Goal: Answer question/provide support: Share knowledge or assist other users

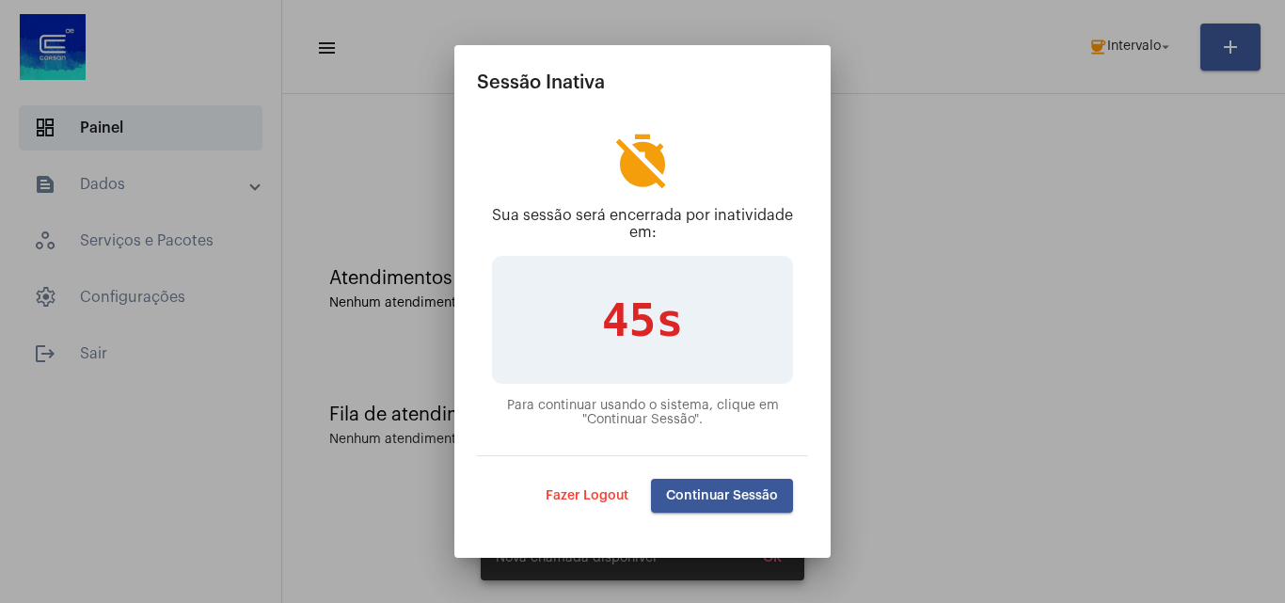
click at [726, 497] on span "Continuar Sessão" at bounding box center [722, 495] width 112 height 13
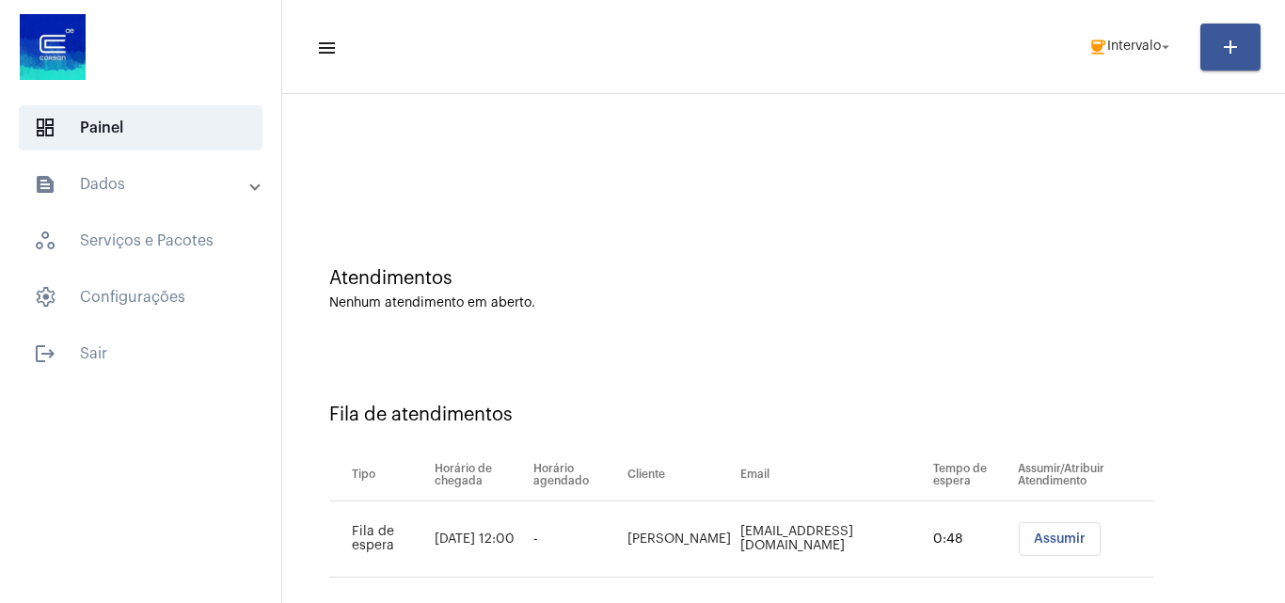
click at [1049, 540] on span "Assumir" at bounding box center [1060, 539] width 52 height 13
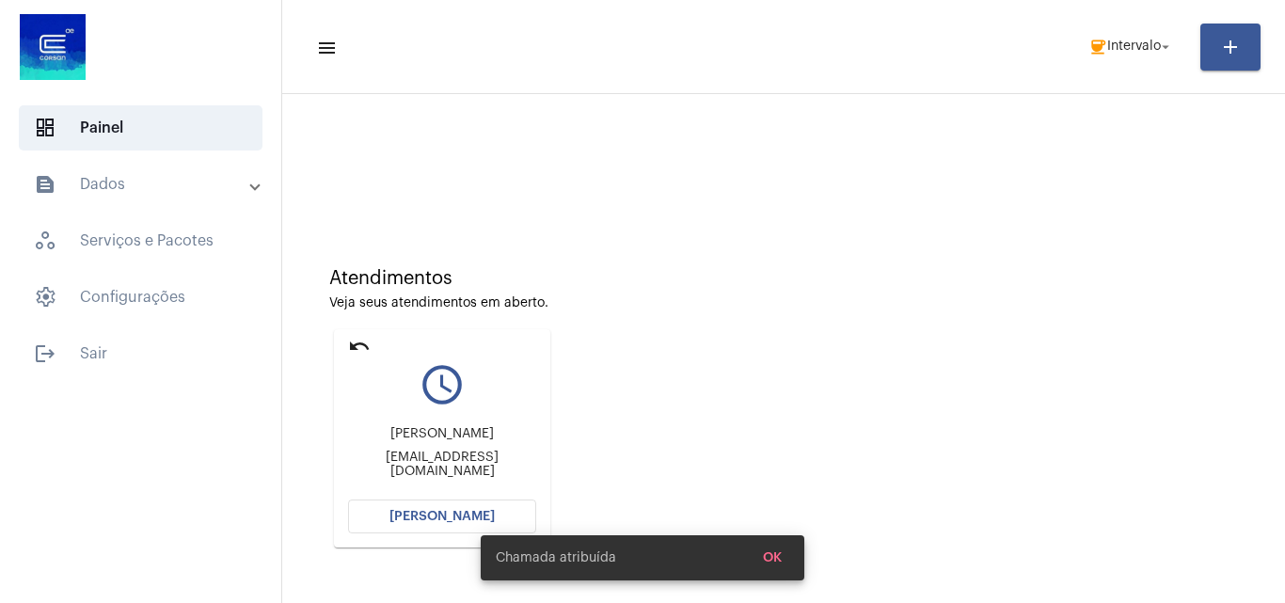
click at [136, 171] on mat-expansion-panel-header "text_snippet_outlined Dados" at bounding box center [146, 184] width 270 height 45
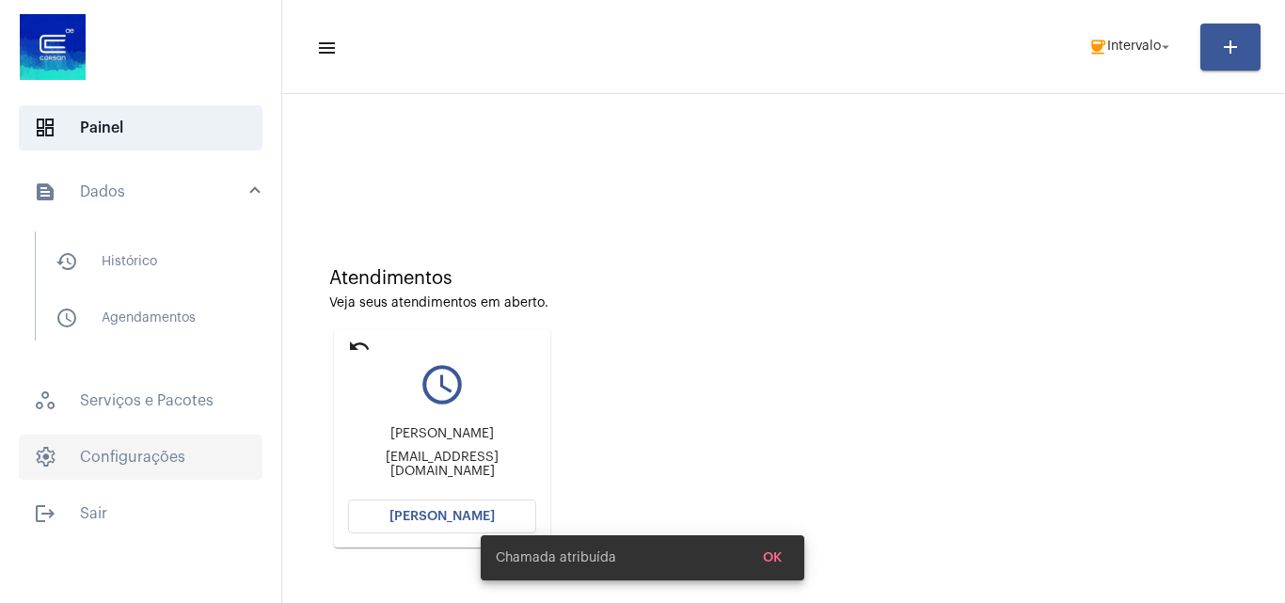
click at [192, 479] on span "settings Configurações" at bounding box center [141, 457] width 244 height 45
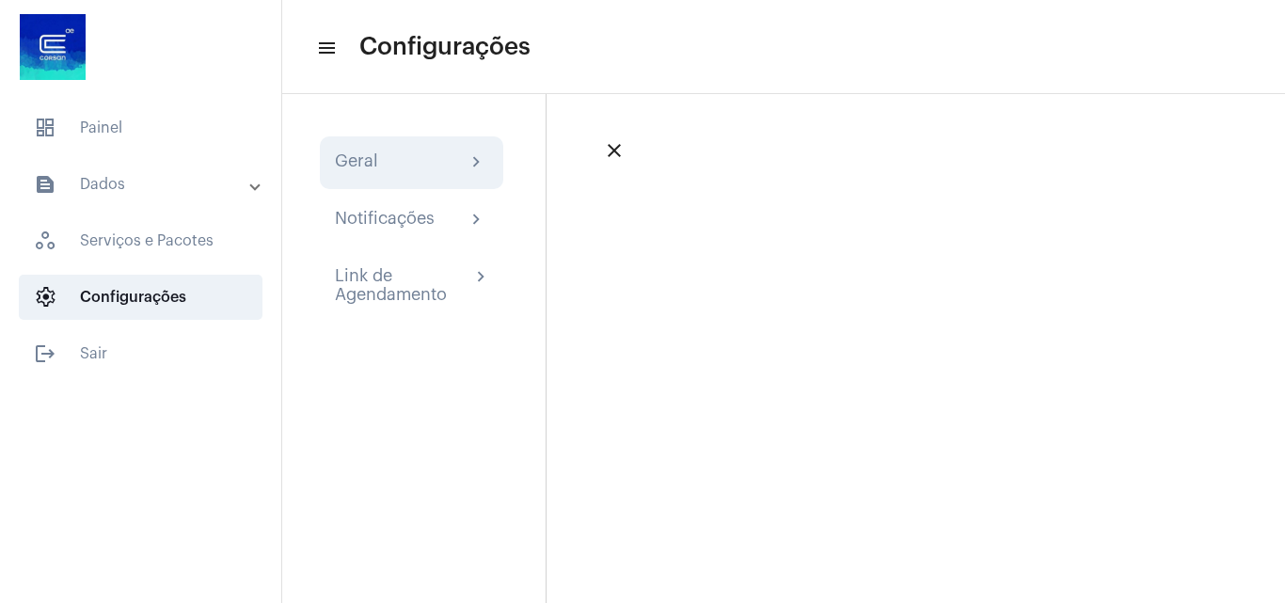
click at [465, 151] on div "Geral chevron_right" at bounding box center [412, 162] width 184 height 53
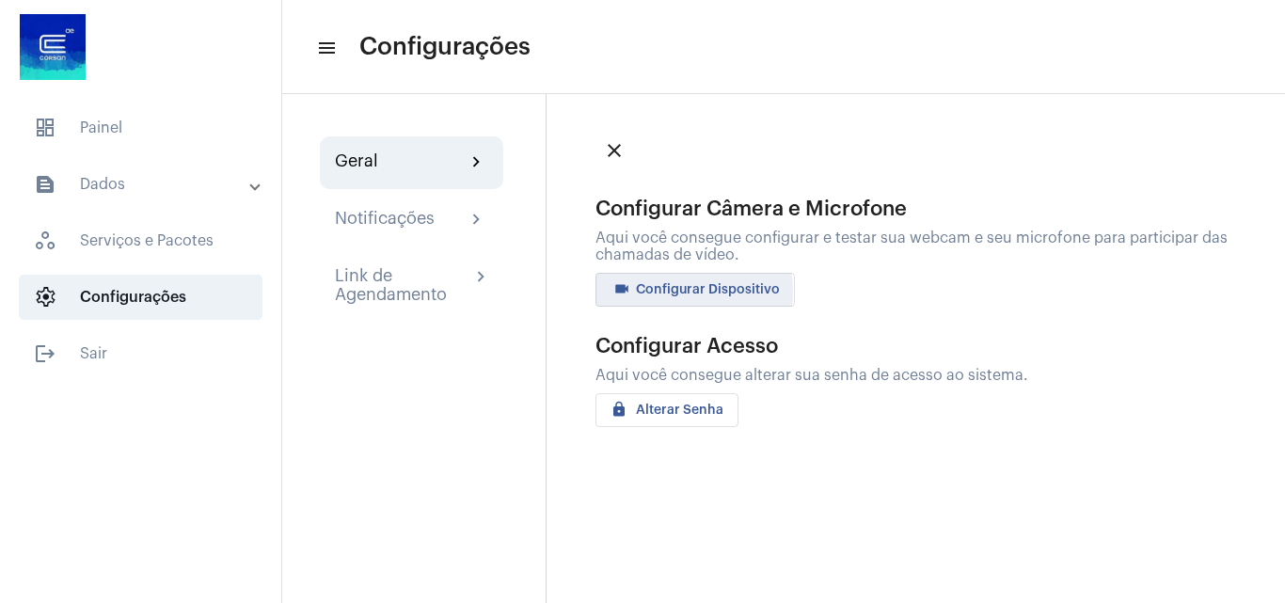
click at [676, 292] on span "videocam Configurar Dispositivo" at bounding box center [695, 289] width 169 height 13
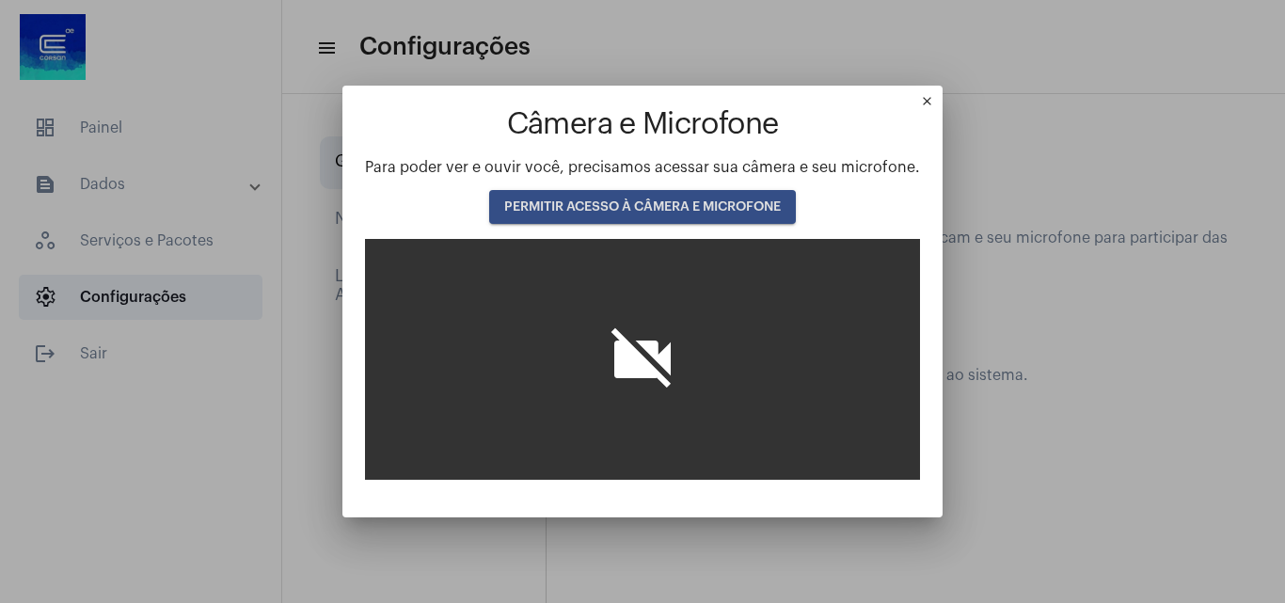
click at [644, 203] on span "PERMITIR ACESSO À CÂMERA E MICROFONE" at bounding box center [642, 206] width 277 height 13
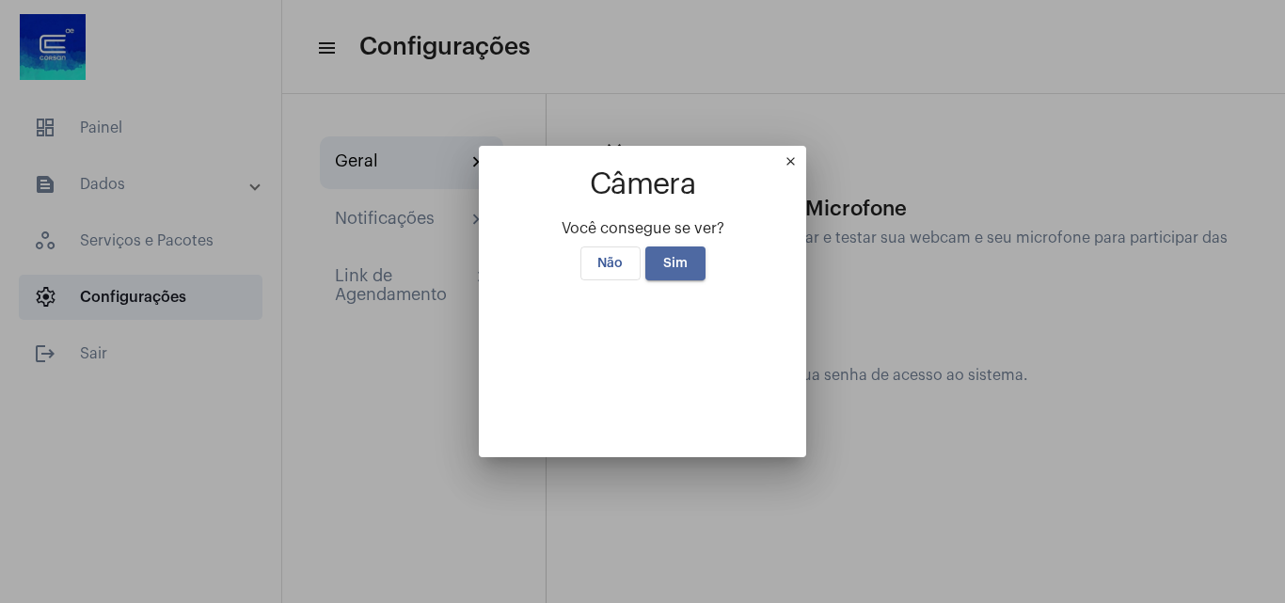
click at [678, 257] on span "Sim" at bounding box center [675, 263] width 24 height 13
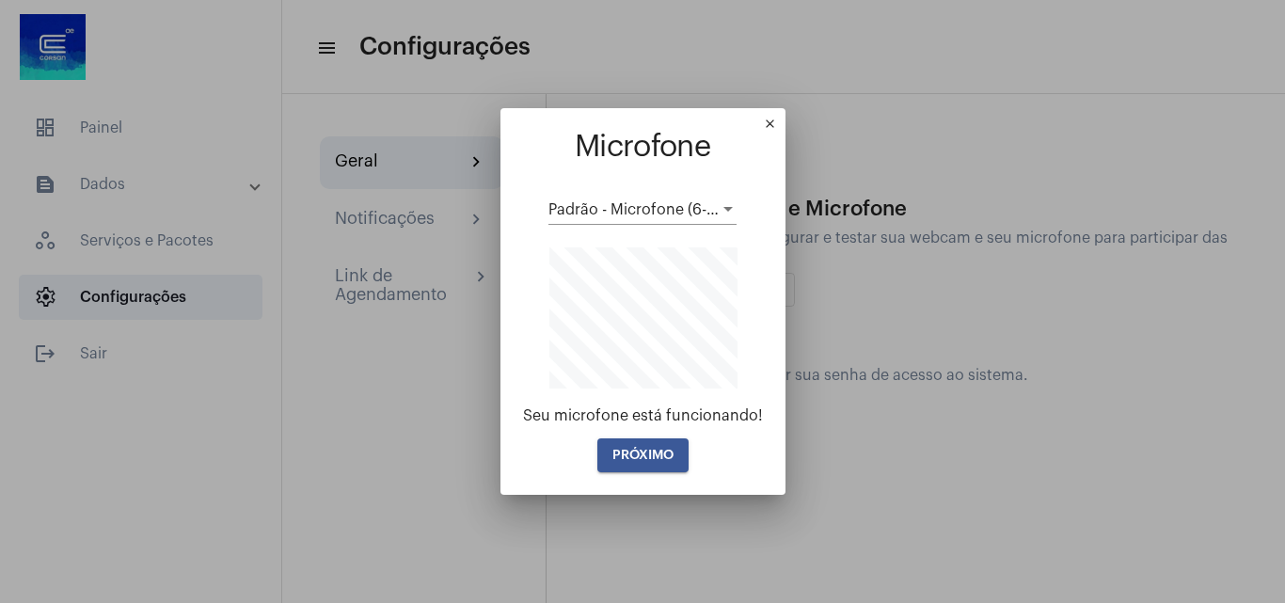
click at [663, 451] on span "PRÓXIMO" at bounding box center [643, 455] width 61 height 13
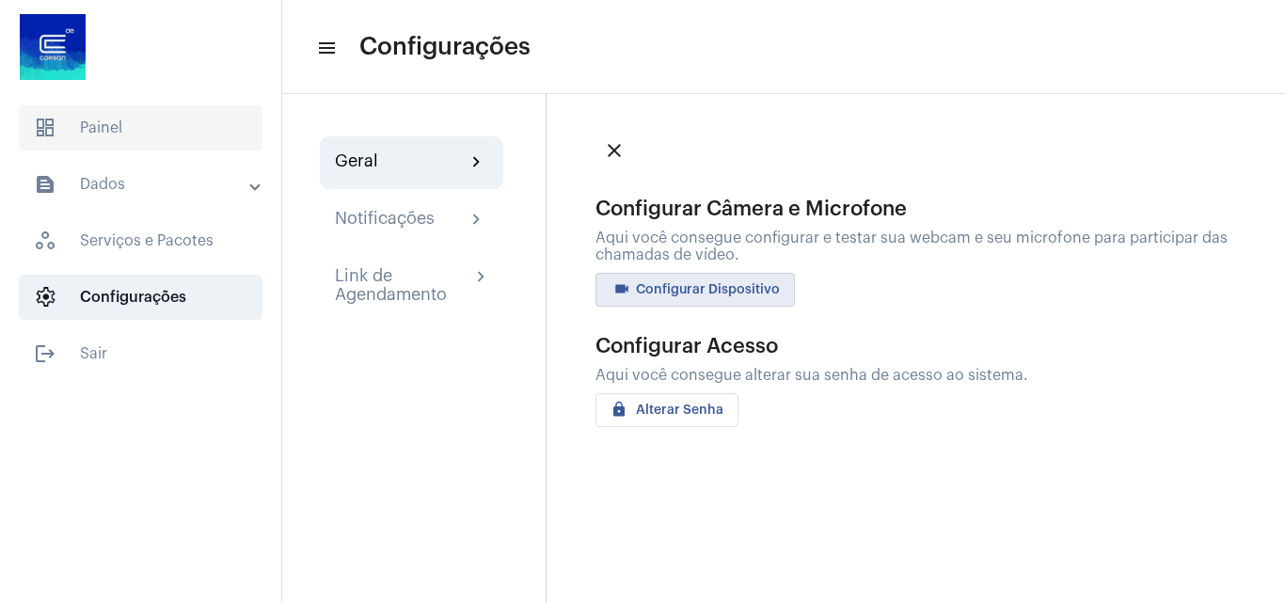
click at [55, 123] on span "dashboard" at bounding box center [45, 128] width 23 height 23
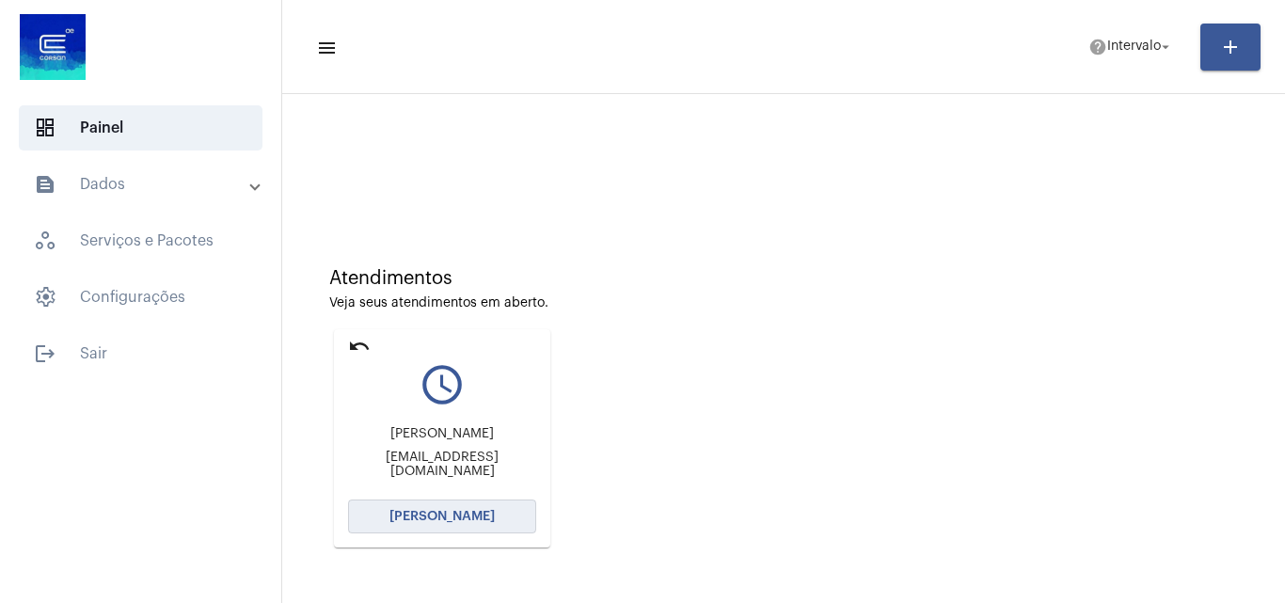
click at [475, 513] on span "[PERSON_NAME]" at bounding box center [442, 516] width 105 height 13
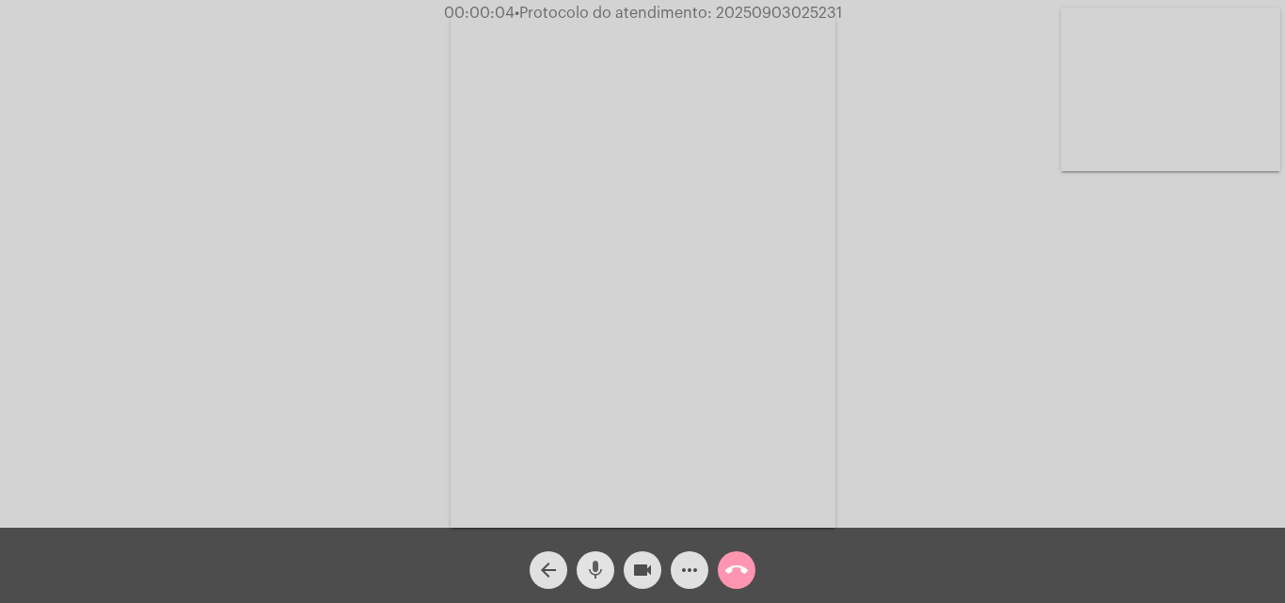
click at [589, 570] on mat-icon "mic" at bounding box center [595, 570] width 23 height 23
click at [601, 559] on mat-icon "mic_off" at bounding box center [595, 570] width 23 height 23
click at [596, 569] on mat-icon "mic" at bounding box center [595, 570] width 23 height 23
click at [600, 562] on mat-icon "mic_off" at bounding box center [595, 570] width 23 height 23
click at [596, 575] on mat-icon "mic" at bounding box center [595, 570] width 23 height 23
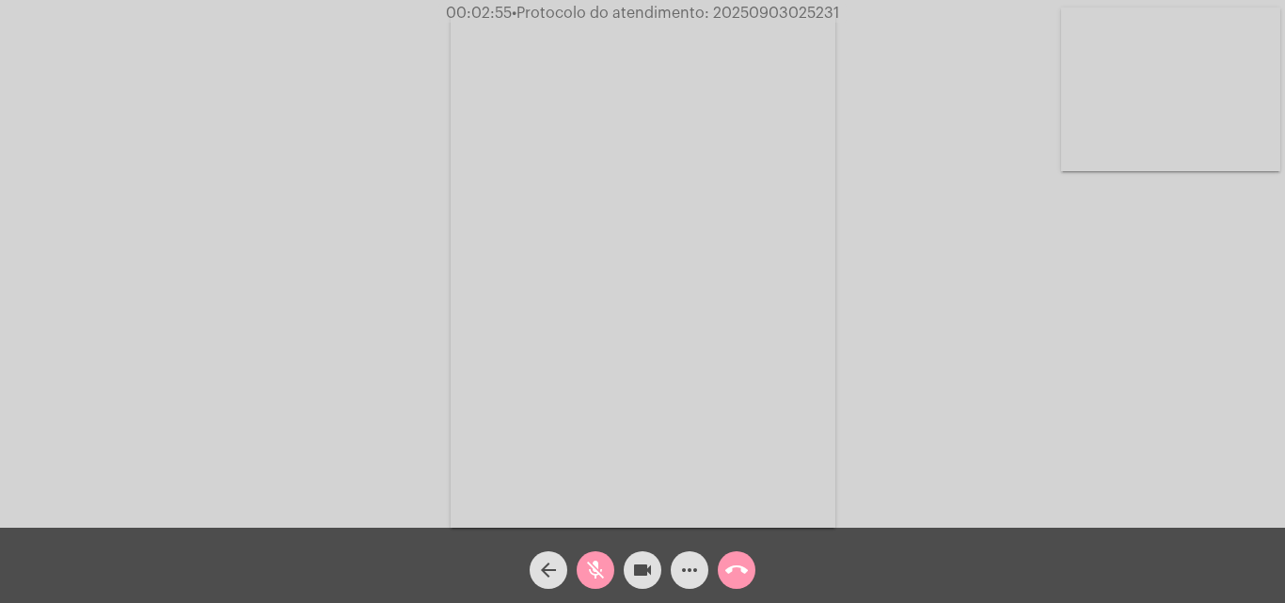
click at [639, 579] on mat-icon "videocam" at bounding box center [642, 570] width 23 height 23
click at [592, 564] on mat-icon "mic_off" at bounding box center [595, 570] width 23 height 23
click at [634, 570] on mat-icon "videocam_off" at bounding box center [642, 570] width 23 height 23
click at [697, 566] on mat-icon "more_horiz" at bounding box center [689, 570] width 23 height 23
click at [586, 566] on mat-icon "mic" at bounding box center [595, 570] width 23 height 23
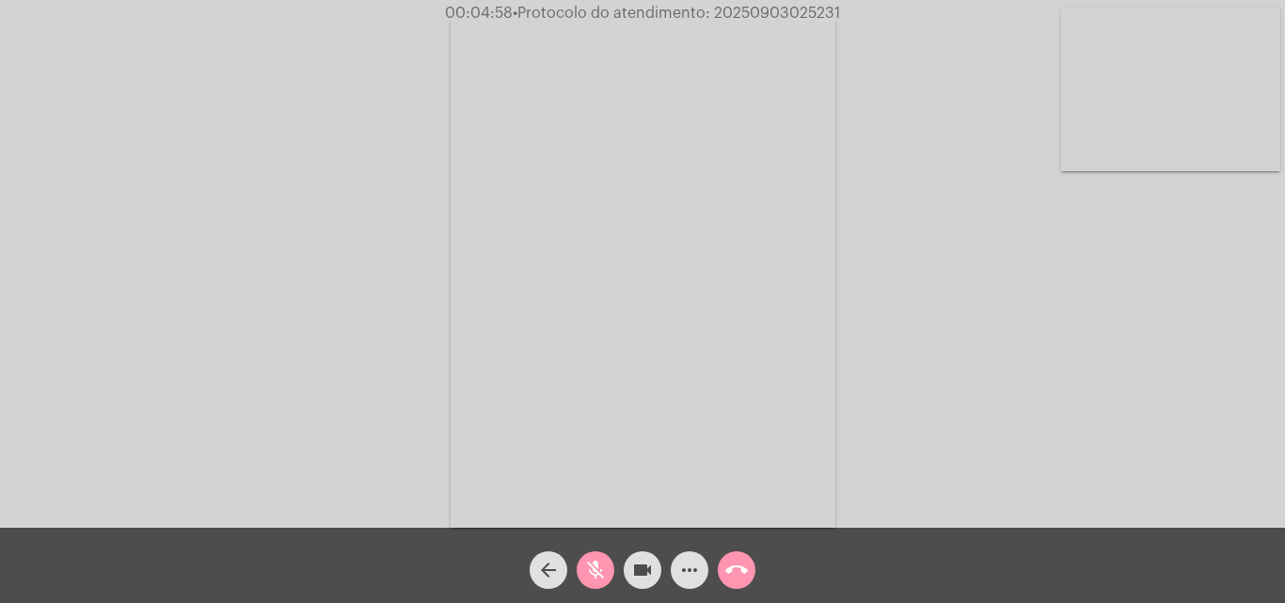
click at [587, 570] on mat-icon "mic_off" at bounding box center [595, 570] width 23 height 23
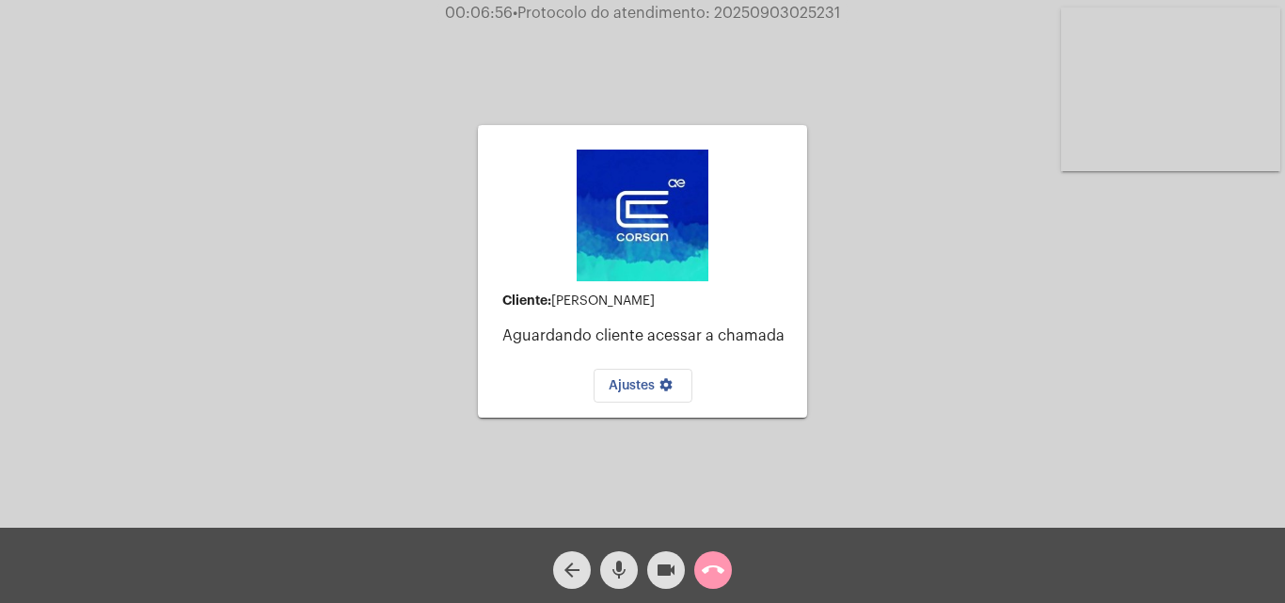
click at [626, 555] on span "mic" at bounding box center [619, 570] width 23 height 38
click at [614, 567] on mat-icon "mic_off" at bounding box center [619, 570] width 23 height 23
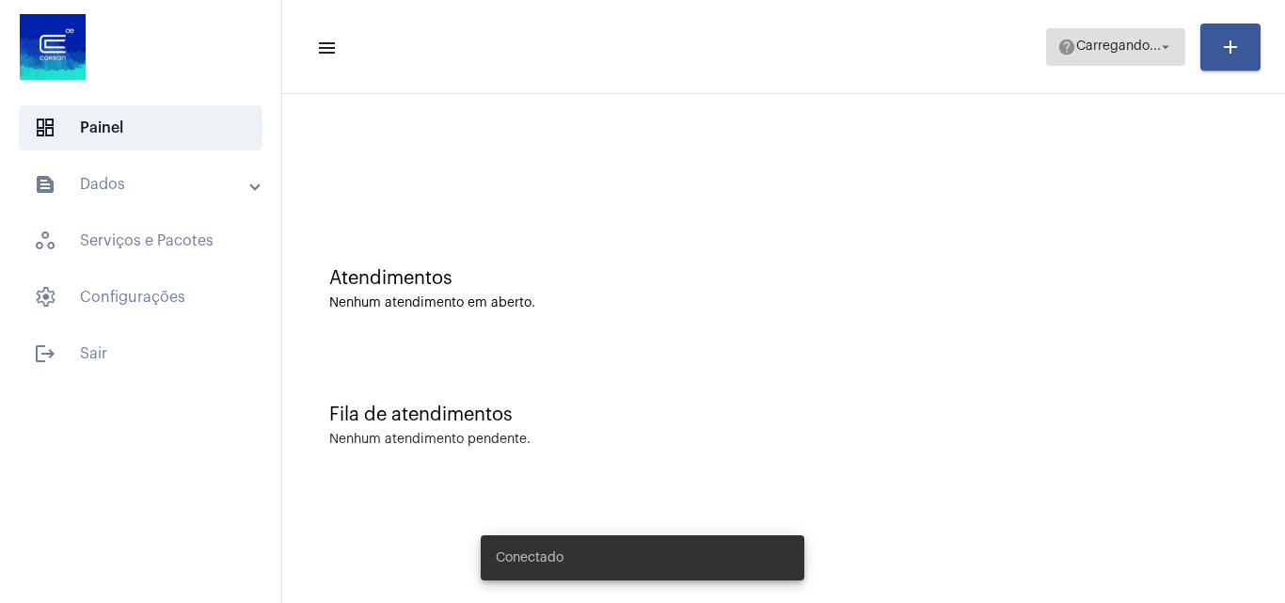
click at [1106, 40] on span "Carregando..." at bounding box center [1119, 46] width 85 height 13
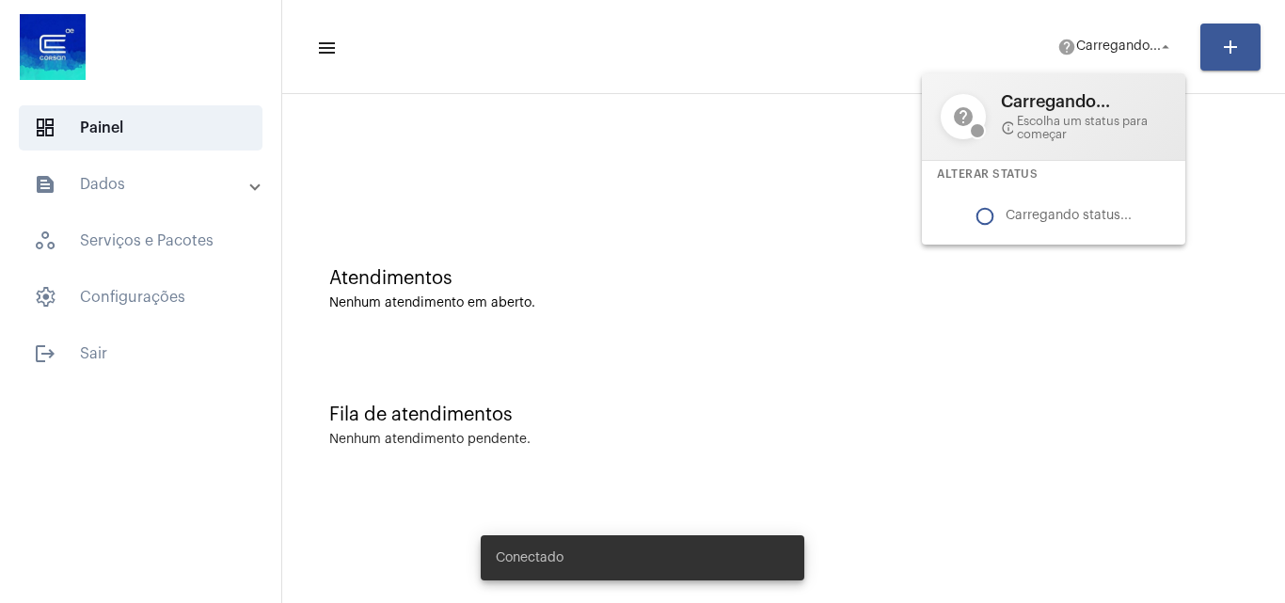
click at [851, 161] on div at bounding box center [642, 301] width 1285 height 603
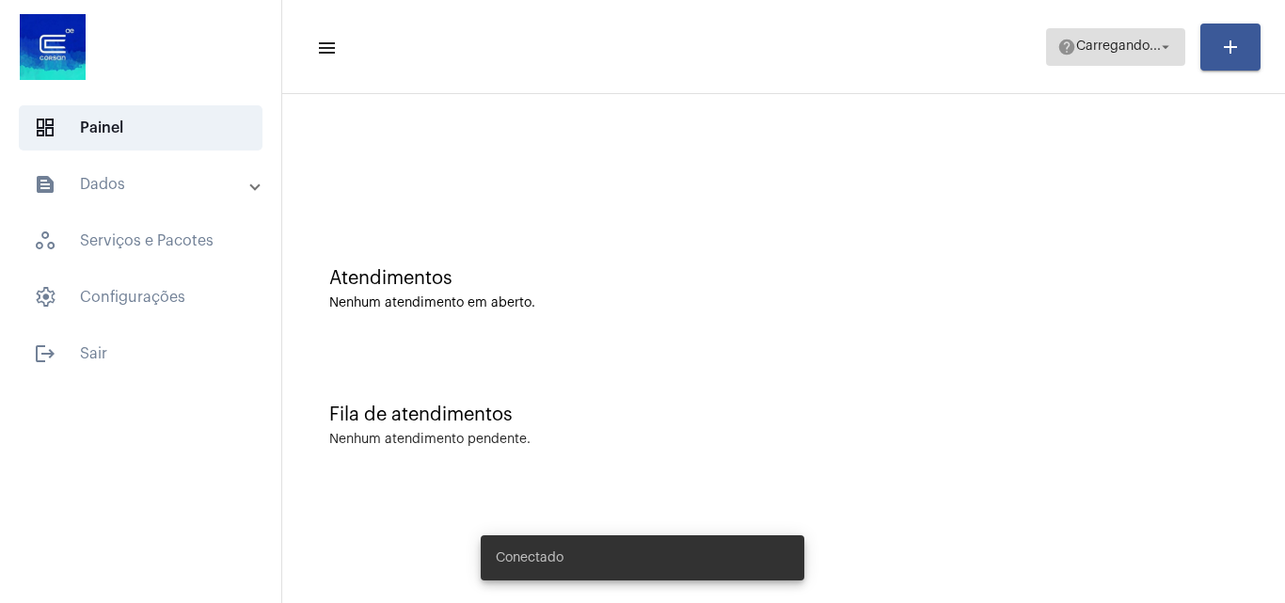
click at [1070, 49] on mat-icon "help" at bounding box center [1067, 47] width 19 height 19
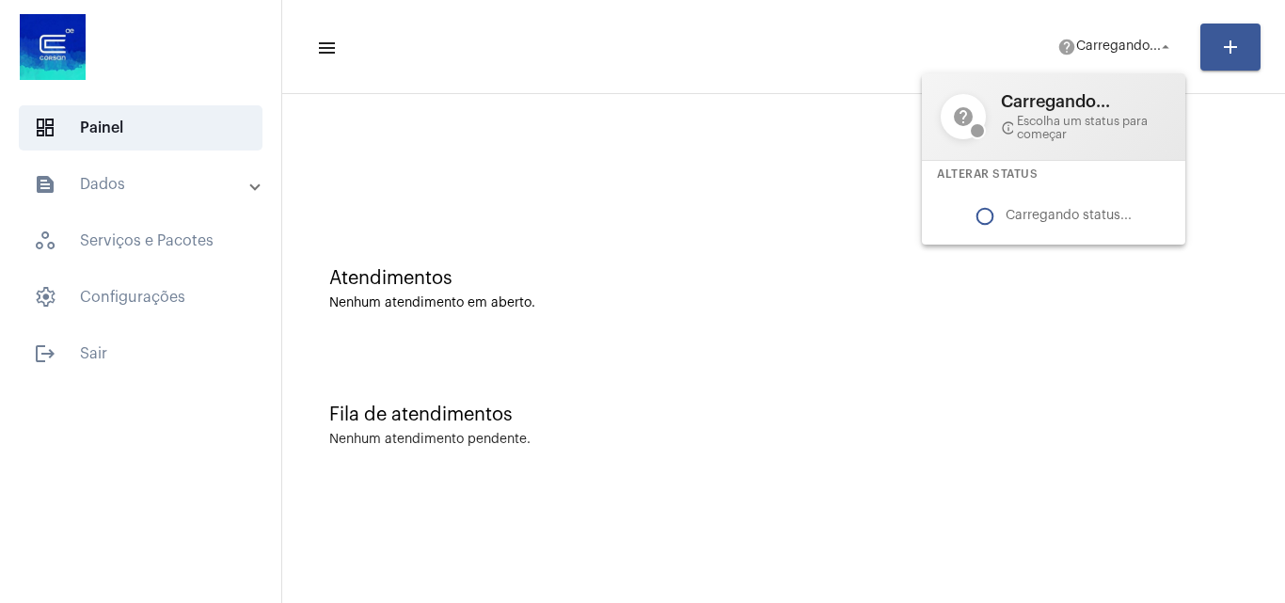
click at [802, 204] on div at bounding box center [642, 301] width 1285 height 603
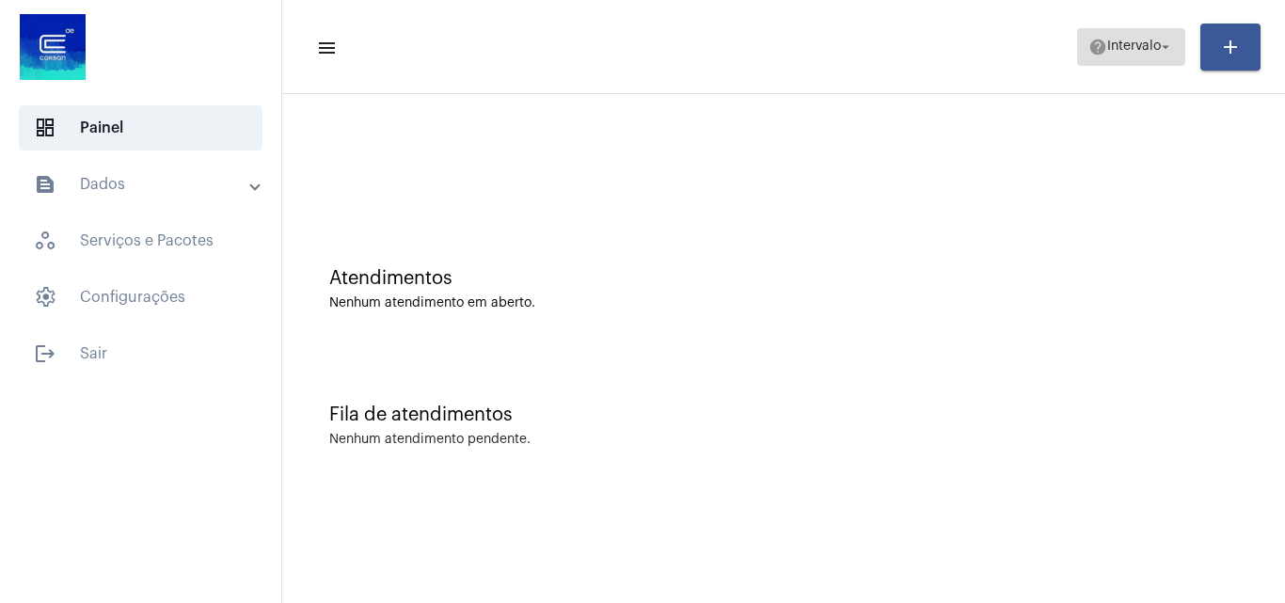
click at [1125, 44] on span "Intervalo" at bounding box center [1135, 46] width 54 height 13
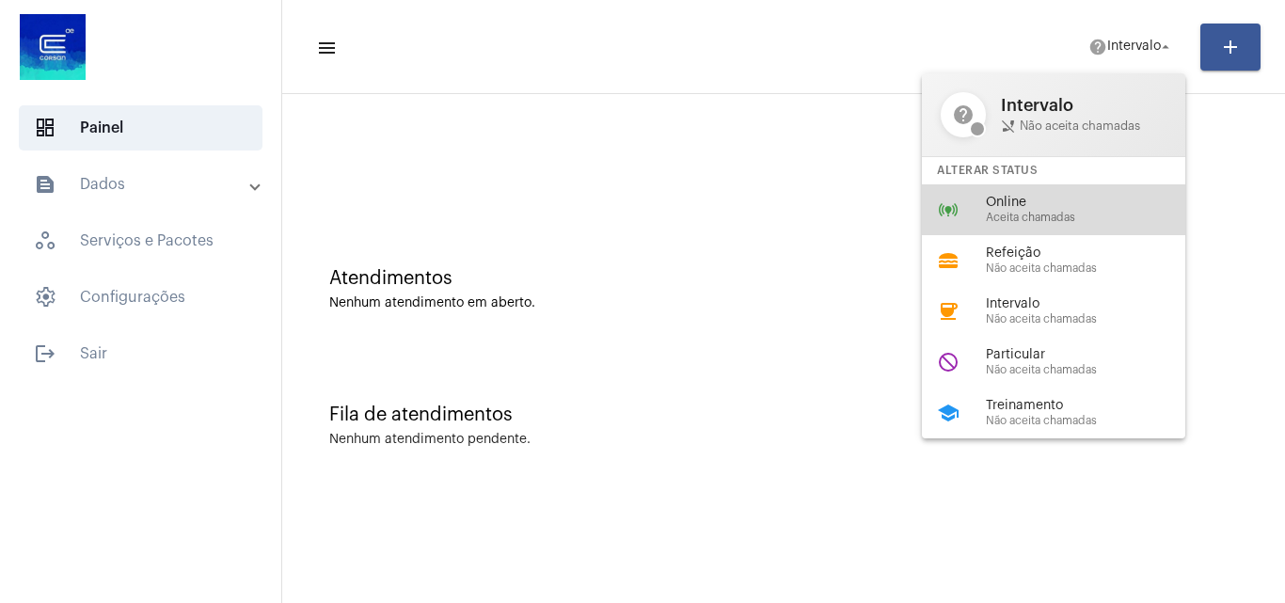
click at [1047, 215] on span "Aceita chamadas" at bounding box center [1093, 218] width 215 height 12
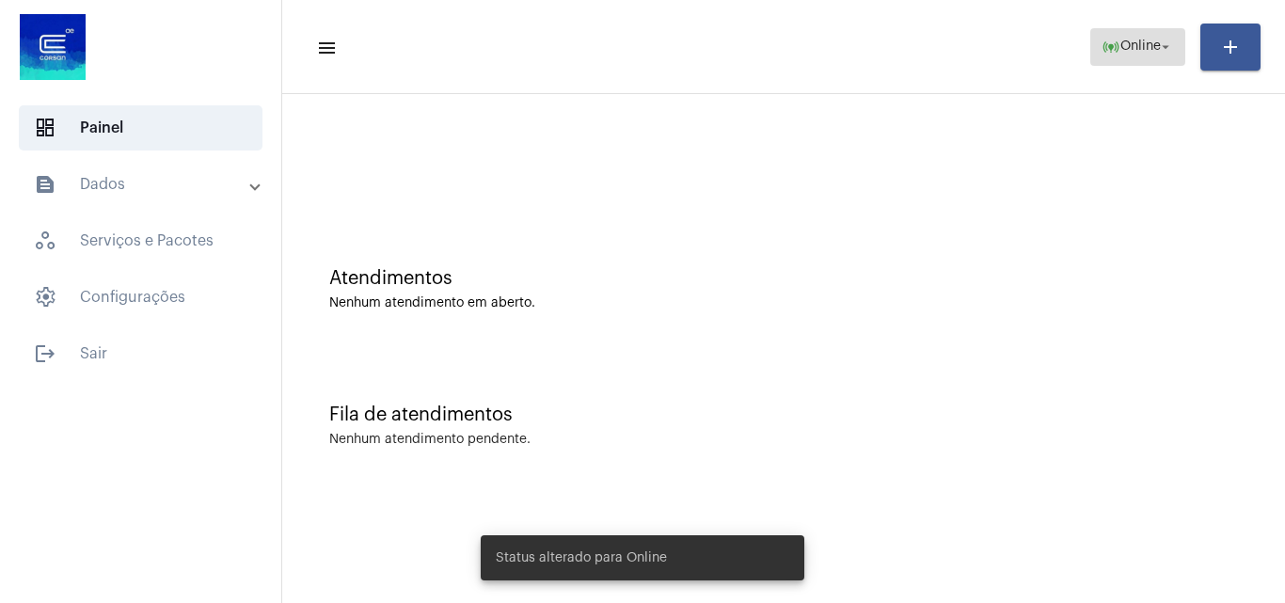
click at [1124, 57] on span "online_prediction Online arrow_drop_down" at bounding box center [1138, 46] width 72 height 34
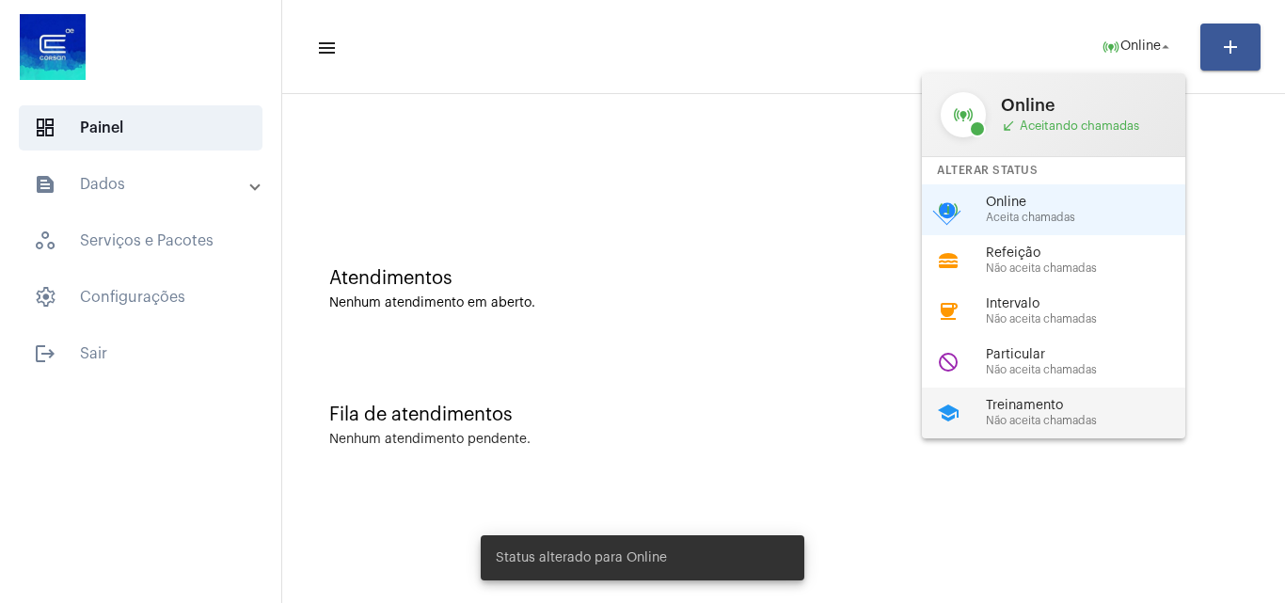
click at [1011, 427] on div "school Treinamento Não aceita chamadas" at bounding box center [1069, 413] width 294 height 51
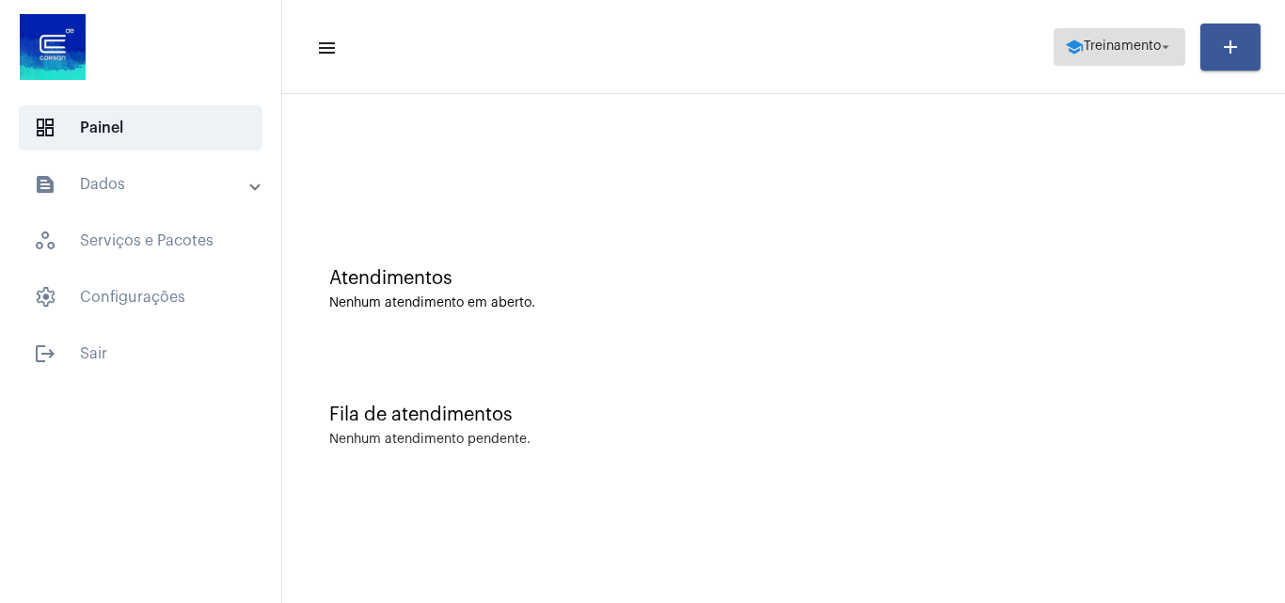
click at [1148, 51] on span "Treinamento" at bounding box center [1122, 46] width 77 height 13
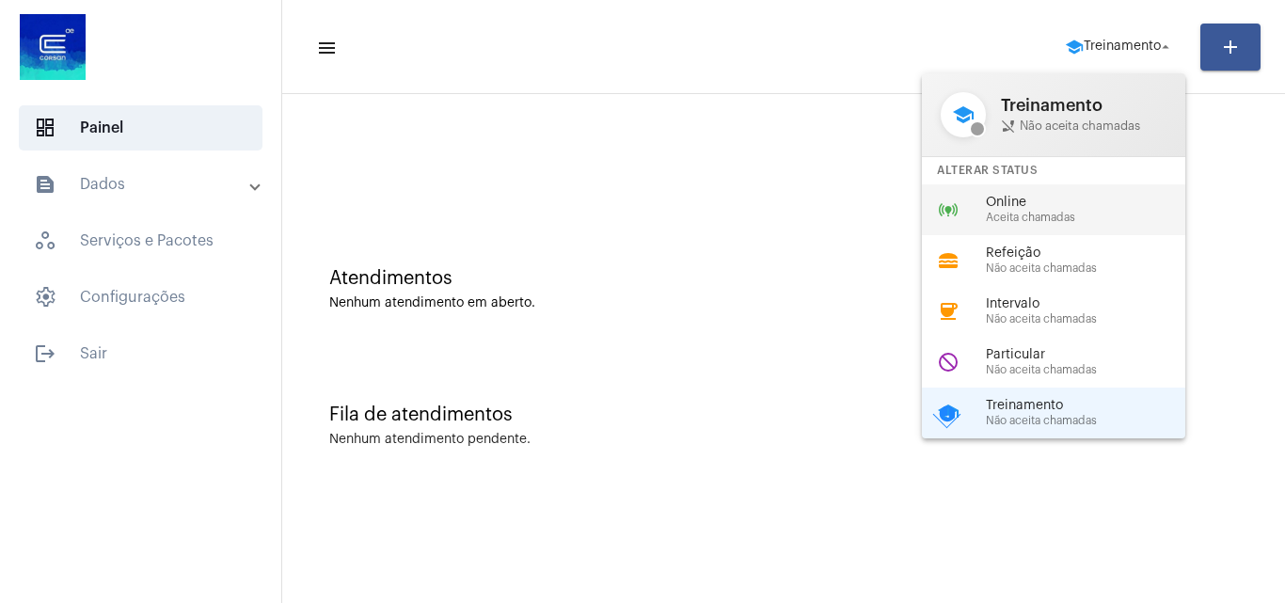
click at [1051, 215] on span "Aceita chamadas" at bounding box center [1093, 218] width 215 height 12
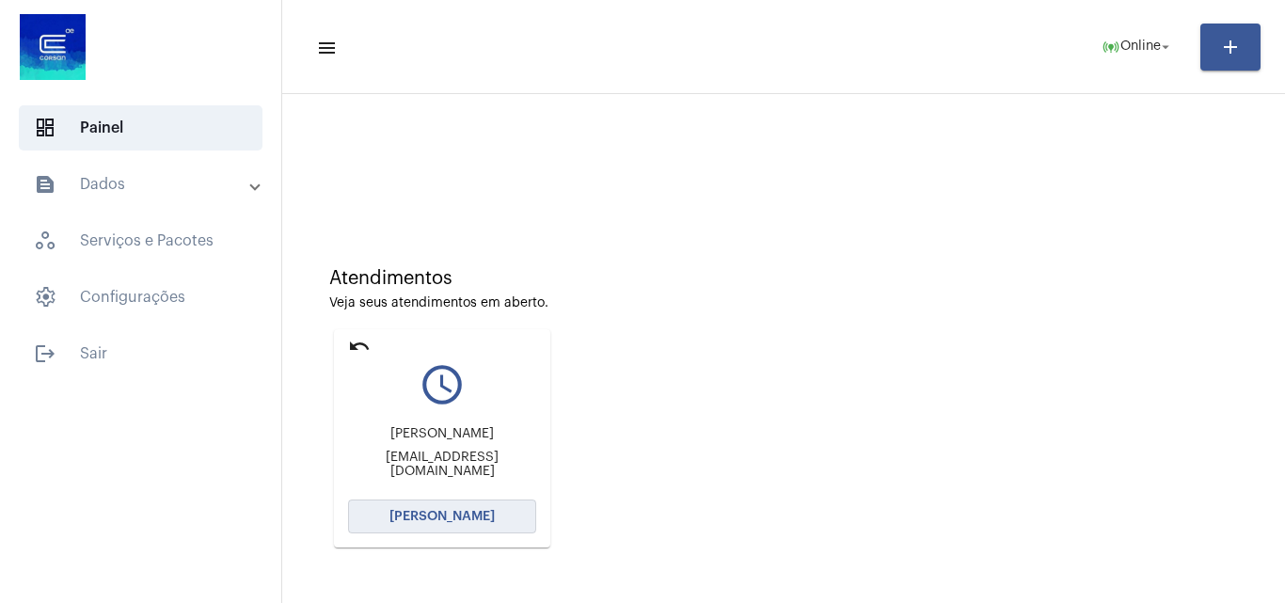
click at [434, 514] on span "[PERSON_NAME]" at bounding box center [442, 516] width 105 height 13
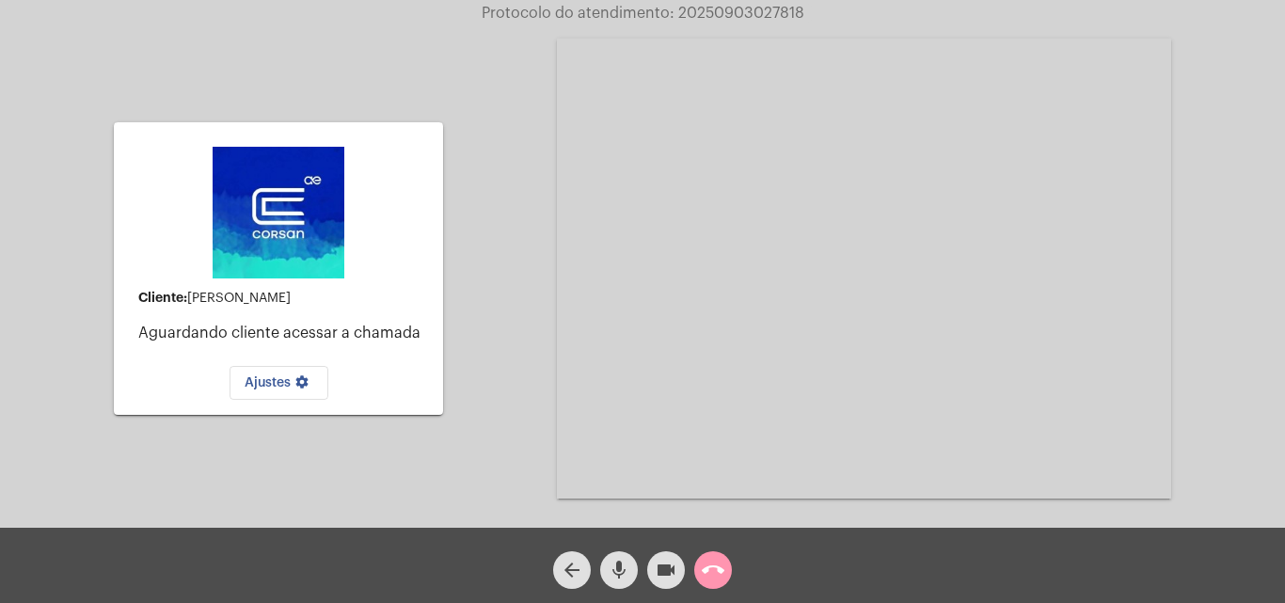
click at [620, 568] on mat-icon "mic" at bounding box center [619, 570] width 23 height 23
click at [620, 568] on mat-icon "mic_off" at bounding box center [619, 570] width 23 height 23
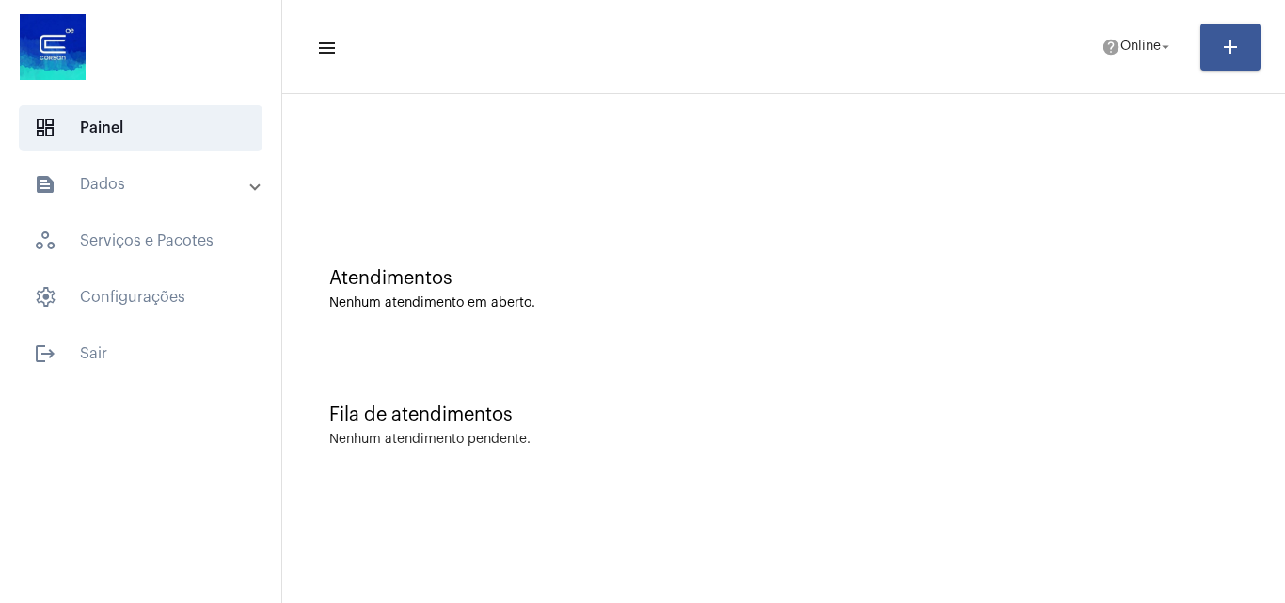
click at [1162, 25] on mat-toolbar-row "menu help Online arrow_drop_down add" at bounding box center [783, 47] width 1003 height 60
click at [1147, 39] on span "help Online arrow_drop_down" at bounding box center [1138, 46] width 72 height 34
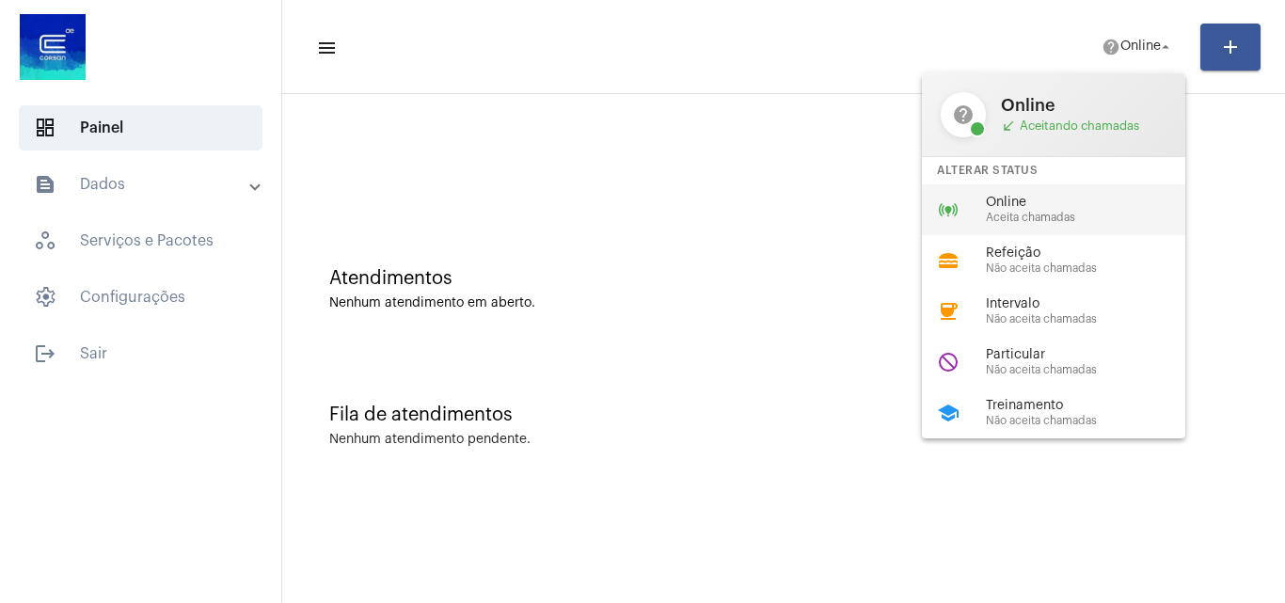
click at [1036, 199] on span "Online" at bounding box center [1093, 203] width 215 height 14
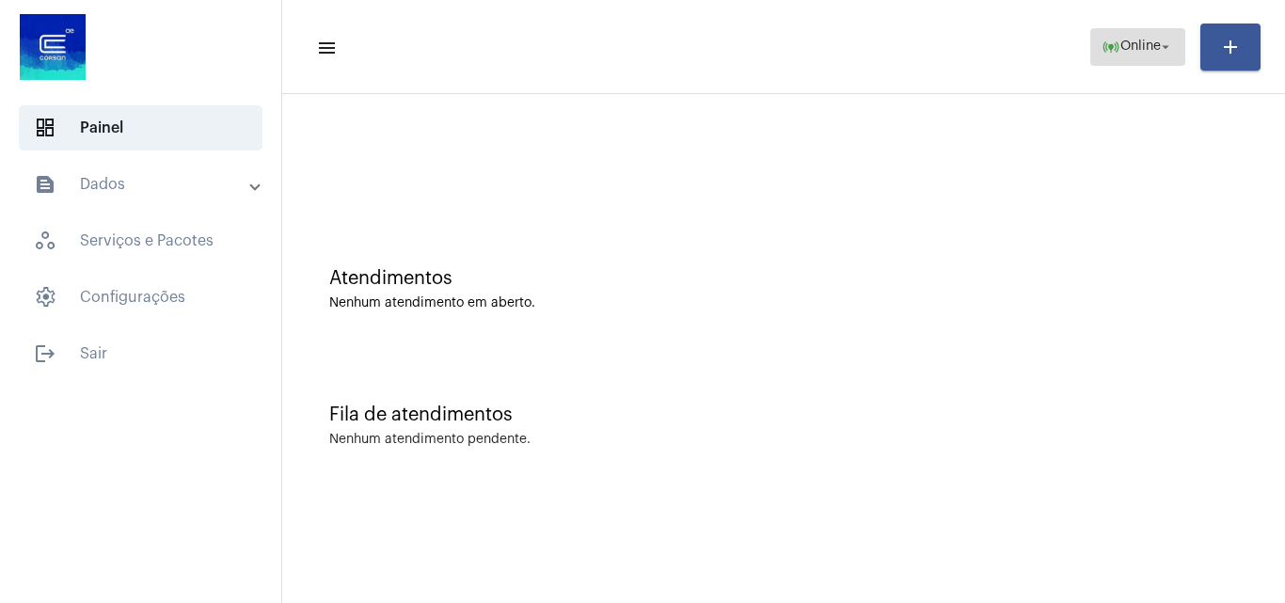
click at [1157, 44] on span "Online" at bounding box center [1141, 46] width 40 height 13
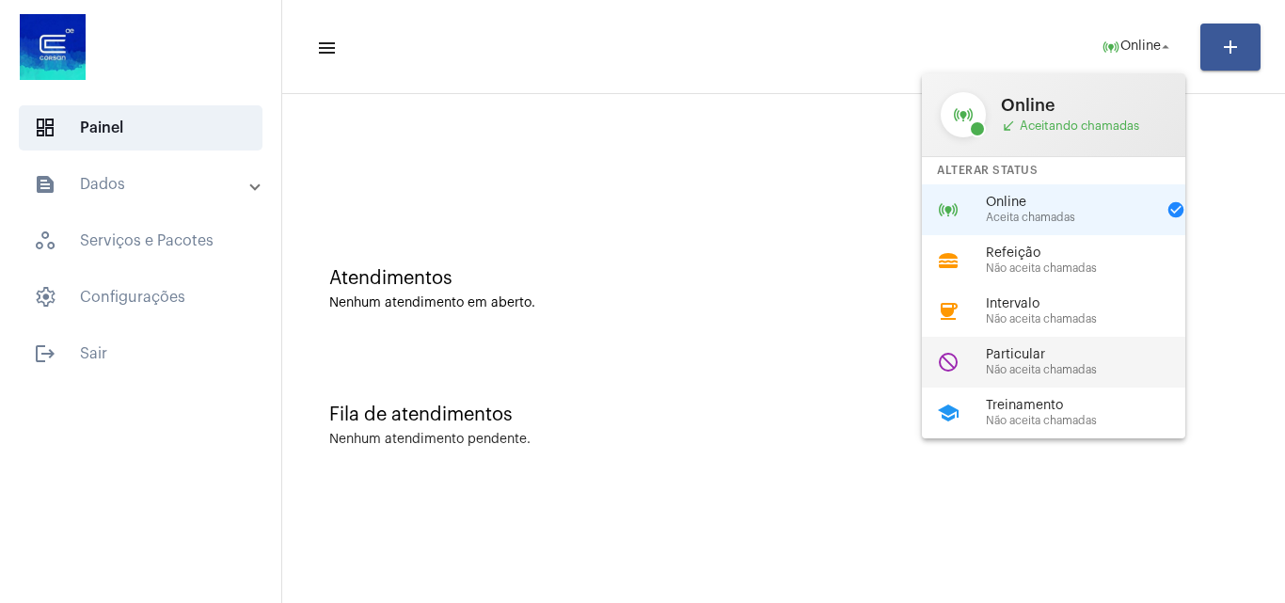
click at [1062, 369] on span "Não aceita chamadas" at bounding box center [1093, 370] width 215 height 12
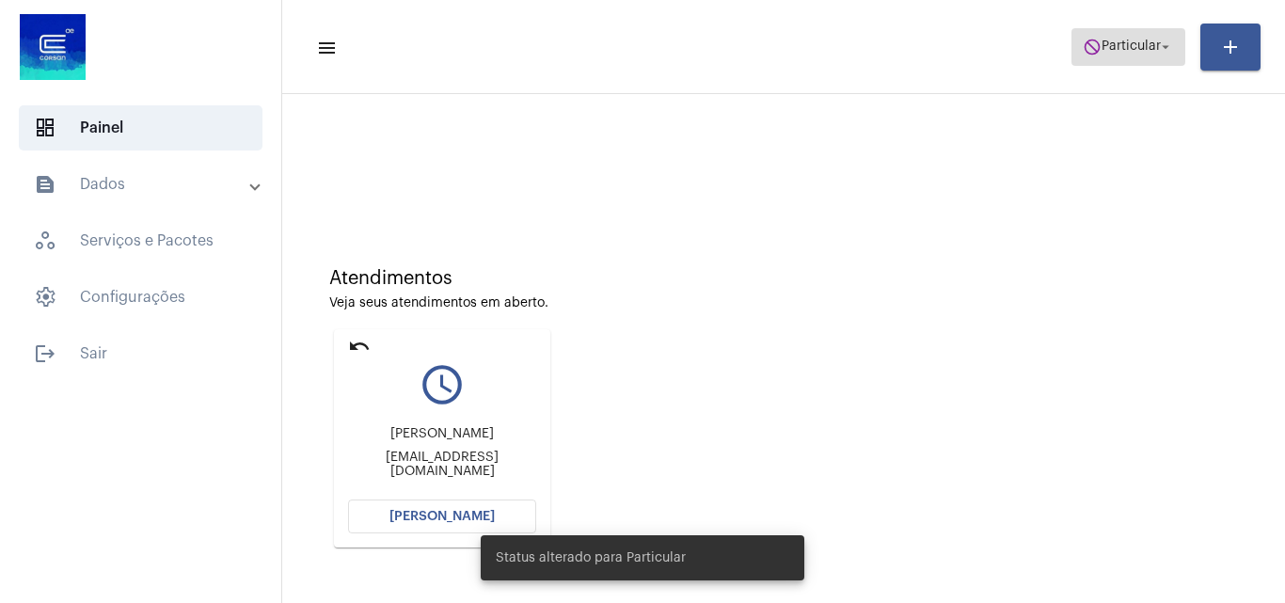
click at [1128, 37] on span "do_not_disturb Particular arrow_drop_down" at bounding box center [1128, 46] width 91 height 34
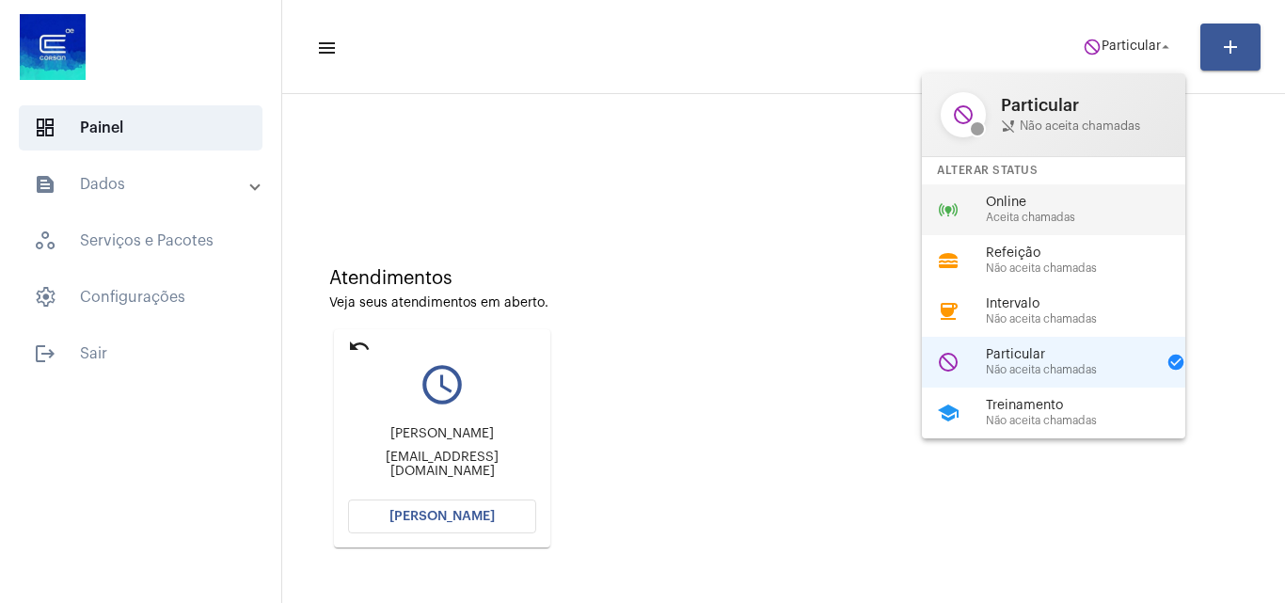
click at [1061, 226] on div "online_prediction Online Aceita chamadas" at bounding box center [1069, 209] width 294 height 51
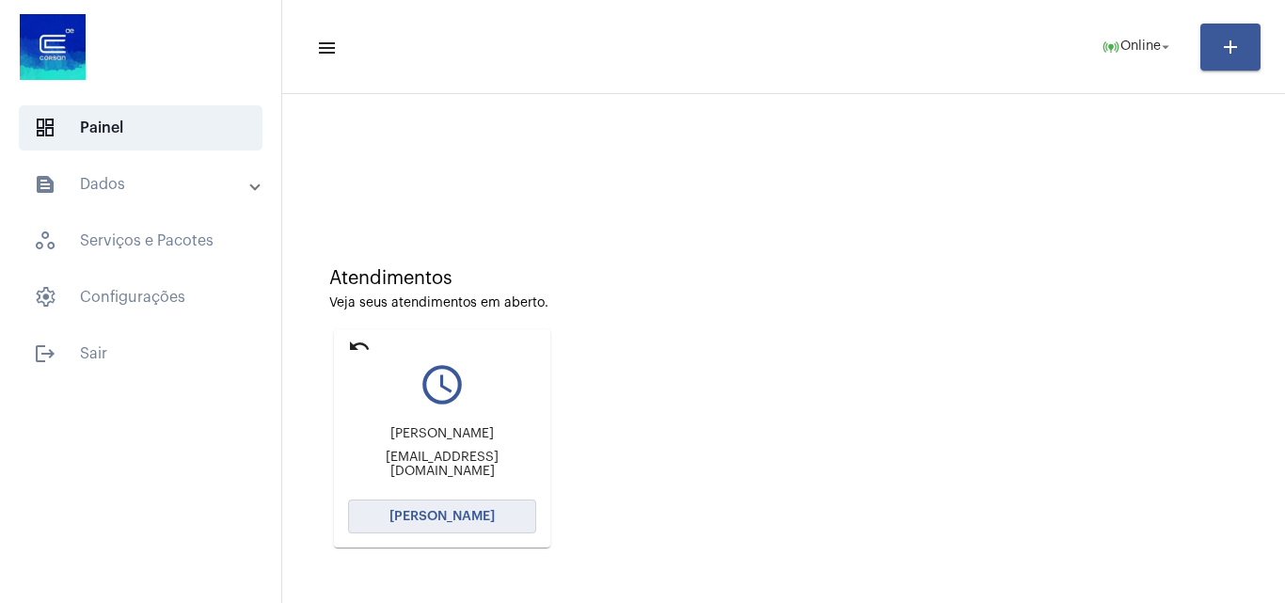
click at [461, 513] on span "[PERSON_NAME]" at bounding box center [442, 516] width 105 height 13
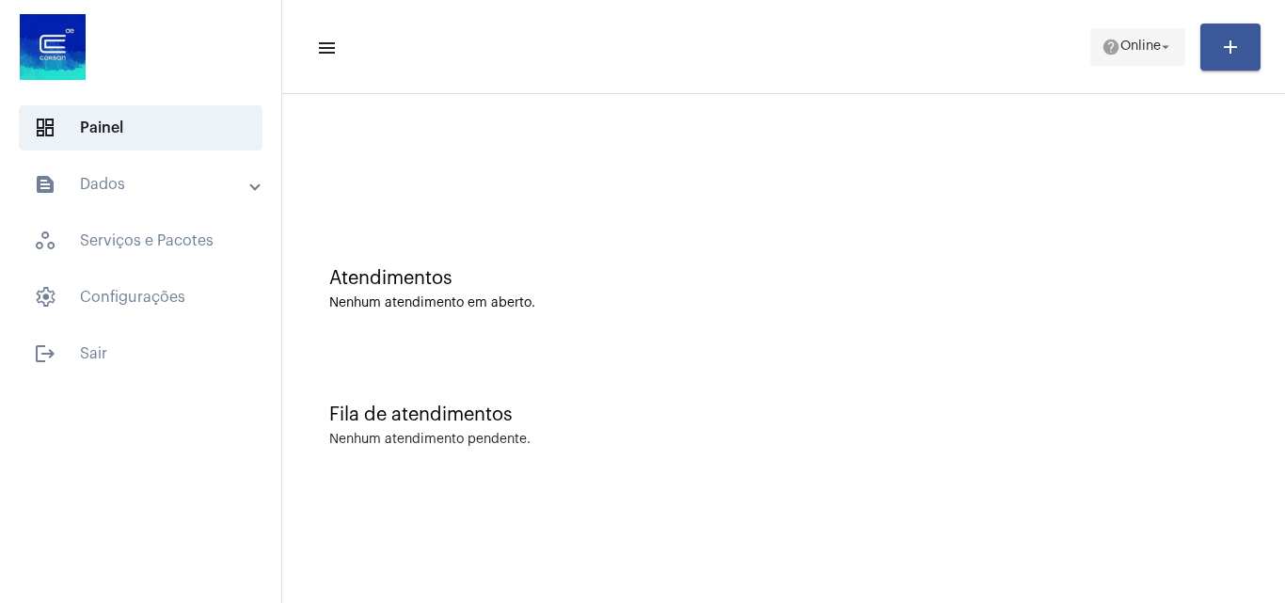
click at [1112, 47] on mat-icon "help" at bounding box center [1111, 47] width 19 height 19
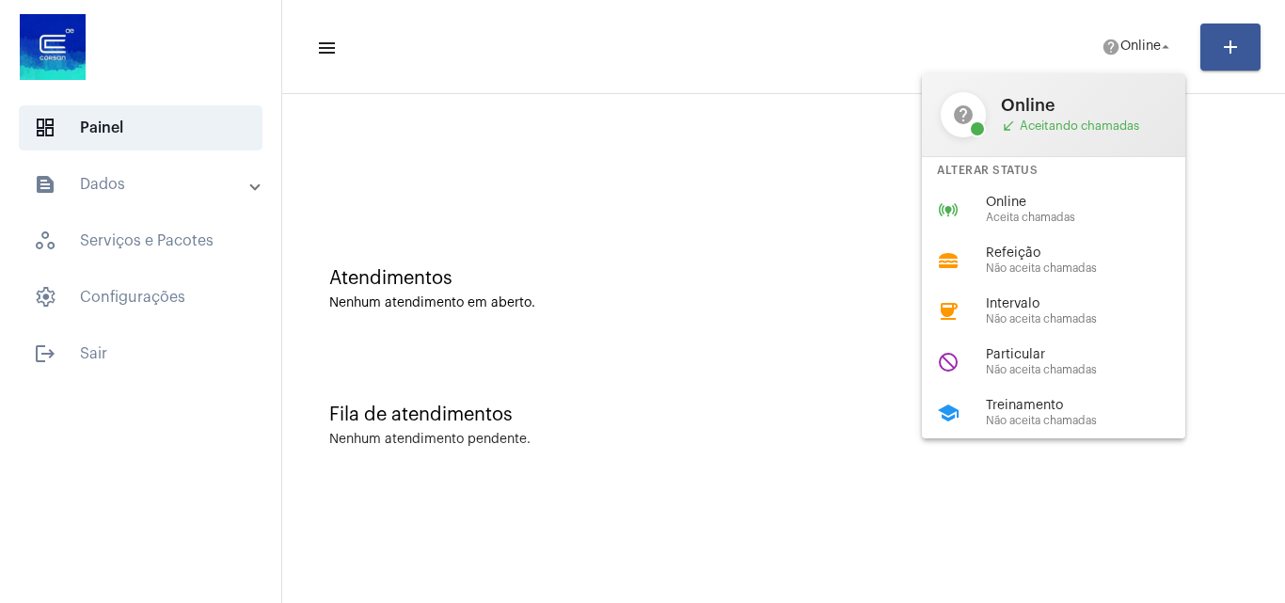
click at [886, 152] on div at bounding box center [642, 301] width 1285 height 603
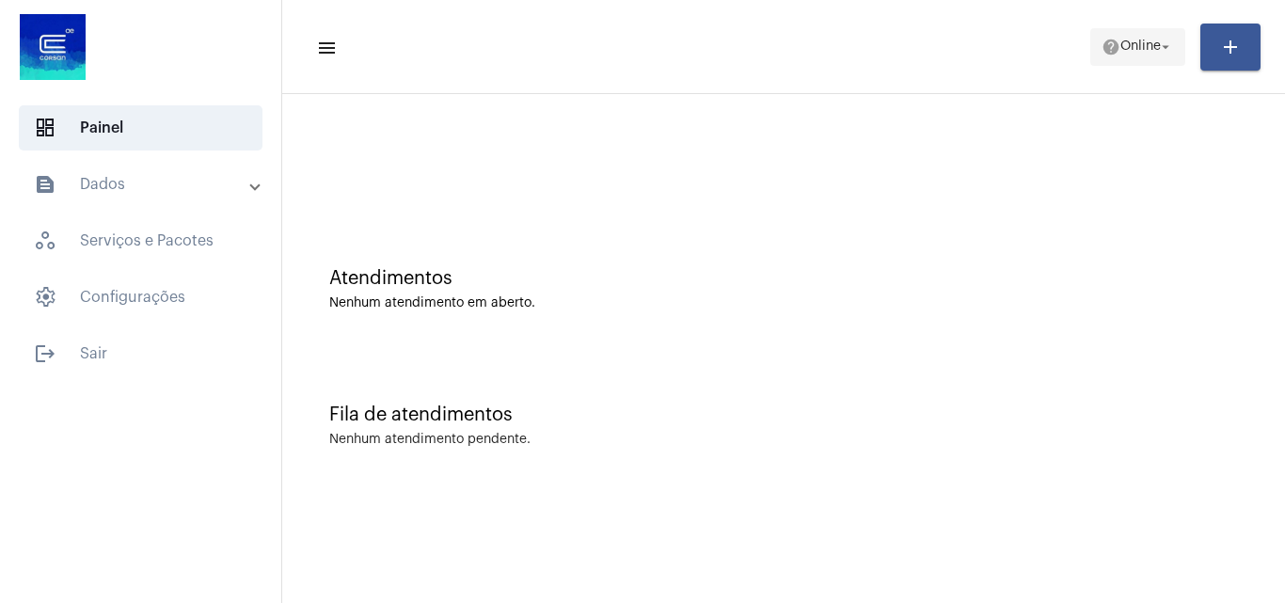
click at [1135, 48] on span "Online" at bounding box center [1141, 46] width 40 height 13
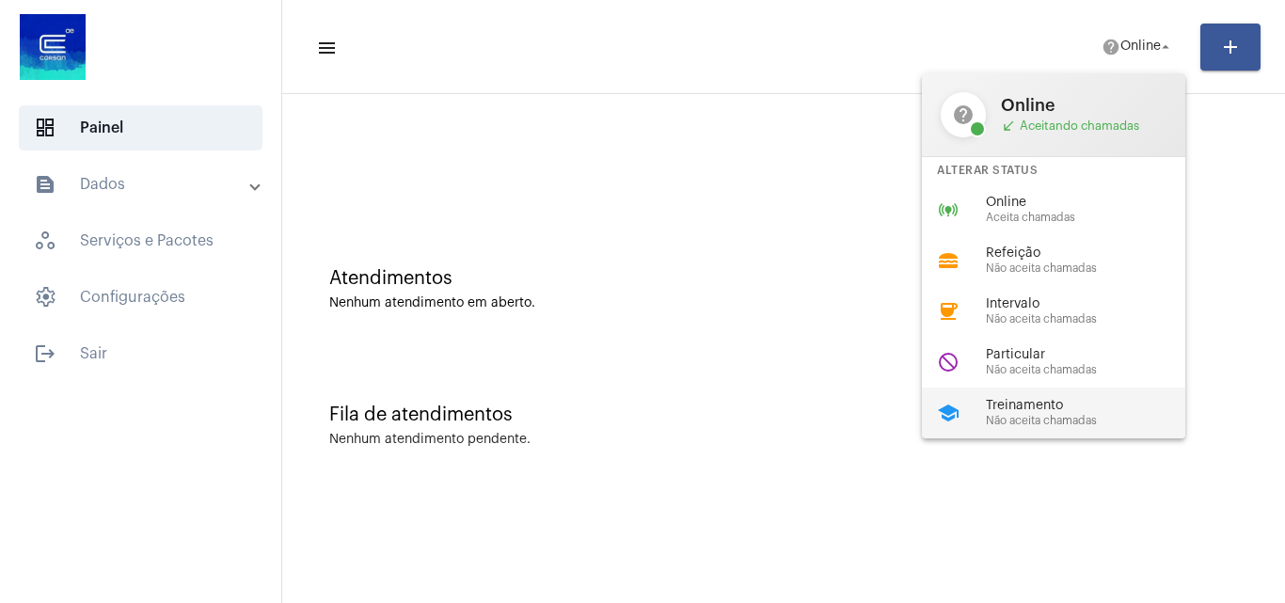
click at [1024, 419] on span "Não aceita chamadas" at bounding box center [1093, 421] width 215 height 12
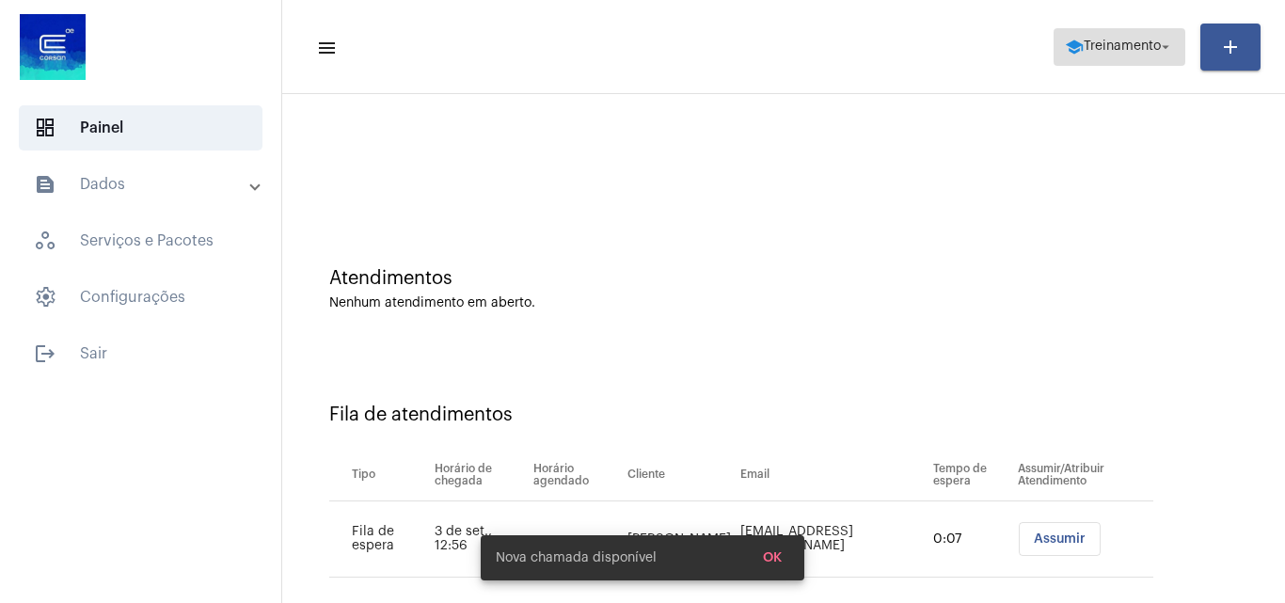
click at [1139, 38] on span "school Treinamento arrow_drop_down" at bounding box center [1119, 46] width 109 height 34
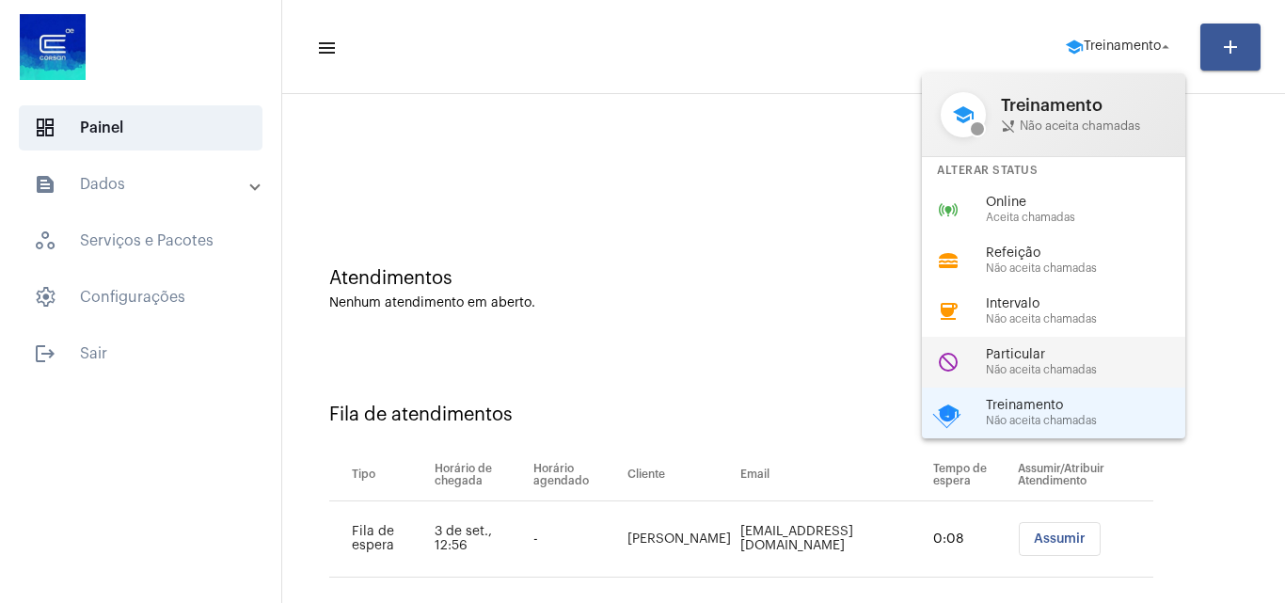
click at [1043, 362] on div "Particular Não aceita chamadas" at bounding box center [1093, 362] width 215 height 28
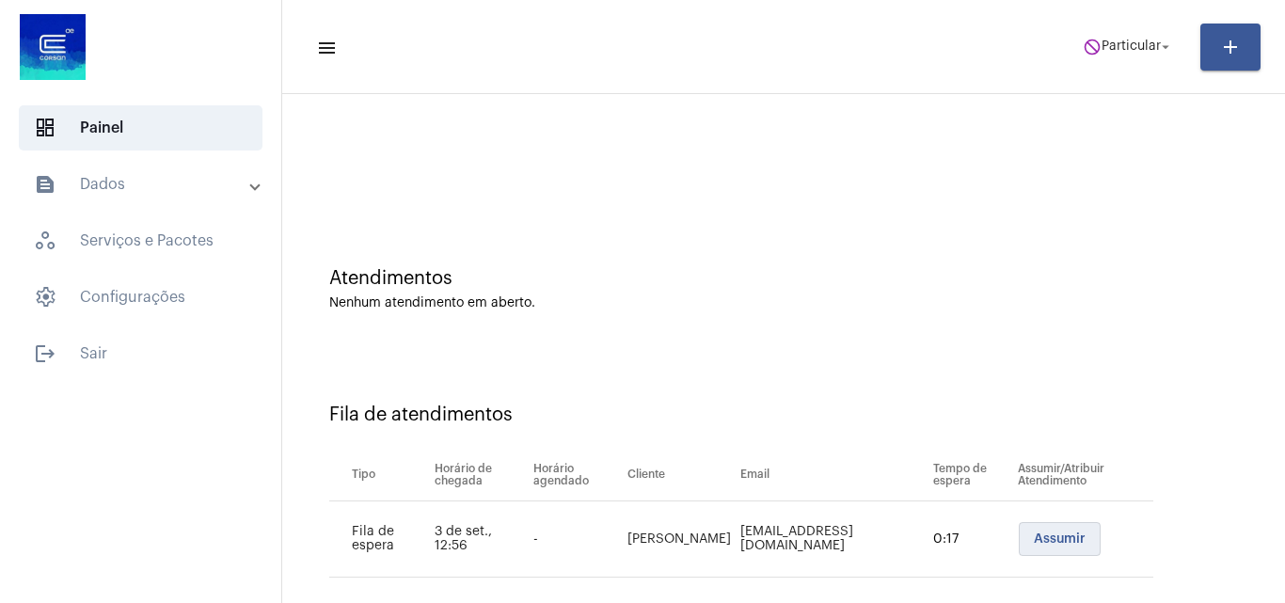
click at [1062, 528] on button "Assumir" at bounding box center [1060, 539] width 82 height 34
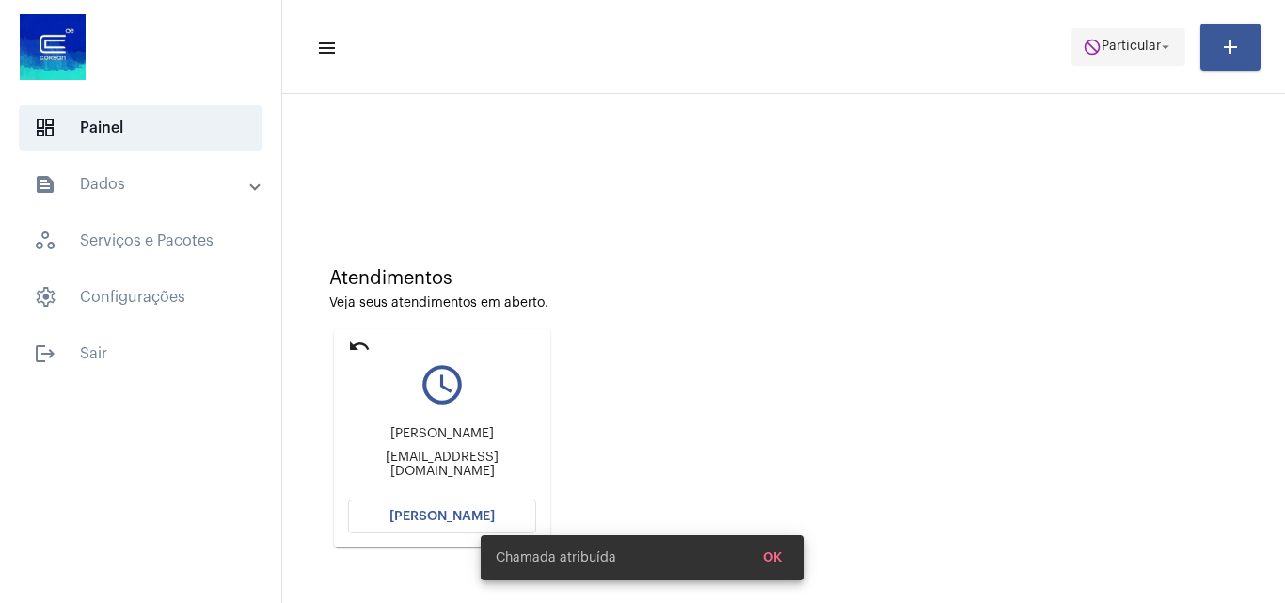
click at [1088, 44] on mat-icon "do_not_disturb" at bounding box center [1092, 47] width 19 height 19
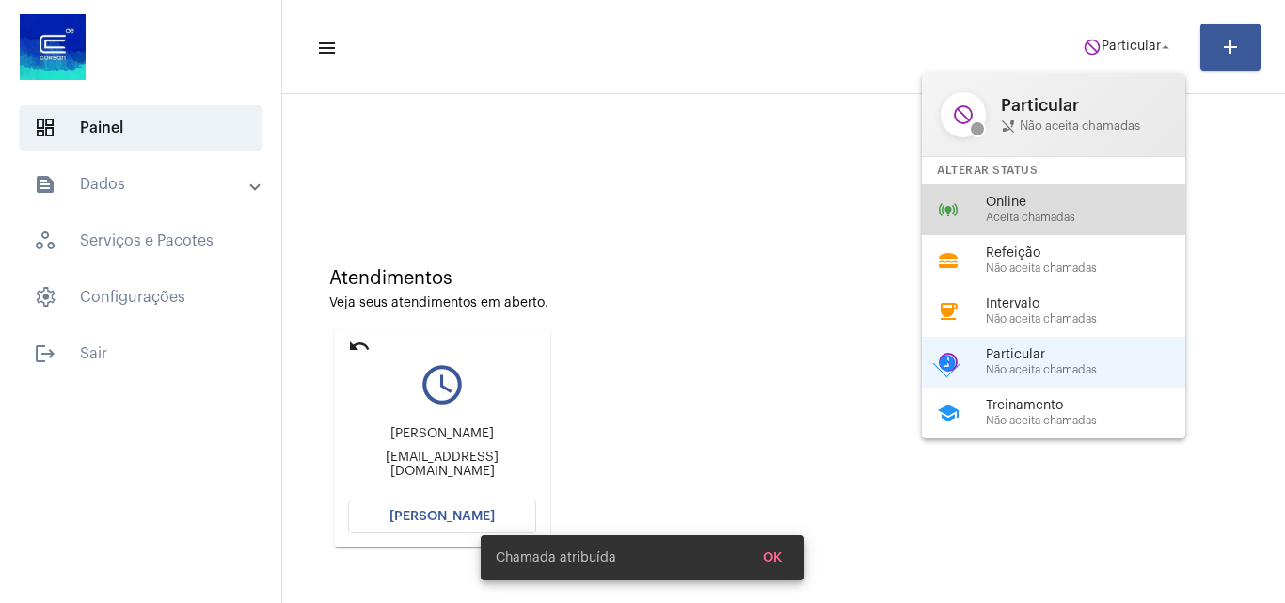
click at [1011, 212] on span "Aceita chamadas" at bounding box center [1093, 218] width 215 height 12
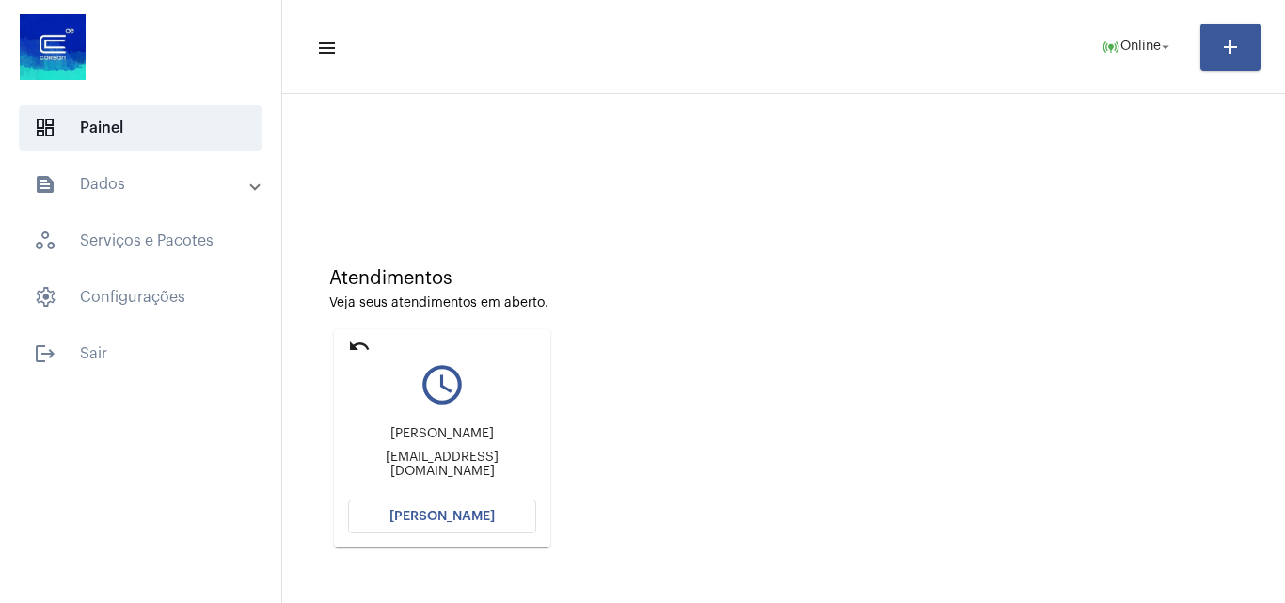
click at [437, 502] on button "[PERSON_NAME]" at bounding box center [442, 517] width 188 height 34
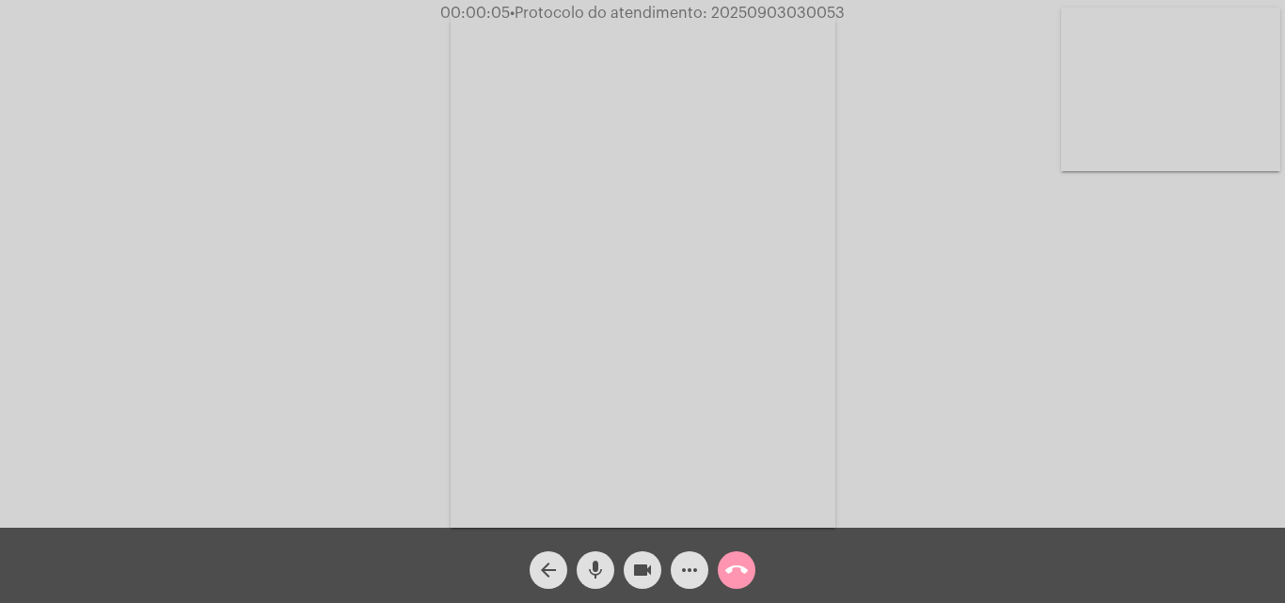
click at [586, 563] on mat-icon "mic" at bounding box center [595, 570] width 23 height 23
click at [902, 413] on div "Acessando Câmera e Microfone..." at bounding box center [643, 269] width 1282 height 528
click at [598, 567] on mat-icon "mic_off" at bounding box center [595, 570] width 23 height 23
click at [598, 560] on mat-icon "mic" at bounding box center [595, 570] width 23 height 23
click at [597, 570] on mat-icon "mic_off" at bounding box center [595, 570] width 23 height 23
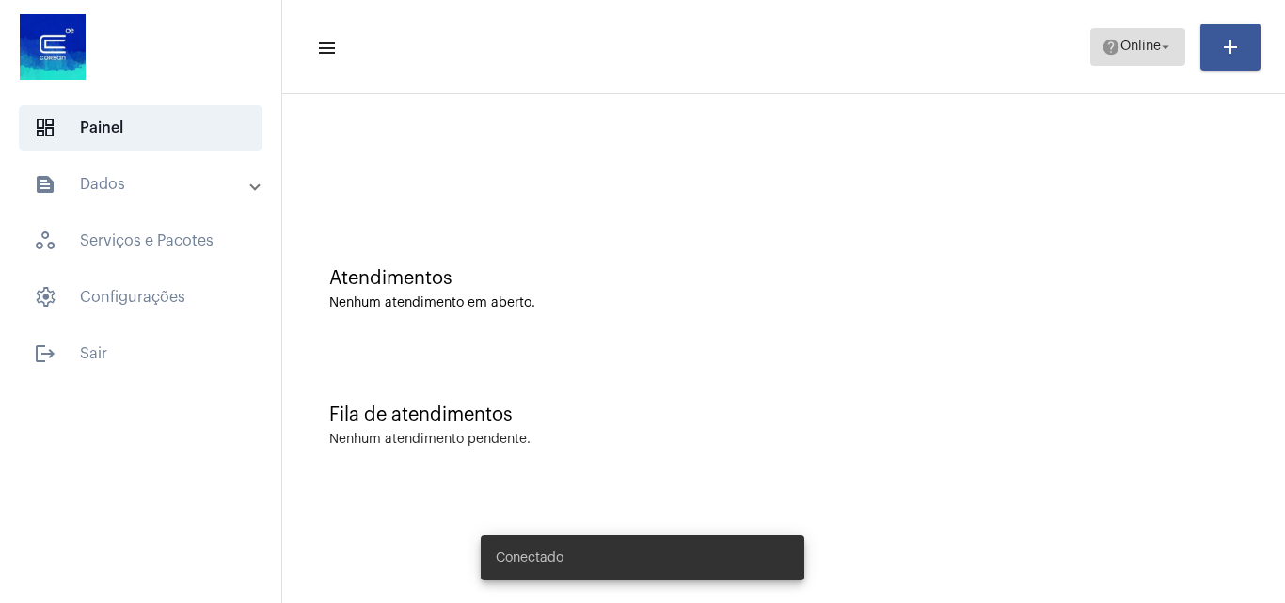
click at [1121, 41] on span "Online" at bounding box center [1141, 46] width 40 height 13
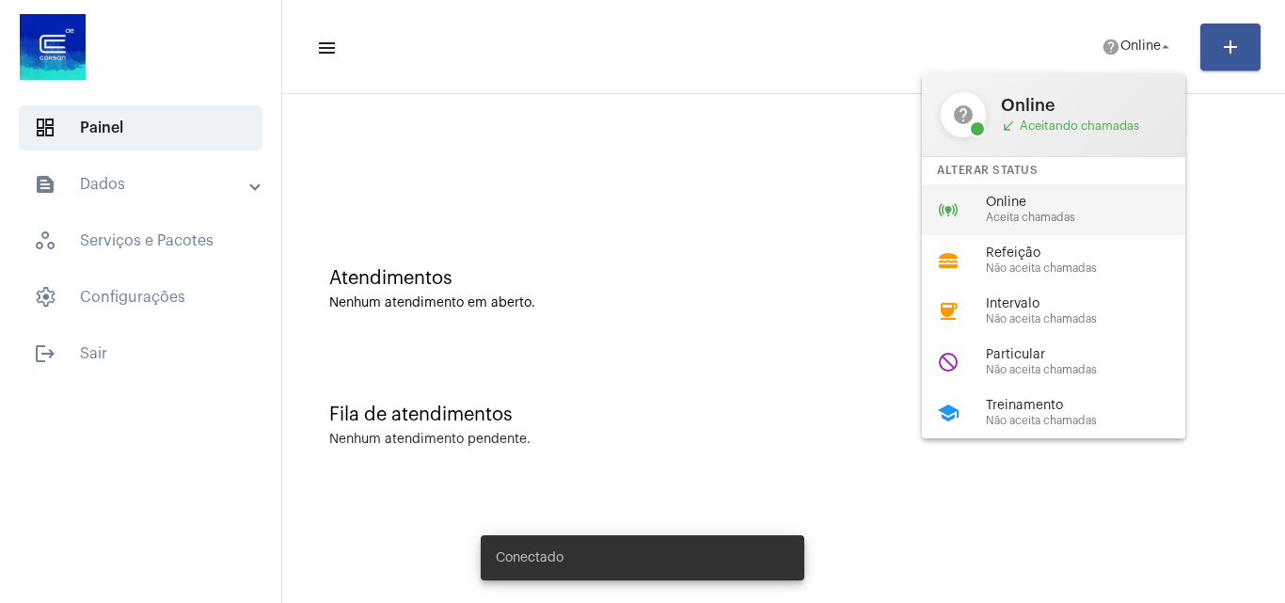
click at [1029, 199] on span "Online" at bounding box center [1093, 203] width 215 height 14
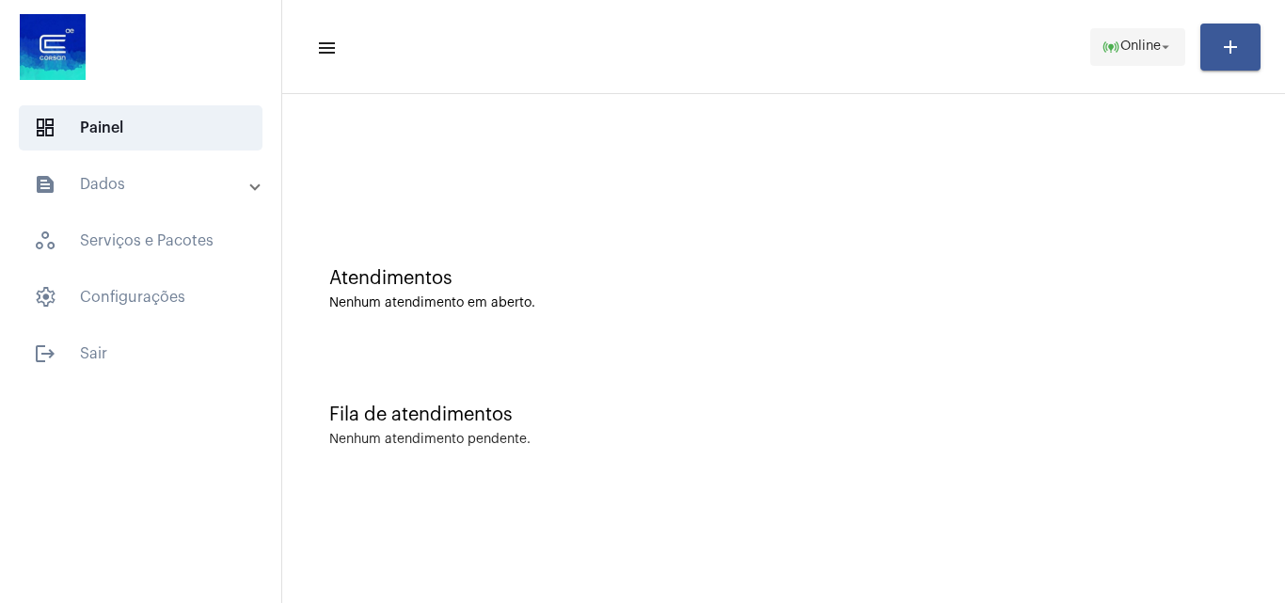
click at [1130, 42] on span "Online" at bounding box center [1141, 46] width 40 height 13
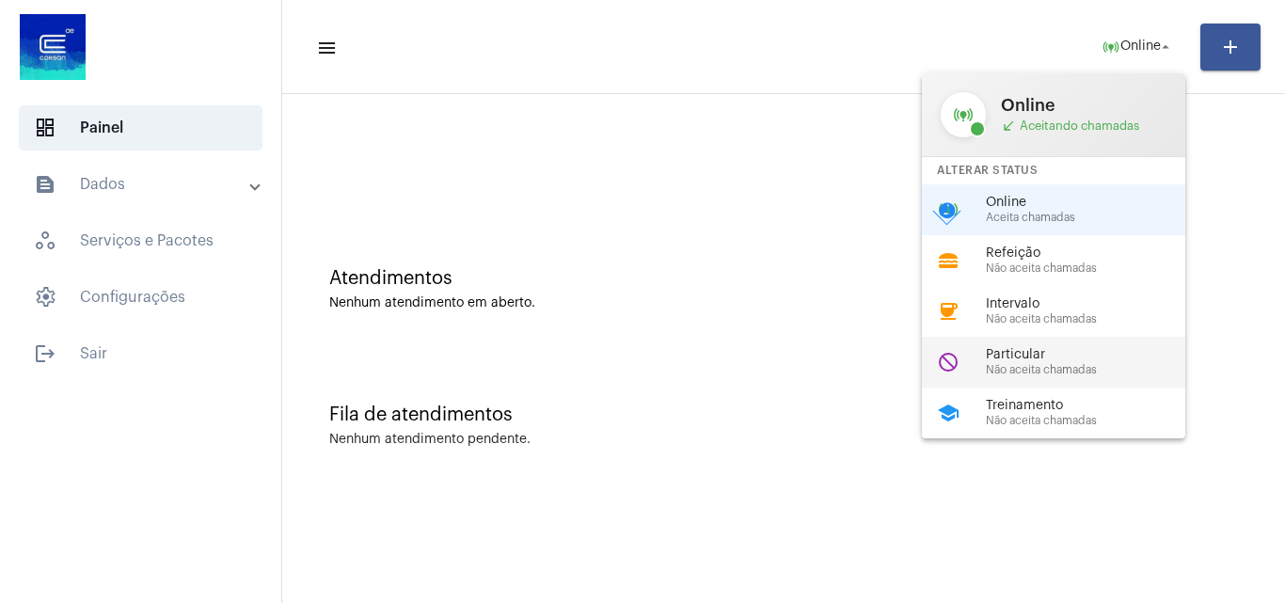
click at [1054, 359] on span "Particular" at bounding box center [1093, 355] width 215 height 14
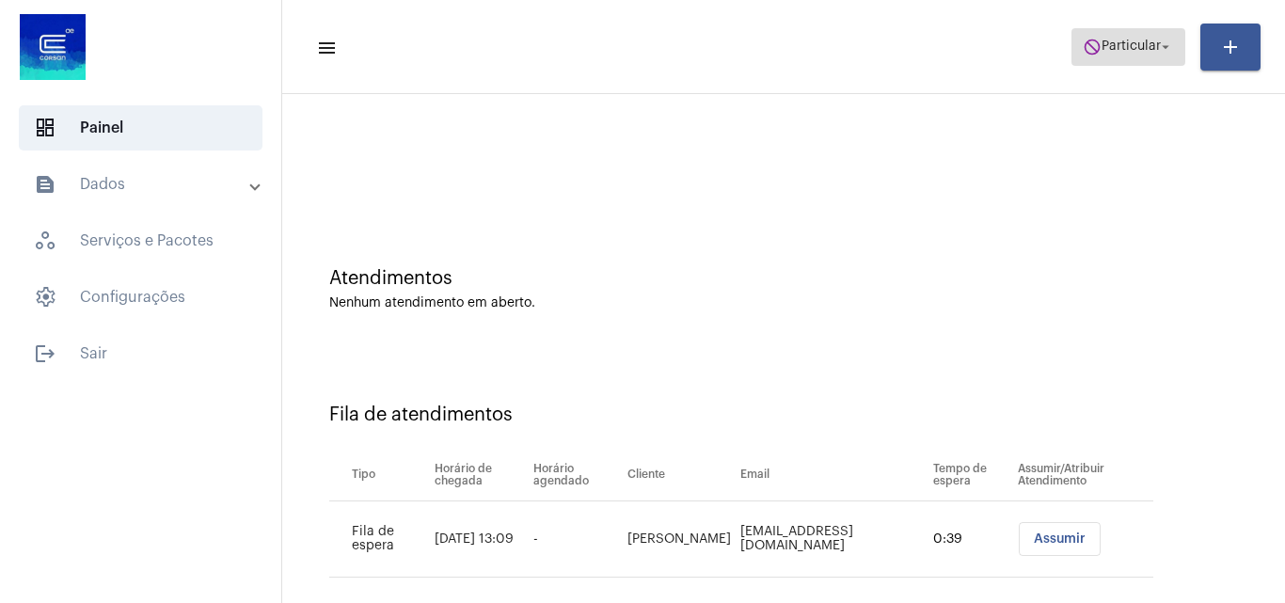
click at [1114, 50] on span "Particular" at bounding box center [1131, 46] width 59 height 13
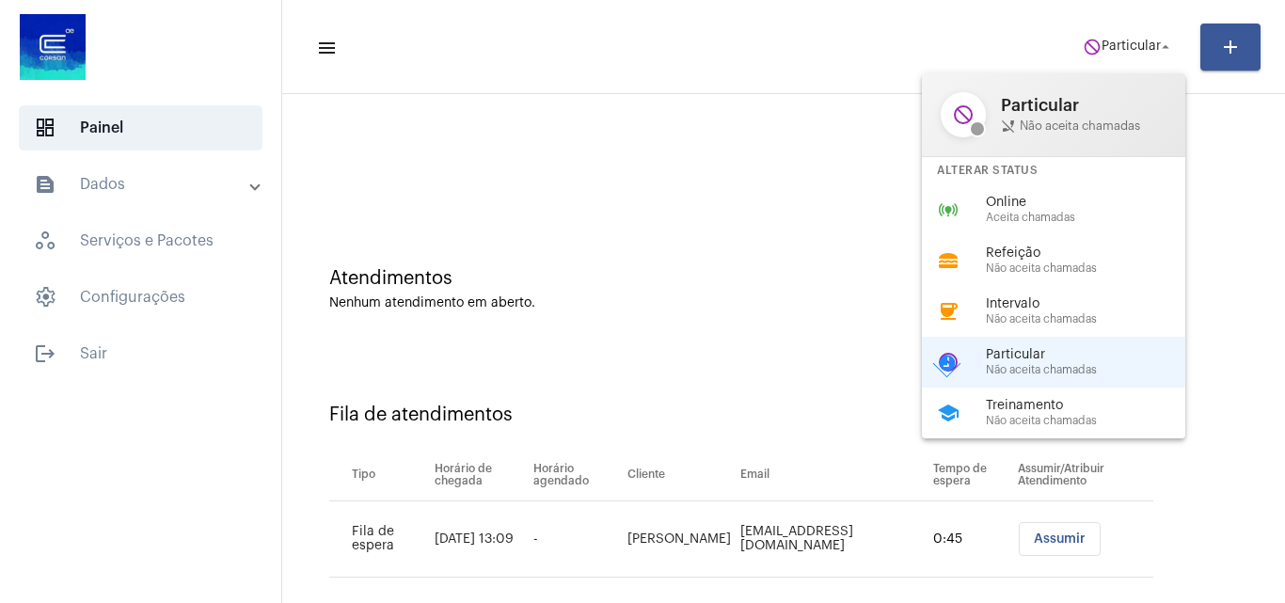
click at [662, 196] on div at bounding box center [642, 301] width 1285 height 603
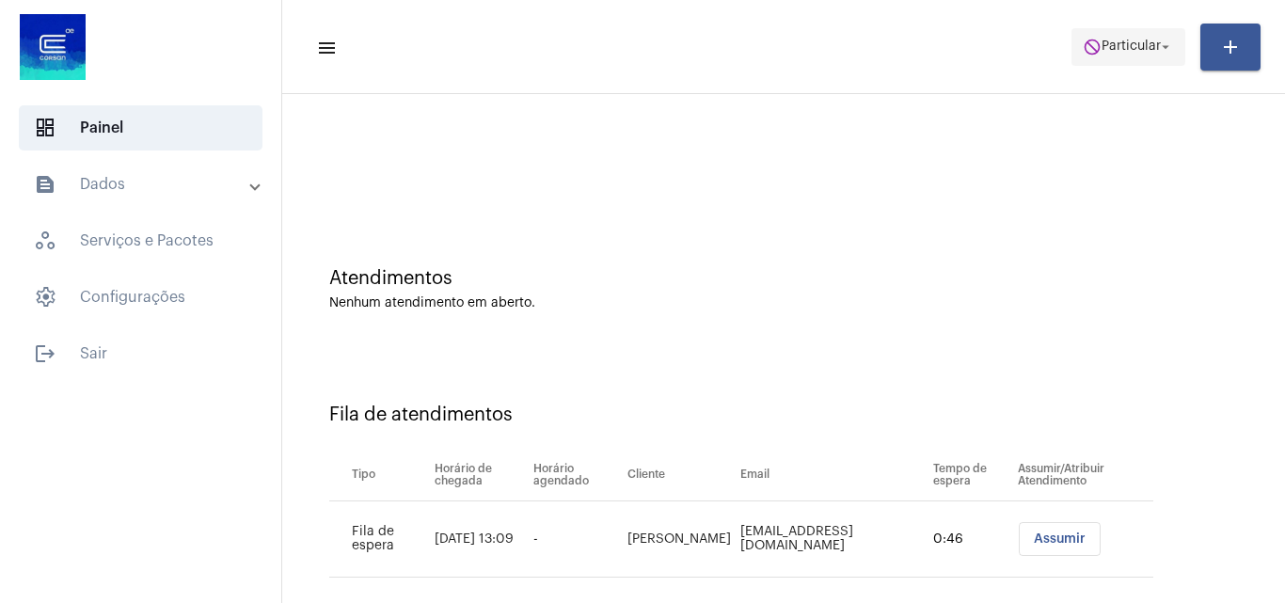
click at [1102, 45] on span "Particular" at bounding box center [1131, 46] width 59 height 13
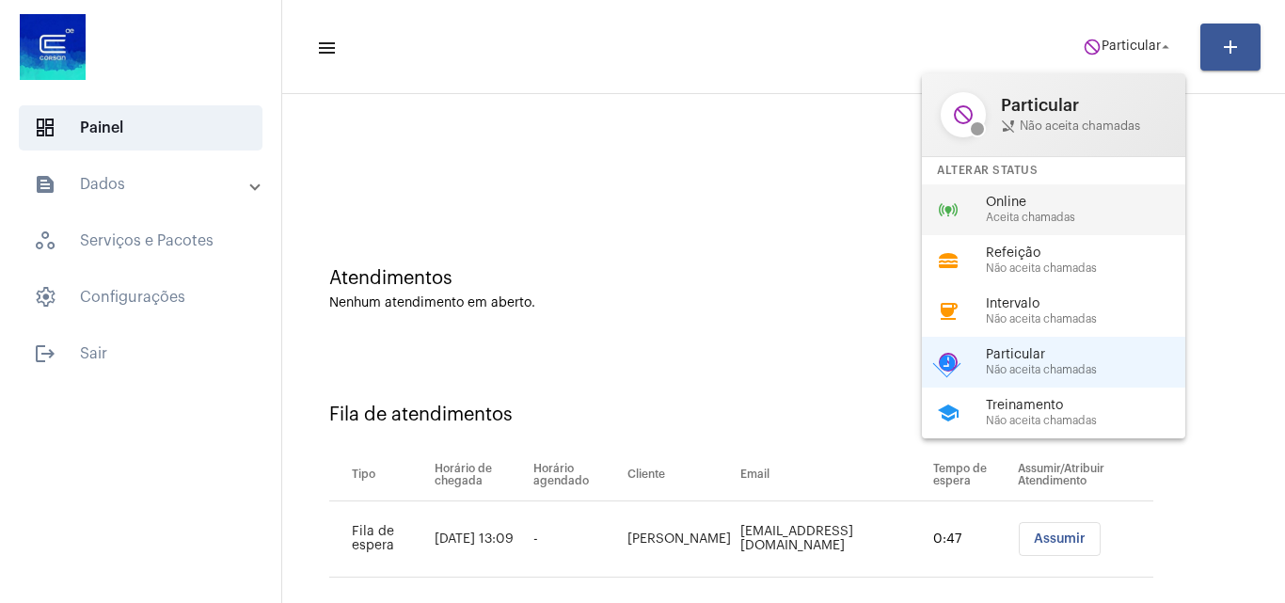
click at [1051, 207] on span "Online" at bounding box center [1093, 203] width 215 height 14
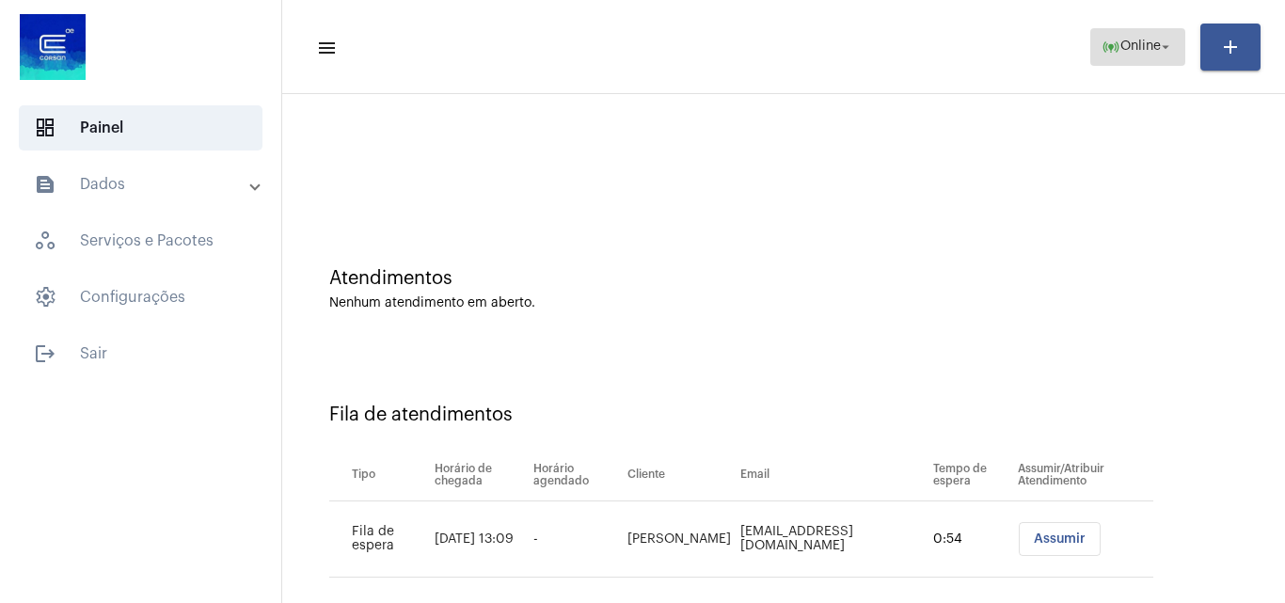
click at [1108, 45] on mat-icon "online_prediction" at bounding box center [1111, 47] width 19 height 19
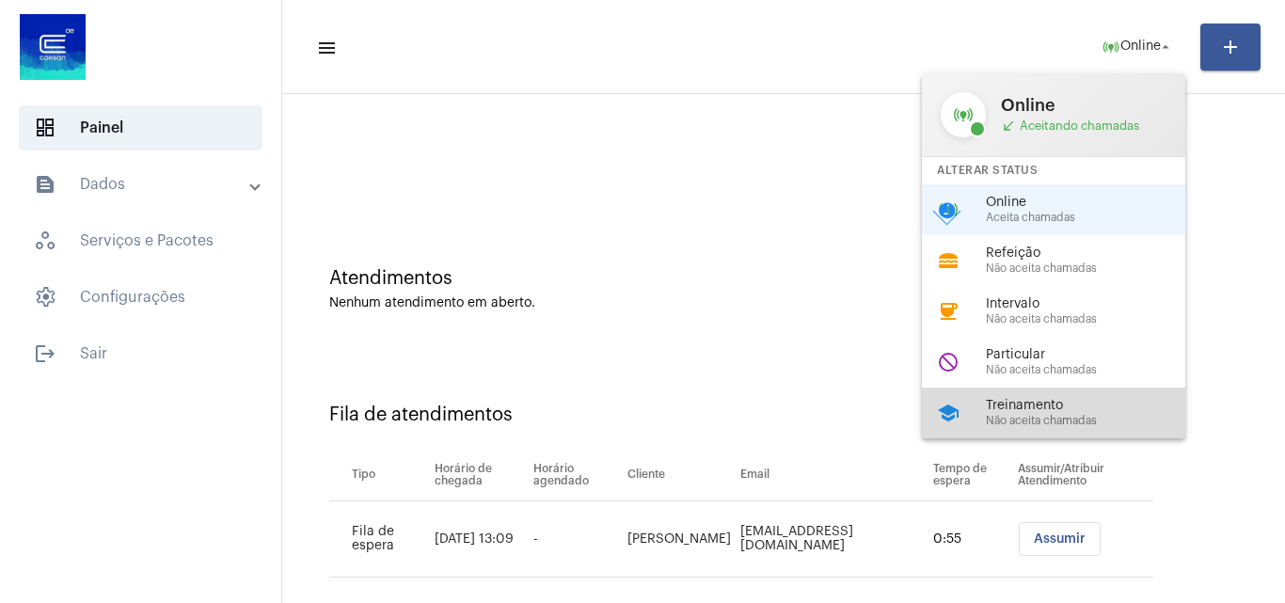
click at [1039, 423] on span "Não aceita chamadas" at bounding box center [1093, 421] width 215 height 12
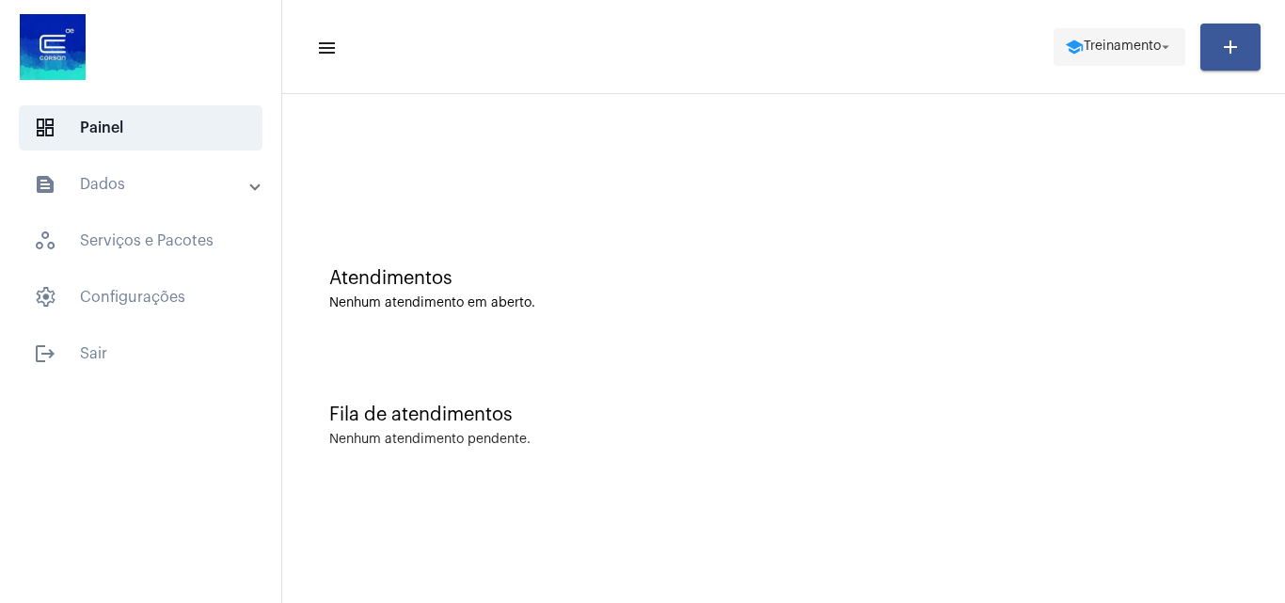
click at [1113, 60] on span "school Treinamento arrow_drop_down" at bounding box center [1119, 46] width 109 height 34
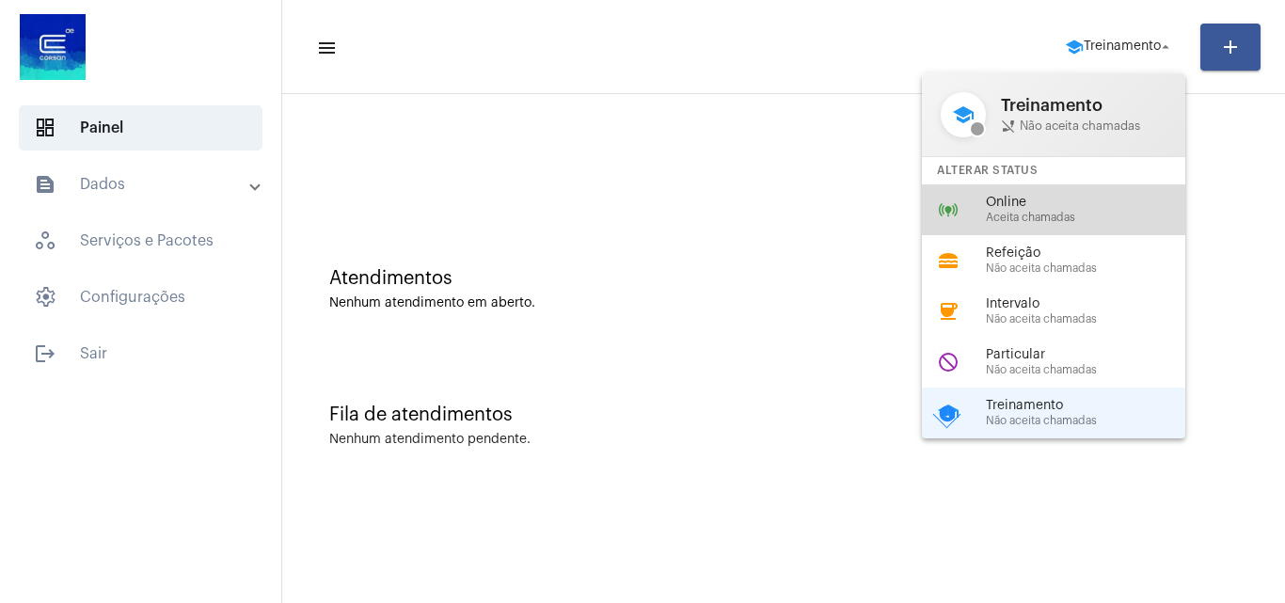
click at [1063, 212] on span "Aceita chamadas" at bounding box center [1093, 218] width 215 height 12
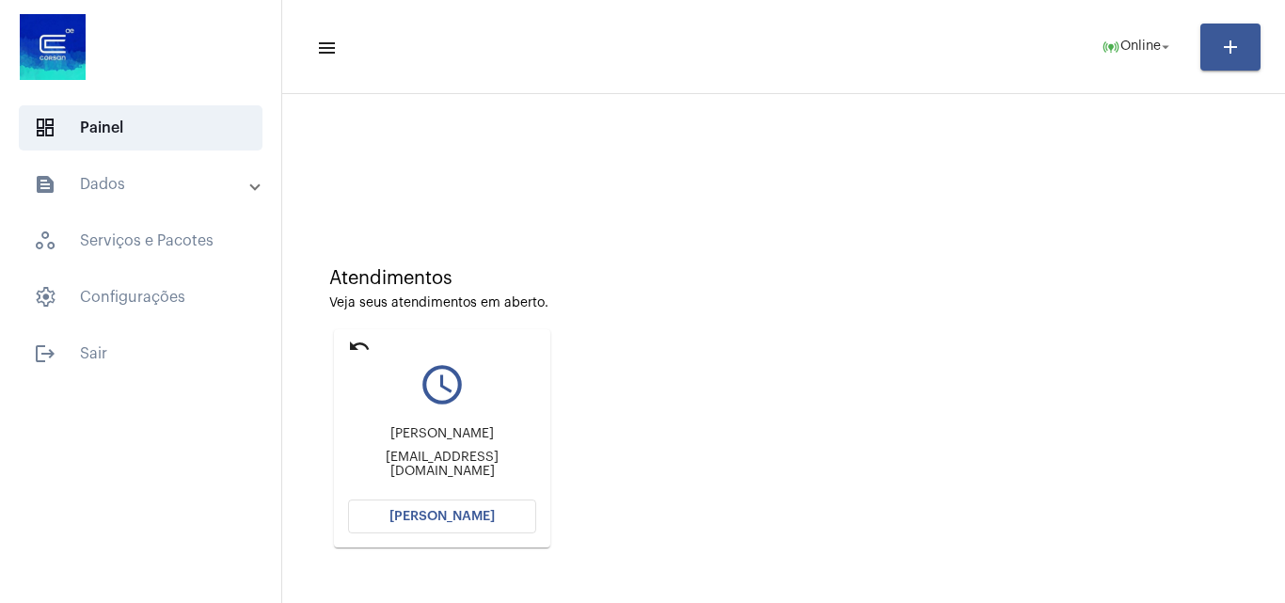
click at [501, 516] on button "[PERSON_NAME]" at bounding box center [442, 517] width 188 height 34
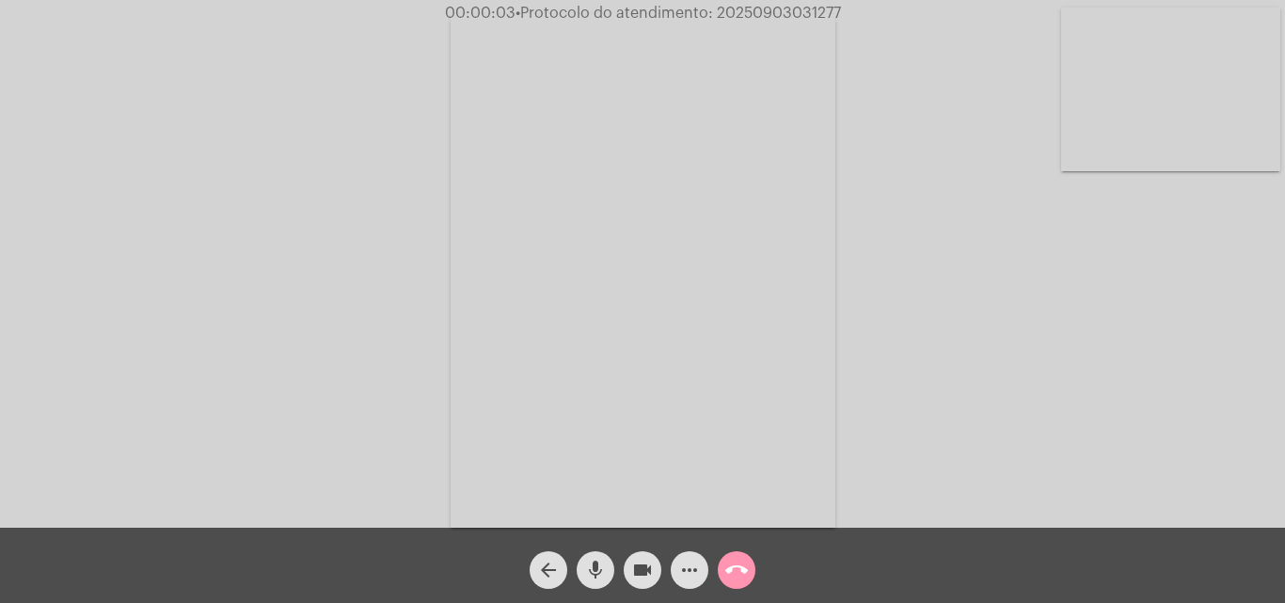
click at [593, 568] on mat-icon "mic" at bounding box center [595, 570] width 23 height 23
click at [598, 563] on mat-icon "mic_off" at bounding box center [595, 570] width 23 height 23
click at [593, 563] on mat-icon "mic" at bounding box center [595, 570] width 23 height 23
click at [1016, 392] on div "Acessando Câmera e Microfone..." at bounding box center [643, 269] width 1282 height 528
click at [1045, 375] on div "Acessando Câmera e Microfone..." at bounding box center [643, 269] width 1282 height 528
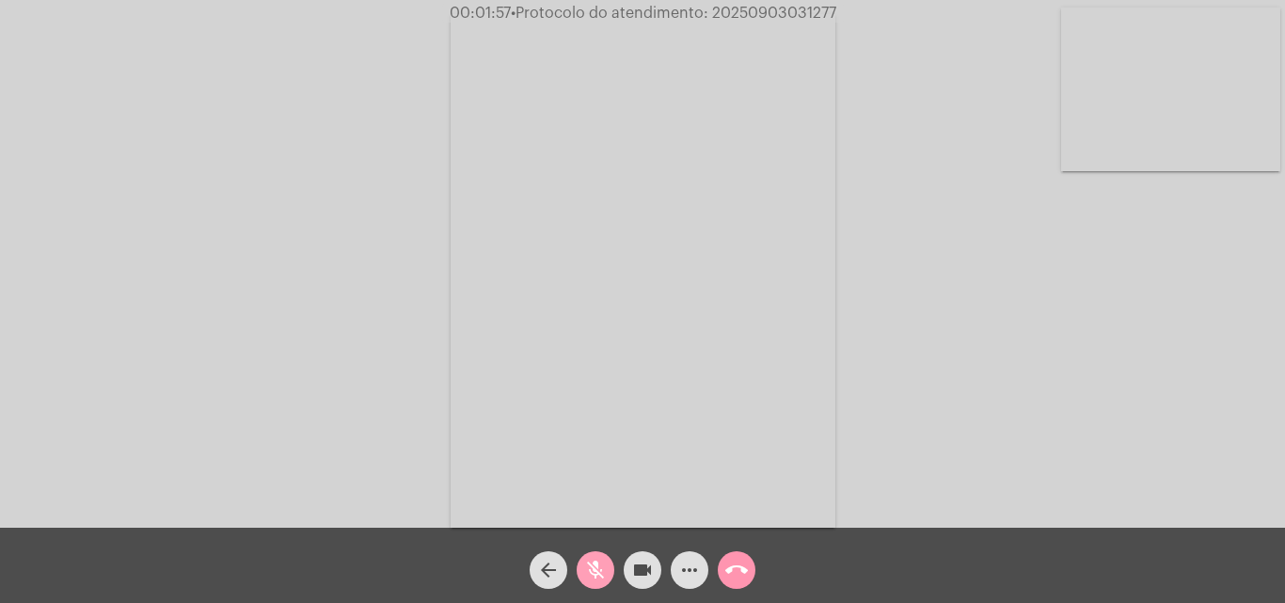
click at [594, 569] on mat-icon "mic_off" at bounding box center [595, 570] width 23 height 23
click at [591, 567] on mat-icon "mic" at bounding box center [595, 570] width 23 height 23
click at [603, 563] on mat-icon "mic_off" at bounding box center [595, 570] width 23 height 23
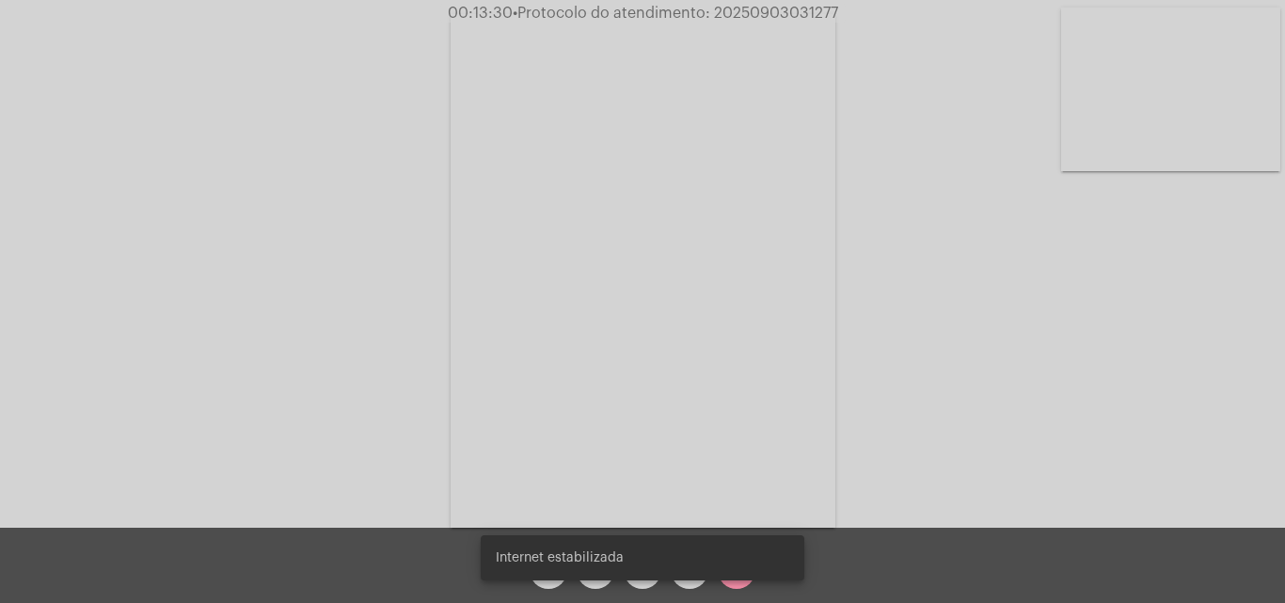
click at [687, 578] on snack-bar-container "Internet estabilizada" at bounding box center [643, 557] width 324 height 45
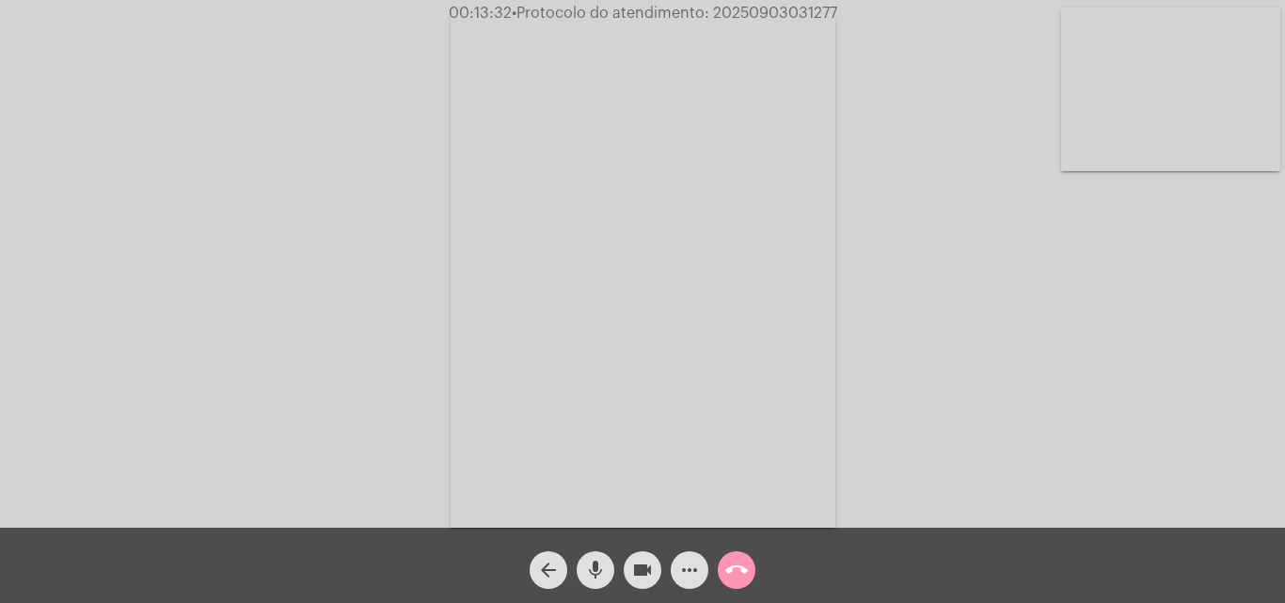
click at [686, 577] on mat-icon "more_horiz" at bounding box center [689, 570] width 23 height 23
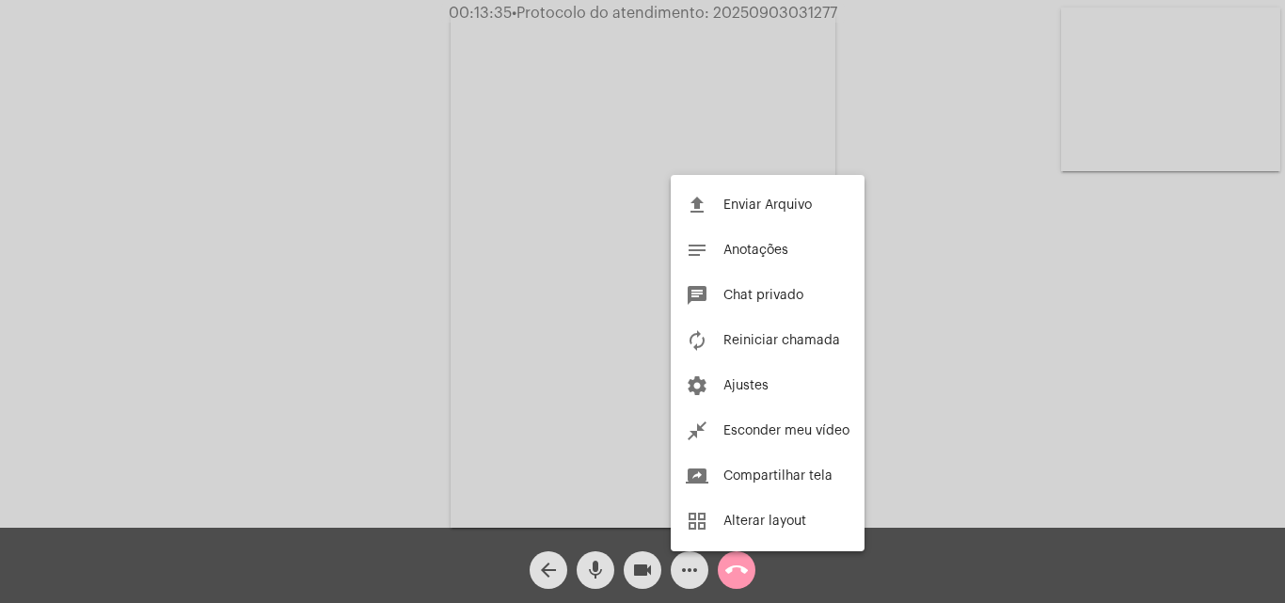
click at [736, 297] on span "Chat privado" at bounding box center [764, 295] width 80 height 13
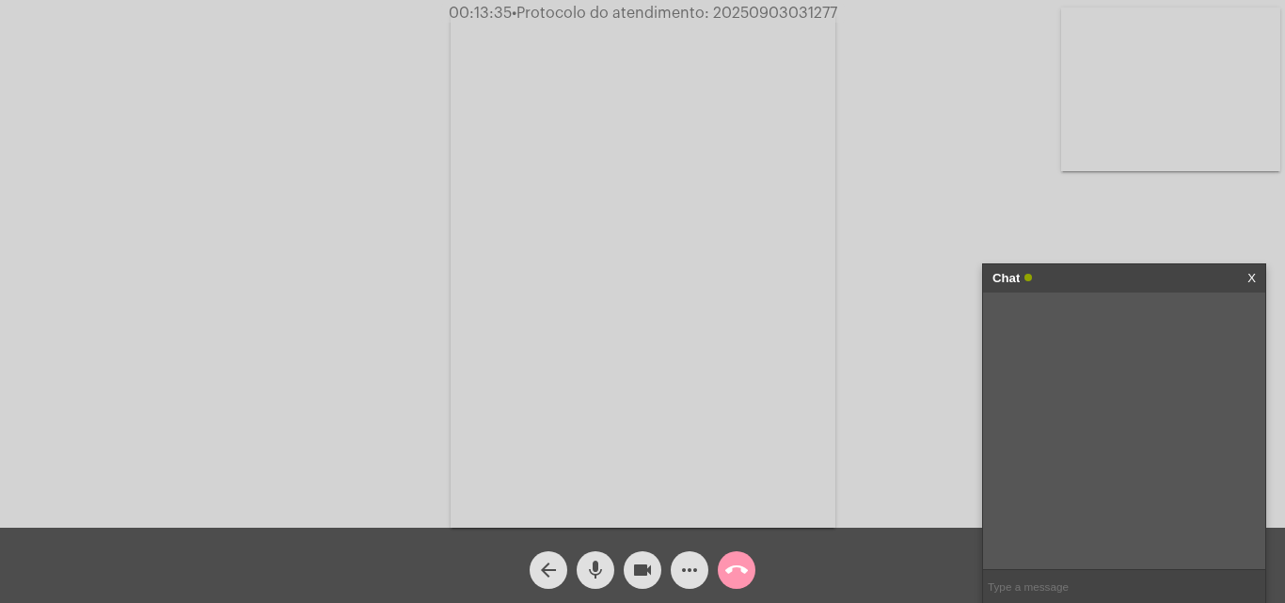
paste input "R$ 446,12"
type input "R$ 446,12"
click at [742, 12] on span "• Protocolo do atendimento: 20250903031277" at bounding box center [675, 13] width 326 height 15
copy span "20250903031277"
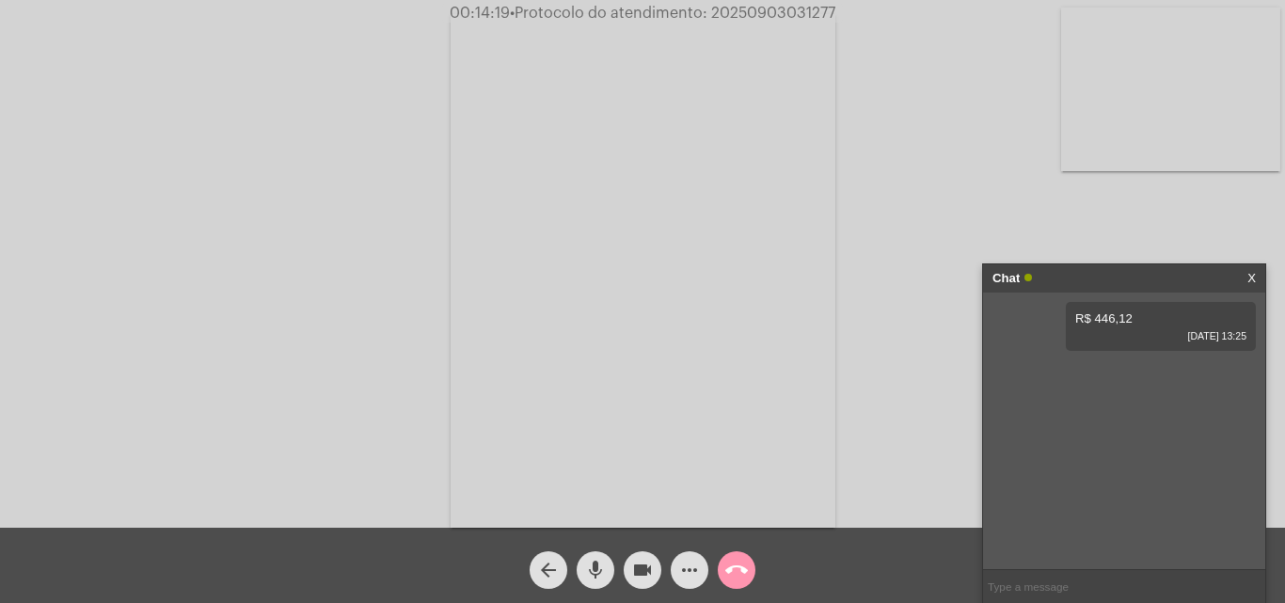
click at [590, 565] on mat-icon "mic" at bounding box center [595, 570] width 23 height 23
click at [598, 561] on mat-icon "mic_off" at bounding box center [595, 570] width 23 height 23
click at [734, 567] on mat-icon "call_end" at bounding box center [737, 570] width 23 height 23
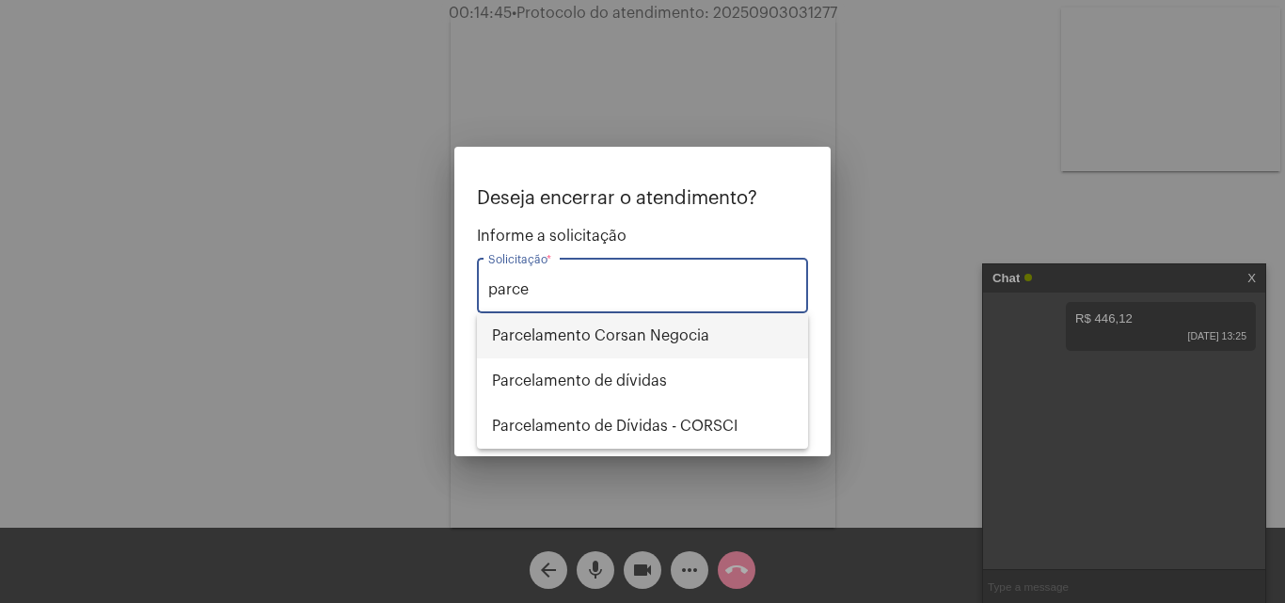
click at [676, 339] on span "Parcelamento Corsan Negocia" at bounding box center [642, 335] width 301 height 45
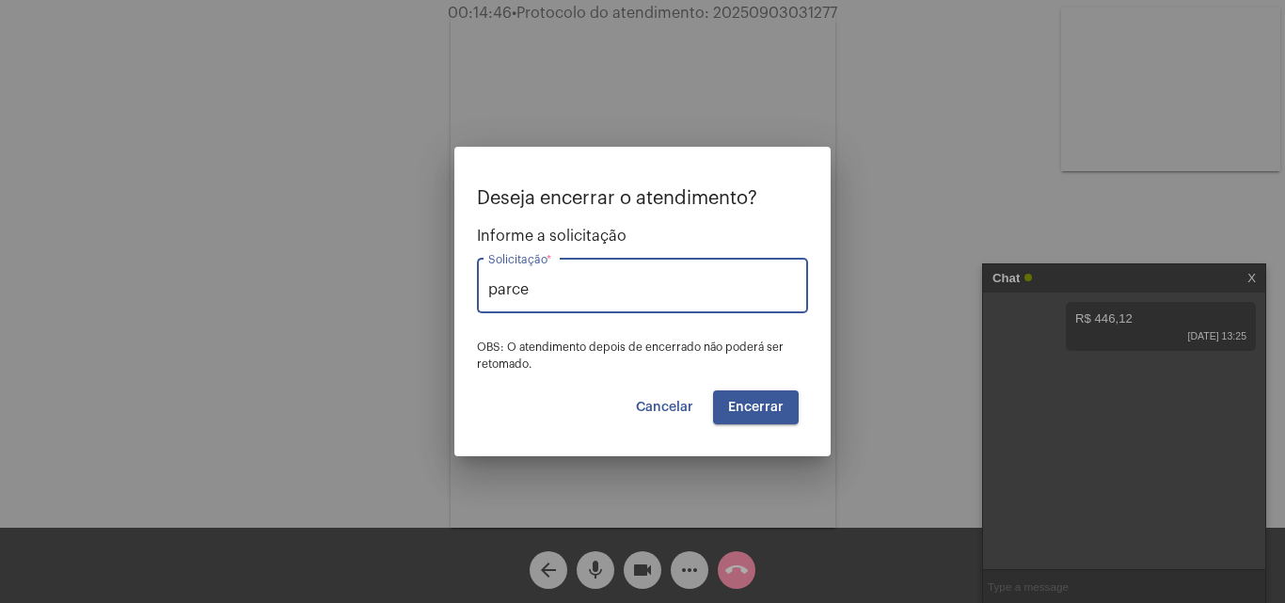
type input "Parcelamento Corsan Negocia"
click at [744, 409] on span "Encerrar" at bounding box center [756, 407] width 56 height 13
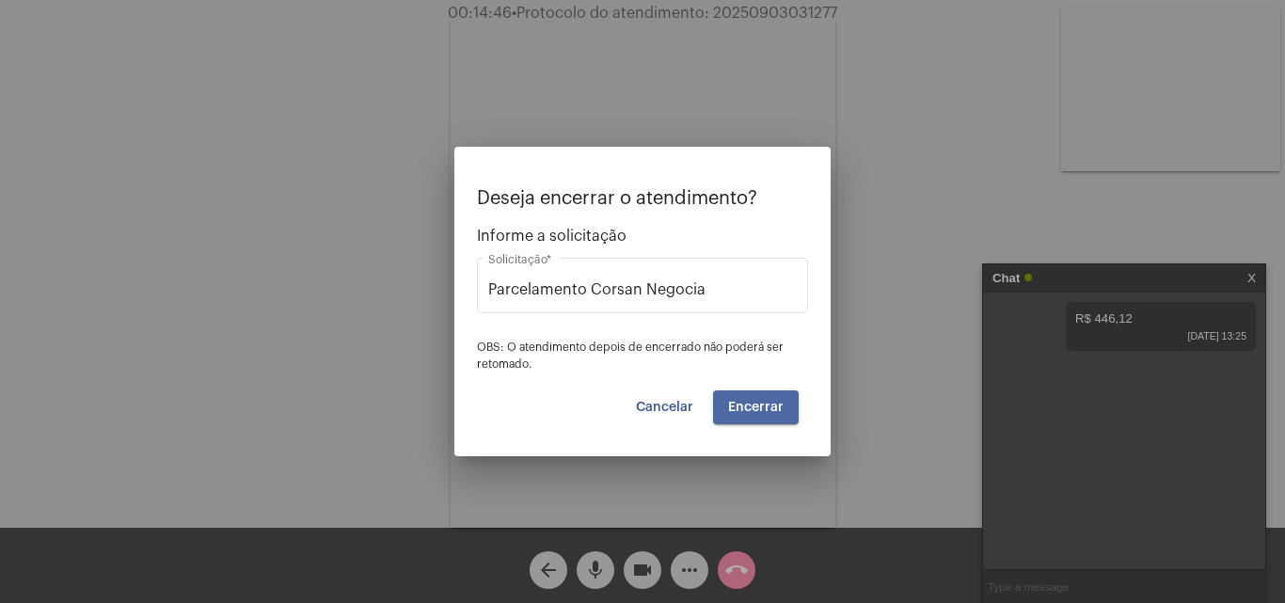
click at [744, 409] on span "Encerrar" at bounding box center [756, 407] width 56 height 13
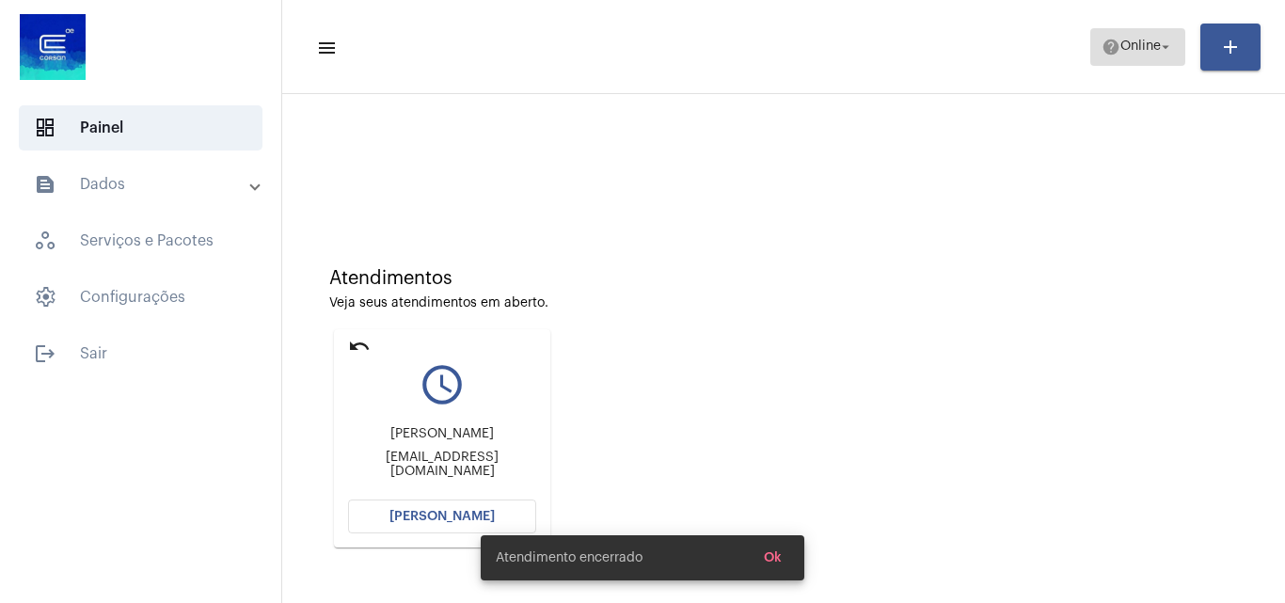
click at [1131, 28] on button "help Online arrow_drop_down" at bounding box center [1138, 47] width 95 height 38
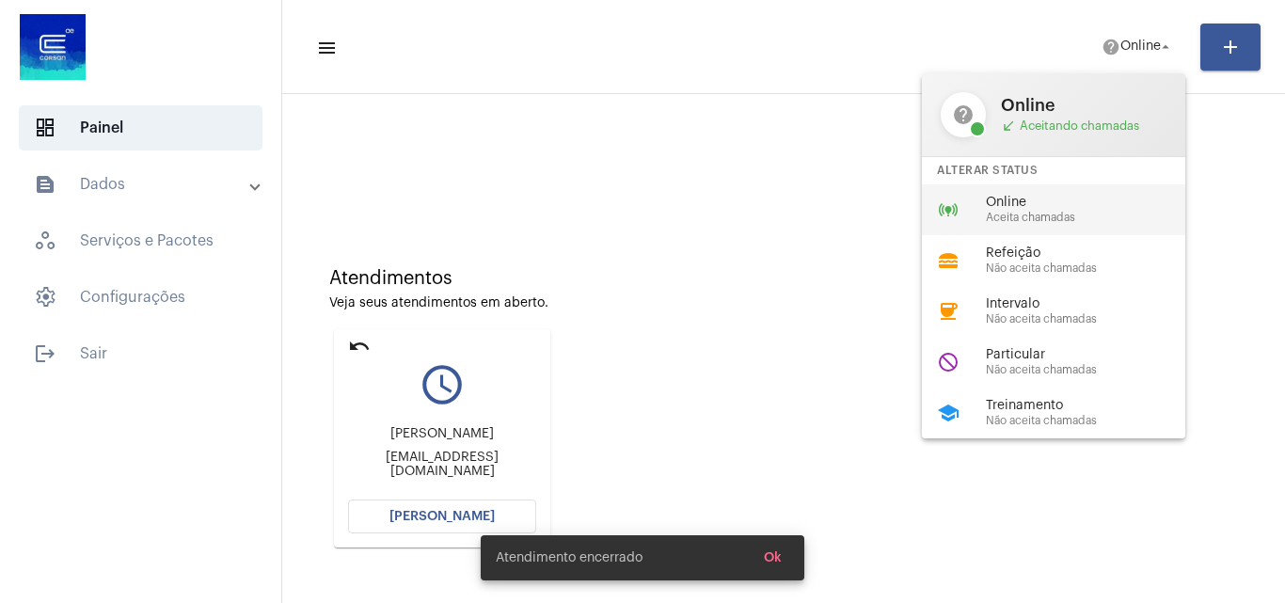
click at [1024, 201] on span "Online" at bounding box center [1093, 203] width 215 height 14
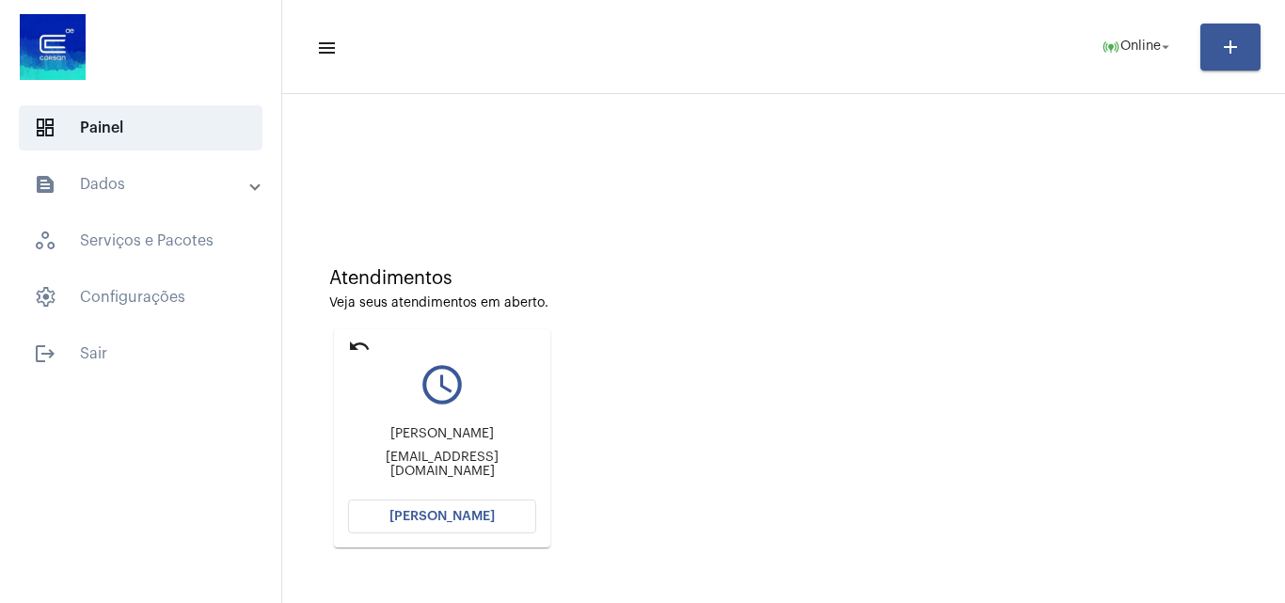
click at [473, 518] on span "[PERSON_NAME]" at bounding box center [442, 516] width 105 height 13
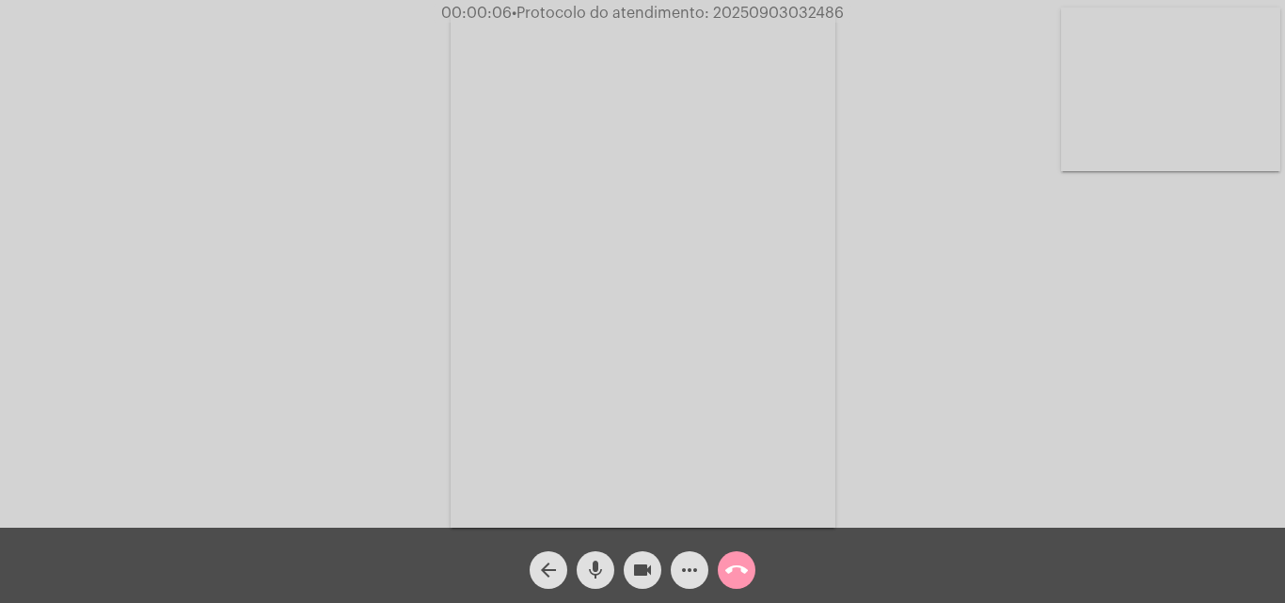
click at [588, 556] on span "mic" at bounding box center [595, 570] width 23 height 38
click at [598, 567] on mat-icon "mic_off" at bounding box center [595, 570] width 23 height 23
click at [682, 566] on mat-icon "more_horiz" at bounding box center [689, 570] width 23 height 23
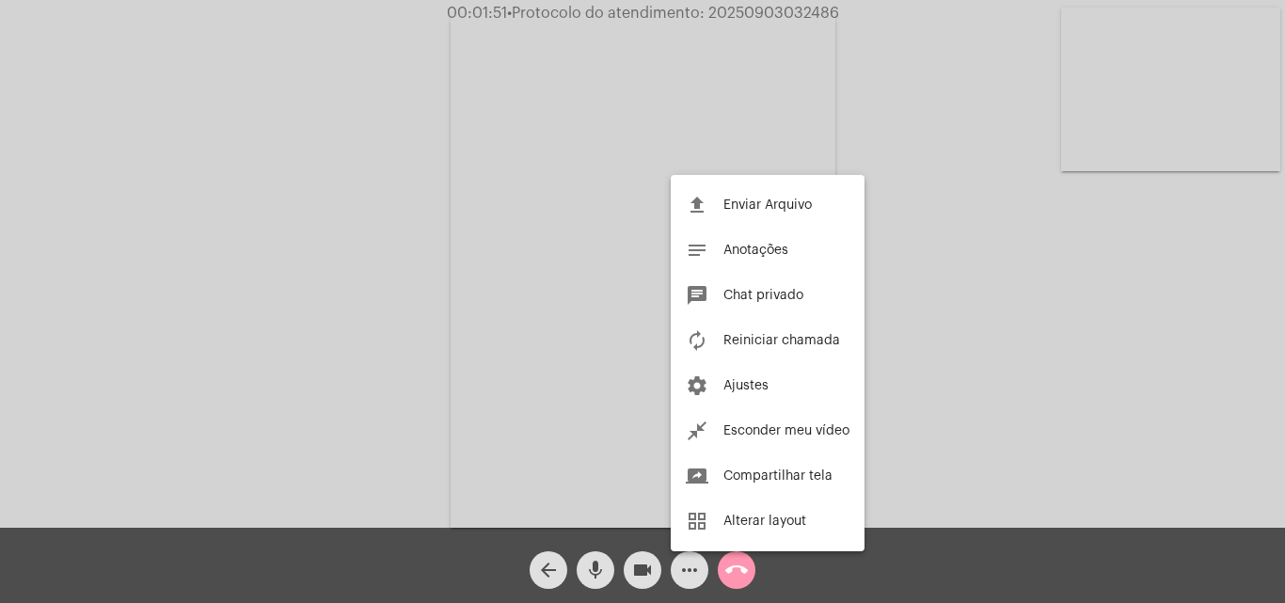
click at [400, 219] on div at bounding box center [642, 301] width 1285 height 603
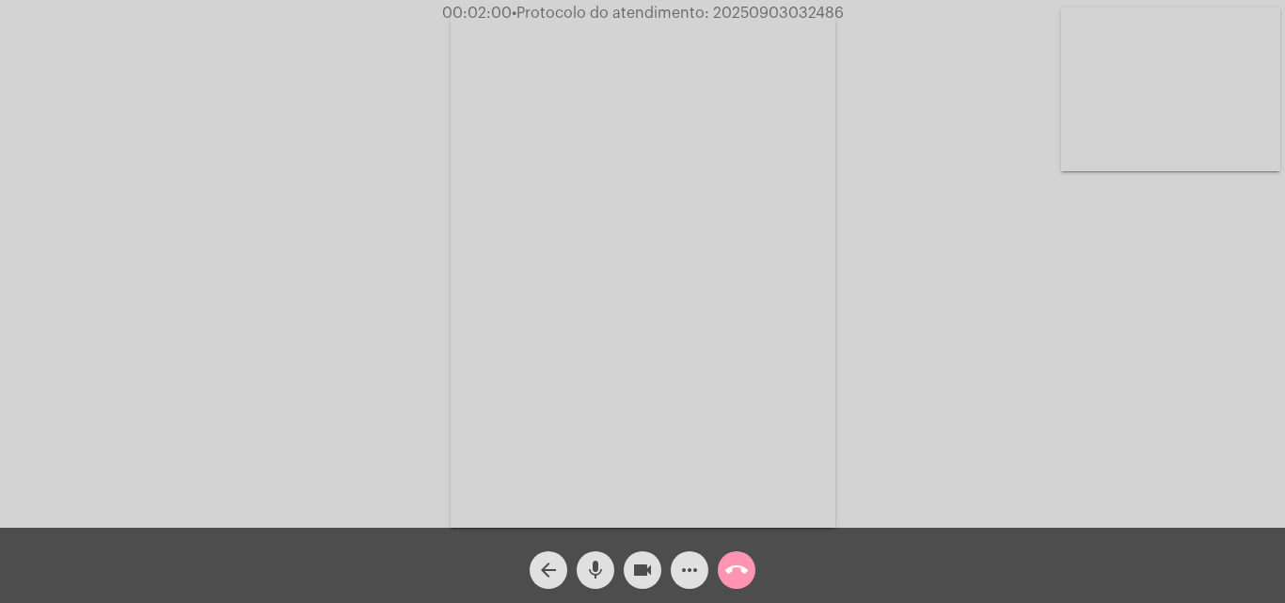
click at [683, 571] on mat-icon "more_horiz" at bounding box center [689, 570] width 23 height 23
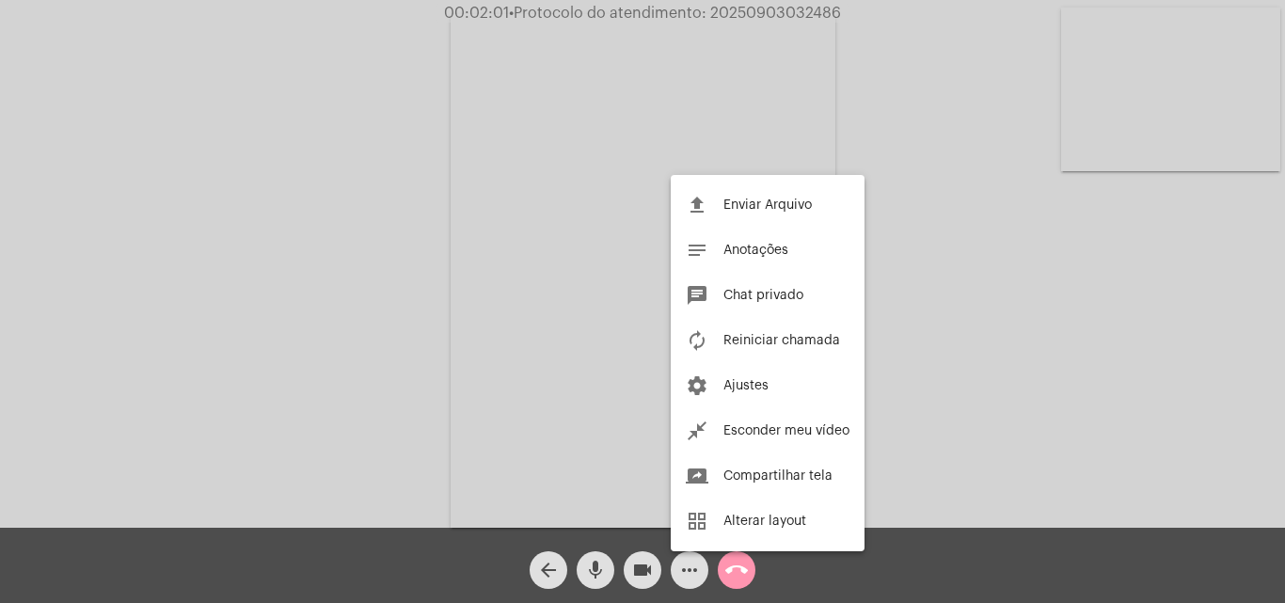
click at [391, 191] on div at bounding box center [642, 301] width 1285 height 603
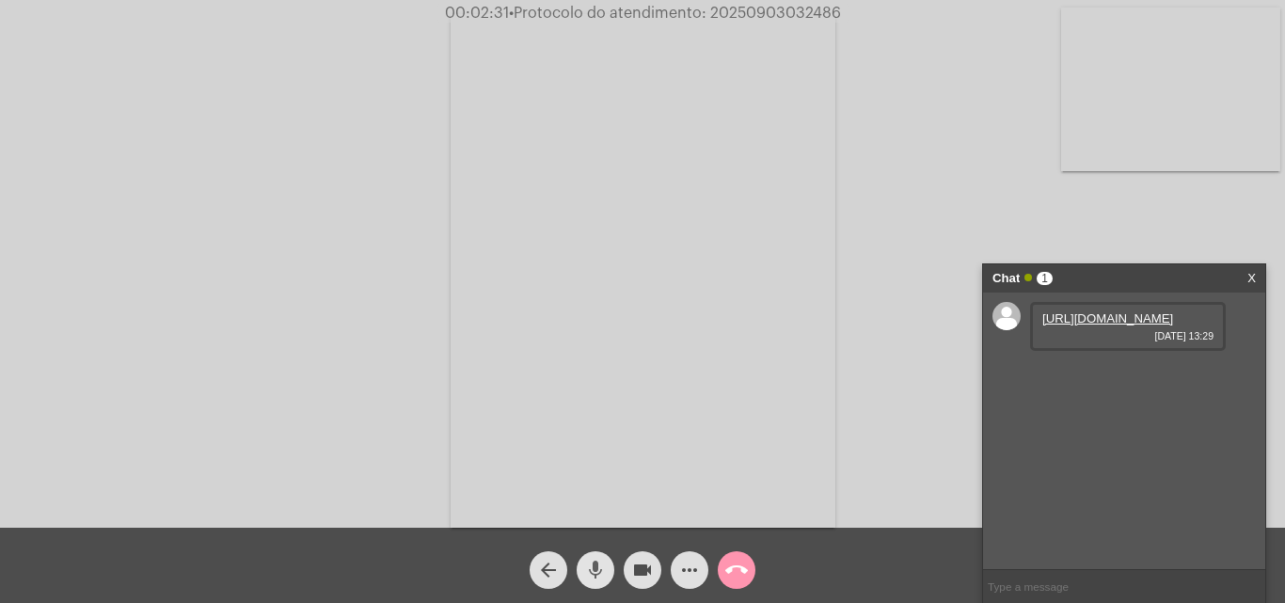
click at [600, 563] on mat-icon "mic" at bounding box center [595, 570] width 23 height 23
click at [1109, 326] on link "https://neft-transfer-bucket.s3.amazonaws.com/temp-4c73ff64-1b1d-e2cc-674b-3bff…" at bounding box center [1108, 318] width 131 height 14
click at [600, 560] on mat-icon "mic_off" at bounding box center [595, 570] width 23 height 23
click at [595, 565] on mat-icon "mic" at bounding box center [595, 570] width 23 height 23
click at [587, 573] on mat-icon "mic_off" at bounding box center [595, 570] width 23 height 23
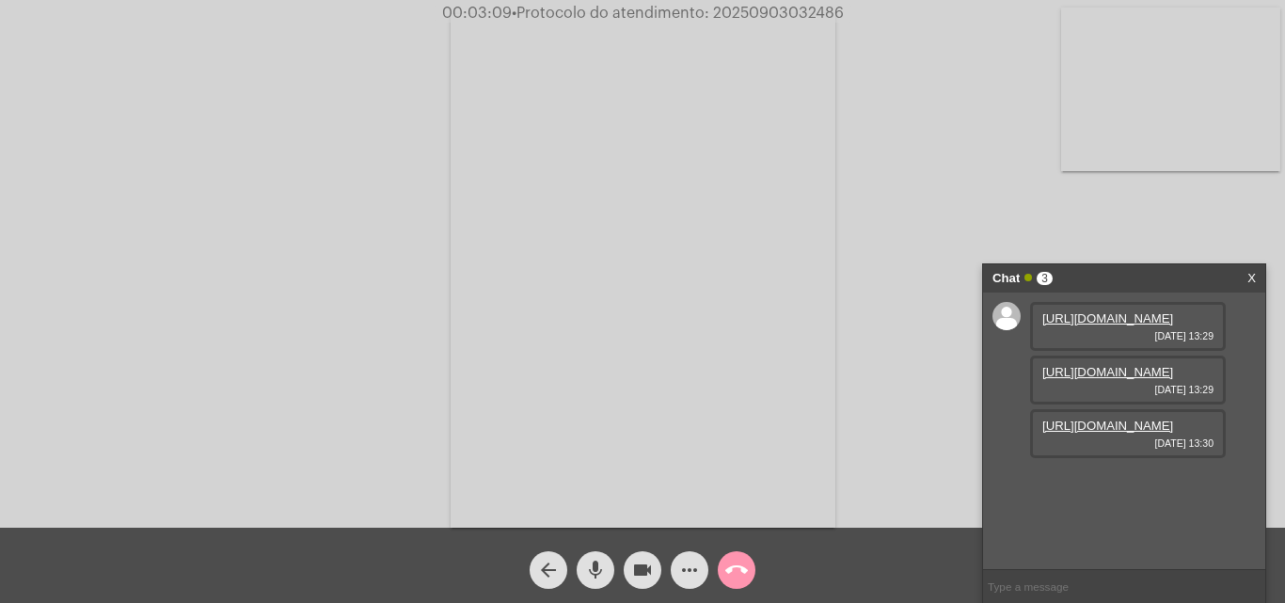
scroll to position [16, 0]
click at [595, 570] on mat-icon "mic" at bounding box center [595, 570] width 23 height 23
drag, startPoint x: 1121, startPoint y: 221, endPoint x: 1120, endPoint y: 441, distance: 220.2
click at [1121, 221] on div "Acessando Câmera e Microfone..." at bounding box center [643, 269] width 1282 height 528
click at [1110, 379] on link "https://neft-transfer-bucket.s3.amazonaws.com/temp-6816ef7a-dd6e-25a0-62fc-1fbb…" at bounding box center [1108, 372] width 131 height 14
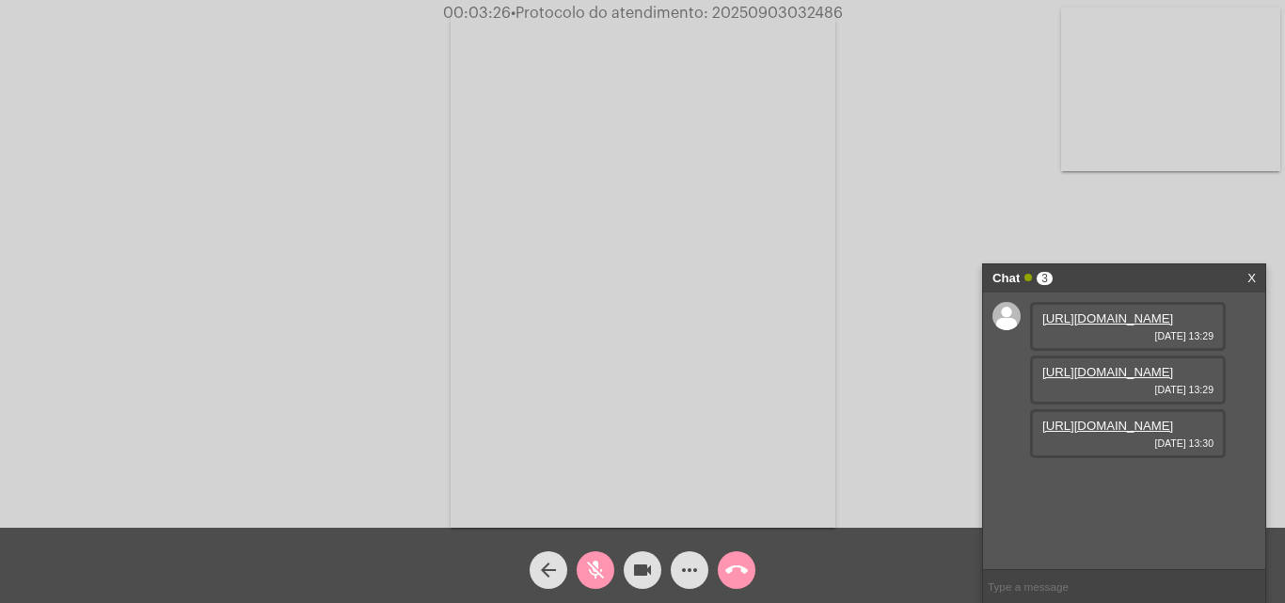
scroll to position [0, 0]
click at [692, 57] on video at bounding box center [643, 271] width 385 height 514
click at [1099, 433] on link "https://neft-transfer-bucket.s3.amazonaws.com/temp-c1ca29ec-e017-d147-1ff2-d7c0…" at bounding box center [1108, 426] width 131 height 14
click at [598, 564] on mat-icon "mic_off" at bounding box center [595, 570] width 23 height 23
click at [692, 573] on mat-icon "more_horiz" at bounding box center [689, 570] width 23 height 23
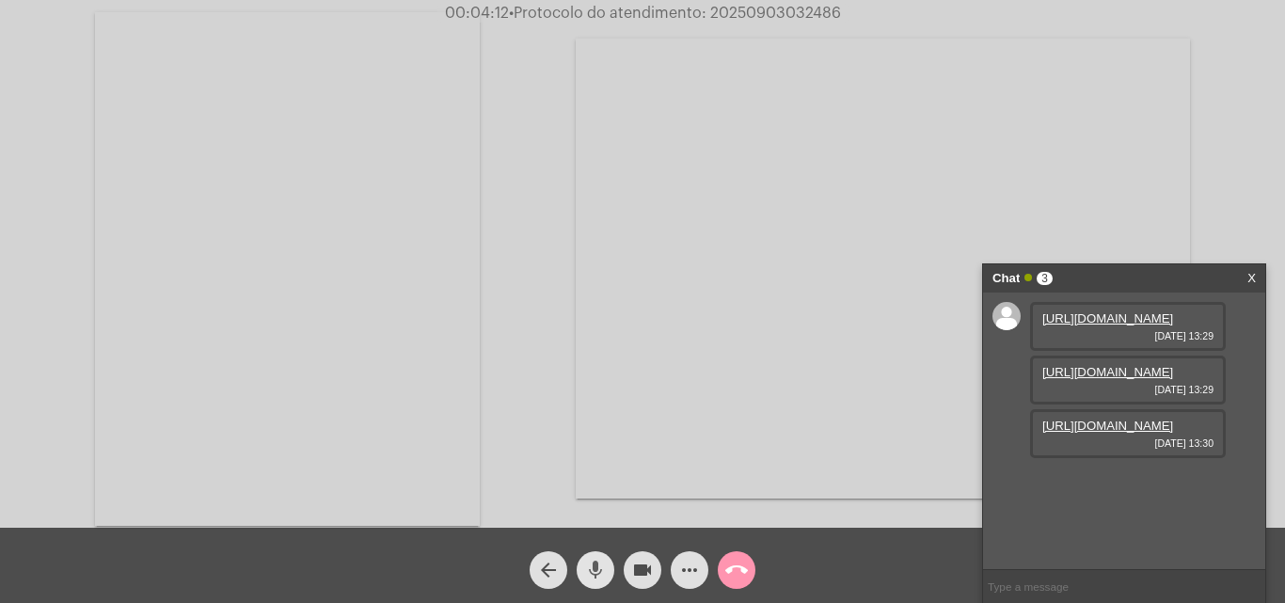
click at [593, 567] on mat-icon "mic" at bounding box center [595, 570] width 23 height 23
click at [593, 566] on mat-icon "mic_off" at bounding box center [595, 570] width 23 height 23
click at [593, 575] on mat-icon "mic" at bounding box center [595, 570] width 23 height 23
click at [956, 201] on video at bounding box center [883, 269] width 614 height 460
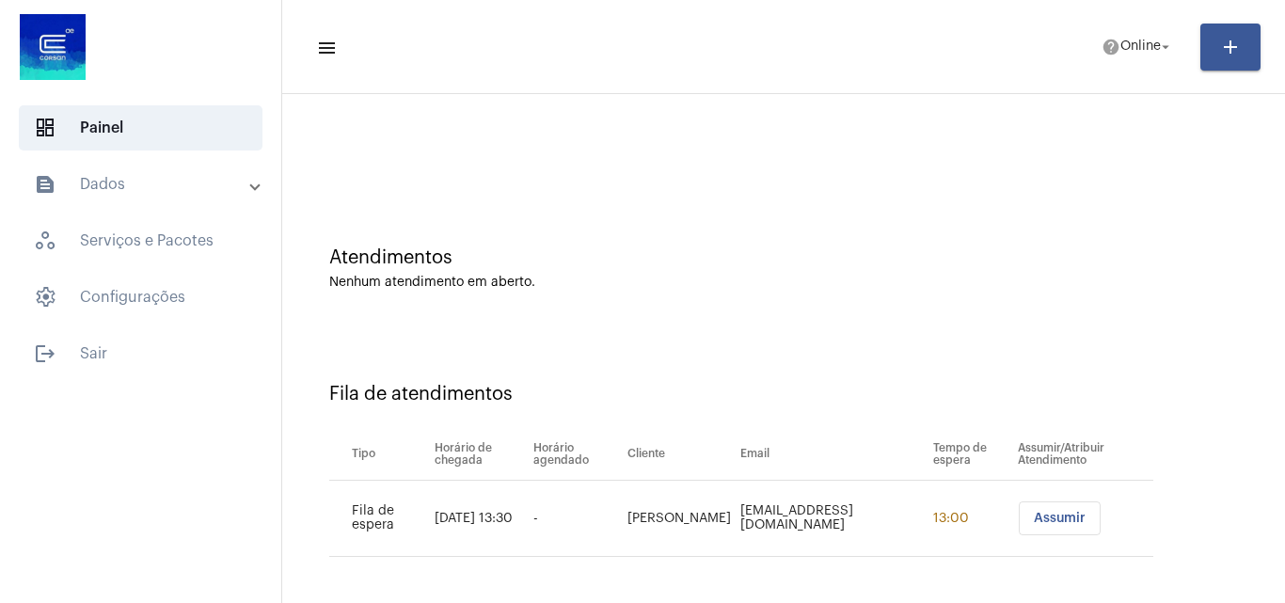
scroll to position [25, 0]
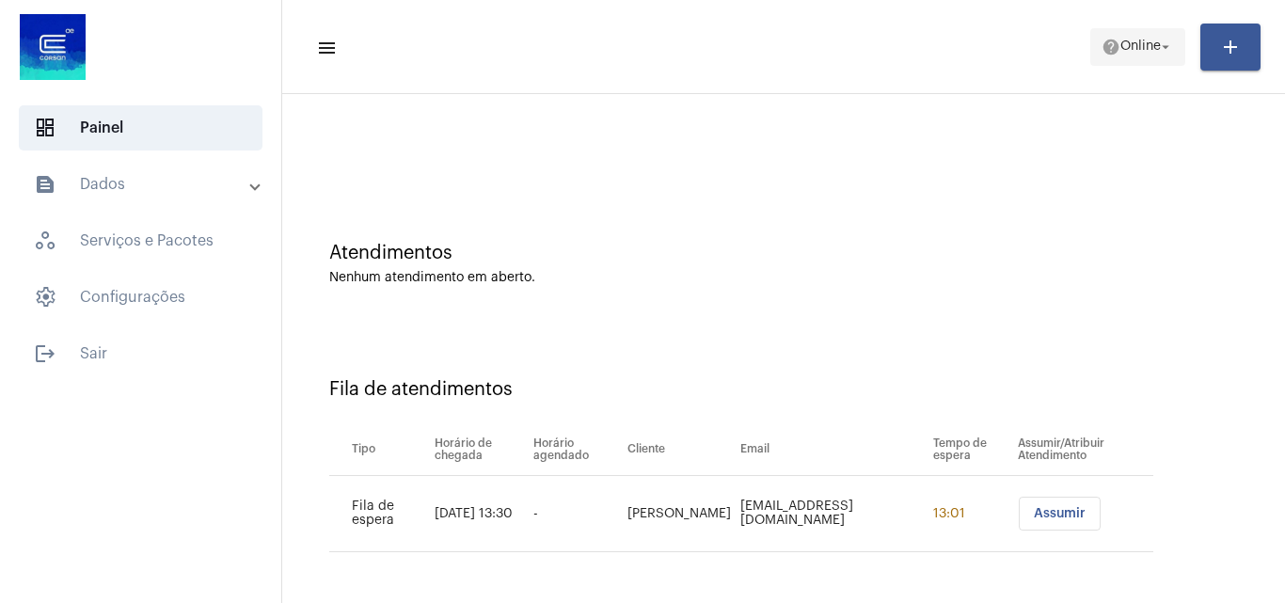
click at [1127, 41] on span "Online" at bounding box center [1141, 46] width 40 height 13
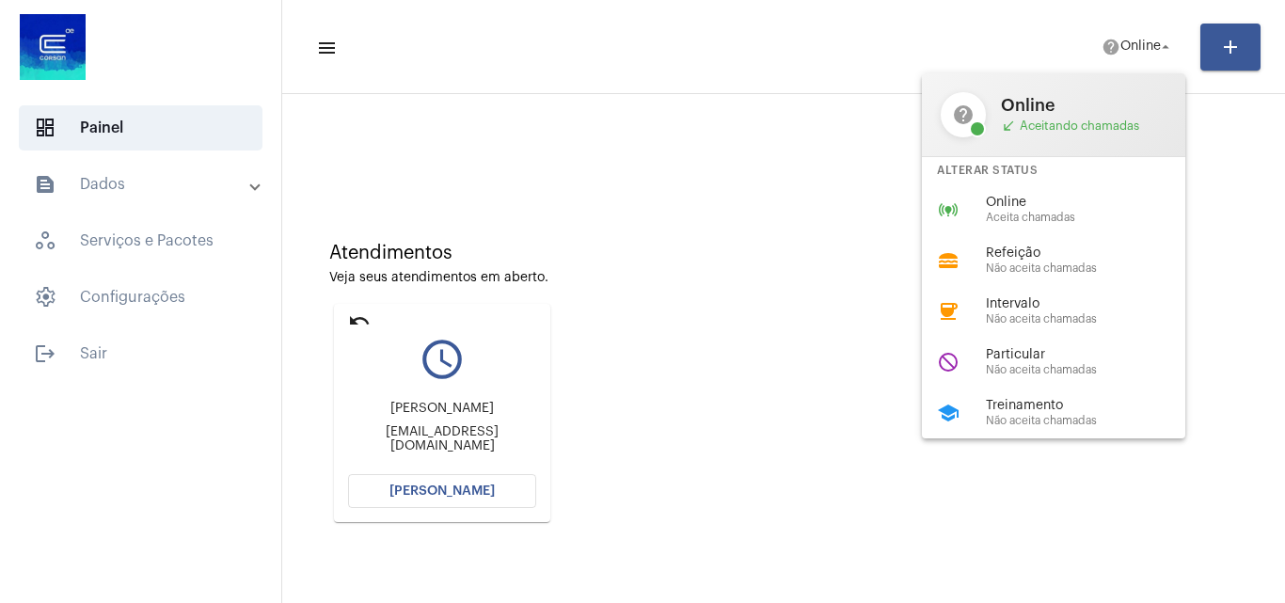
click at [354, 317] on div at bounding box center [642, 301] width 1285 height 603
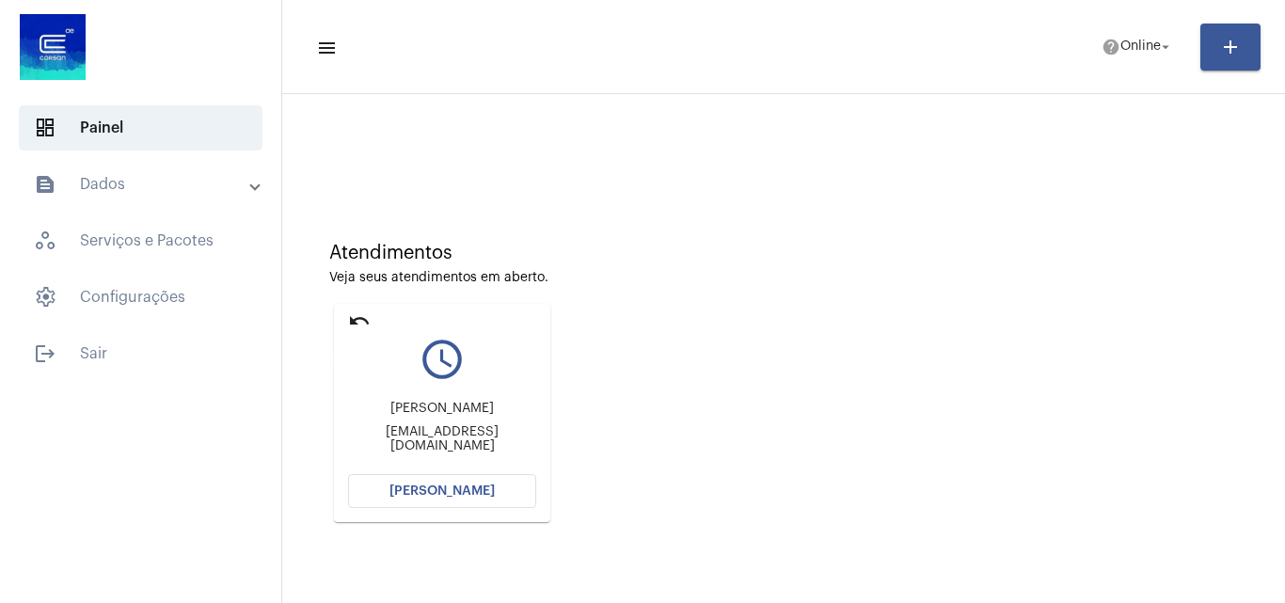
click at [354, 317] on mat-icon "undo" at bounding box center [359, 321] width 23 height 23
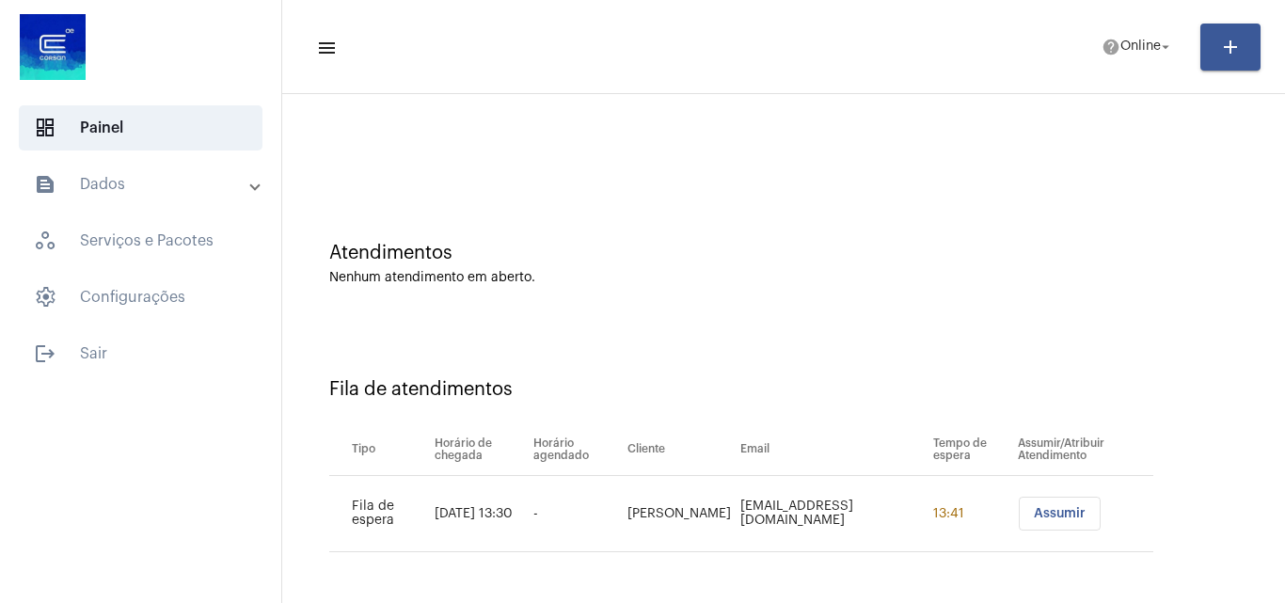
scroll to position [0, 0]
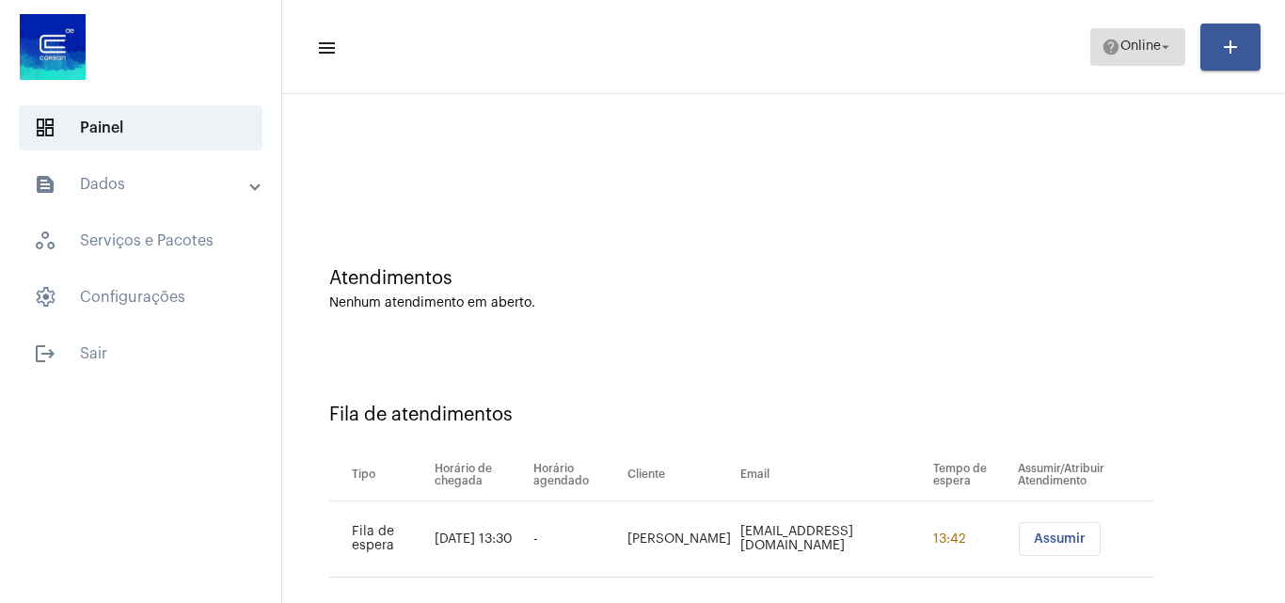
click at [1155, 39] on span "help Online arrow_drop_down" at bounding box center [1138, 46] width 72 height 34
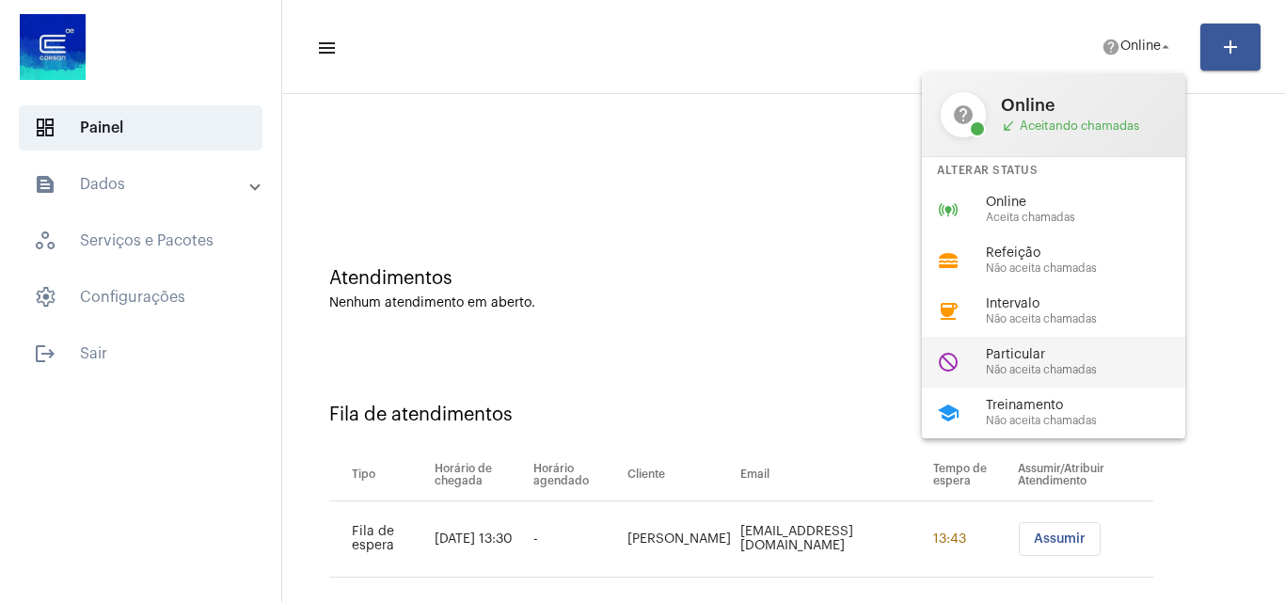
click at [1049, 352] on span "Particular" at bounding box center [1093, 355] width 215 height 14
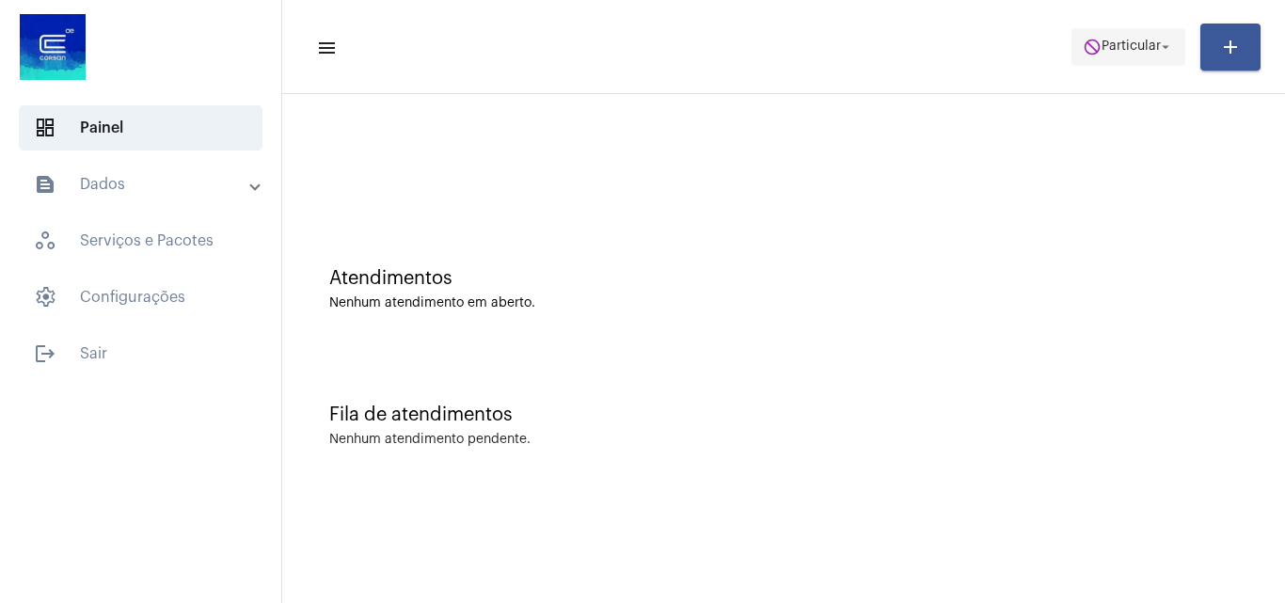
click at [1092, 44] on mat-icon "do_not_disturb" at bounding box center [1092, 47] width 19 height 19
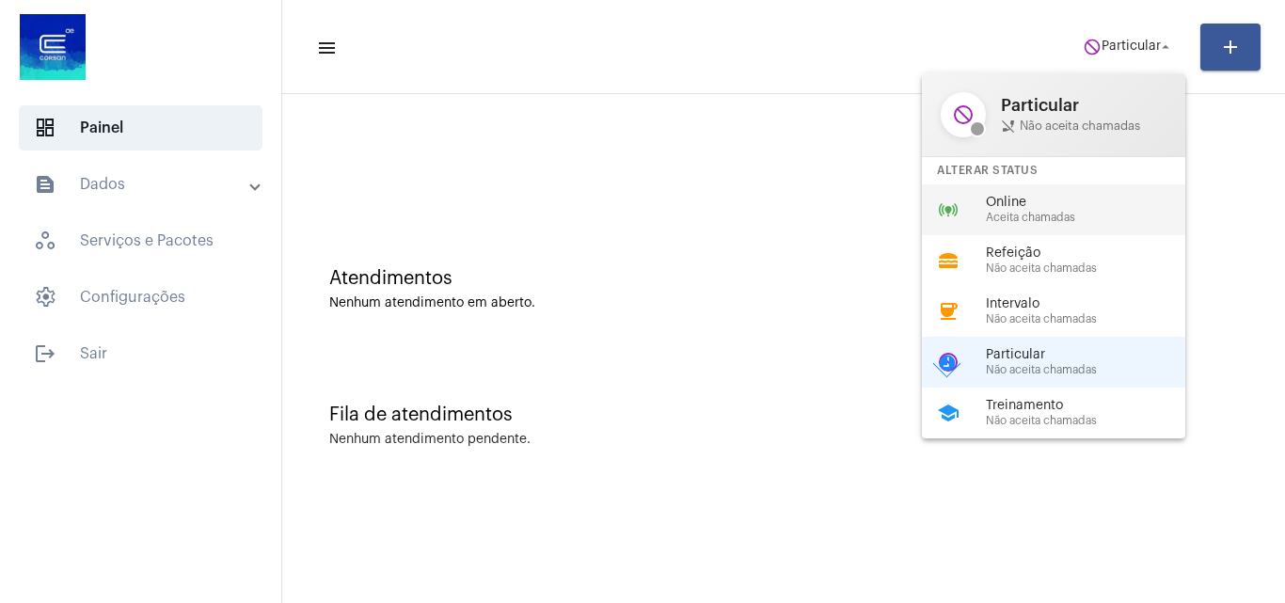
click at [1023, 201] on span "Online" at bounding box center [1093, 203] width 215 height 14
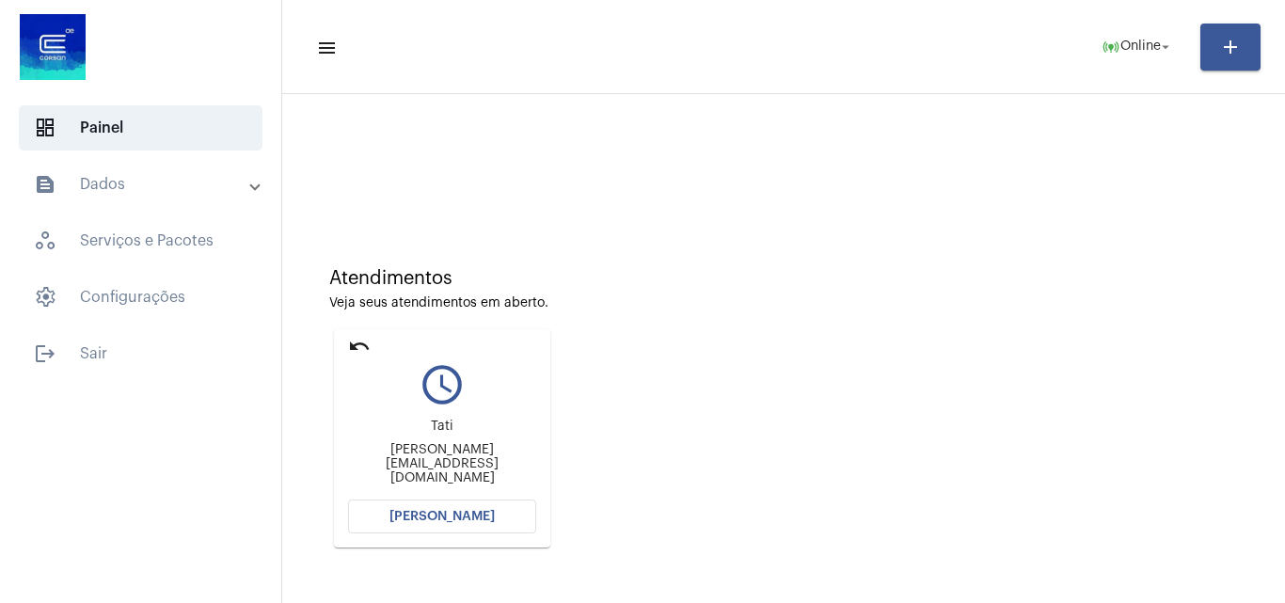
click at [455, 515] on span "[PERSON_NAME]" at bounding box center [442, 516] width 105 height 13
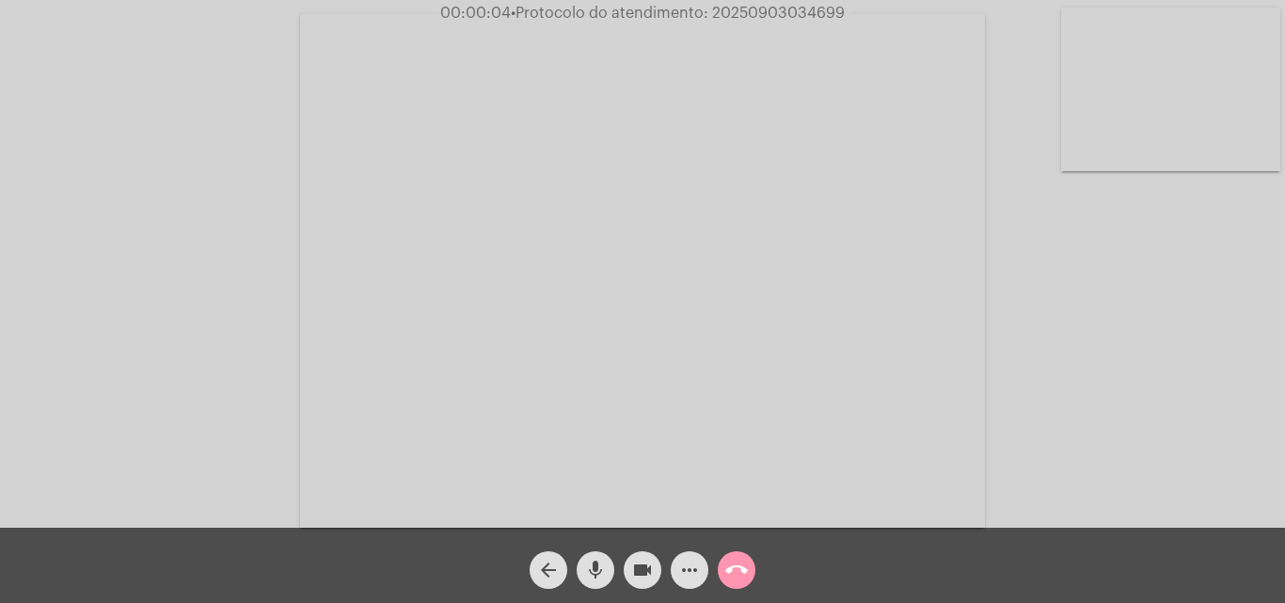
click at [592, 572] on mat-icon "mic" at bounding box center [595, 570] width 23 height 23
click at [598, 569] on mat-icon "mic_off" at bounding box center [595, 570] width 23 height 23
click at [599, 561] on mat-icon "mic" at bounding box center [595, 570] width 23 height 23
click at [597, 556] on span "mic_off" at bounding box center [595, 570] width 23 height 38
click at [589, 566] on mat-icon "mic" at bounding box center [595, 570] width 23 height 23
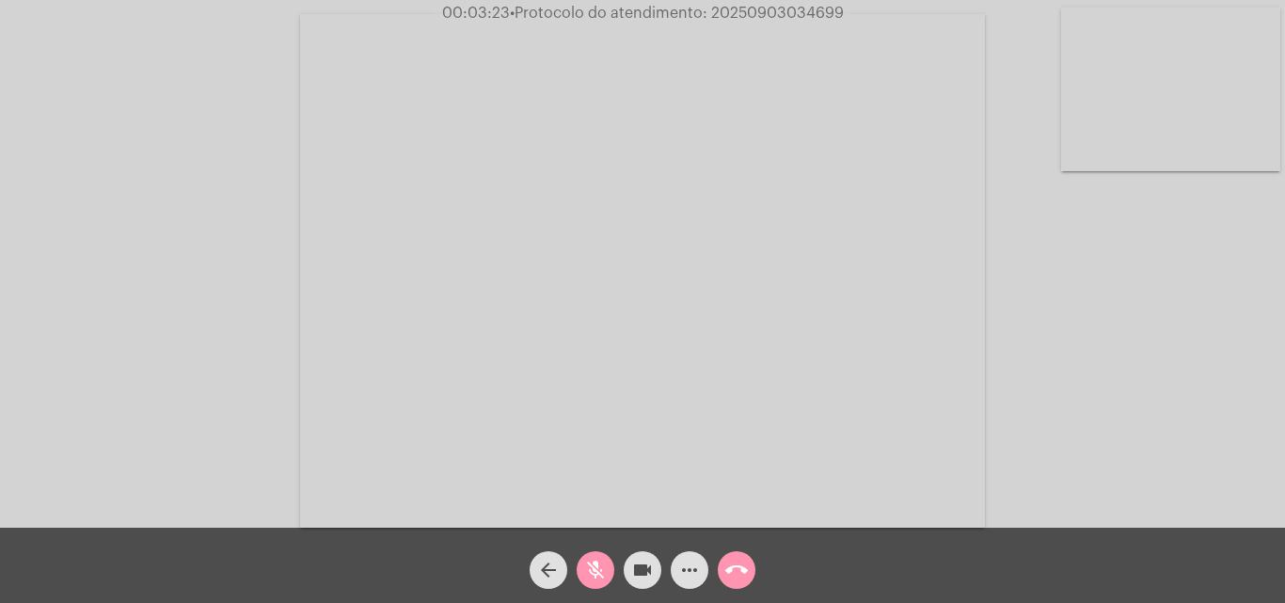
click at [589, 566] on mat-icon "mic_off" at bounding box center [595, 570] width 23 height 23
click at [589, 567] on mat-icon "mic" at bounding box center [595, 570] width 23 height 23
click at [596, 573] on mat-icon "mic_off" at bounding box center [595, 570] width 23 height 23
click at [682, 566] on mat-icon "more_horiz" at bounding box center [689, 570] width 23 height 23
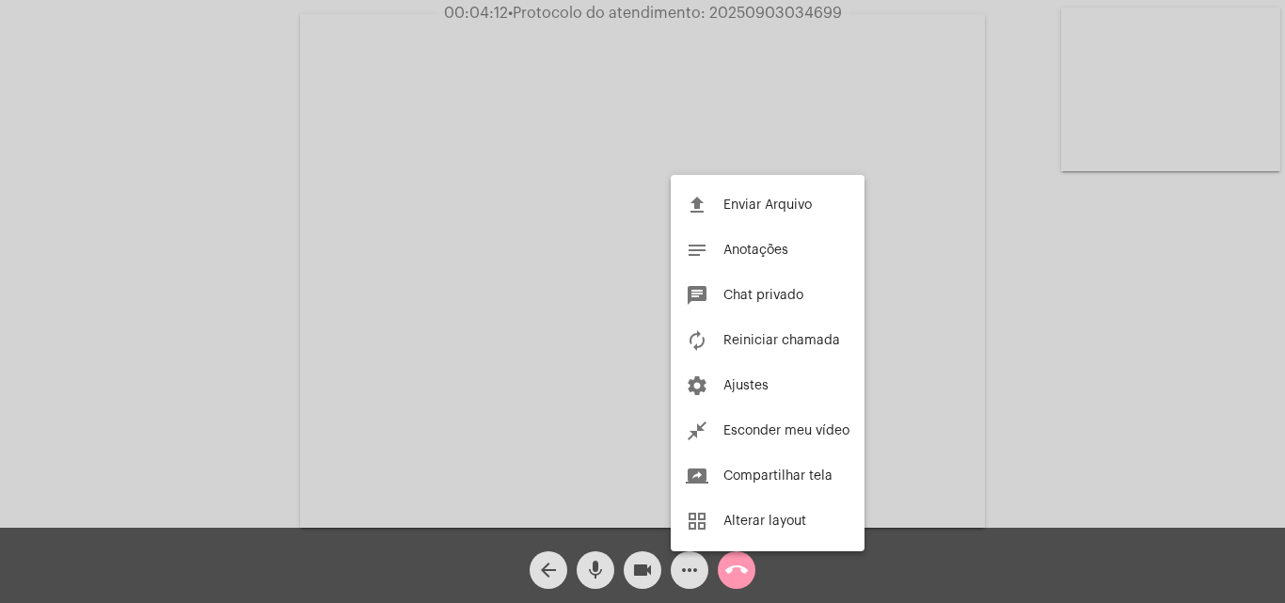
click at [240, 263] on div at bounding box center [642, 301] width 1285 height 603
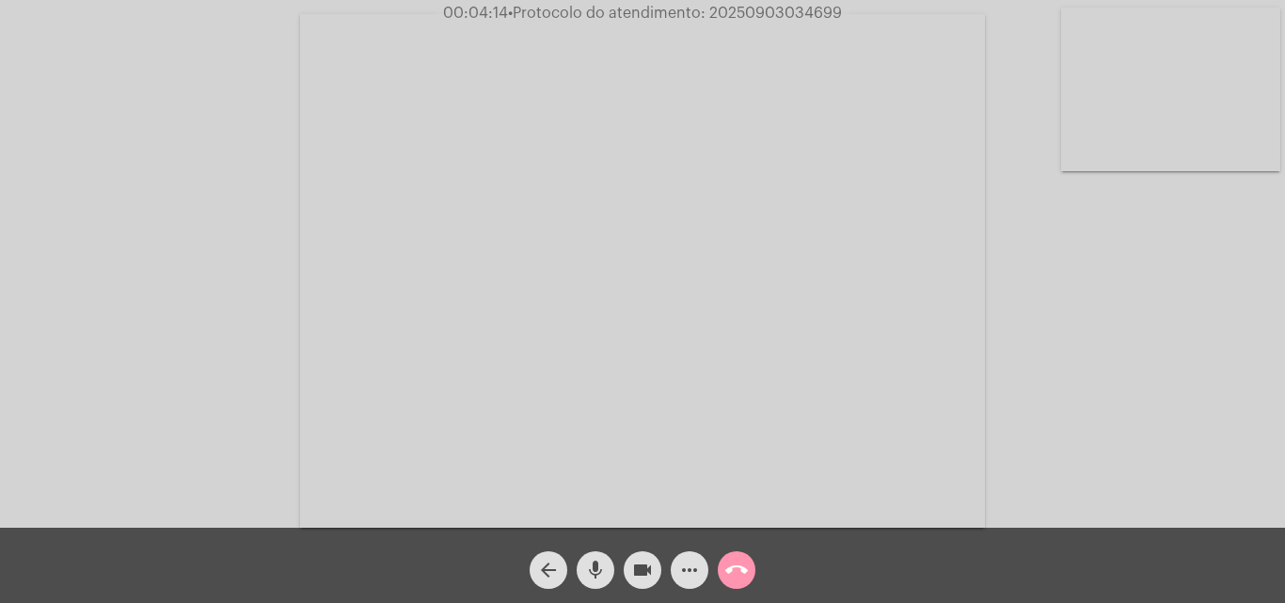
click at [589, 569] on mat-icon "mic" at bounding box center [595, 570] width 23 height 23
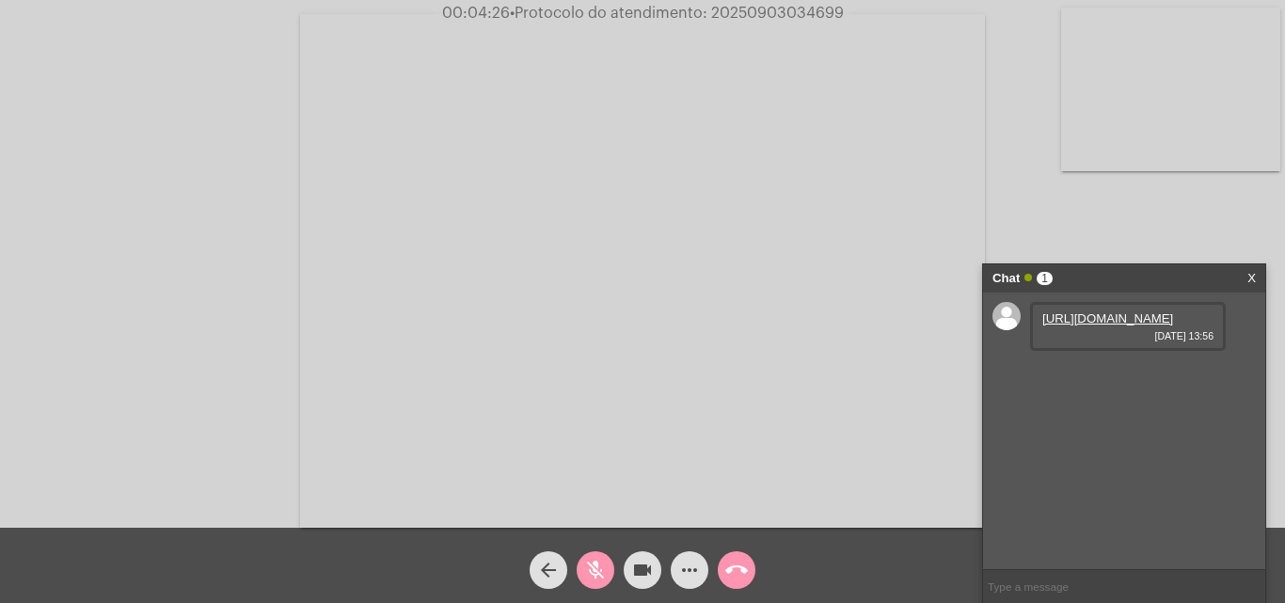
click at [607, 569] on button "mic_off" at bounding box center [596, 570] width 38 height 38
click at [1124, 326] on link "https://neft-transfer-bucket.s3.amazonaws.com/temp-9cff399c-639c-eb86-46b2-7d8b…" at bounding box center [1108, 318] width 131 height 14
click at [1133, 227] on div "Acessando Câmera e Microfone..." at bounding box center [643, 269] width 1282 height 528
click at [734, 10] on span "• Protocolo do atendimento: 20250903034699" at bounding box center [675, 13] width 334 height 15
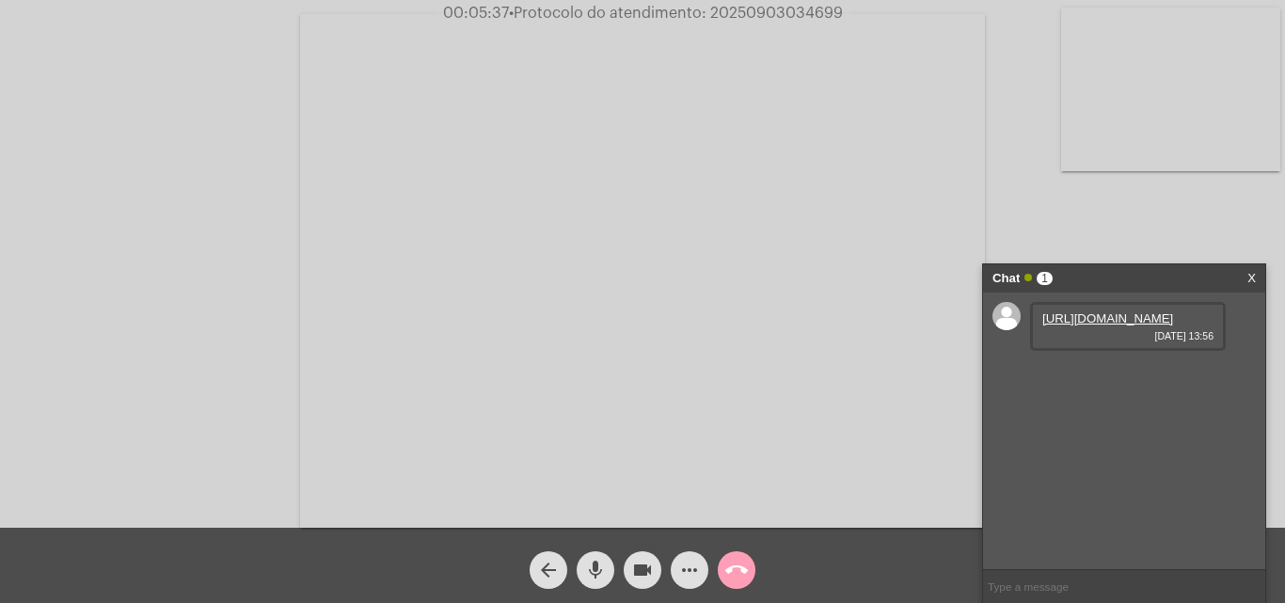
click at [744, 568] on mat-icon "call_end" at bounding box center [737, 570] width 23 height 23
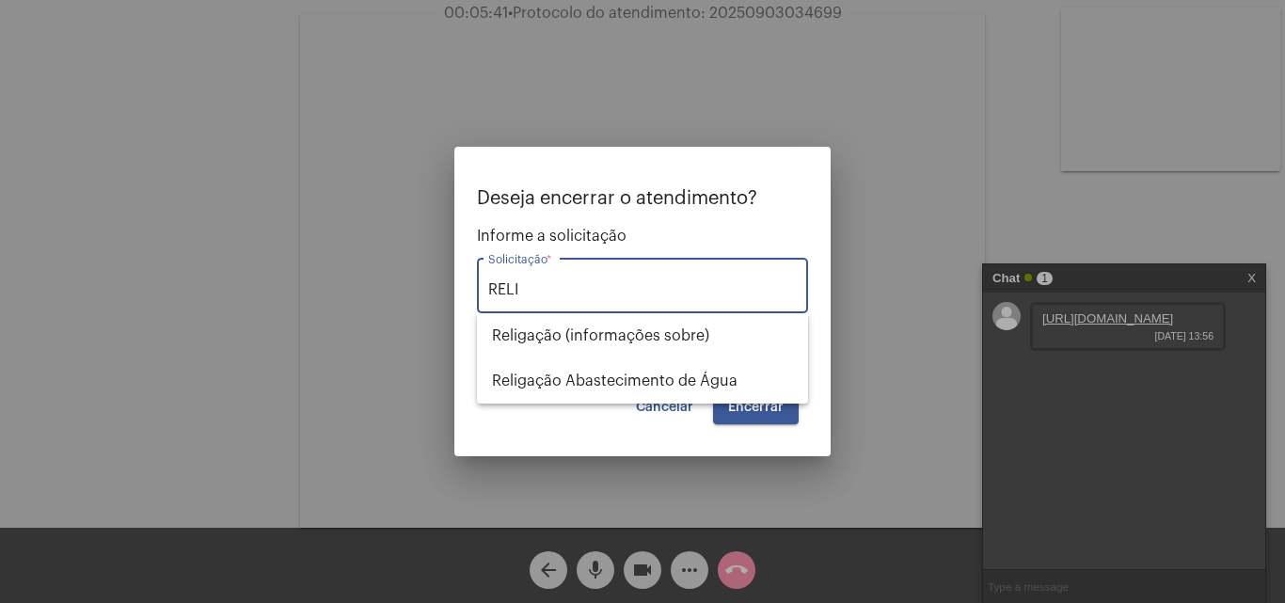
type input "RELIG"
click at [643, 338] on span "Religação (informações sobre)" at bounding box center [642, 335] width 301 height 45
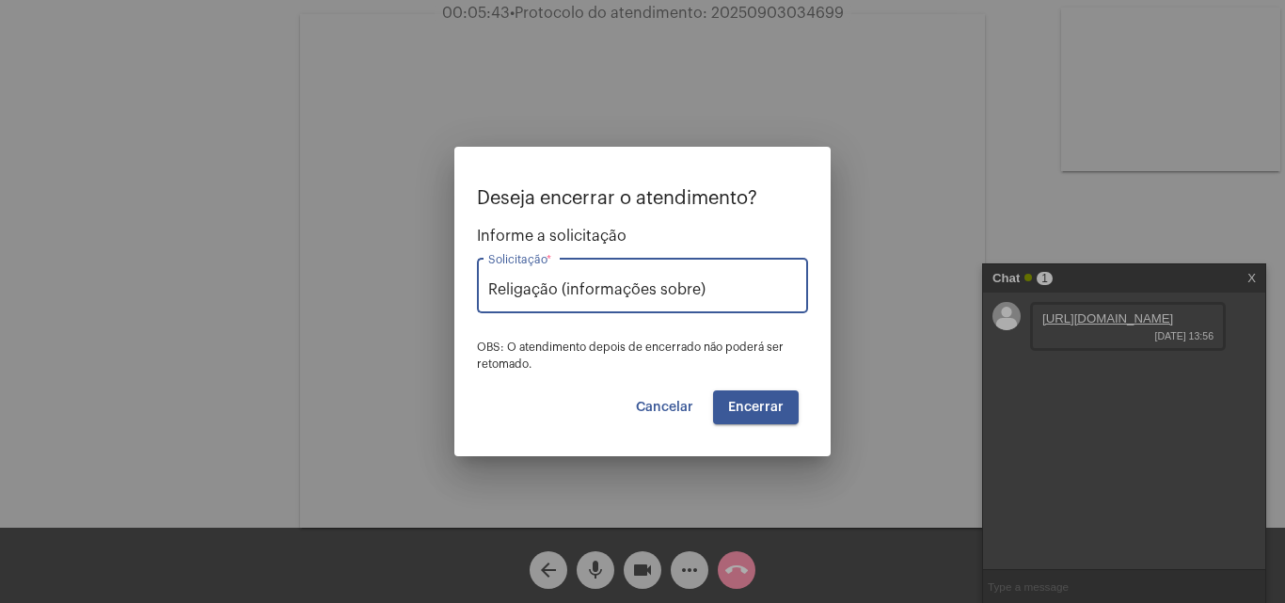
click at [750, 407] on span "Encerrar" at bounding box center [756, 407] width 56 height 13
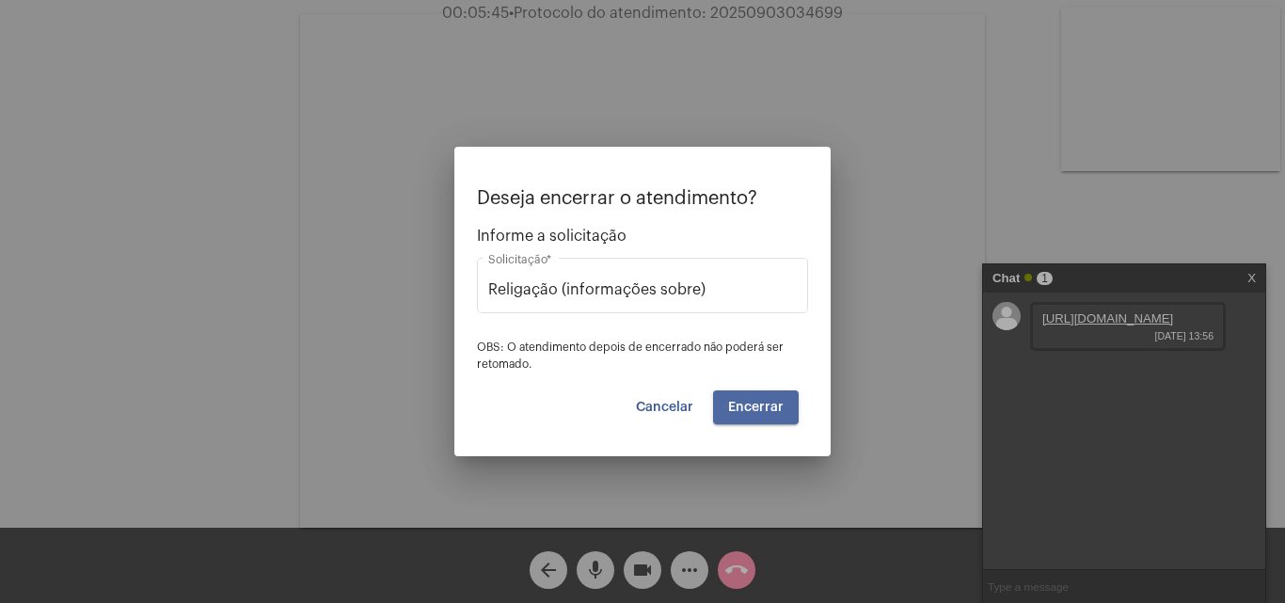
click at [753, 407] on span "Encerrar" at bounding box center [756, 407] width 56 height 13
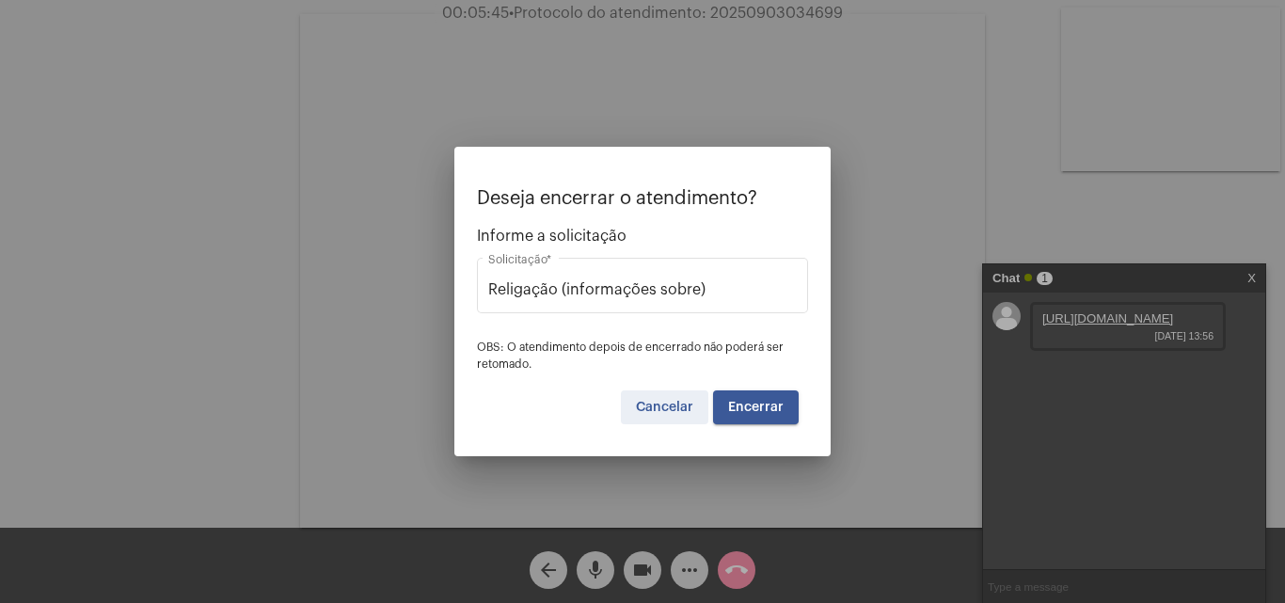
click at [663, 399] on button "Cancelar" at bounding box center [665, 408] width 88 height 34
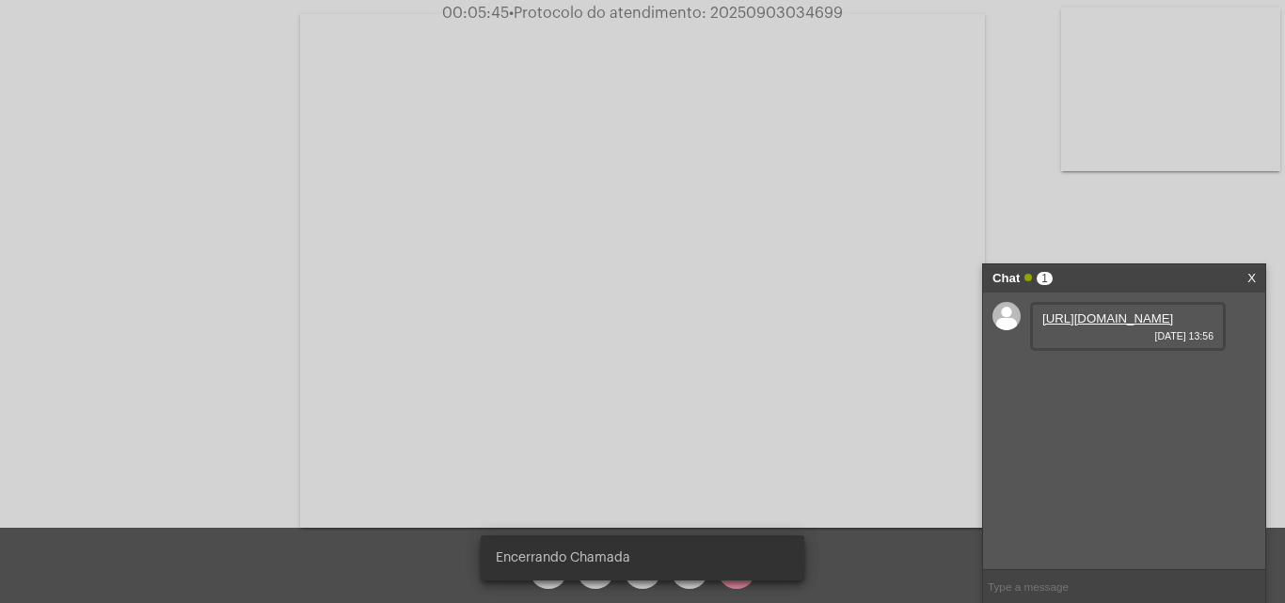
click at [542, 586] on div "Atendimento encerrado Ok Encerrando Chamada" at bounding box center [642, 301] width 1285 height 603
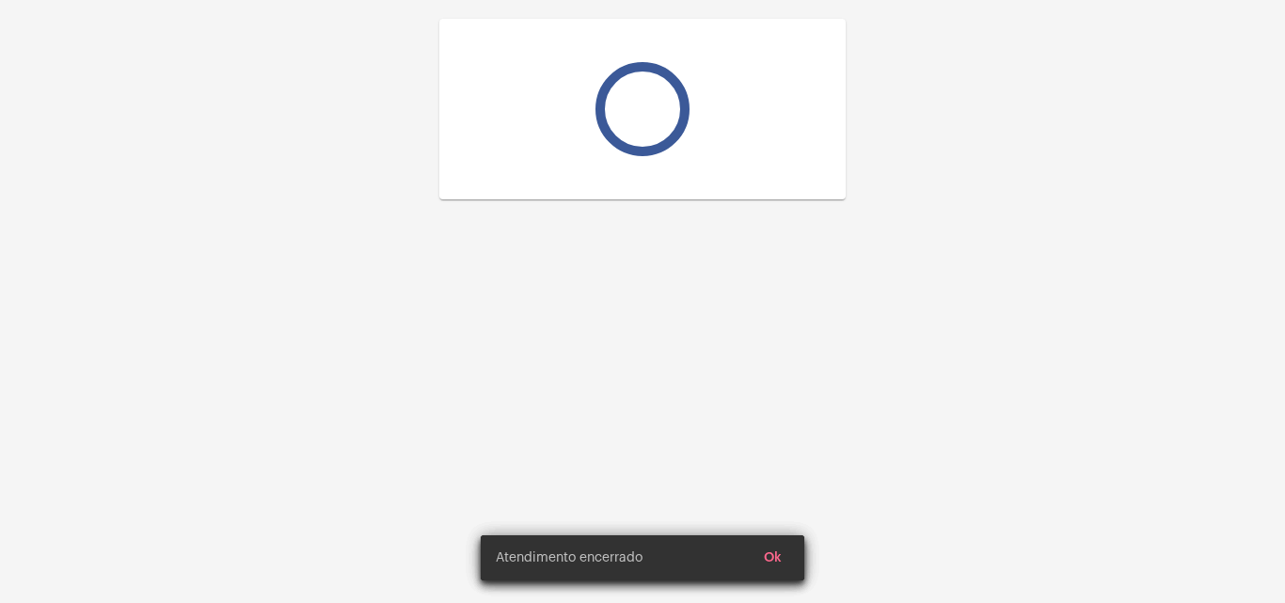
drag, startPoint x: 542, startPoint y: 588, endPoint x: 785, endPoint y: 551, distance: 245.7
click at [790, 551] on div "Atendimento encerrado Ok" at bounding box center [642, 558] width 369 height 90
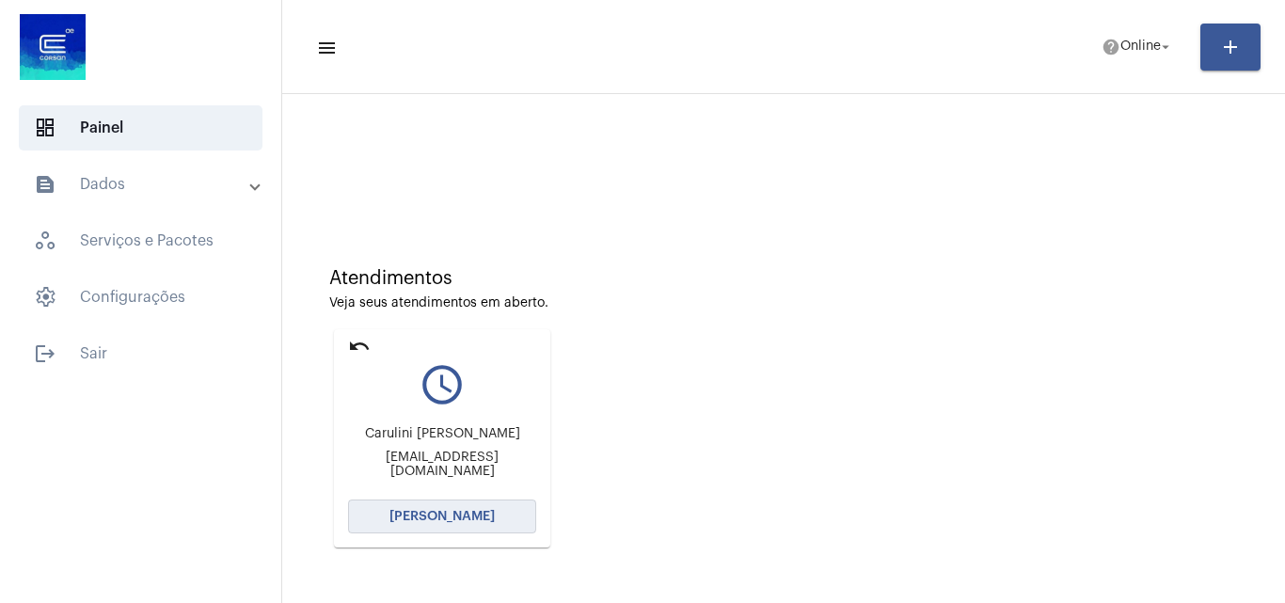
click at [456, 515] on span "[PERSON_NAME]" at bounding box center [442, 516] width 105 height 13
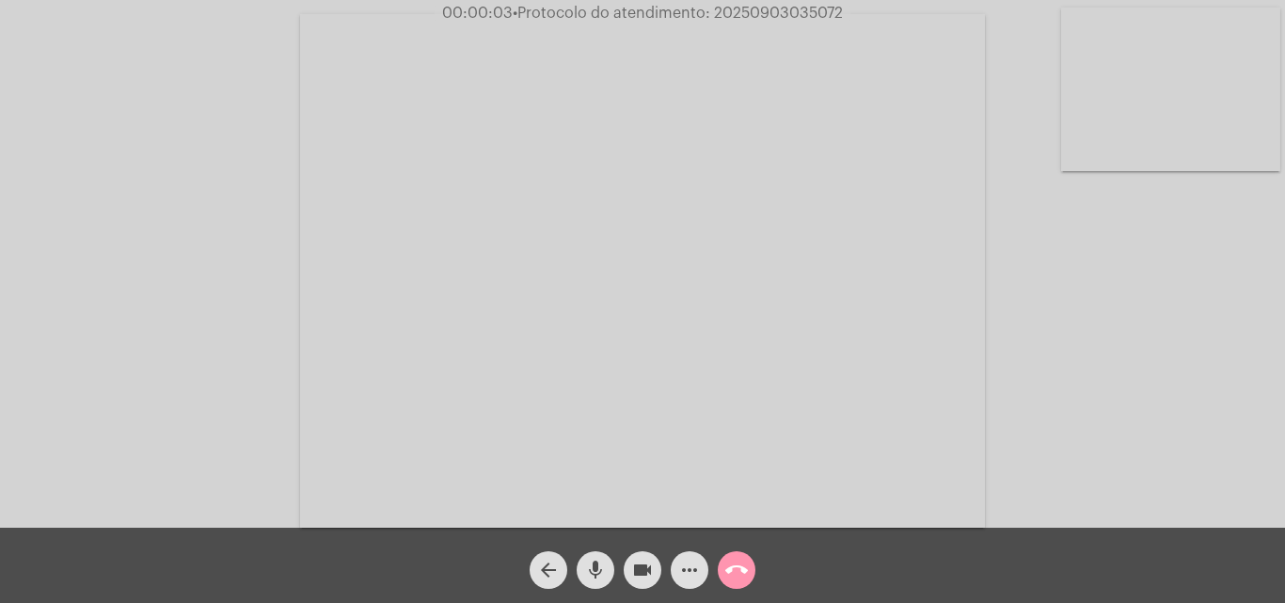
click at [594, 566] on mat-icon "mic" at bounding box center [595, 570] width 23 height 23
click at [594, 560] on mat-icon "mic_off" at bounding box center [595, 570] width 23 height 23
click at [594, 563] on mat-icon "mic" at bounding box center [595, 570] width 23 height 23
click at [594, 567] on mat-icon "mic_off" at bounding box center [595, 570] width 23 height 23
click at [594, 567] on mat-icon "mic" at bounding box center [595, 570] width 23 height 23
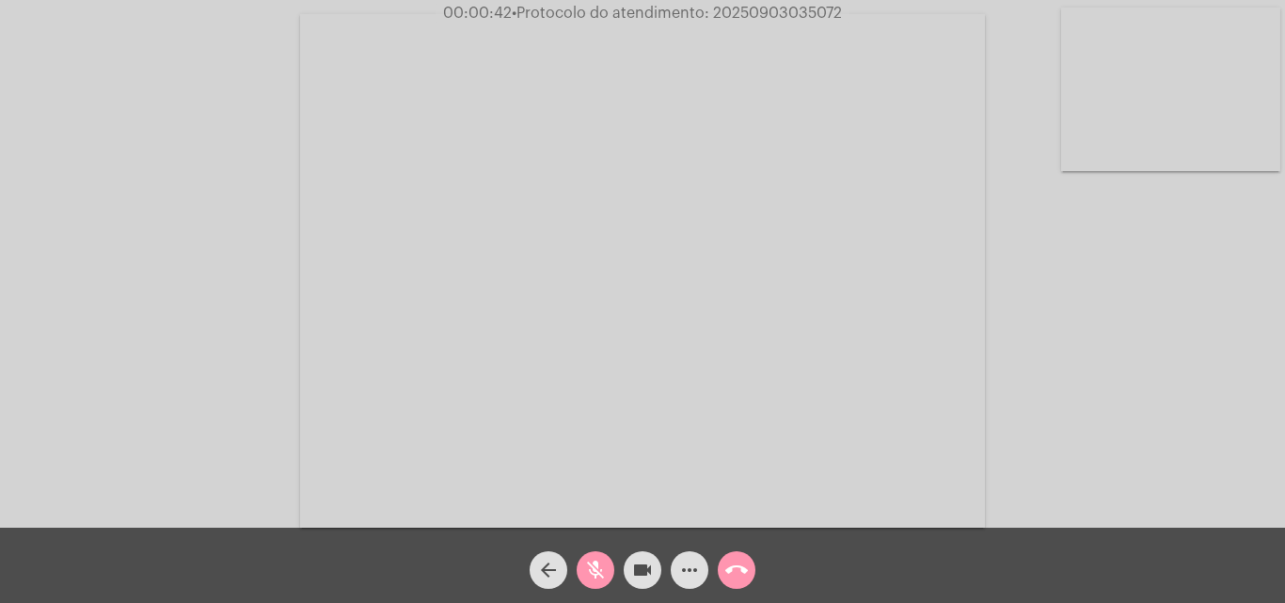
click at [594, 567] on mat-icon "mic_off" at bounding box center [595, 570] width 23 height 23
click at [594, 567] on mat-icon "mic" at bounding box center [595, 570] width 23 height 23
click at [594, 567] on mat-icon "mic_off" at bounding box center [595, 570] width 23 height 23
click at [761, 12] on span "• Protocolo do atendimento: 20250903035072" at bounding box center [676, 13] width 330 height 15
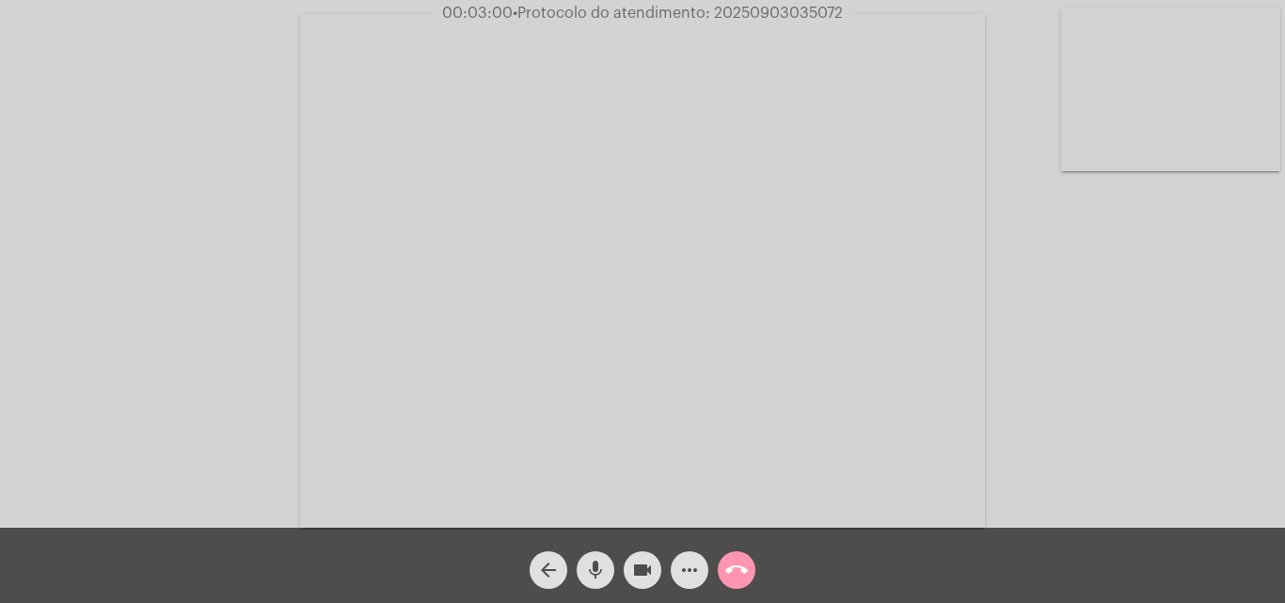
click at [744, 565] on mat-icon "call_end" at bounding box center [737, 570] width 23 height 23
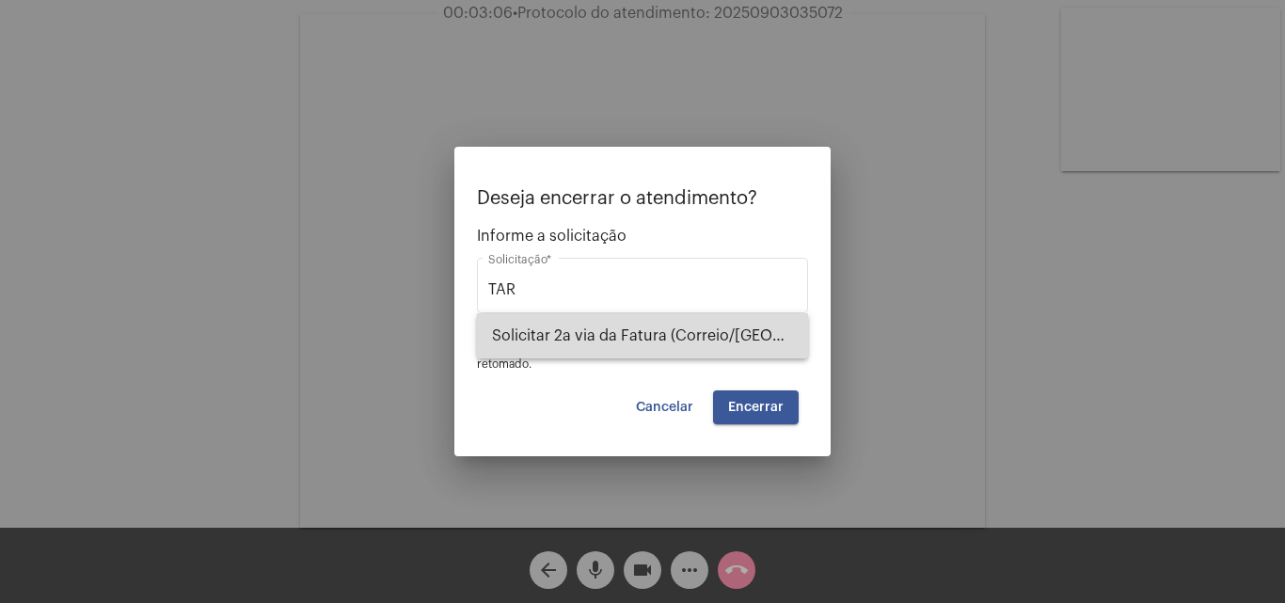
click at [625, 327] on span "Solicitar 2a via da Fatura (Correio/US/Email)" at bounding box center [642, 335] width 301 height 45
type input "Solicitar 2a via da Fatura (Correio/US/Email)"
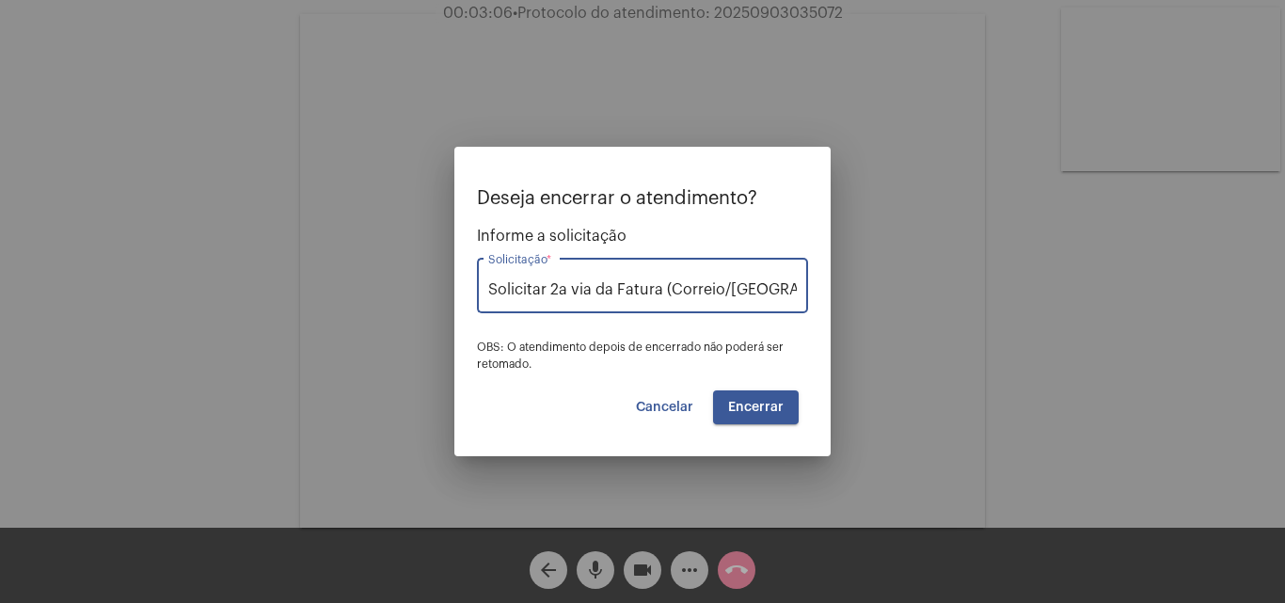
click at [727, 404] on button "Encerrar" at bounding box center [756, 408] width 86 height 34
click at [747, 405] on span "Encerrar" at bounding box center [756, 407] width 56 height 13
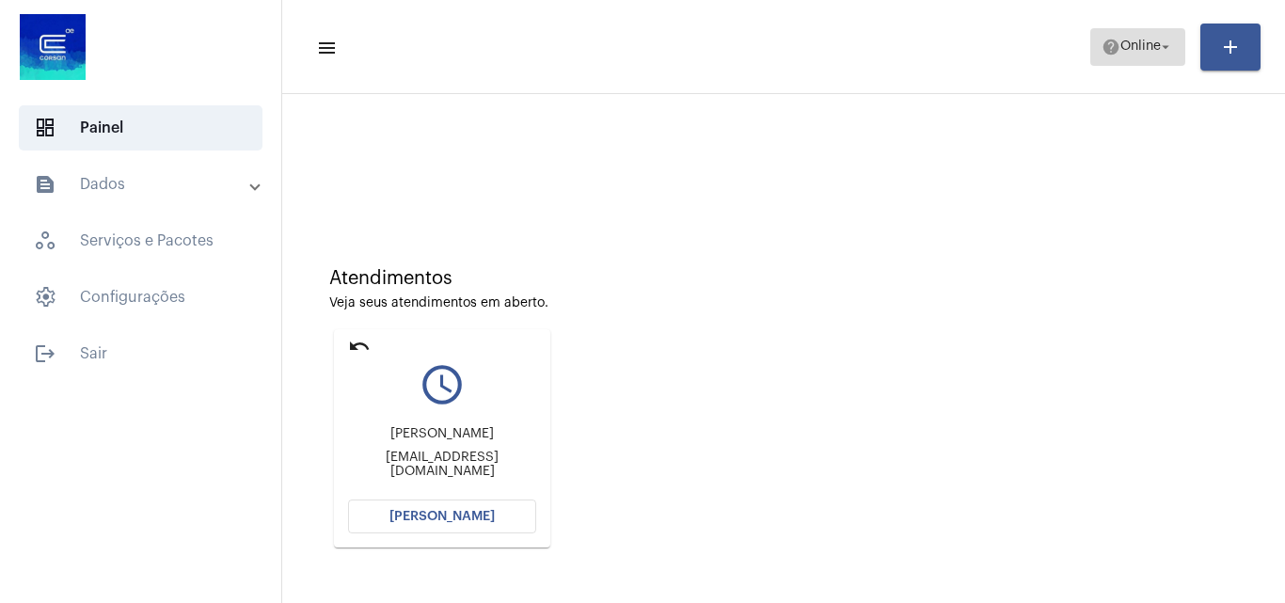
click at [1141, 56] on span "help Online arrow_drop_down" at bounding box center [1138, 46] width 72 height 34
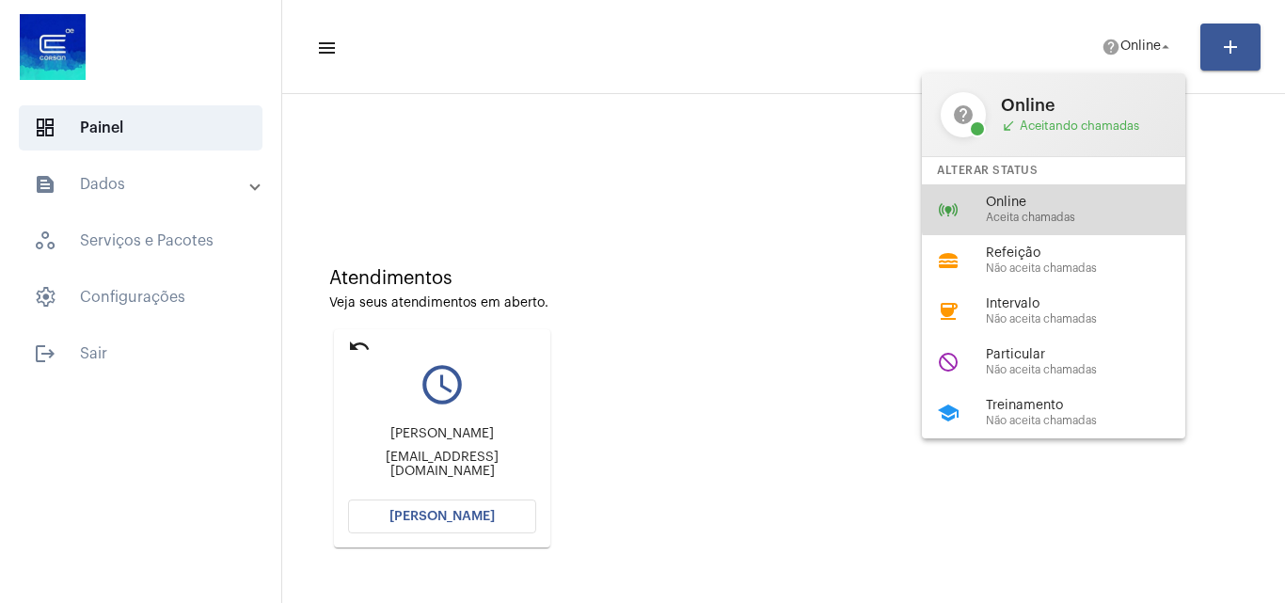
click at [1061, 200] on span "Online" at bounding box center [1093, 203] width 215 height 14
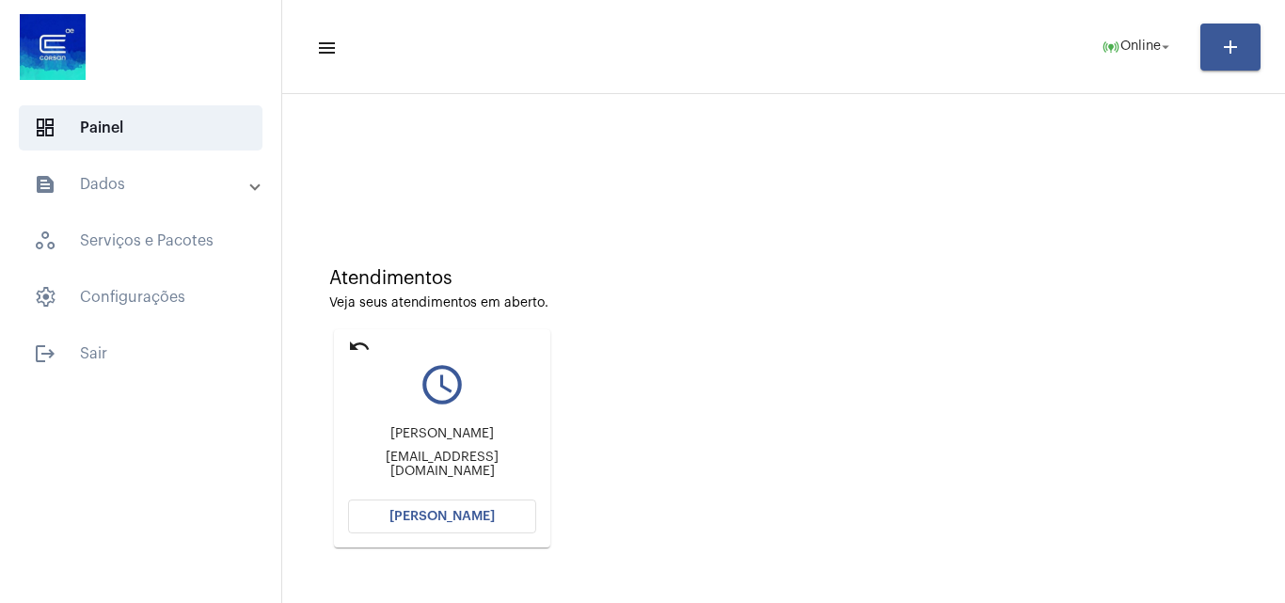
click at [469, 526] on button "[PERSON_NAME]" at bounding box center [442, 517] width 188 height 34
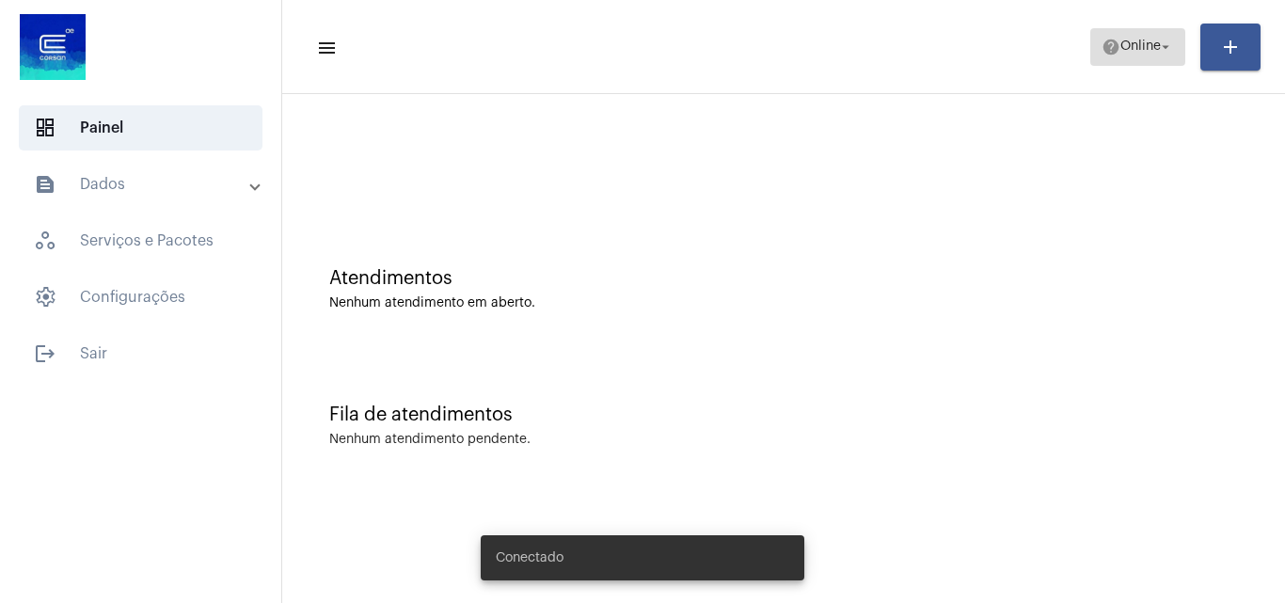
click at [1137, 52] on span "Online" at bounding box center [1141, 46] width 40 height 13
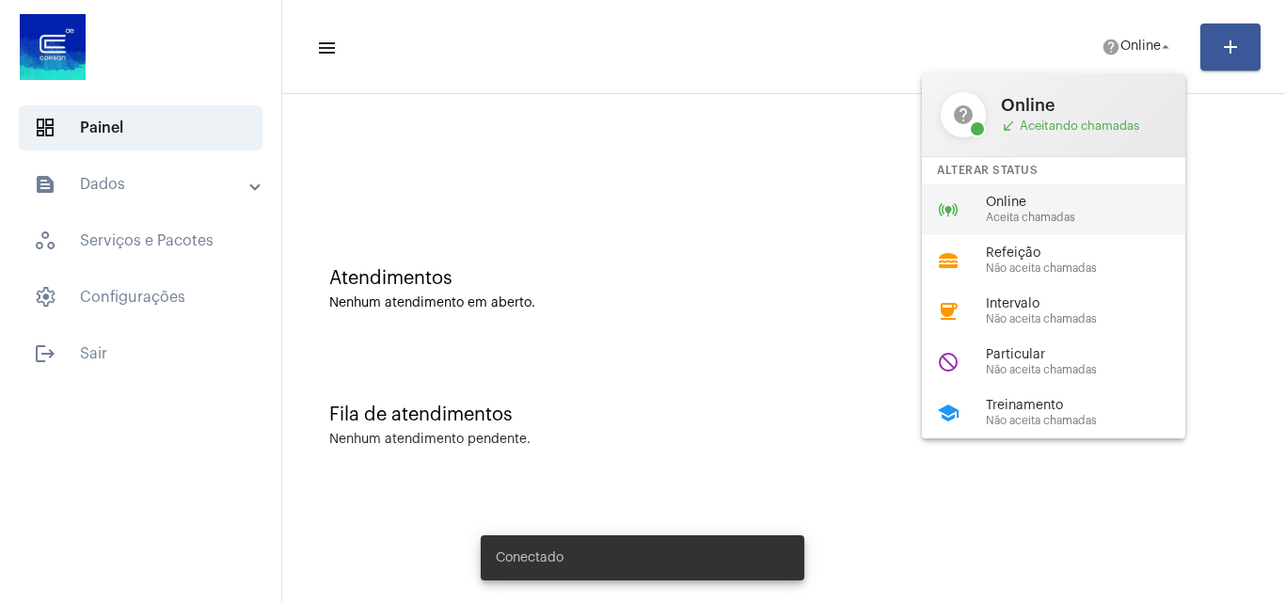
click at [1076, 212] on span "Aceita chamadas" at bounding box center [1093, 218] width 215 height 12
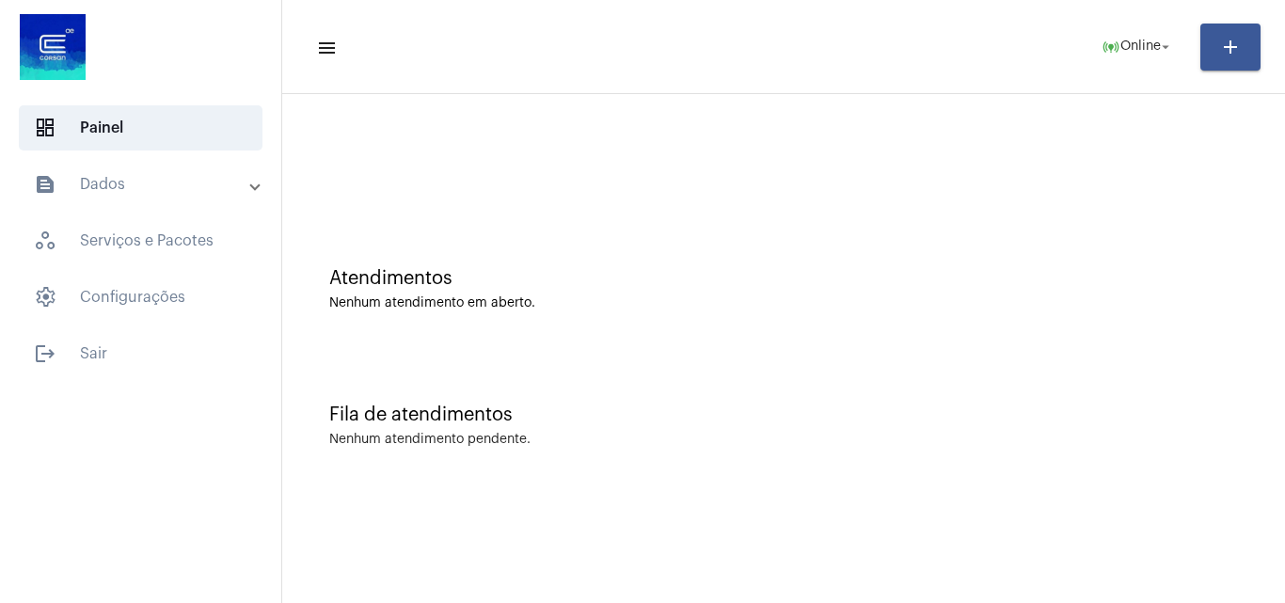
click at [1169, 259] on div "Atendimentos Nenhum atendimento em aberto." at bounding box center [784, 280] width 984 height 136
click at [885, 250] on div "Atendimentos Nenhum atendimento em aberto." at bounding box center [784, 280] width 984 height 136
click at [1067, 377] on div "Fila de atendimentos Nenhum atendimento pendente." at bounding box center [784, 416] width 984 height 136
click at [960, 392] on div "Fila de atendimentos Nenhum atendimento pendente." at bounding box center [784, 416] width 984 height 136
click at [994, 334] on div "Atendimentos Nenhum atendimento em aberto." at bounding box center [784, 280] width 984 height 136
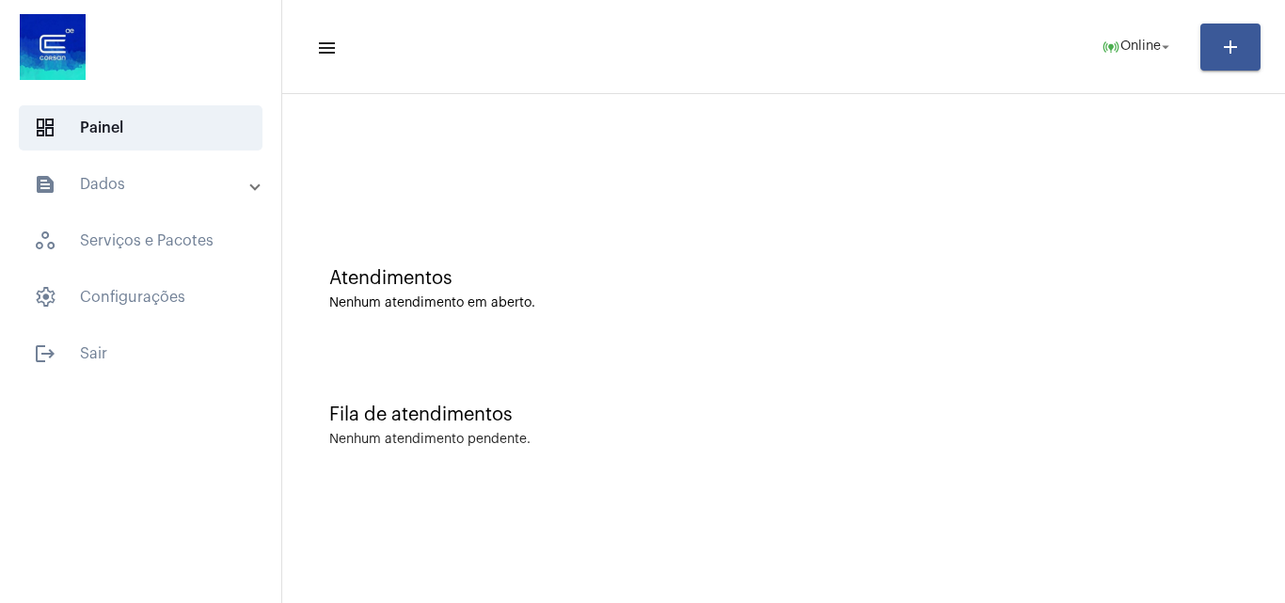
click at [678, 207] on div at bounding box center [784, 158] width 984 height 108
click at [991, 120] on div at bounding box center [784, 158] width 984 height 108
click at [928, 415] on div "Fila de atendimentos" at bounding box center [783, 415] width 909 height 21
click at [966, 293] on div "Atendimentos Nenhum atendimento em aberto." at bounding box center [783, 289] width 909 height 42
click at [878, 81] on mat-toolbar "menu online_prediction Online arrow_drop_down add" at bounding box center [783, 47] width 1003 height 94
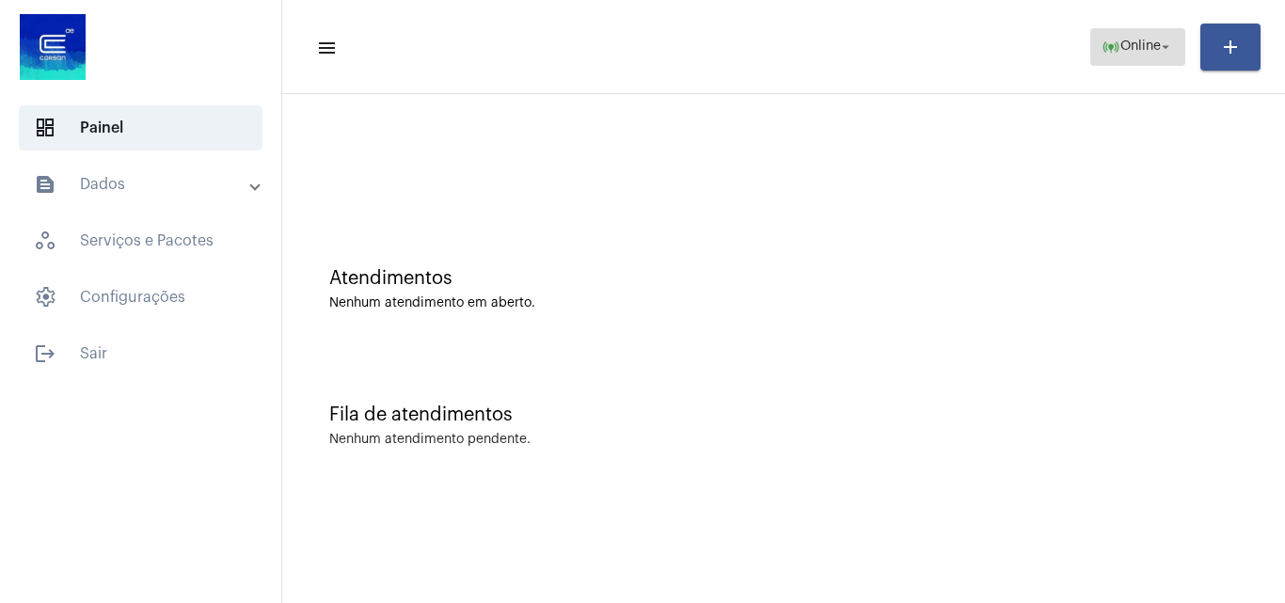
click at [1155, 30] on span "online_prediction Online arrow_drop_down" at bounding box center [1138, 46] width 72 height 34
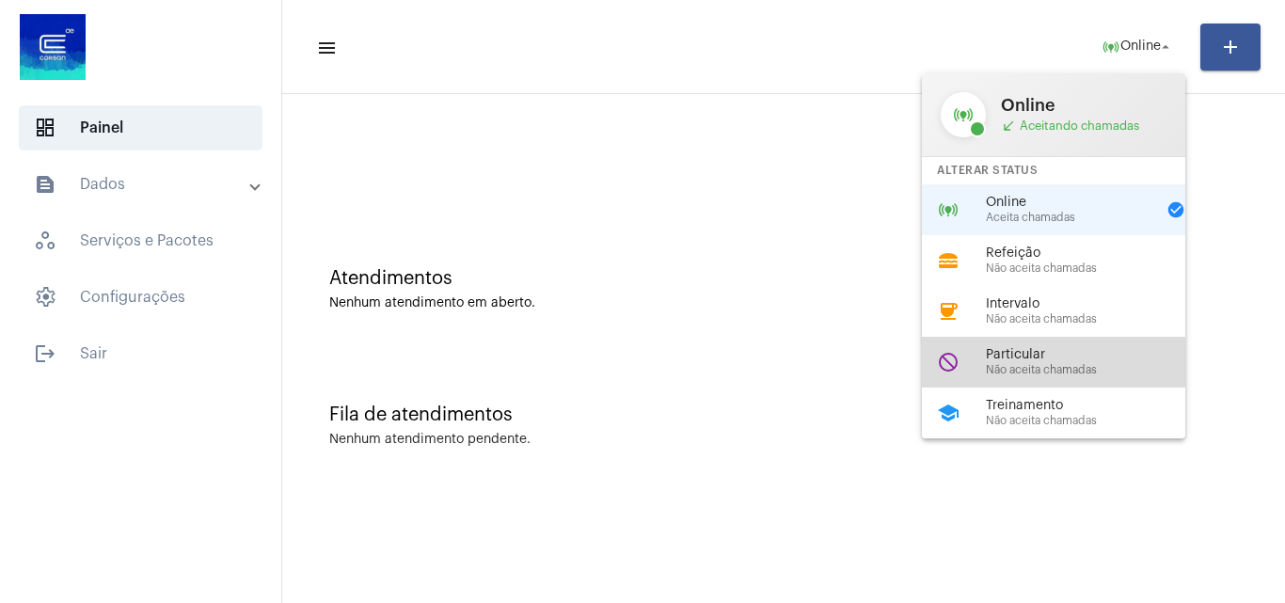
click at [1063, 368] on span "Não aceita chamadas" at bounding box center [1093, 370] width 215 height 12
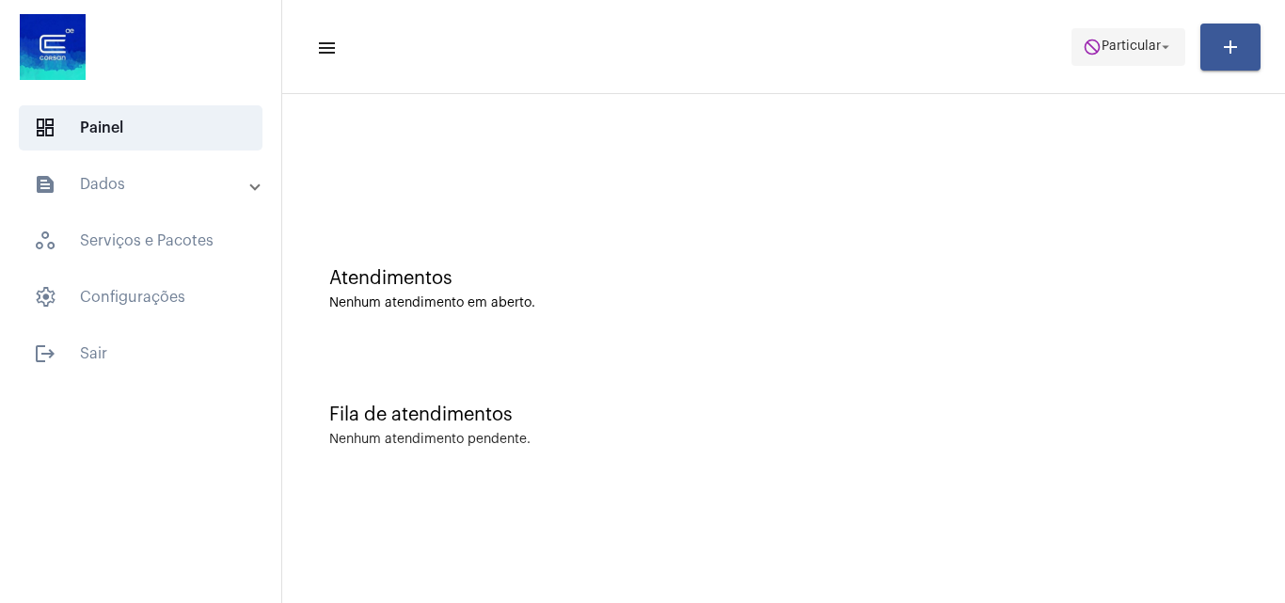
click at [1123, 33] on span "do_not_disturb Particular arrow_drop_down" at bounding box center [1128, 46] width 91 height 34
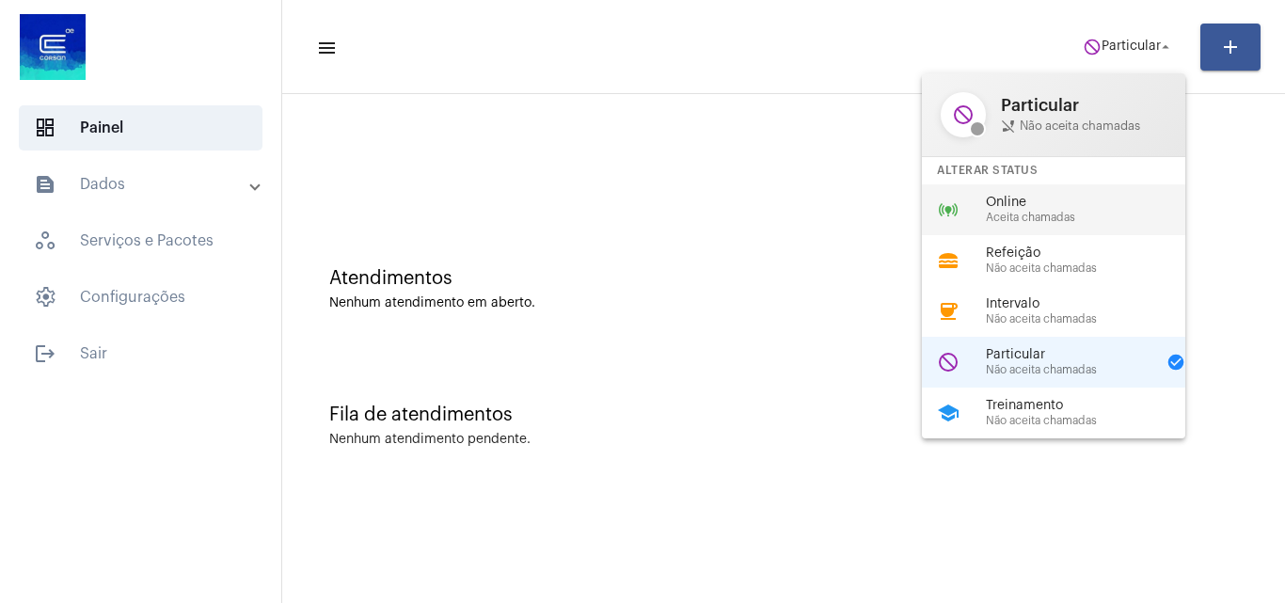
click at [1061, 222] on span "Aceita chamadas" at bounding box center [1093, 218] width 215 height 12
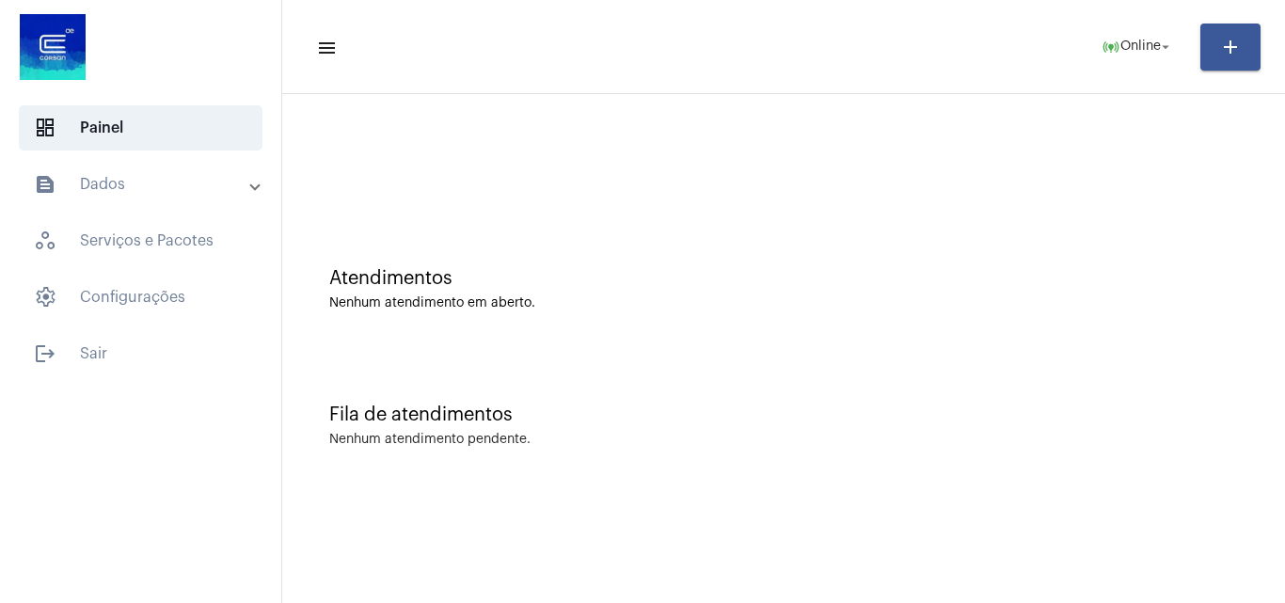
click at [925, 396] on div "Fila de atendimentos Nenhum atendimento pendente." at bounding box center [784, 416] width 984 height 136
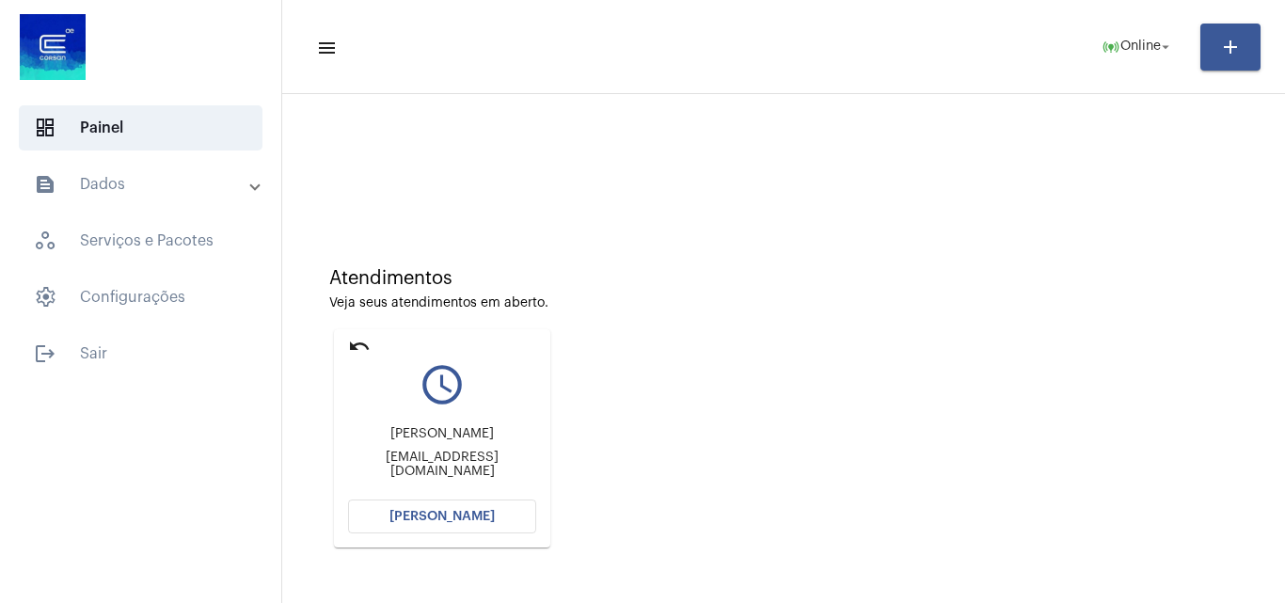
click at [1072, 218] on div "Atendimentos Veja seus atendimentos em aberto. undo query_builder Jean paul ant…" at bounding box center [784, 401] width 984 height 378
click at [471, 502] on button "[PERSON_NAME]" at bounding box center [442, 517] width 188 height 34
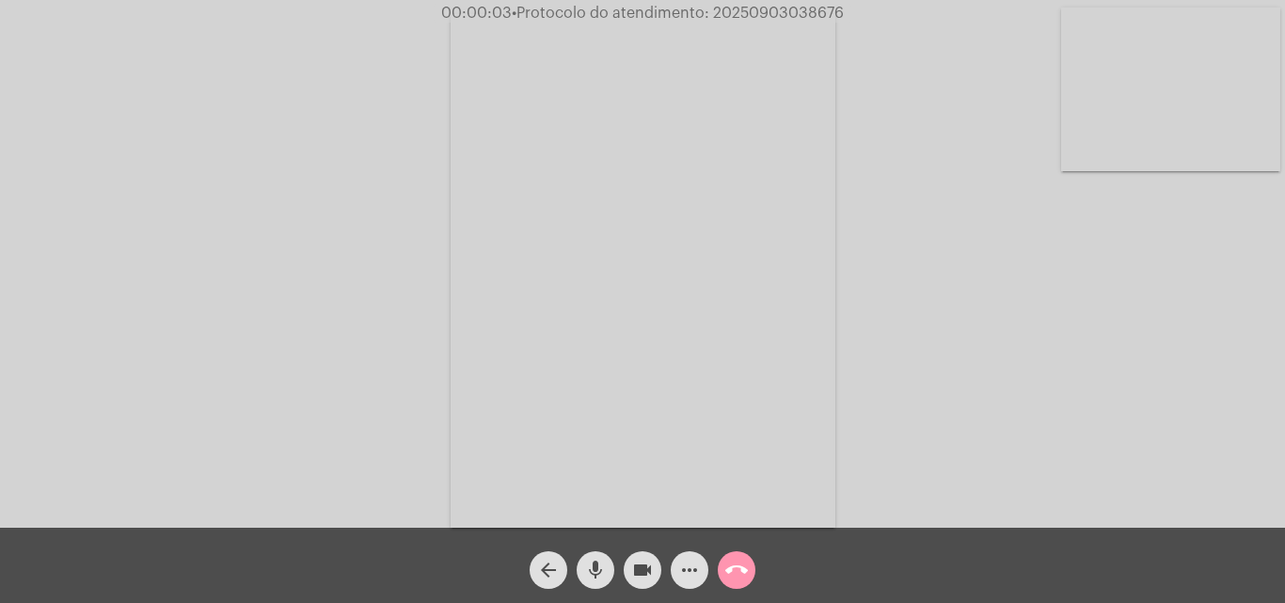
click at [605, 558] on span "mic" at bounding box center [595, 570] width 23 height 38
click at [594, 566] on mat-icon "mic_off" at bounding box center [595, 570] width 23 height 23
click at [748, 9] on span "• Protocolo do atendimento: 20250903038676" at bounding box center [675, 13] width 332 height 15
click at [731, 556] on span "call_end" at bounding box center [737, 570] width 23 height 38
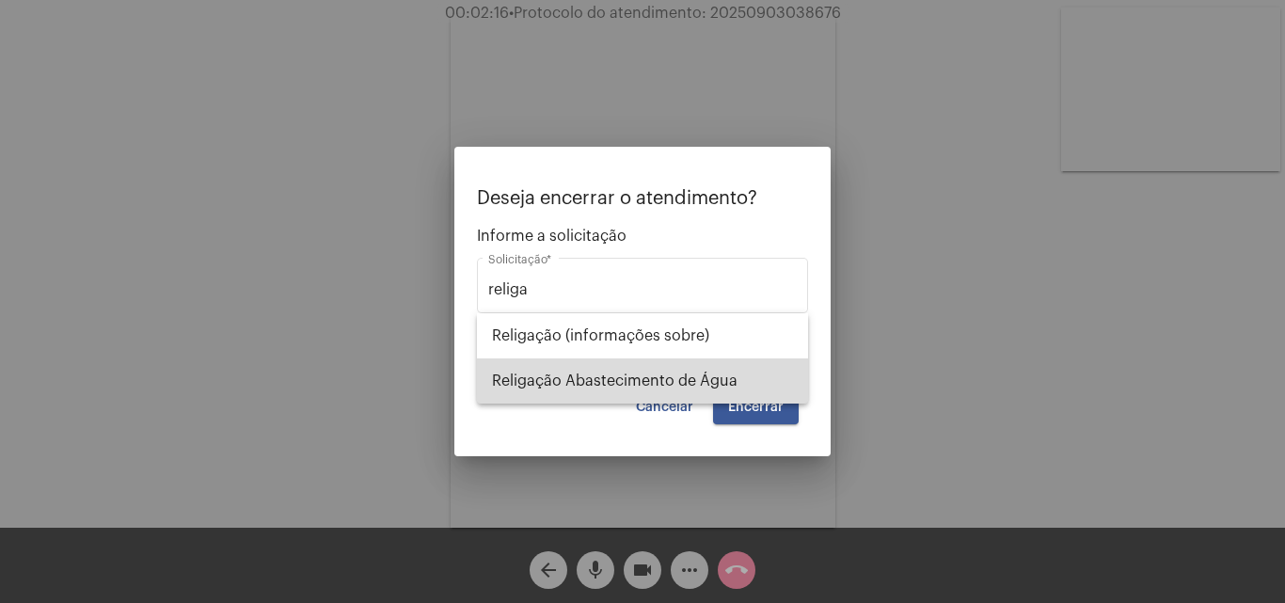
click at [667, 374] on span "Religação Abastecimento de Água" at bounding box center [642, 381] width 301 height 45
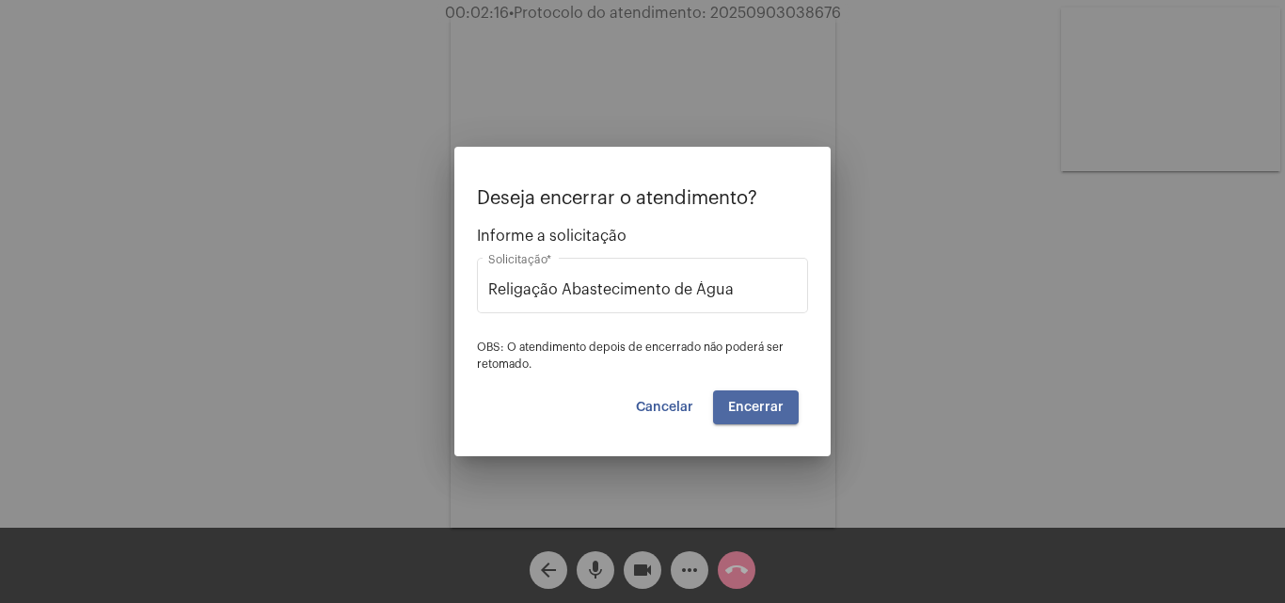
click at [750, 409] on span "Encerrar" at bounding box center [756, 407] width 56 height 13
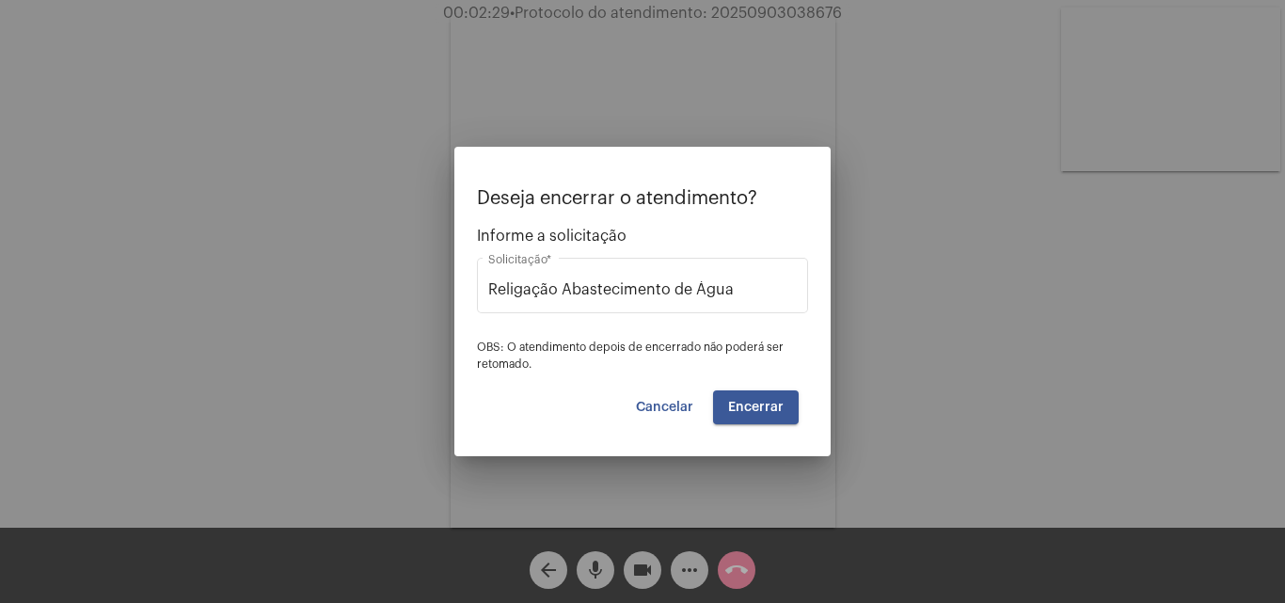
click at [682, 402] on span "Cancelar" at bounding box center [664, 407] width 57 height 13
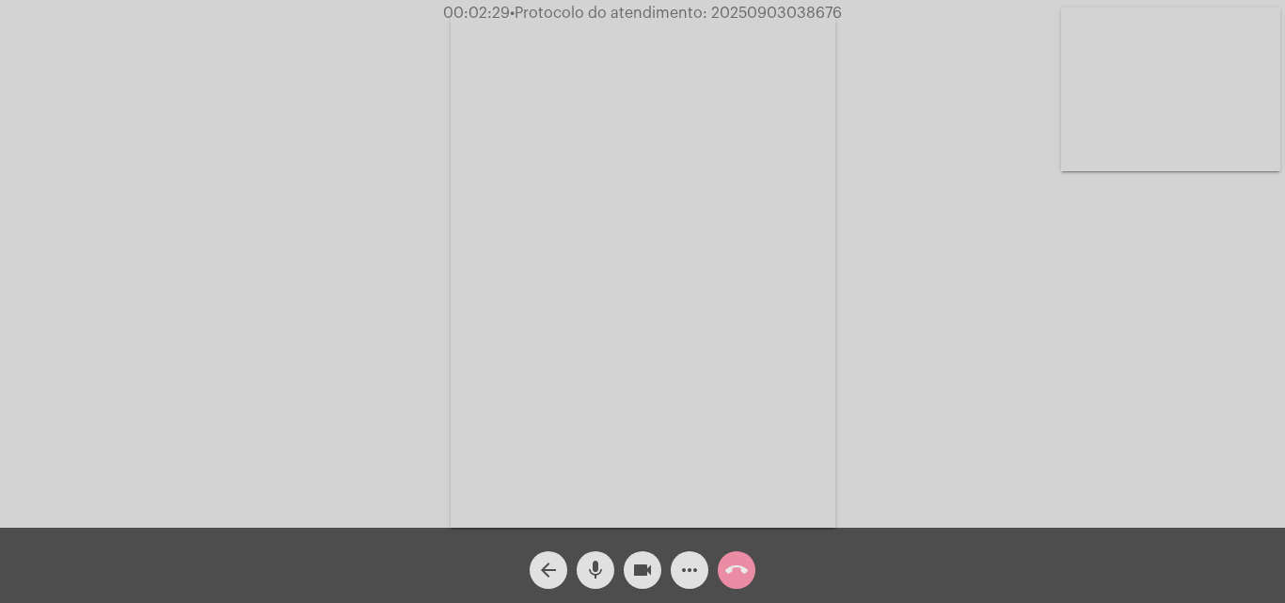
click at [544, 557] on span "arrow_back" at bounding box center [548, 570] width 23 height 38
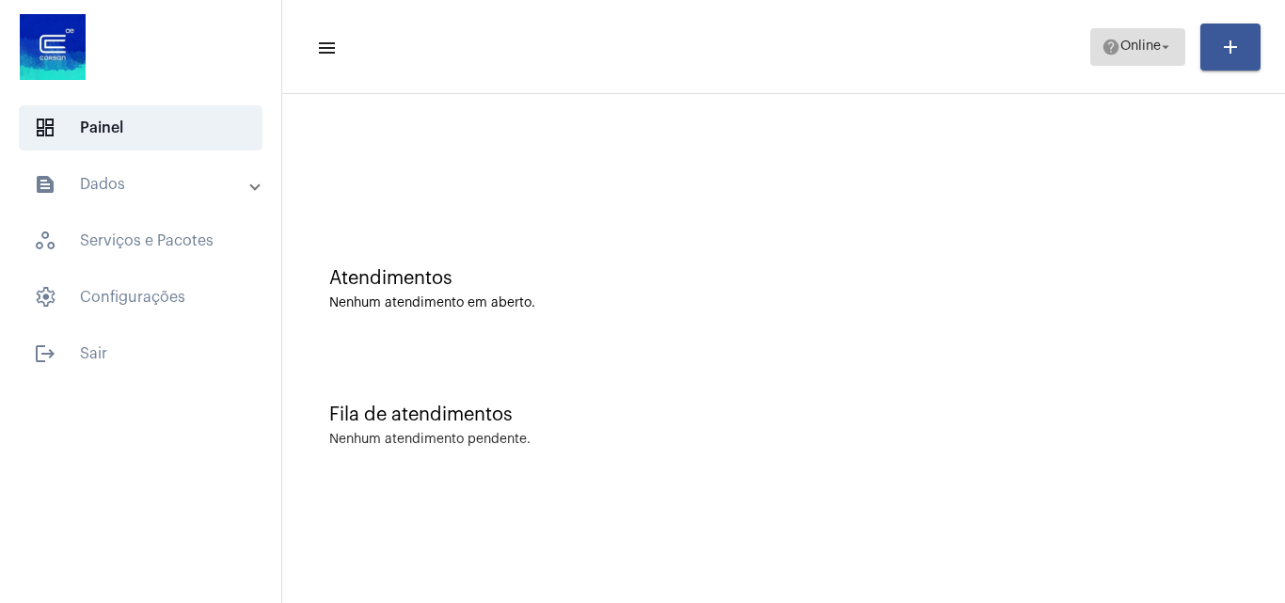
click at [1136, 44] on span "Online" at bounding box center [1141, 46] width 40 height 13
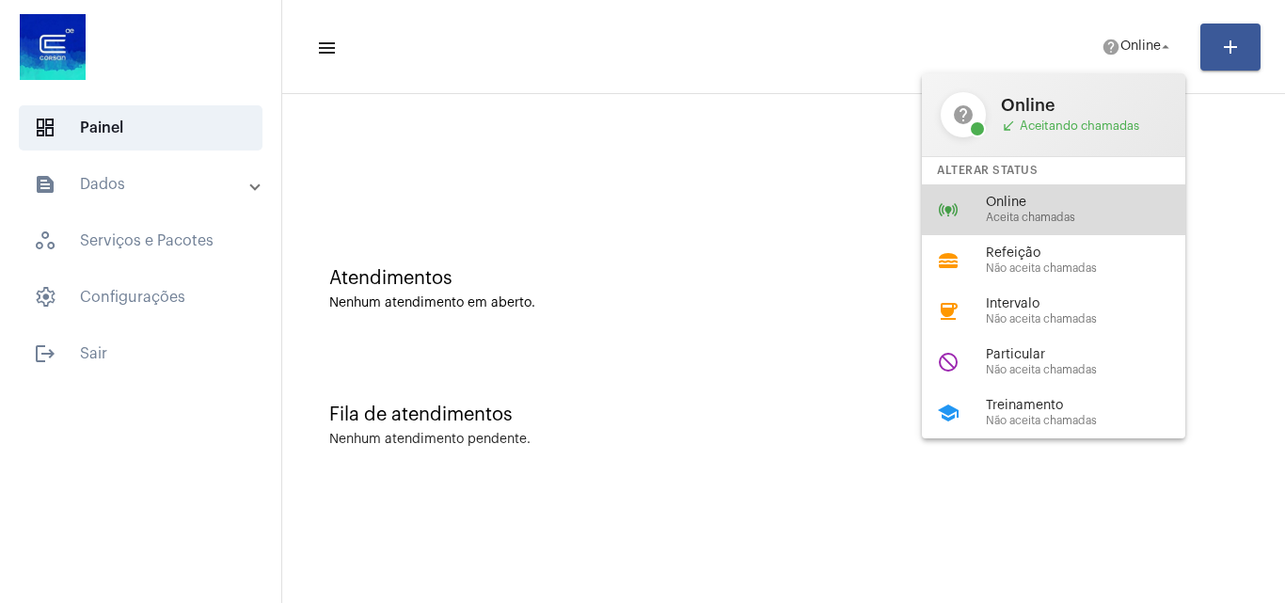
click at [1079, 205] on span "Online" at bounding box center [1093, 203] width 215 height 14
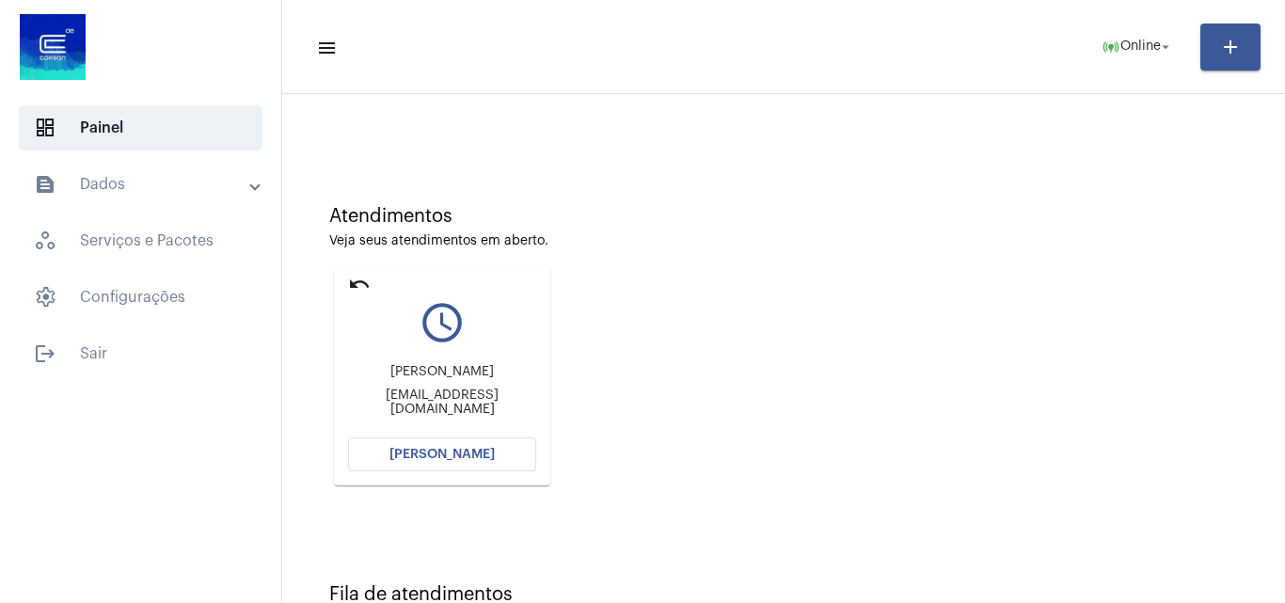
scroll to position [133, 0]
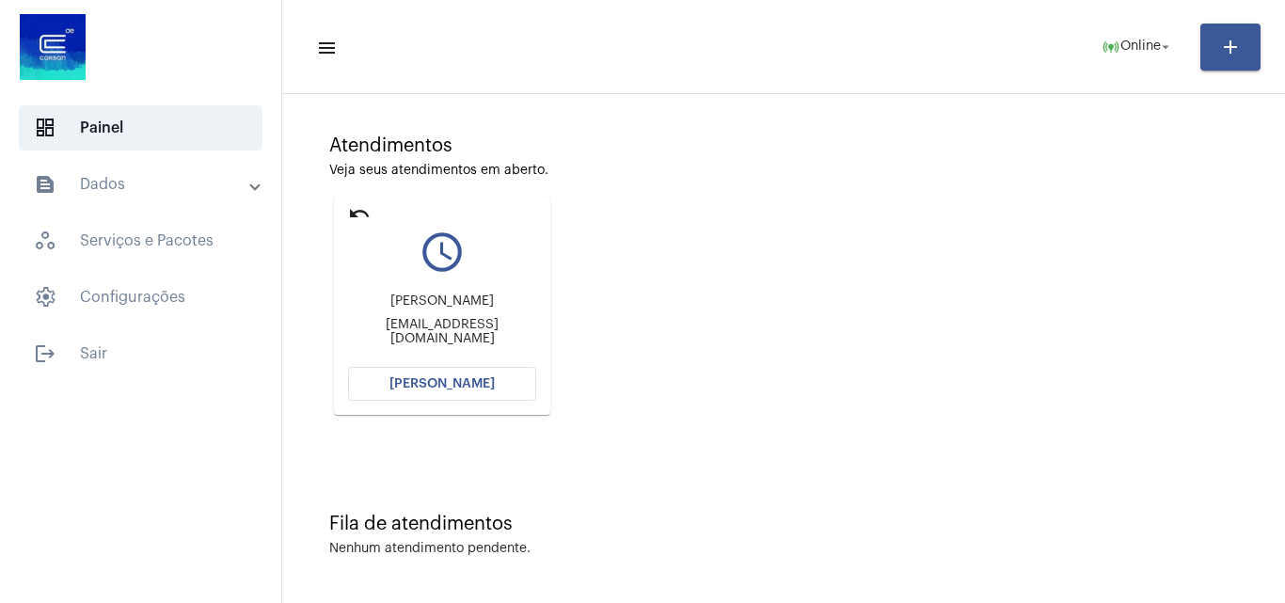
click at [784, 283] on div "Atendimentos Veja seus atendimentos em aberto. undo query_builder Anderson Pere…" at bounding box center [784, 268] width 984 height 378
click at [459, 394] on button "[PERSON_NAME]" at bounding box center [442, 384] width 188 height 34
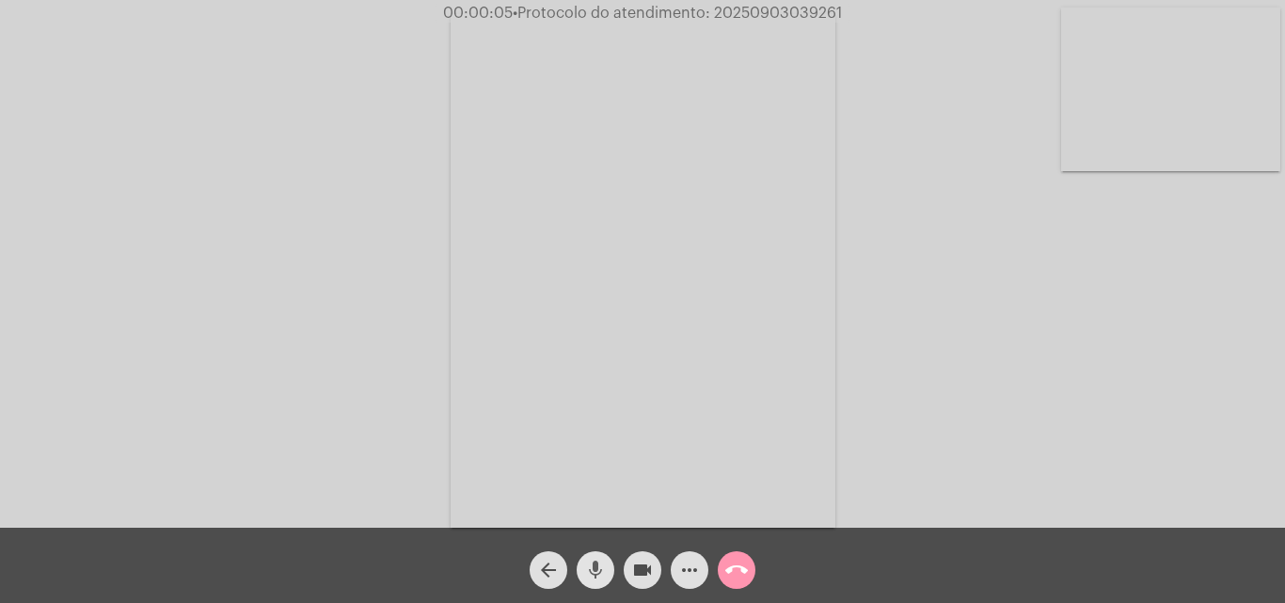
click at [590, 569] on mat-icon "mic" at bounding box center [595, 570] width 23 height 23
click at [592, 566] on mat-icon "mic_off" at bounding box center [595, 570] width 23 height 23
click at [601, 564] on mat-icon "mic" at bounding box center [595, 570] width 23 height 23
click at [601, 564] on mat-icon "mic_off" at bounding box center [595, 570] width 23 height 23
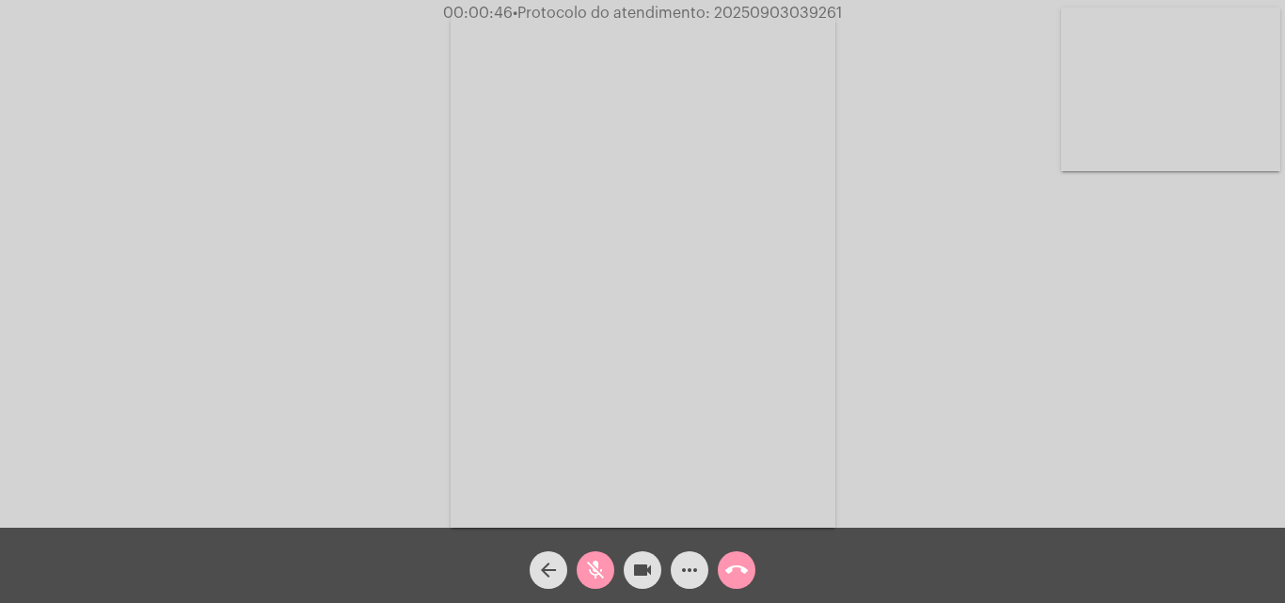
click at [984, 375] on div "Acessando Câmera e Microfone..." at bounding box center [643, 269] width 1282 height 528
click at [598, 565] on mat-icon "mic_off" at bounding box center [595, 570] width 23 height 23
click at [592, 571] on mat-icon "mic" at bounding box center [595, 570] width 23 height 23
click at [581, 565] on button "mic_off" at bounding box center [596, 570] width 38 height 38
click at [594, 562] on mat-icon "mic" at bounding box center [595, 570] width 23 height 23
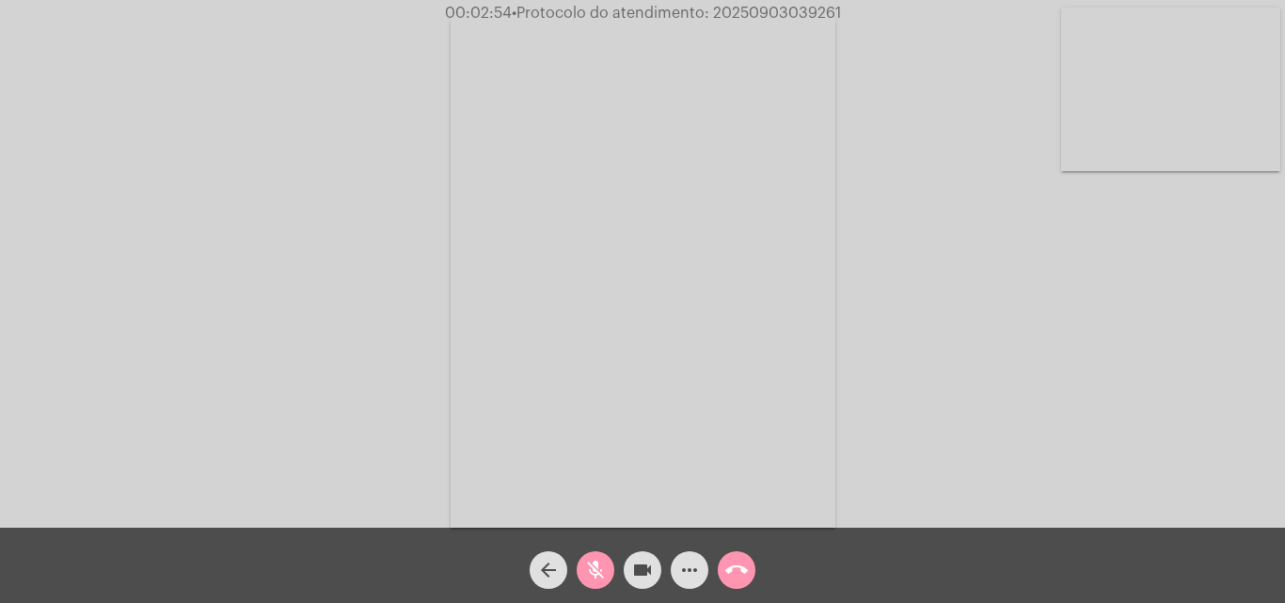
click at [599, 567] on mat-icon "mic_off" at bounding box center [595, 570] width 23 height 23
click at [594, 568] on mat-icon "mic" at bounding box center [595, 570] width 23 height 23
click at [593, 559] on mat-icon "mic_off" at bounding box center [595, 570] width 23 height 23
click at [608, 567] on button "mic" at bounding box center [596, 570] width 38 height 38
click at [596, 571] on mat-icon "mic_off" at bounding box center [595, 570] width 23 height 23
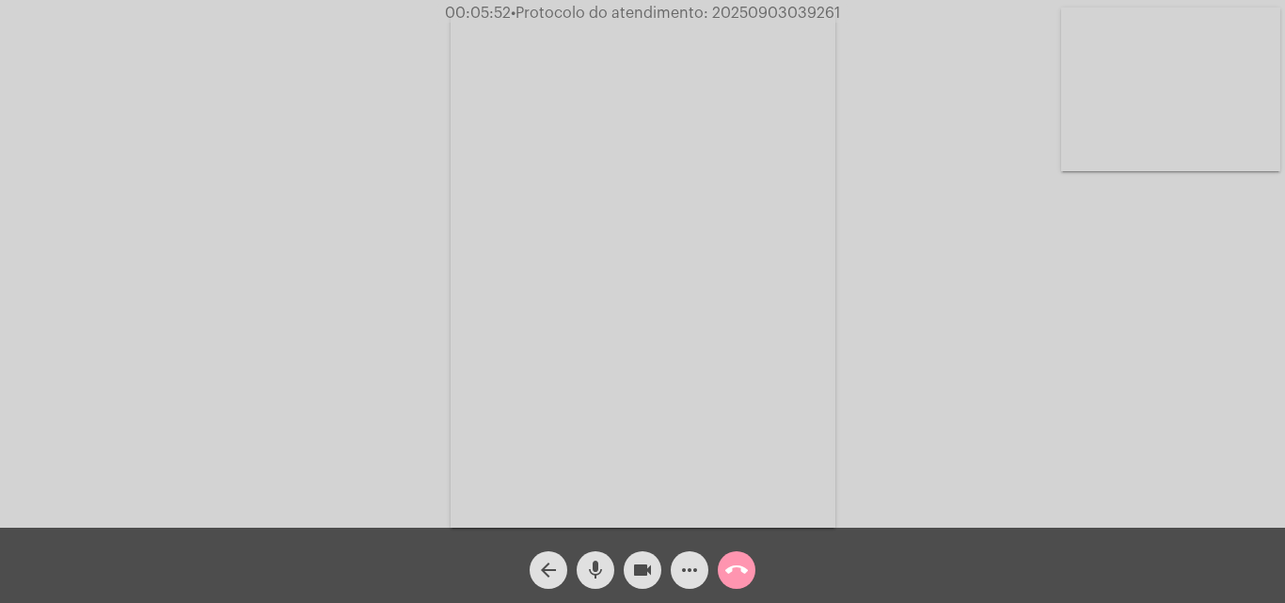
click at [599, 570] on mat-icon "mic" at bounding box center [595, 570] width 23 height 23
click at [595, 569] on mat-icon "mic_off" at bounding box center [595, 570] width 23 height 23
click at [594, 562] on mat-icon "mic" at bounding box center [595, 570] width 23 height 23
click at [640, 575] on mat-icon "videocam" at bounding box center [642, 570] width 23 height 23
click at [595, 580] on mat-icon "mic_off" at bounding box center [595, 570] width 23 height 23
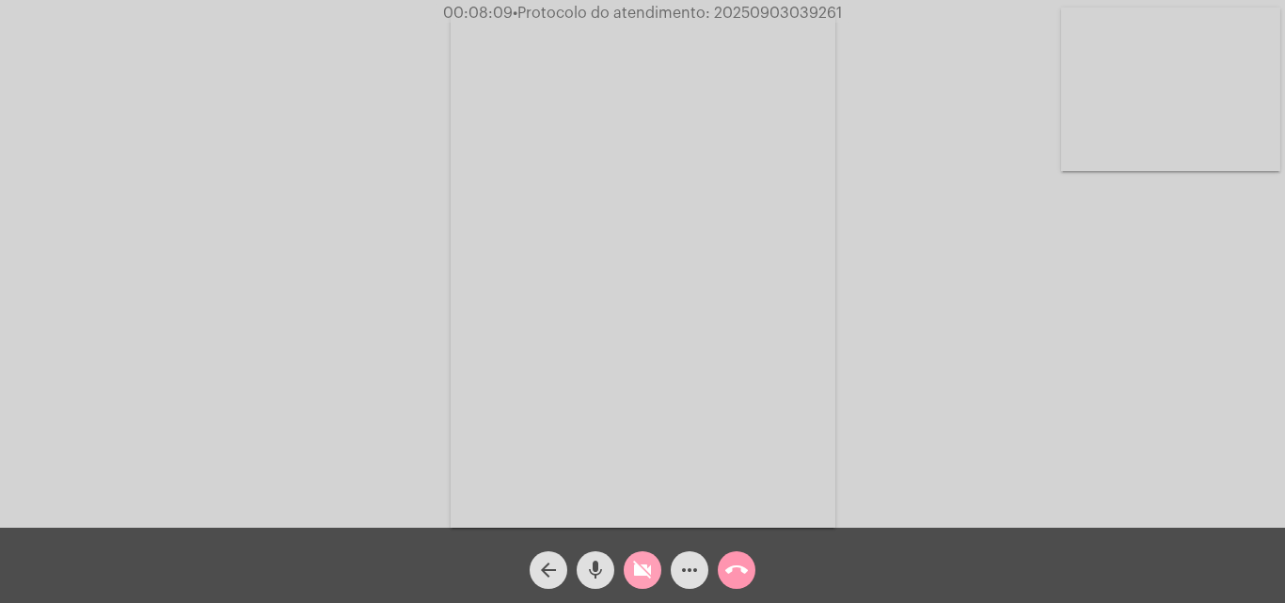
click at [638, 571] on mat-icon "videocam_off" at bounding box center [642, 570] width 23 height 23
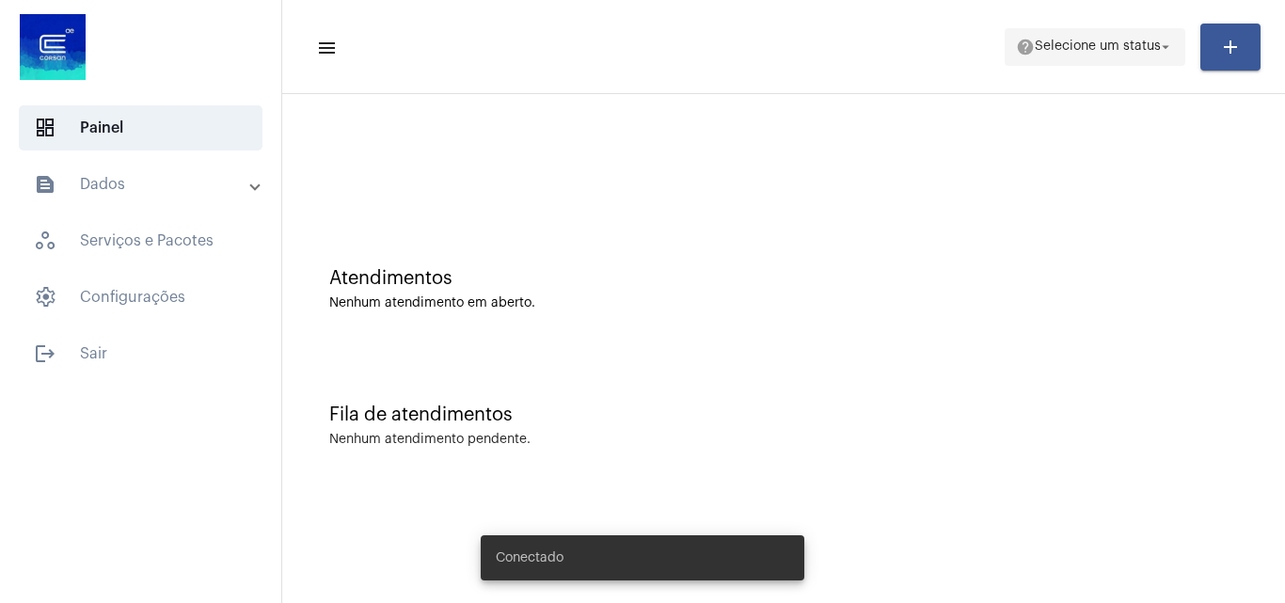
click at [1116, 35] on span "help Selecione um status arrow_drop_down" at bounding box center [1095, 46] width 158 height 34
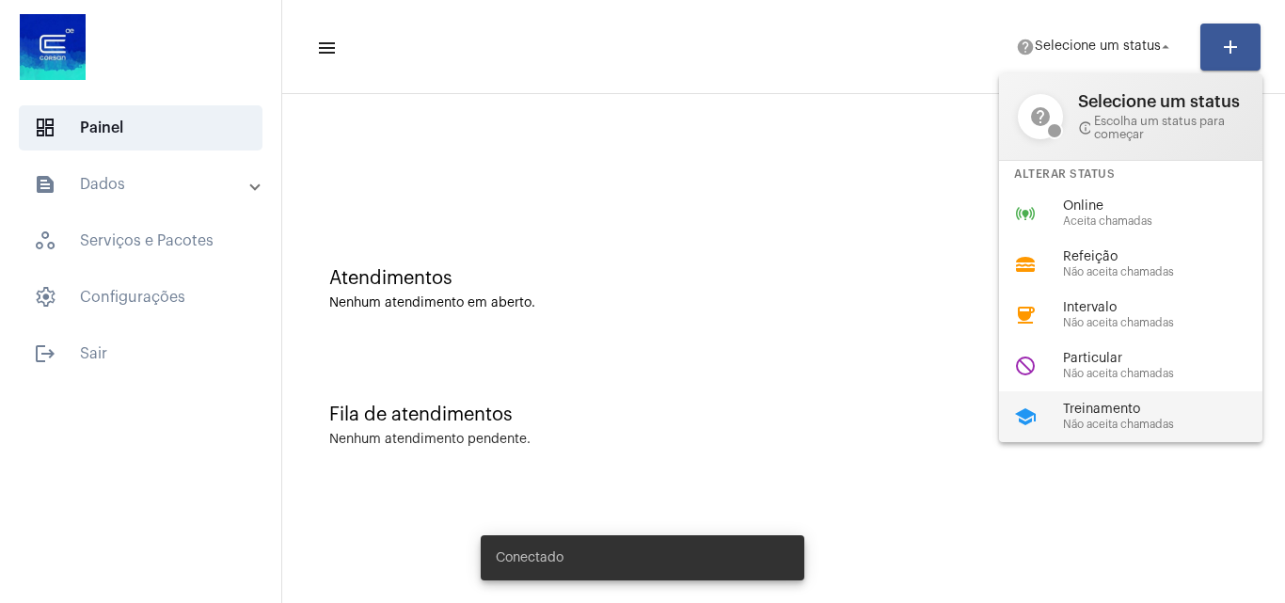
click at [1118, 412] on span "Treinamento" at bounding box center [1170, 410] width 215 height 14
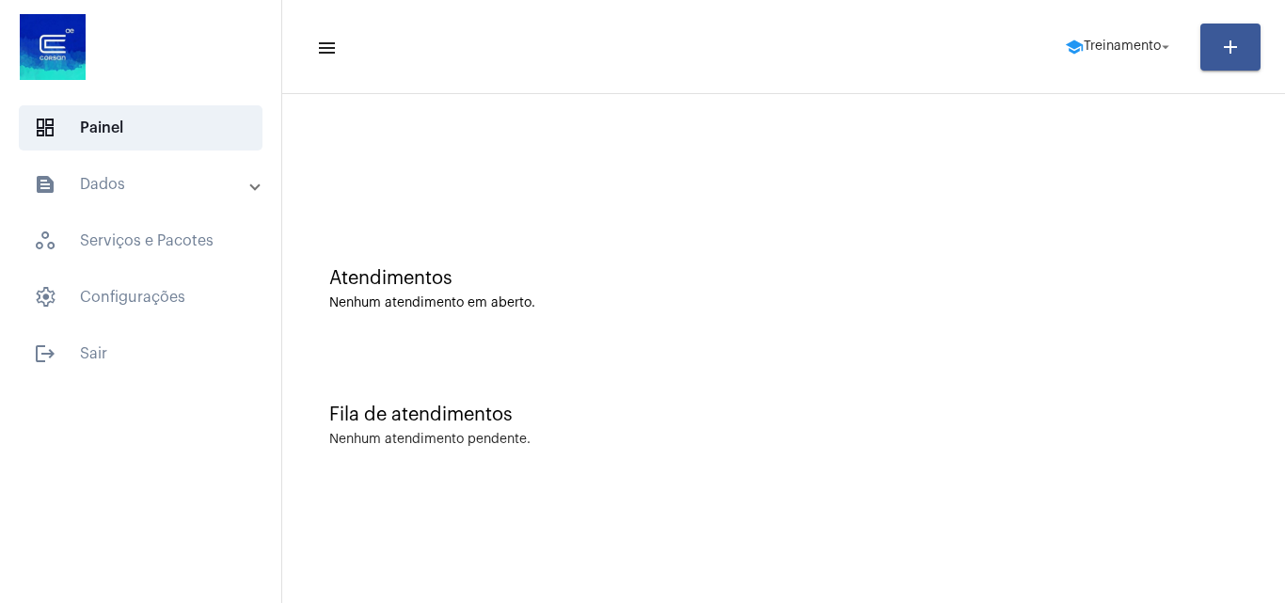
click at [944, 248] on div "Atendimentos Nenhum atendimento em aberto." at bounding box center [784, 280] width 984 height 136
click at [1143, 28] on button "school Treinamento arrow_drop_down" at bounding box center [1120, 47] width 132 height 38
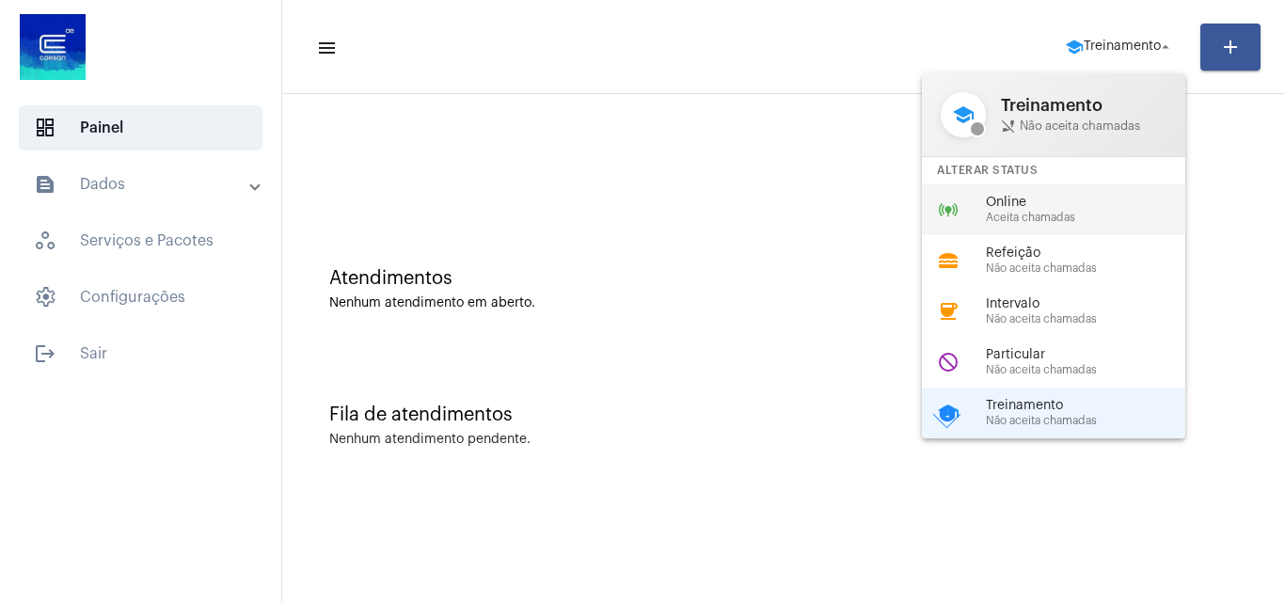
click at [1036, 215] on span "Aceita chamadas" at bounding box center [1093, 218] width 215 height 12
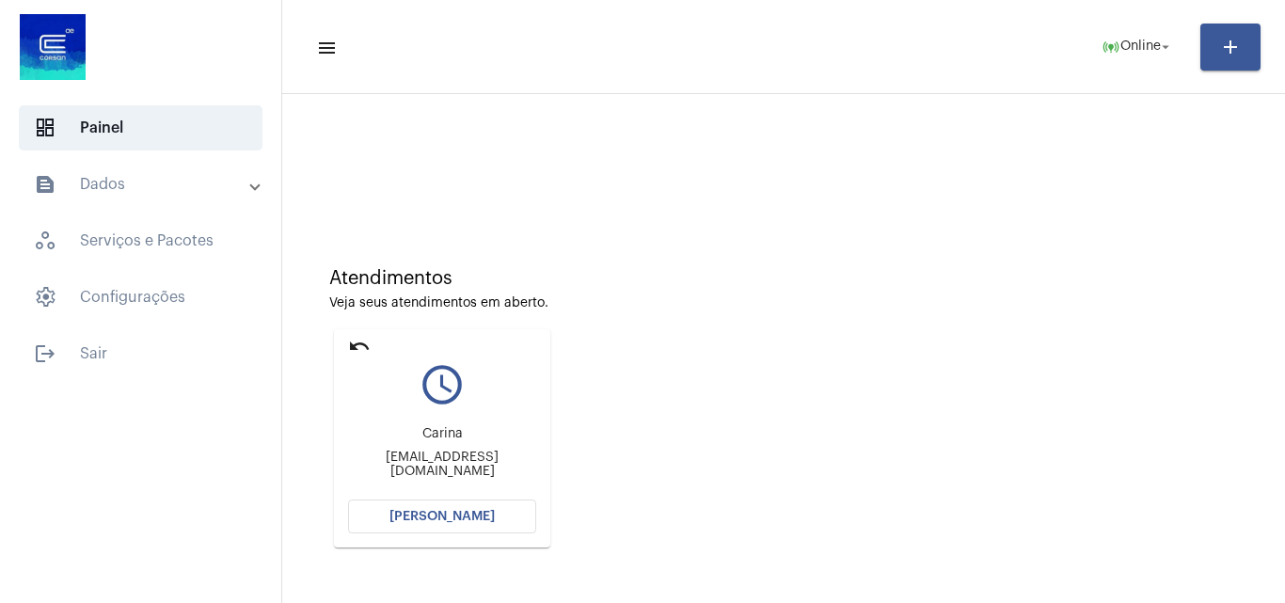
click at [431, 517] on span "[PERSON_NAME]" at bounding box center [442, 516] width 105 height 13
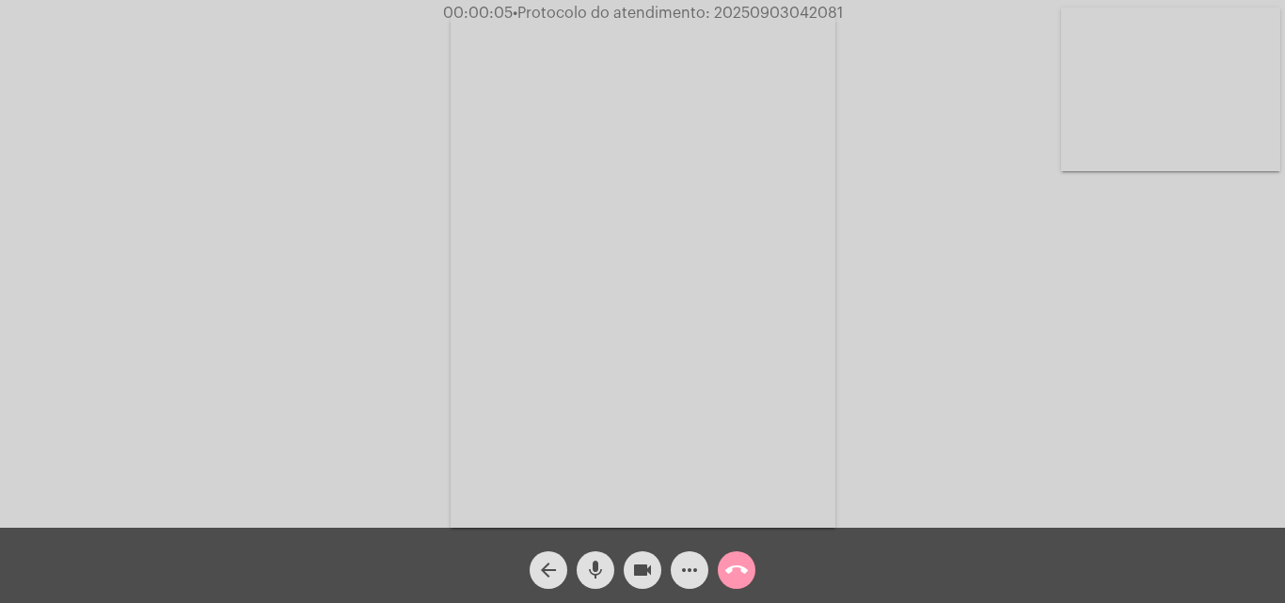
click at [593, 574] on mat-icon "mic" at bounding box center [595, 570] width 23 height 23
click at [1081, 423] on div "Acessando Câmera e Microfone..." at bounding box center [643, 269] width 1282 height 528
click at [602, 564] on mat-icon "mic_off" at bounding box center [595, 570] width 23 height 23
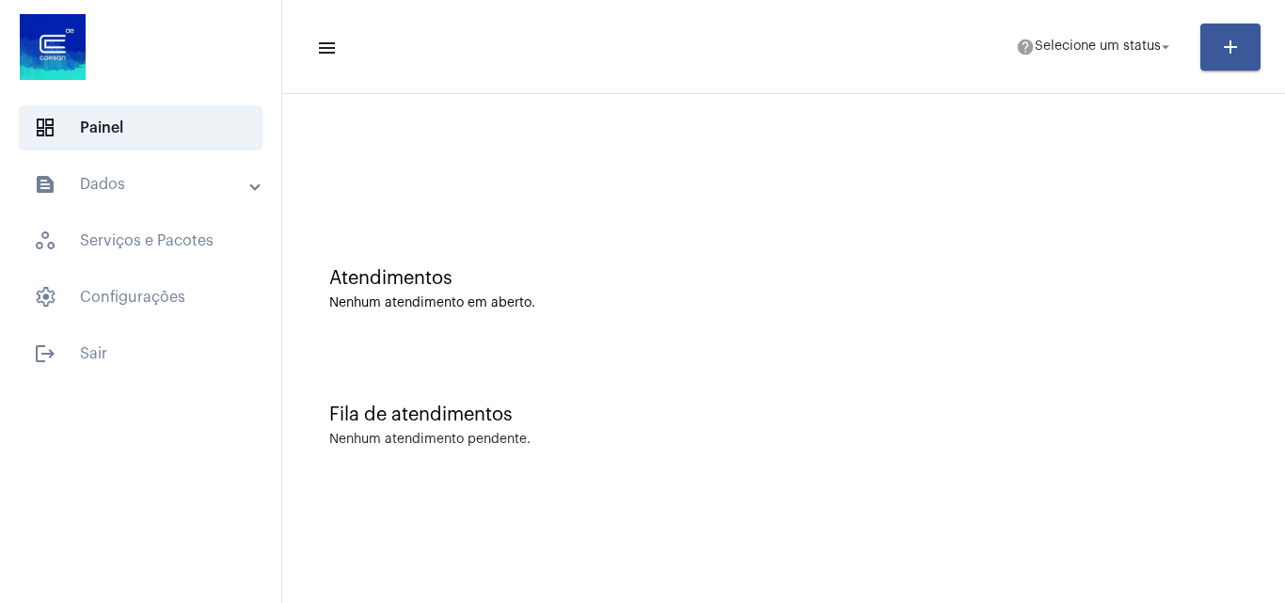
click at [597, 211] on div at bounding box center [784, 158] width 984 height 108
click at [1089, 48] on span "Selecione um status" at bounding box center [1098, 46] width 126 height 13
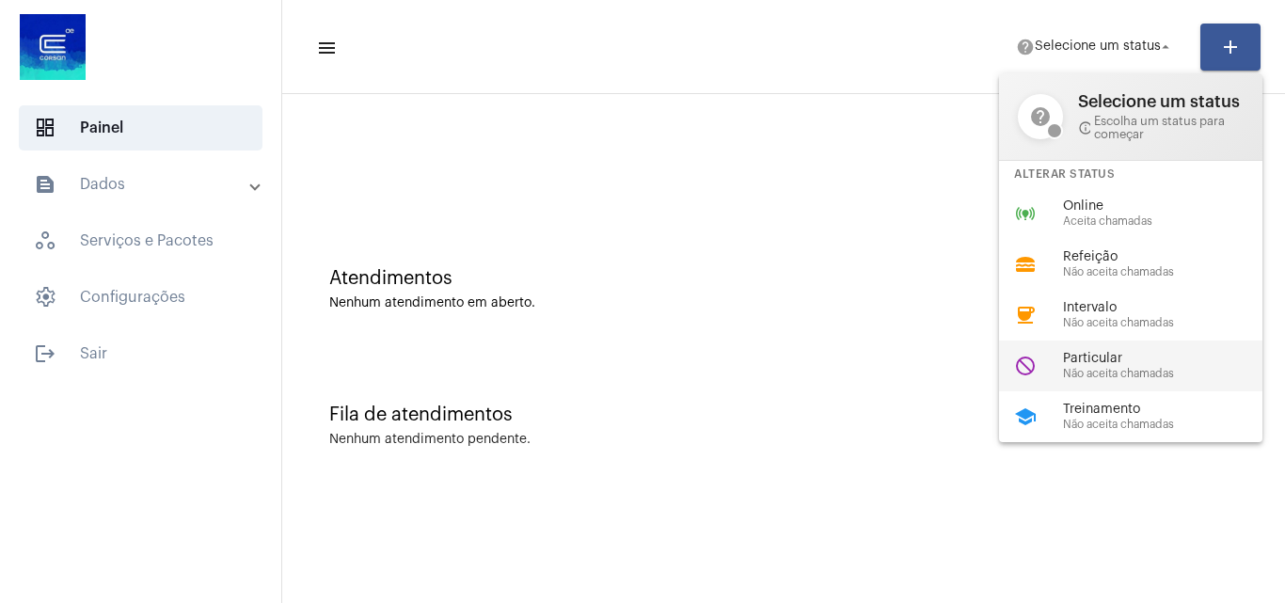
click at [1133, 366] on div "Particular Não aceita chamadas" at bounding box center [1170, 366] width 215 height 28
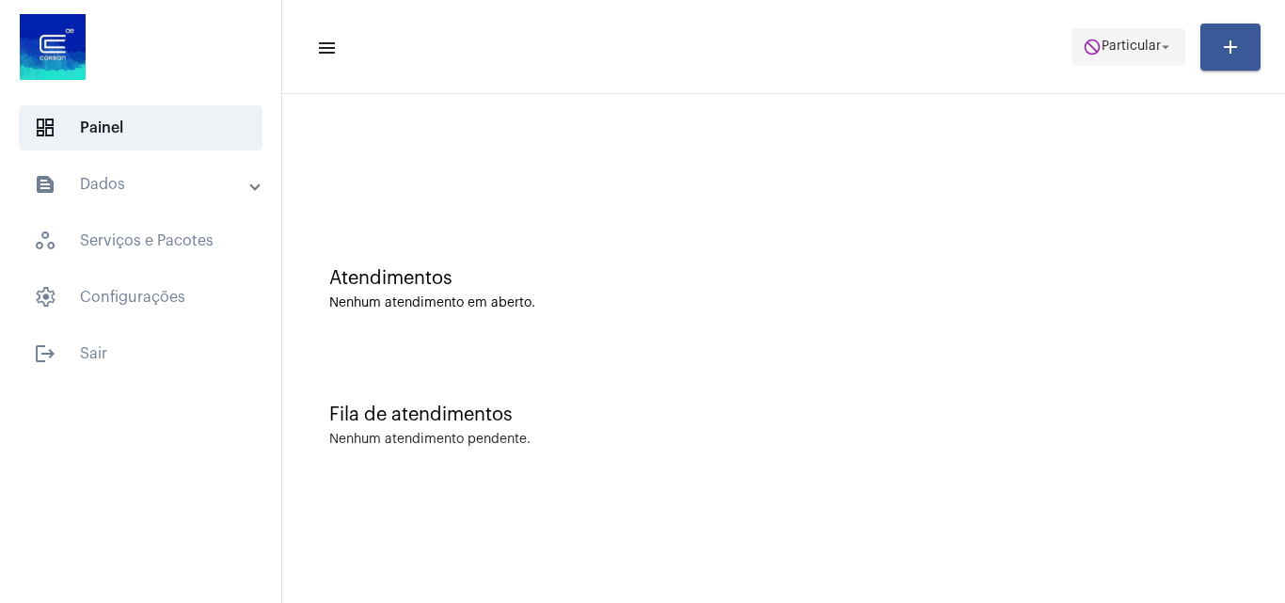
click at [1089, 53] on mat-icon "do_not_disturb" at bounding box center [1092, 47] width 19 height 19
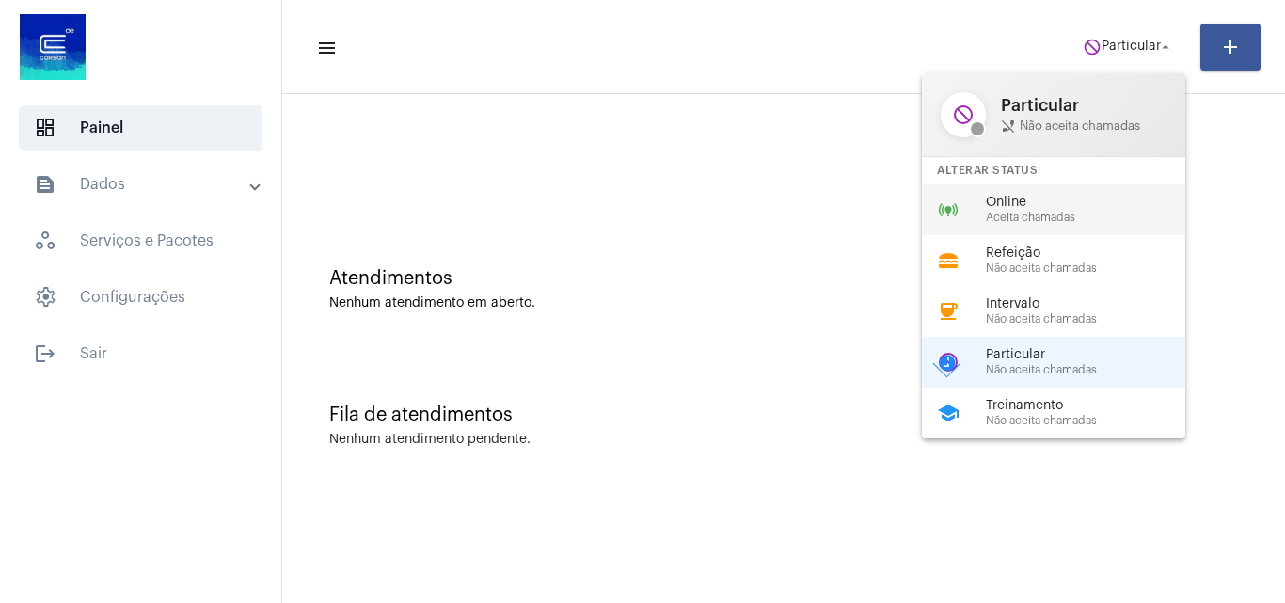
click at [1047, 206] on span "Online" at bounding box center [1093, 203] width 215 height 14
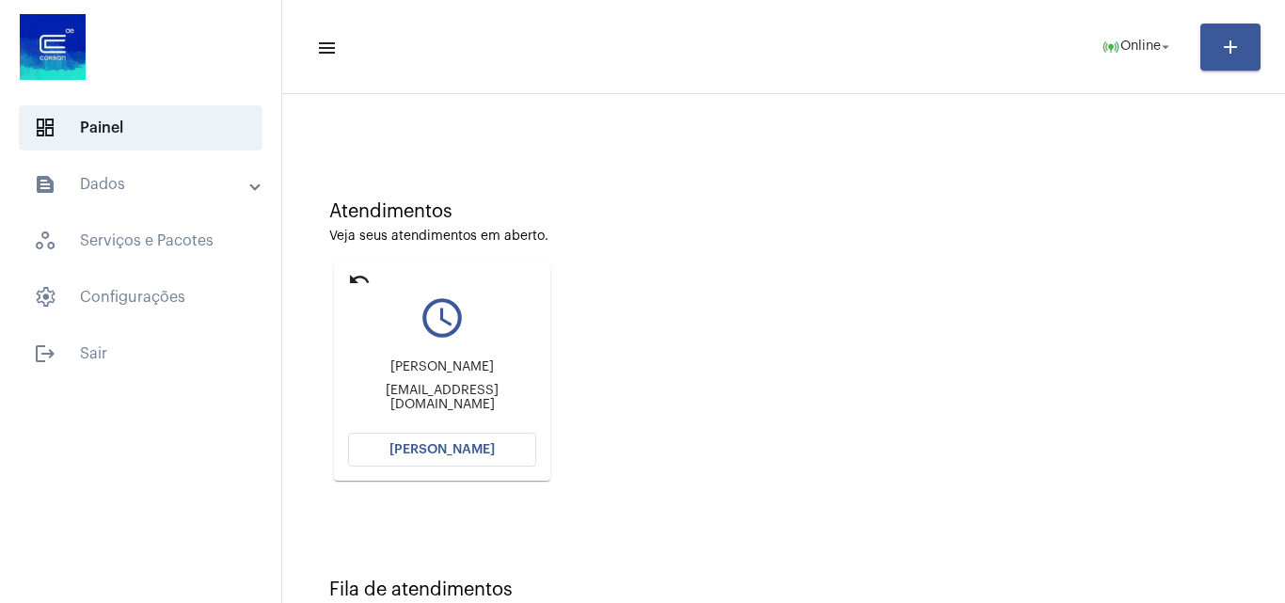
scroll to position [94, 0]
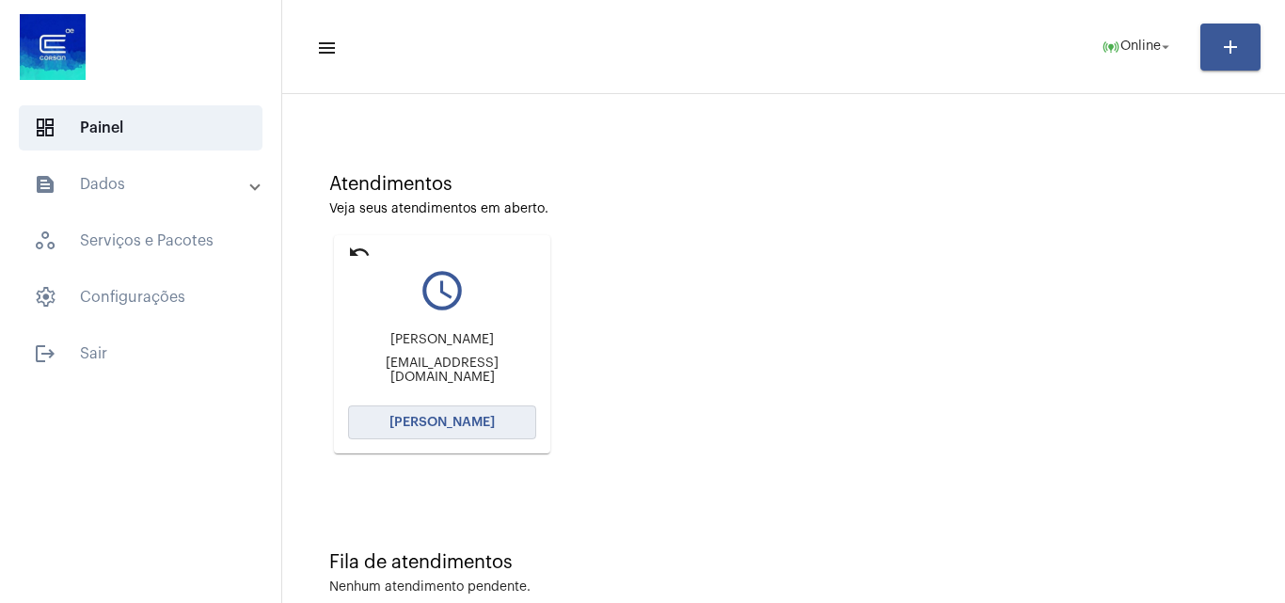
click at [422, 427] on button "[PERSON_NAME]" at bounding box center [442, 423] width 188 height 34
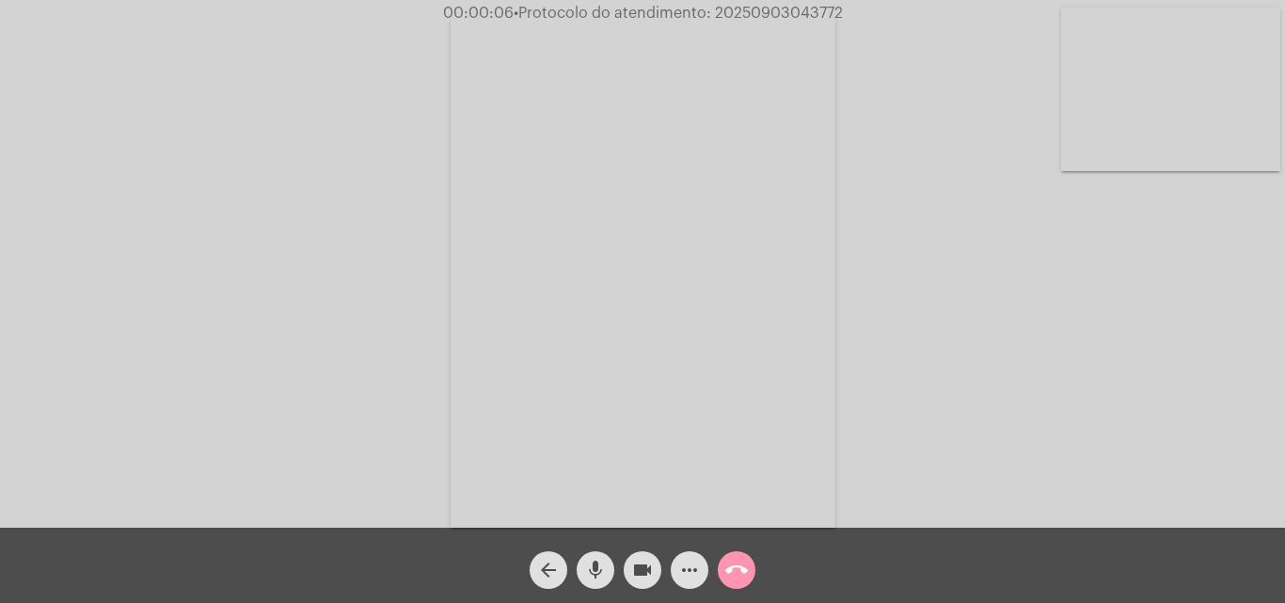
click at [598, 574] on mat-icon "mic" at bounding box center [595, 570] width 23 height 23
click at [598, 565] on mat-icon "mic_off" at bounding box center [595, 570] width 23 height 23
click at [684, 574] on mat-icon "more_horiz" at bounding box center [689, 570] width 23 height 23
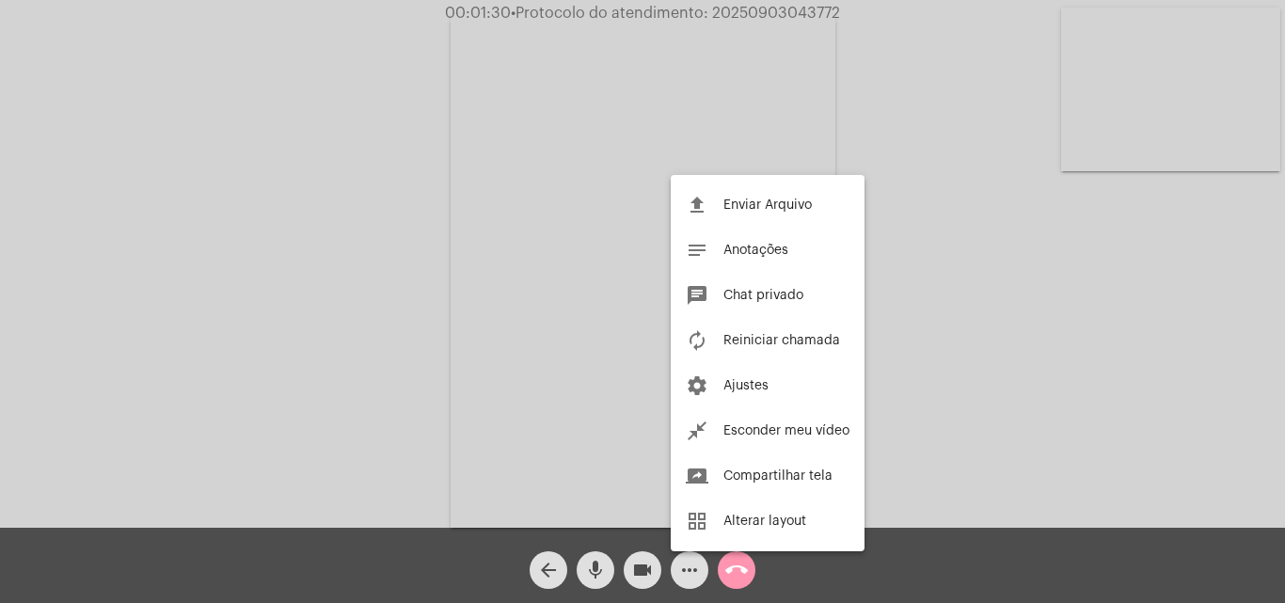
click at [397, 231] on div at bounding box center [642, 301] width 1285 height 603
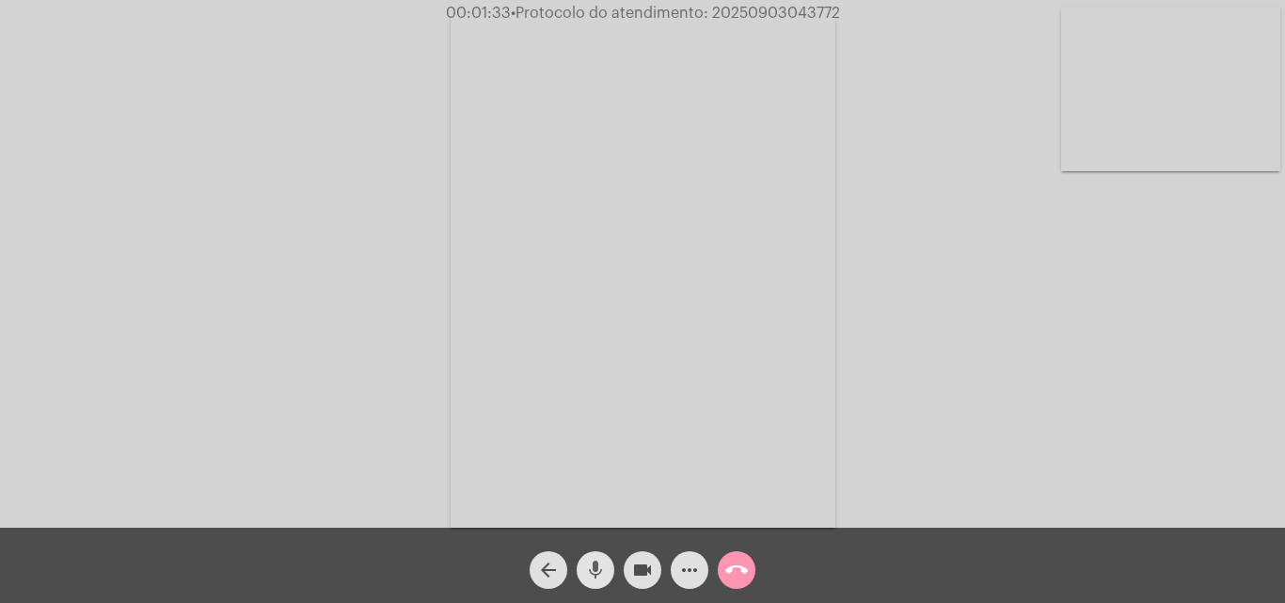
click at [584, 570] on mat-icon "mic" at bounding box center [595, 570] width 23 height 23
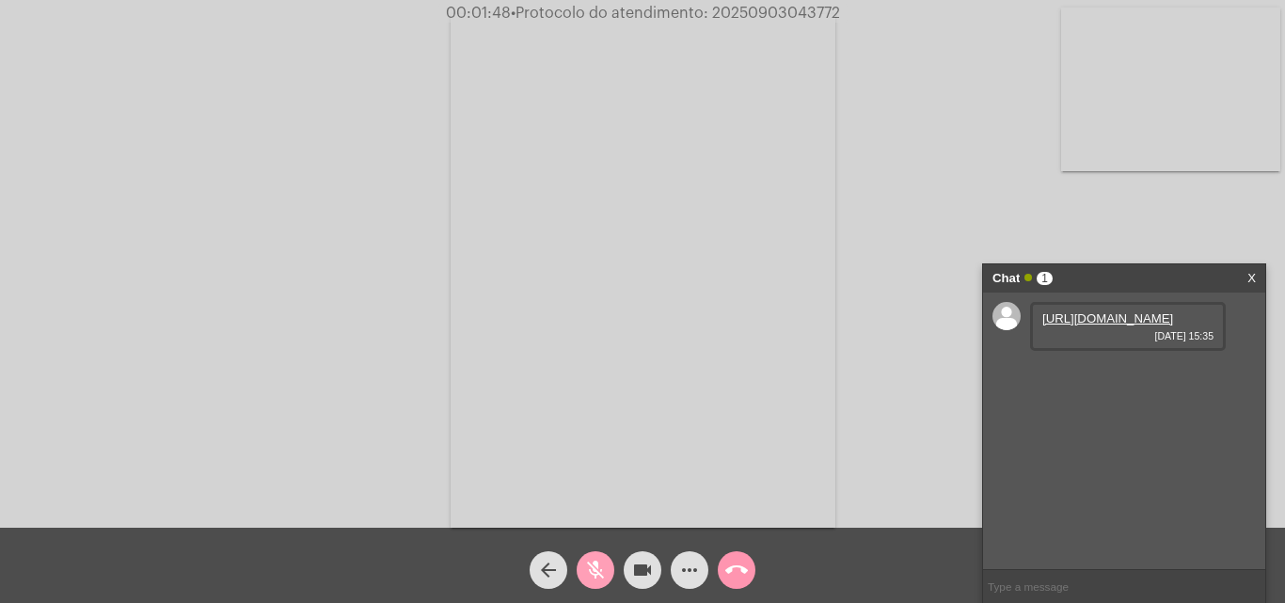
click at [603, 561] on mat-icon "mic_off" at bounding box center [595, 570] width 23 height 23
click at [603, 561] on mat-icon "mic" at bounding box center [595, 570] width 23 height 23
click at [1093, 326] on link "https://neft-transfer-bucket.s3.amazonaws.com/temp-d01cd3a9-45fe-172d-7826-8ca6…" at bounding box center [1108, 318] width 131 height 14
click at [111, 205] on div "Acessando Câmera e Microfone..." at bounding box center [643, 269] width 1282 height 528
click at [1120, 379] on link "https://neft-transfer-bucket.s3.amazonaws.com/temp-1e163a3b-fa38-98ed-3d7d-e2f1…" at bounding box center [1108, 372] width 131 height 14
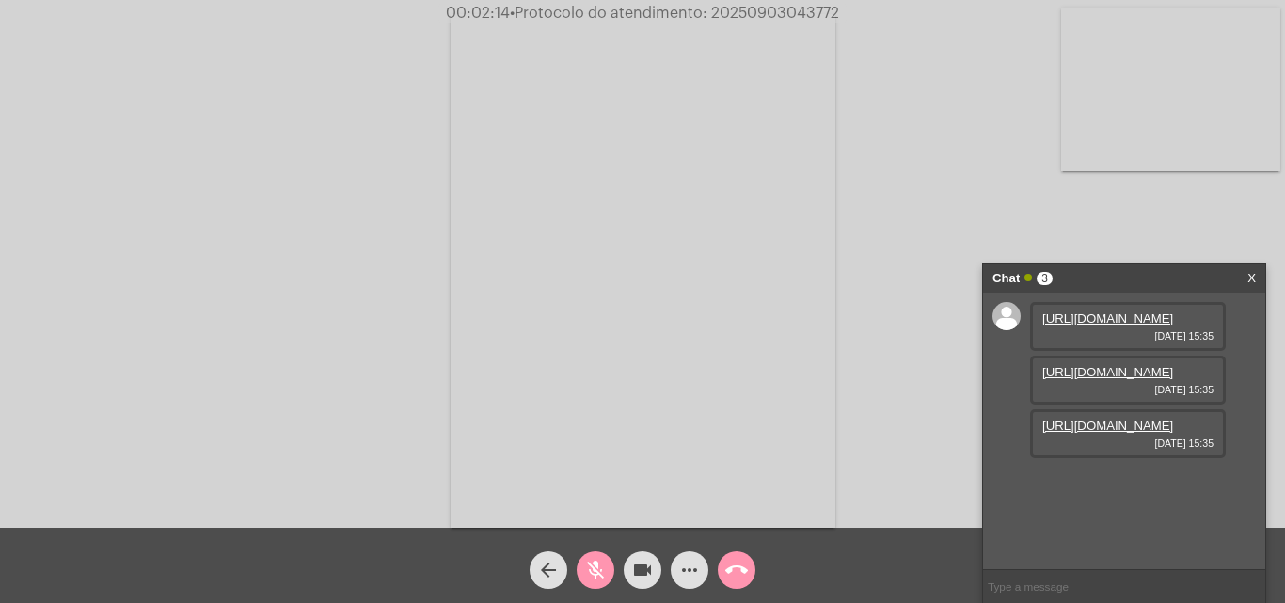
click at [603, 564] on mat-icon "mic_off" at bounding box center [595, 570] width 23 height 23
click at [604, 561] on mat-icon "mic" at bounding box center [595, 570] width 23 height 23
click at [197, 155] on div "Acessando Câmera e Microfone..." at bounding box center [643, 269] width 1282 height 528
click at [596, 560] on mat-icon "mic_off" at bounding box center [595, 570] width 23 height 23
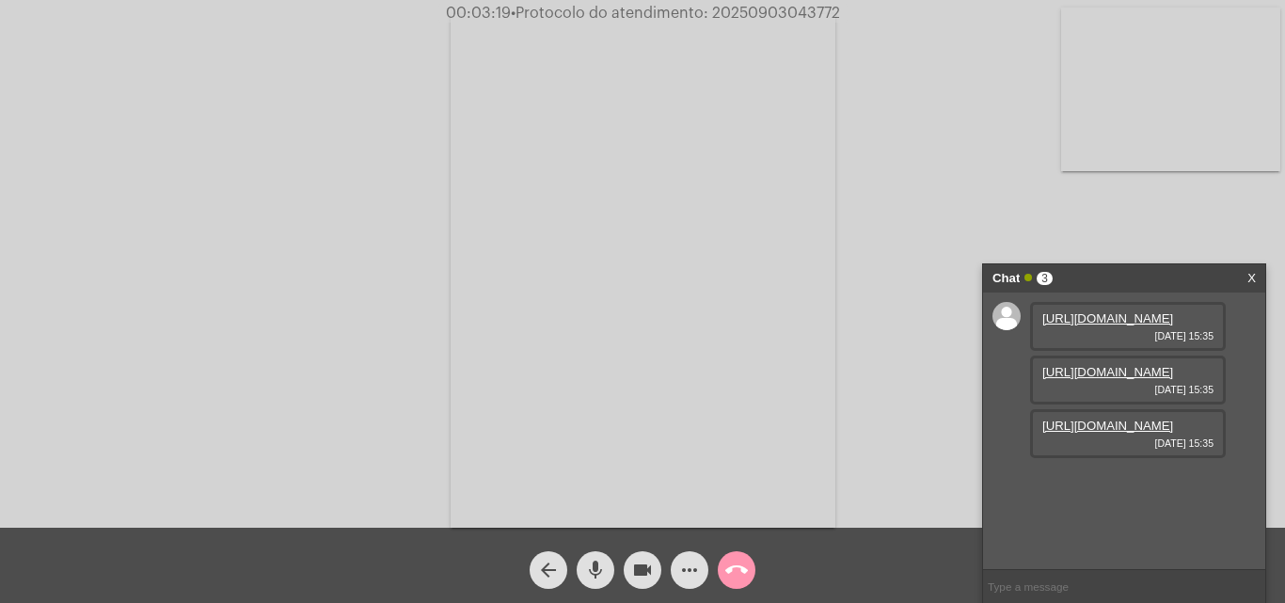
click at [1113, 433] on link "https://neft-transfer-bucket.s3.amazonaws.com/temp-8a71b32d-c6f3-3e79-cf8c-32a1…" at bounding box center [1108, 426] width 131 height 14
click at [168, 86] on div "Acessando Câmera e Microfone..." at bounding box center [643, 269] width 1282 height 528
click at [592, 562] on mat-icon "mic" at bounding box center [595, 570] width 23 height 23
click at [607, 560] on button "mic_off" at bounding box center [596, 570] width 38 height 38
click at [597, 570] on mat-icon "mic" at bounding box center [595, 570] width 23 height 23
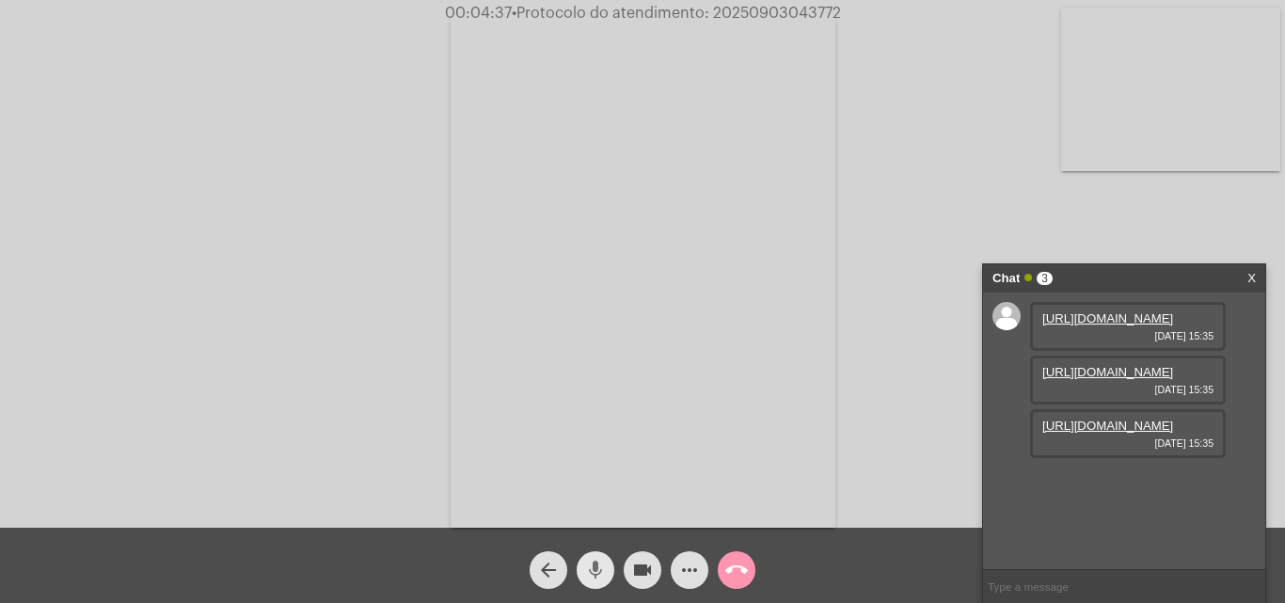
click at [597, 570] on mat-icon "mic" at bounding box center [595, 570] width 23 height 23
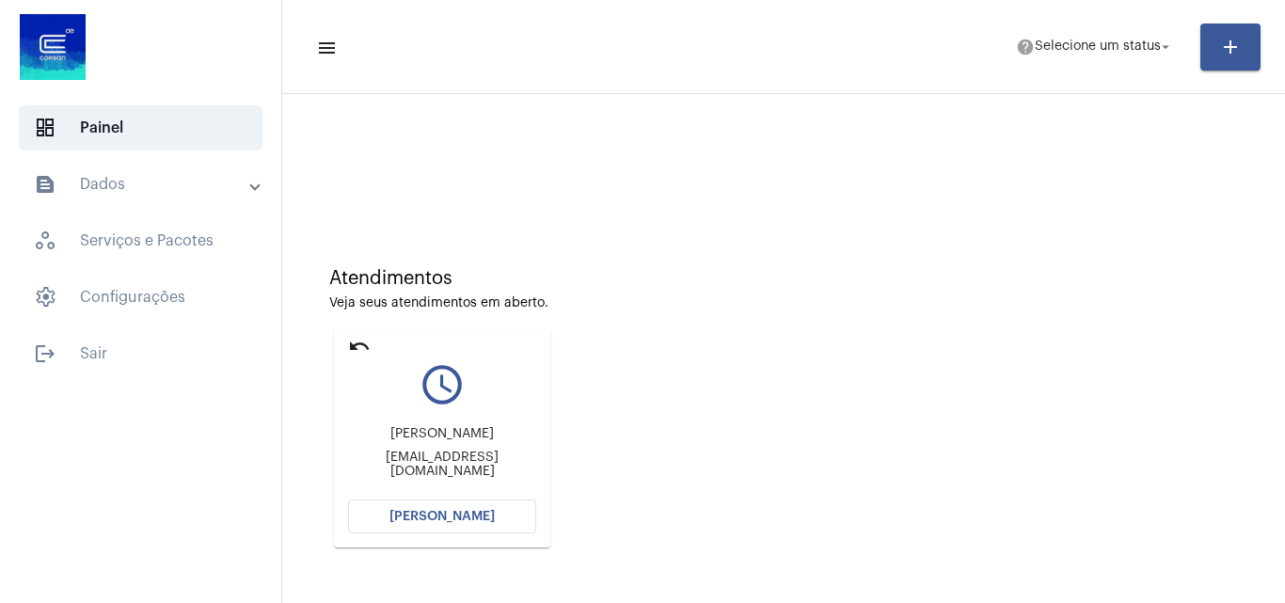
click at [470, 516] on span "[PERSON_NAME]" at bounding box center [442, 516] width 105 height 13
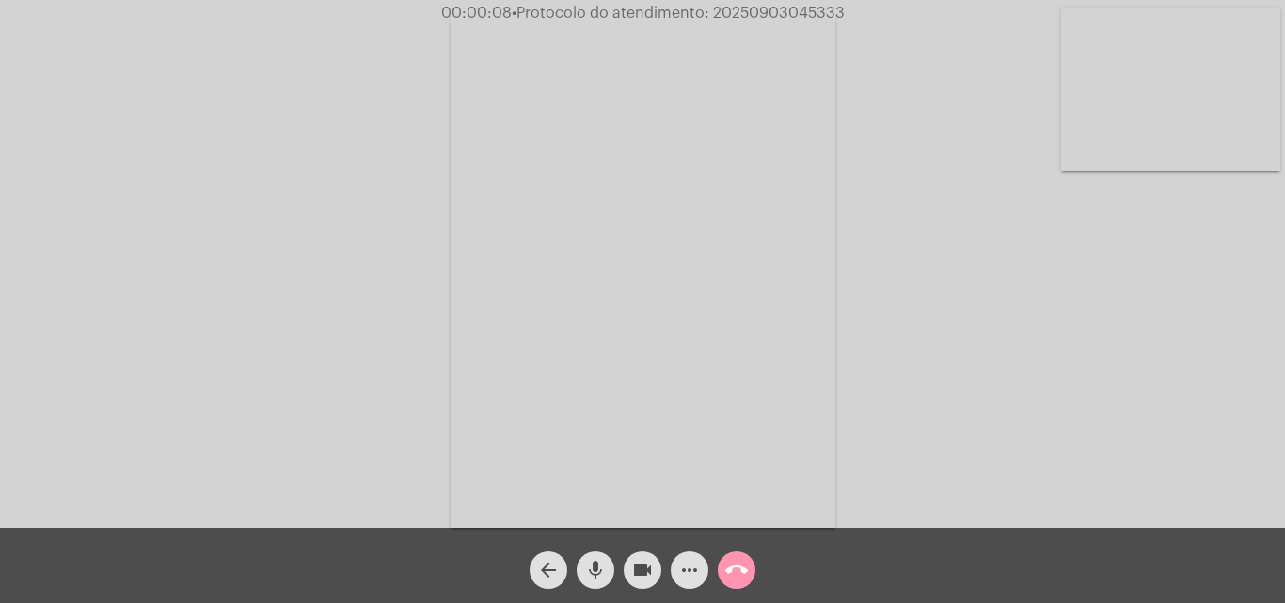
click at [598, 570] on mat-icon "mic" at bounding box center [595, 570] width 23 height 23
click at [601, 563] on mat-icon "mic_off" at bounding box center [595, 570] width 23 height 23
click at [690, 569] on mat-icon "more_horiz" at bounding box center [689, 570] width 23 height 23
click at [593, 566] on mat-icon "mic" at bounding box center [595, 570] width 23 height 23
click at [649, 557] on span "videocam" at bounding box center [642, 570] width 23 height 38
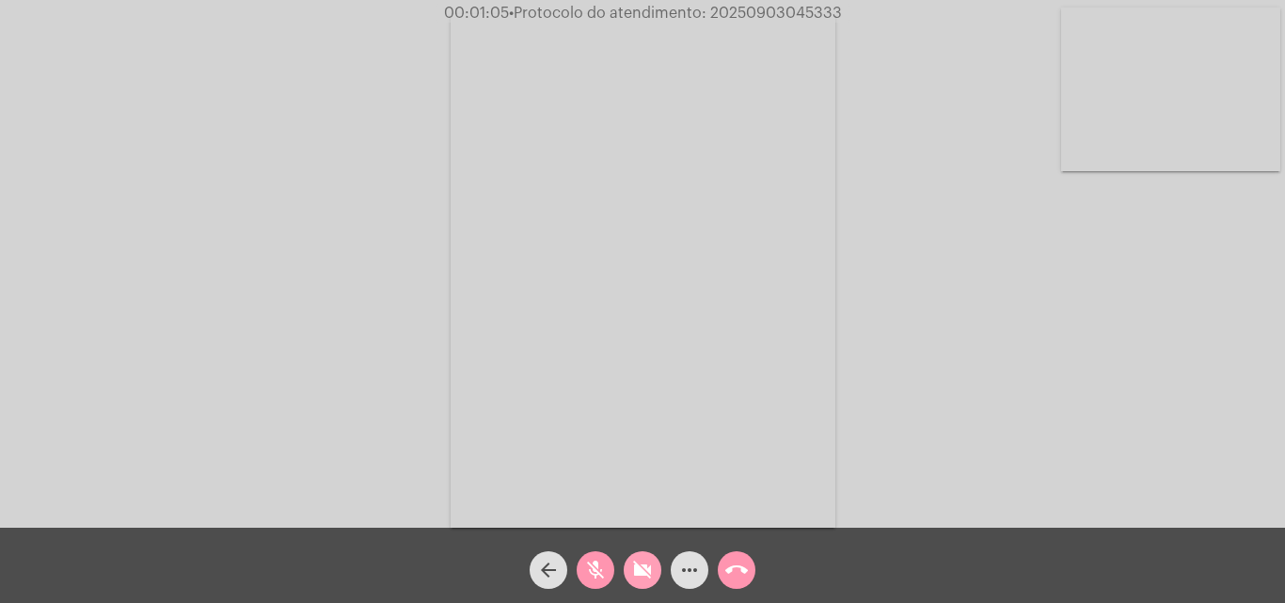
click at [649, 560] on mat-icon "videocam_off" at bounding box center [642, 570] width 23 height 23
click at [1086, 372] on div "Acessando Câmera e Microfone..." at bounding box center [643, 269] width 1282 height 528
click at [597, 563] on mat-icon "mic_off" at bounding box center [595, 570] width 23 height 23
click at [595, 571] on mat-icon "mic" at bounding box center [595, 570] width 23 height 23
click at [596, 565] on mat-icon "mic_off" at bounding box center [595, 570] width 23 height 23
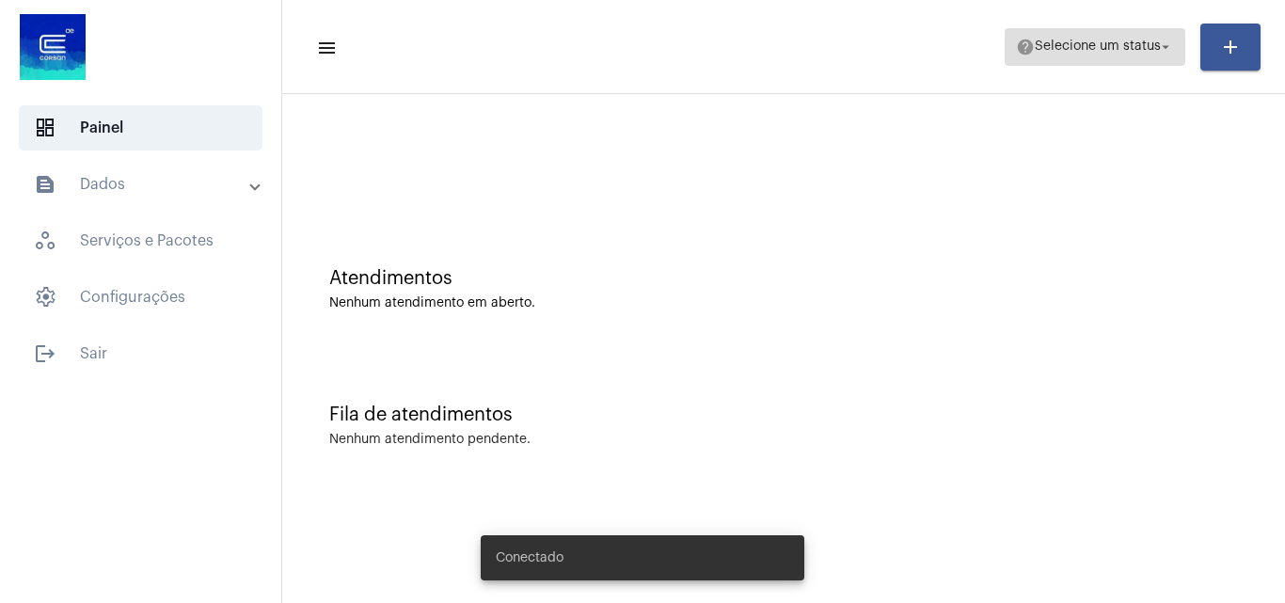
click at [1109, 38] on span "help Selecione um status arrow_drop_down" at bounding box center [1095, 46] width 158 height 34
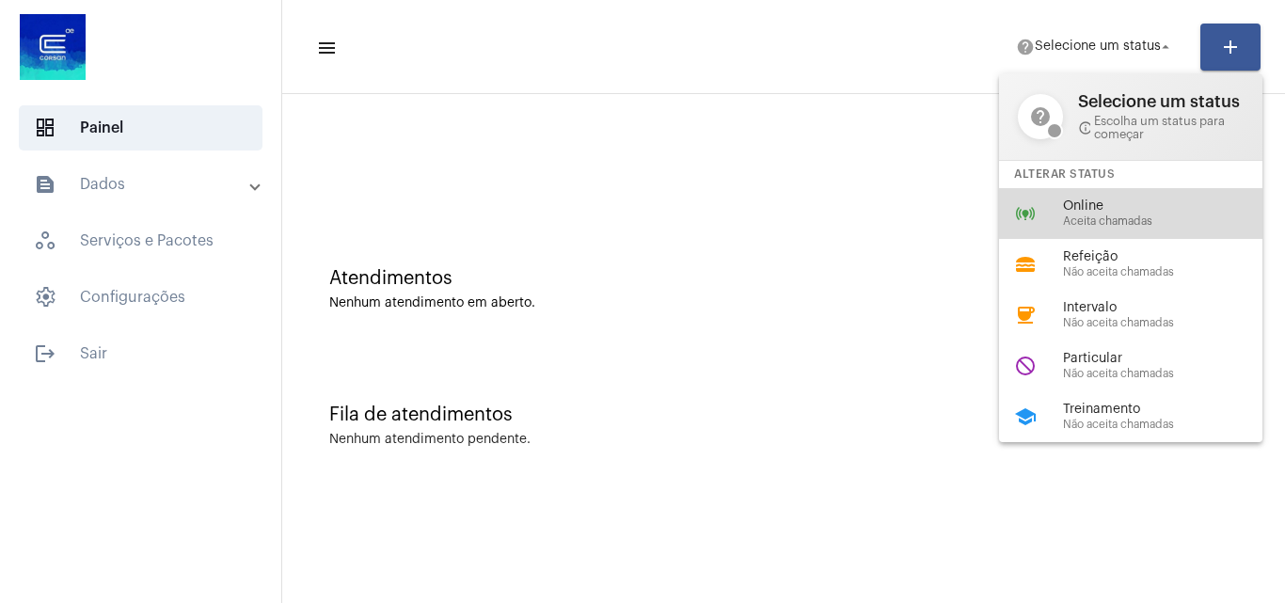
click at [1054, 218] on div "online_prediction Online Aceita chamadas" at bounding box center [1146, 213] width 294 height 51
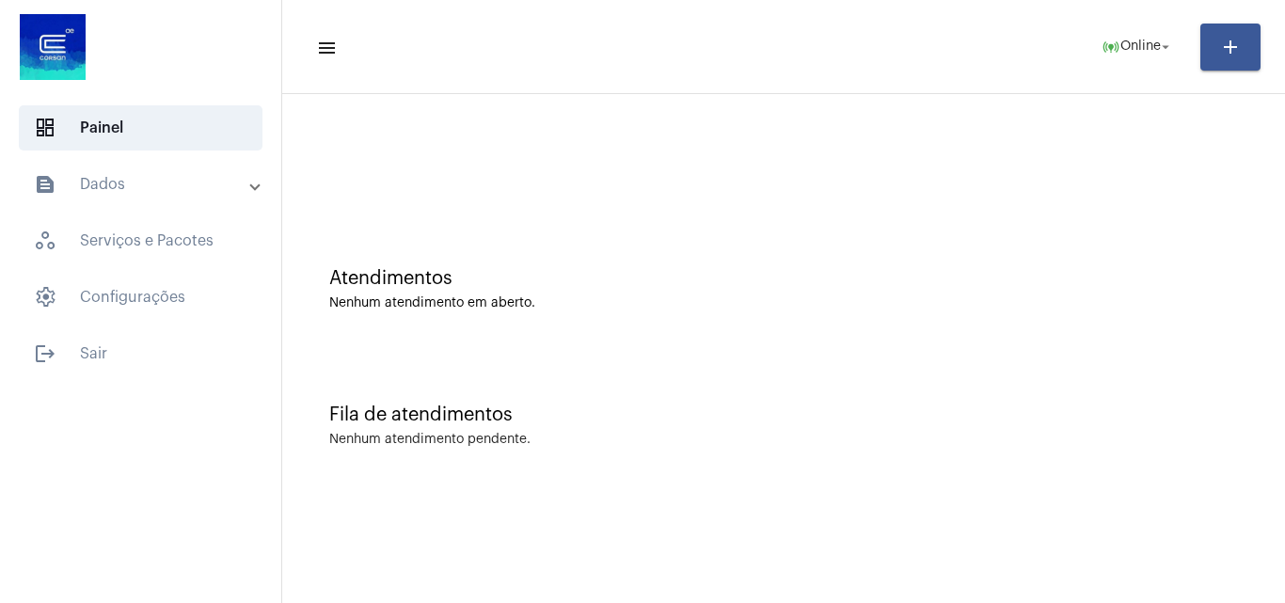
click at [918, 394] on div "Fila de atendimentos Nenhum atendimento pendente." at bounding box center [784, 416] width 984 height 136
click at [1068, 364] on div "Fila de atendimentos Nenhum atendimento pendente." at bounding box center [784, 416] width 984 height 136
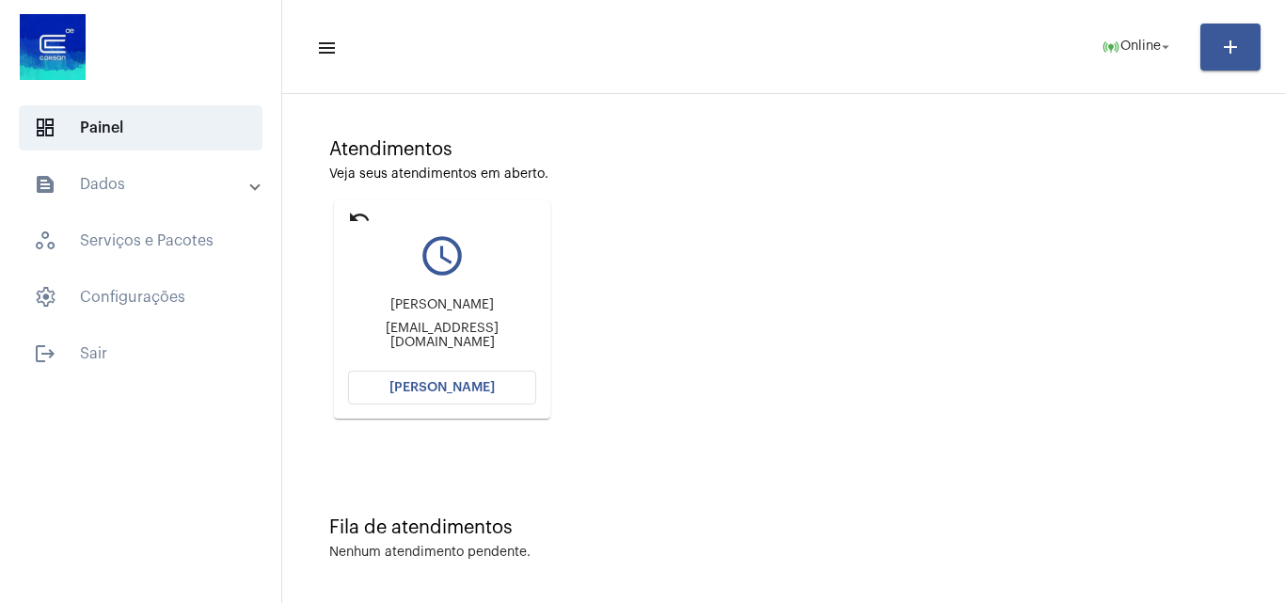
scroll to position [133, 0]
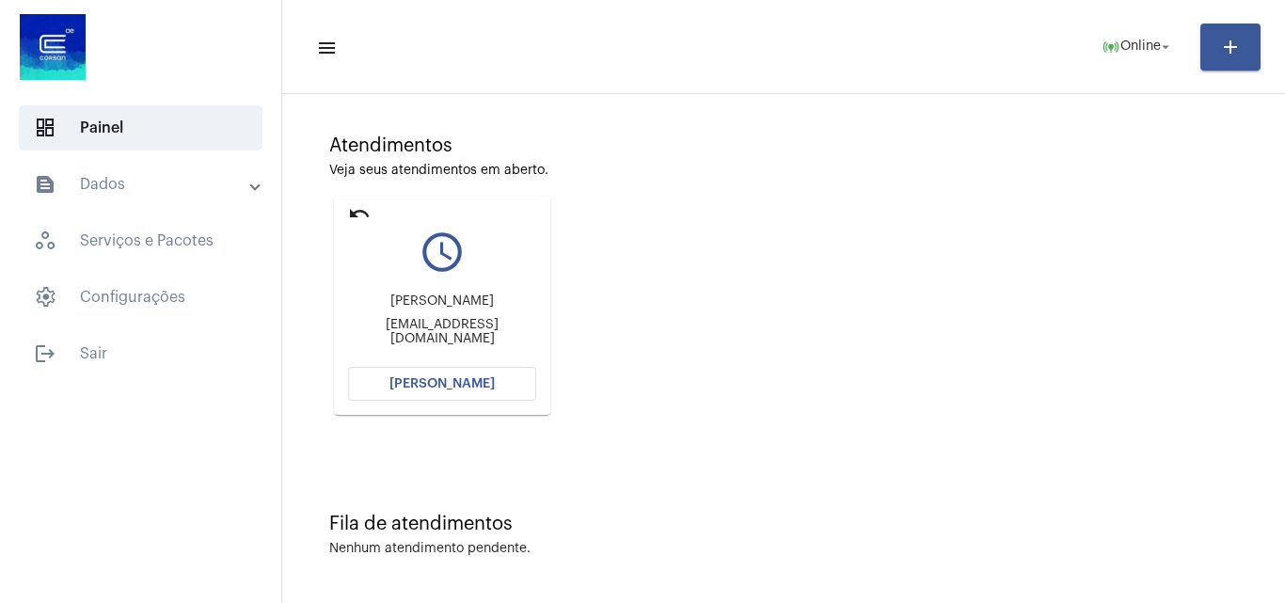
click at [471, 380] on span "[PERSON_NAME]" at bounding box center [442, 383] width 105 height 13
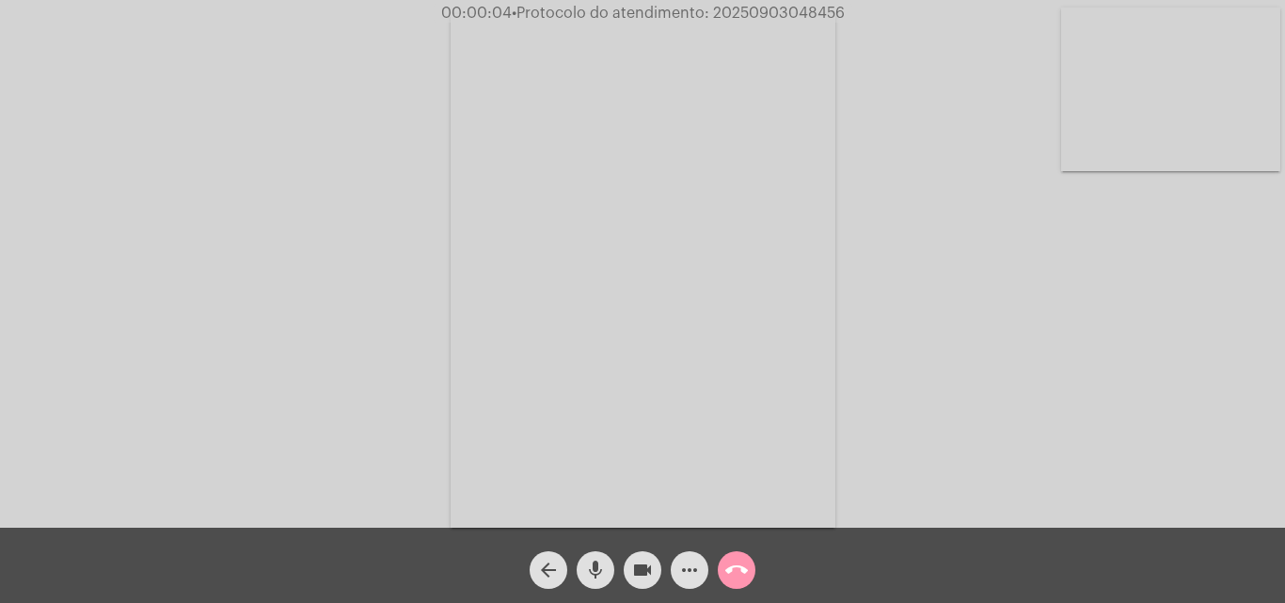
click at [594, 567] on mat-icon "mic" at bounding box center [595, 570] width 23 height 23
click at [594, 567] on mat-icon "mic_off" at bounding box center [595, 570] width 23 height 23
click at [603, 571] on mat-icon "mic" at bounding box center [595, 570] width 23 height 23
click at [597, 571] on mat-icon "mic_off" at bounding box center [595, 570] width 23 height 23
click at [747, 9] on span "• Protocolo do atendimento: 20250903048456" at bounding box center [676, 13] width 333 height 15
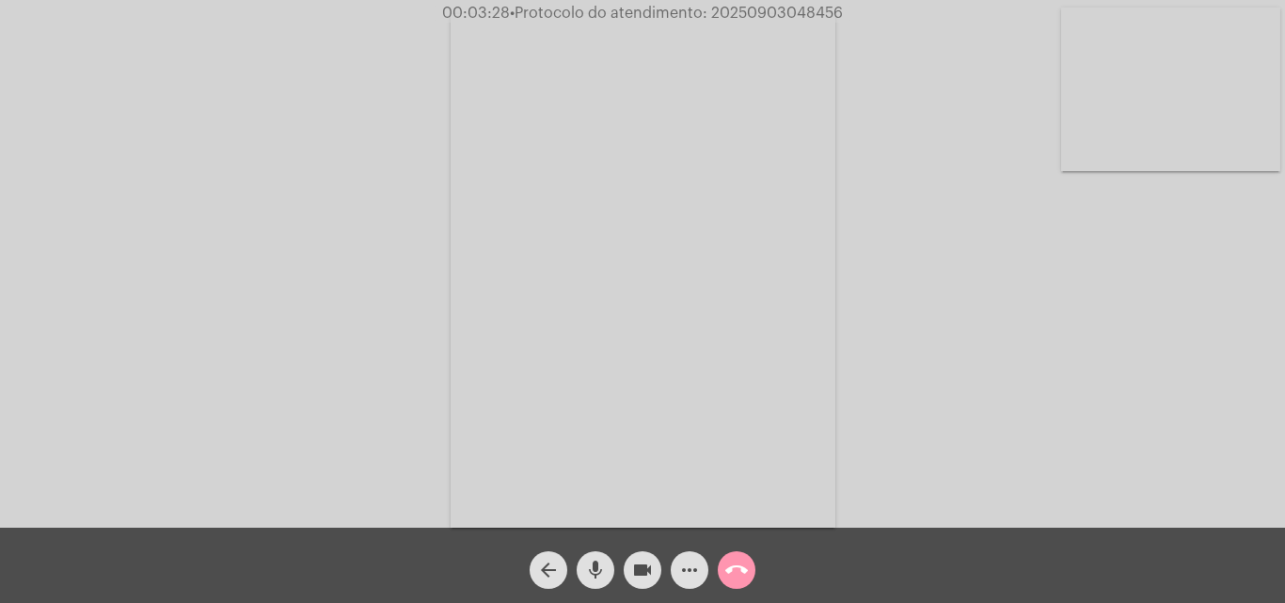
click at [747, 9] on span "• Protocolo do atendimento: 20250903048456" at bounding box center [676, 13] width 333 height 15
click at [726, 560] on mat-icon "call_end" at bounding box center [737, 570] width 23 height 23
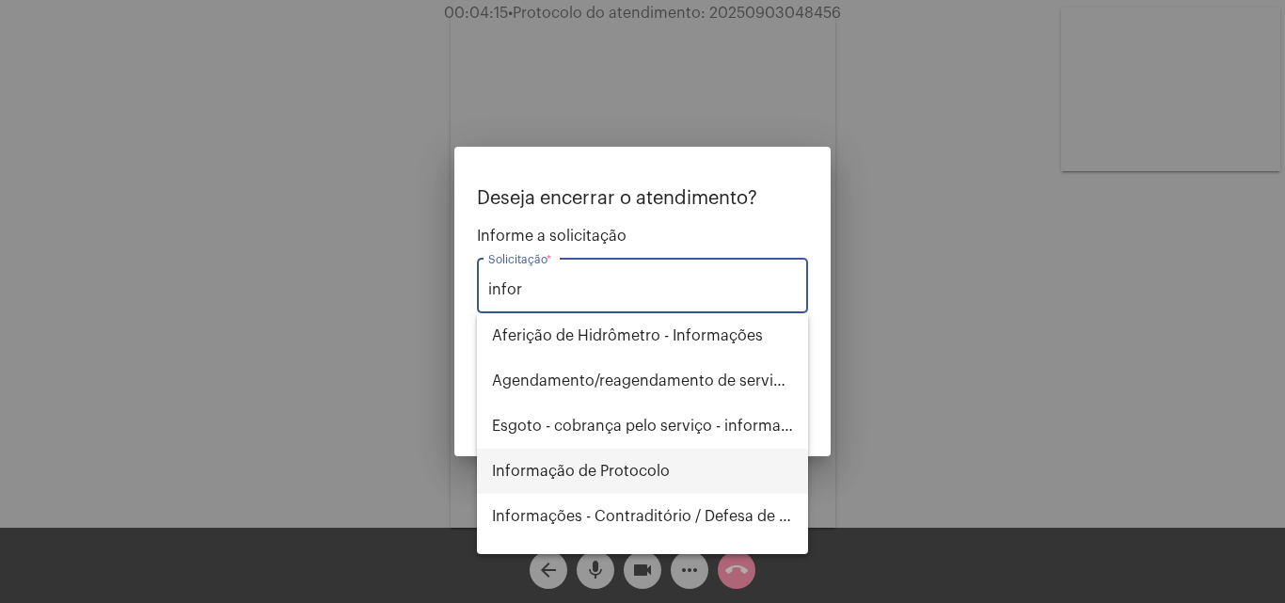
click at [586, 460] on span "Informação de Protocolo" at bounding box center [642, 471] width 301 height 45
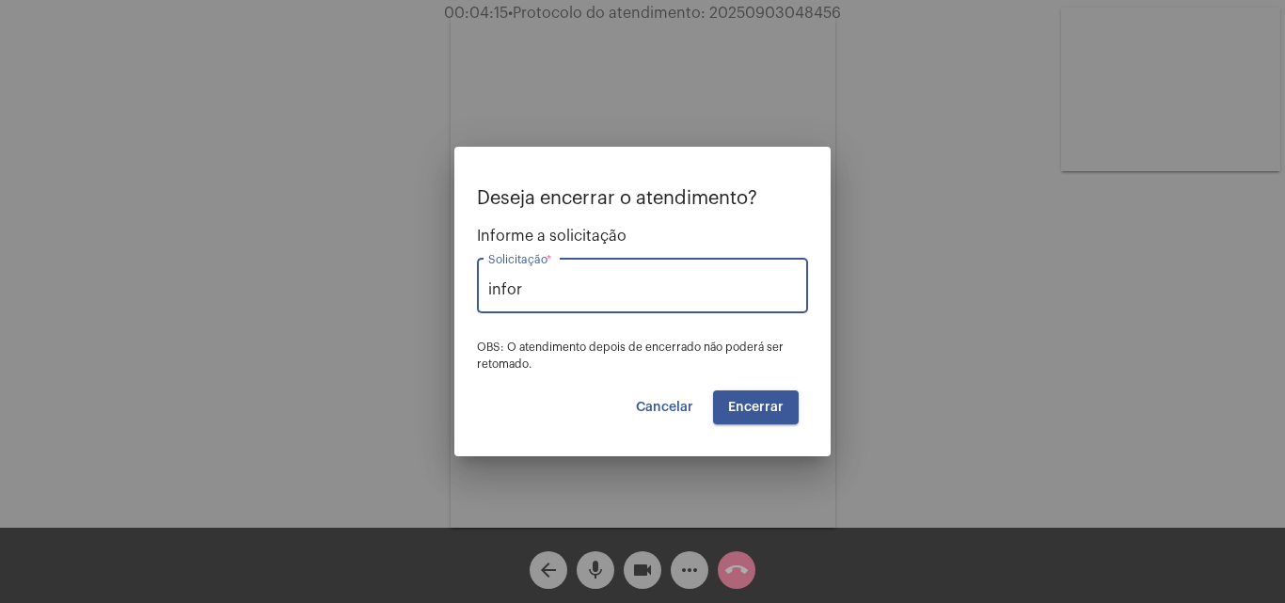
type input "Informação de Protocolo"
click at [779, 398] on button "Encerrar" at bounding box center [756, 408] width 86 height 34
click at [774, 404] on span "Encerrar" at bounding box center [756, 407] width 56 height 13
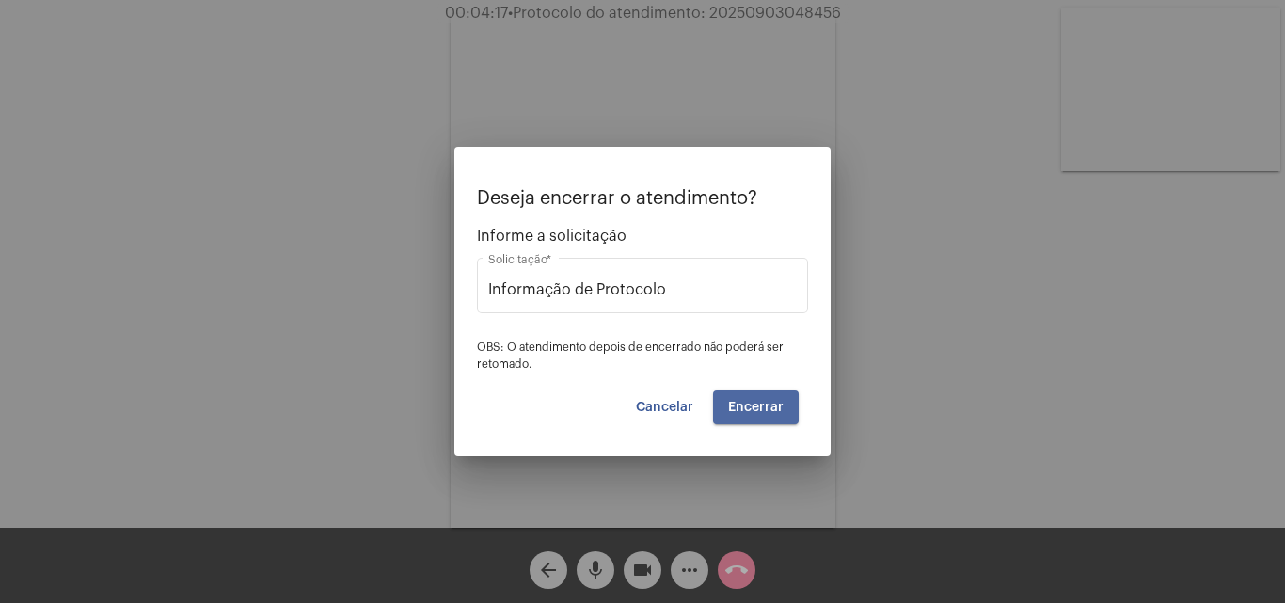
click at [679, 408] on span "Cancelar" at bounding box center [664, 407] width 57 height 13
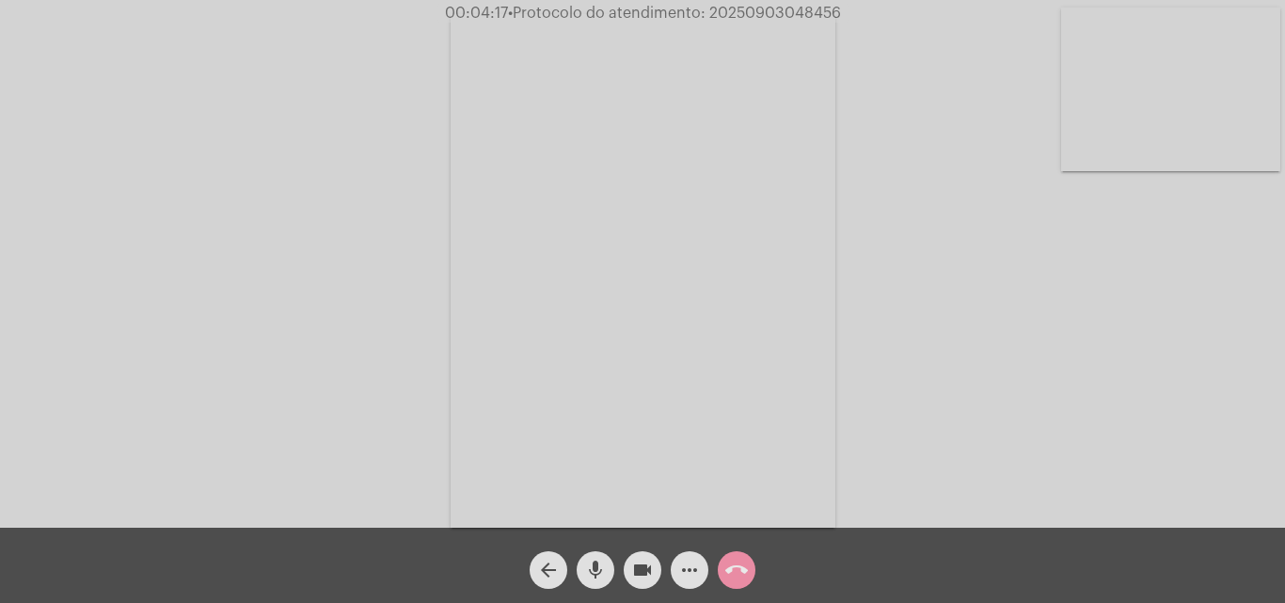
click at [556, 568] on button "arrow_back" at bounding box center [549, 570] width 38 height 38
click at [555, 567] on mat-icon "arrow_back" at bounding box center [548, 570] width 23 height 23
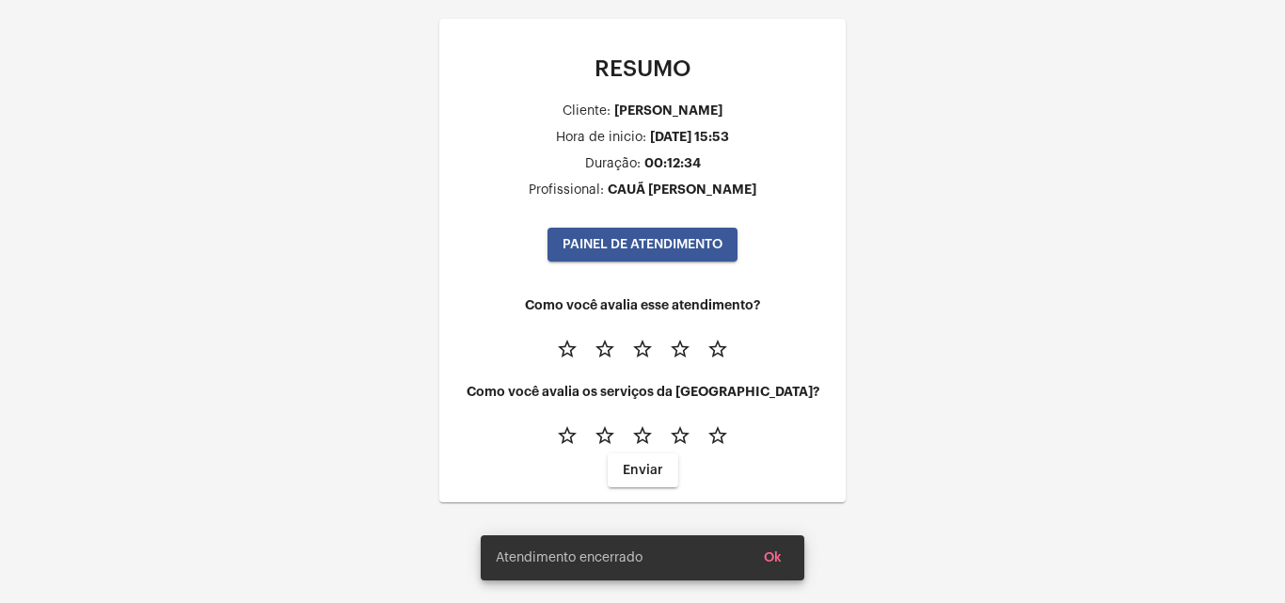
click at [718, 337] on button "star_border" at bounding box center [718, 348] width 38 height 38
click at [717, 440] on mat-icon "star_border" at bounding box center [718, 435] width 23 height 23
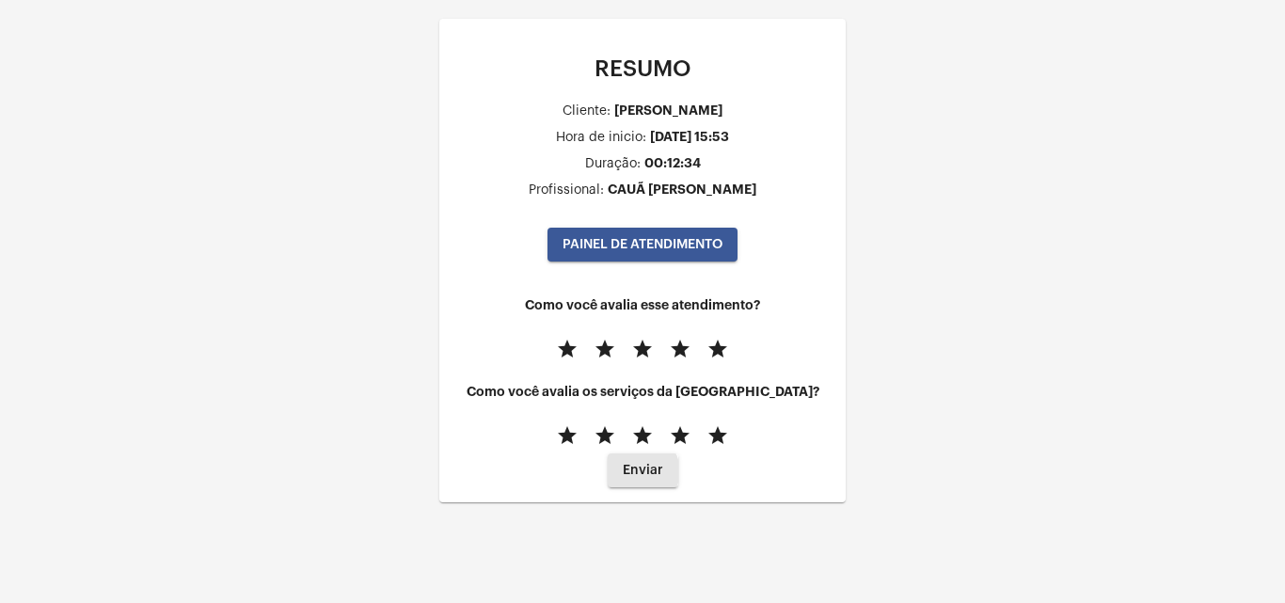
click at [641, 471] on span "Enviar" at bounding box center [643, 470] width 40 height 13
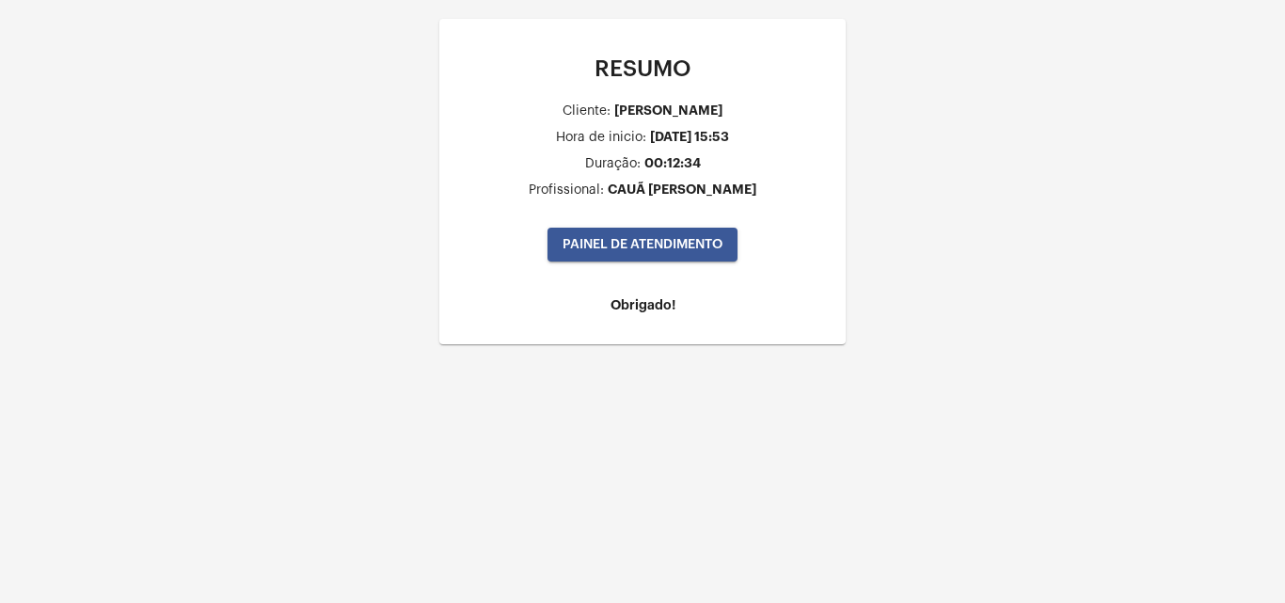
click at [864, 335] on div "RESUMO Cliente: [PERSON_NAME] [PERSON_NAME] de inicio: [DATE] 15:53 Duração: 00…" at bounding box center [642, 200] width 1285 height 401
click at [839, 171] on mat-card "RESUMO Cliente: [PERSON_NAME] [PERSON_NAME] de inicio: [DATE] 15:53 Duração: 00…" at bounding box center [642, 182] width 407 height 326
click at [625, 247] on span "PAINEL DE ATENDIMENTO" at bounding box center [643, 244] width 160 height 13
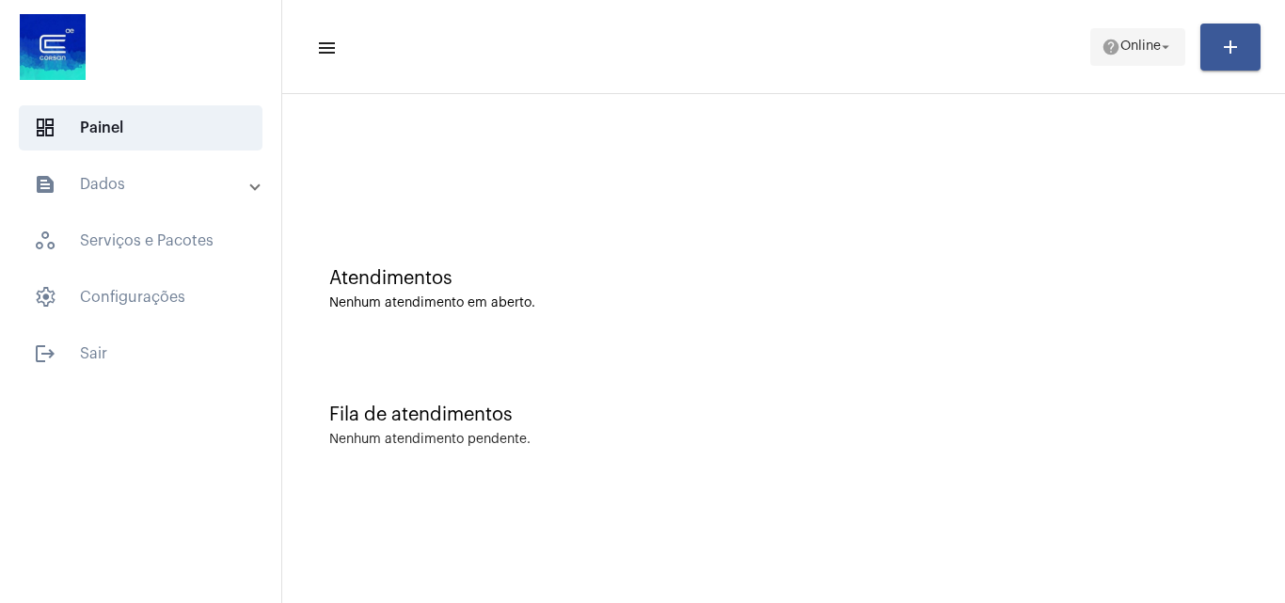
click at [1148, 45] on span "Online" at bounding box center [1141, 46] width 40 height 13
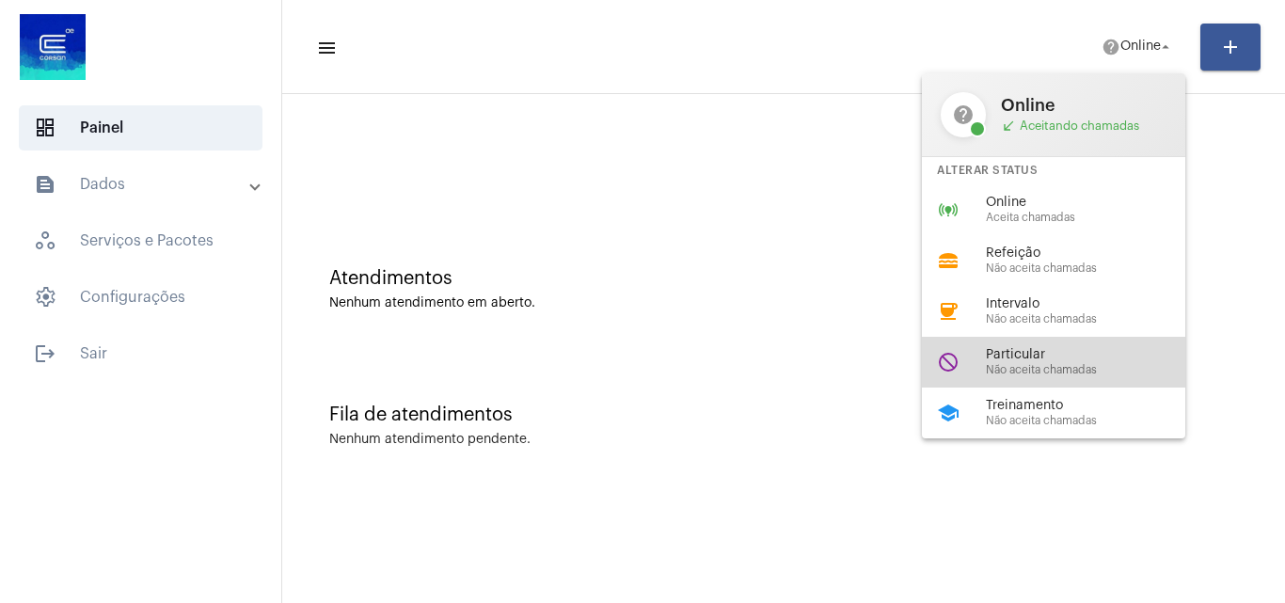
click at [1061, 379] on div "do_not_disturb Particular Não aceita chamadas" at bounding box center [1069, 362] width 294 height 51
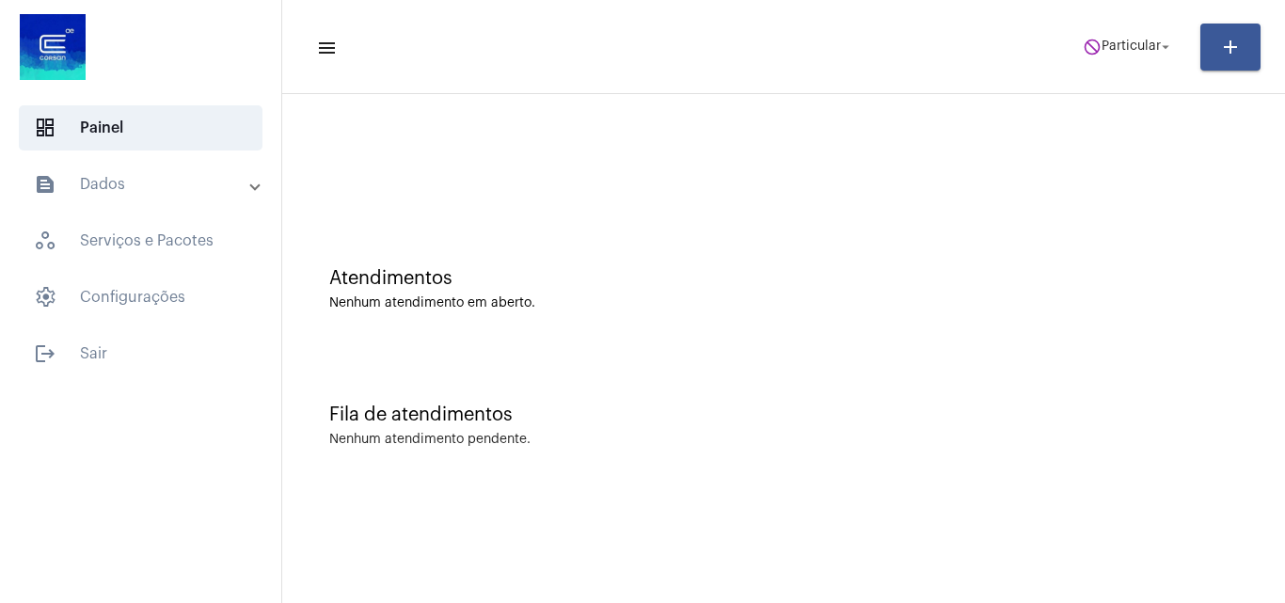
click at [948, 335] on div "Atendimentos Nenhum atendimento em aberto." at bounding box center [784, 280] width 984 height 136
click at [1143, 49] on span "Particular" at bounding box center [1131, 46] width 59 height 13
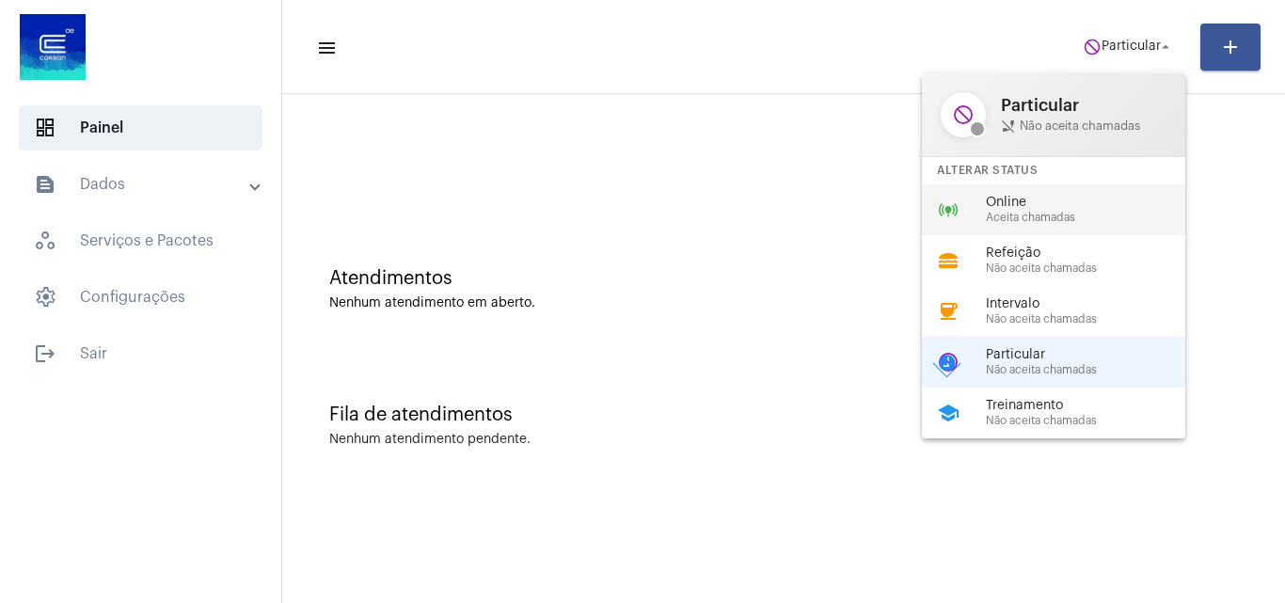
click at [1081, 219] on span "Aceita chamadas" at bounding box center [1093, 218] width 215 height 12
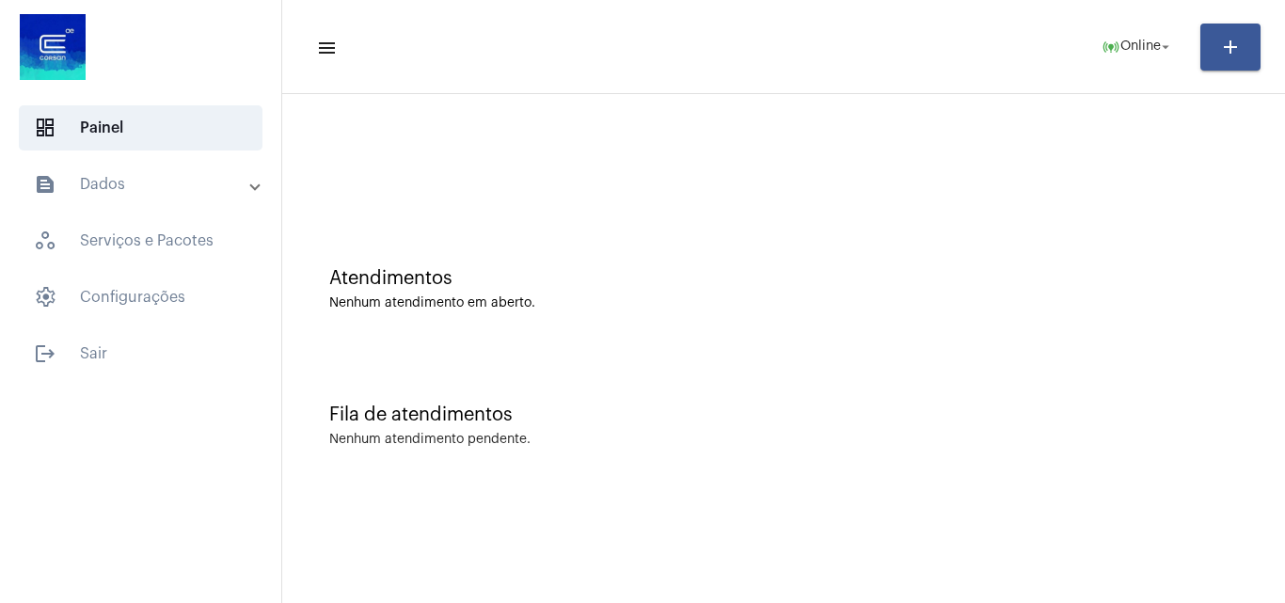
drag, startPoint x: 1001, startPoint y: 311, endPoint x: 979, endPoint y: 311, distance: 22.6
click at [1001, 311] on div "Atendimentos Nenhum atendimento em aberto." at bounding box center [784, 280] width 984 height 136
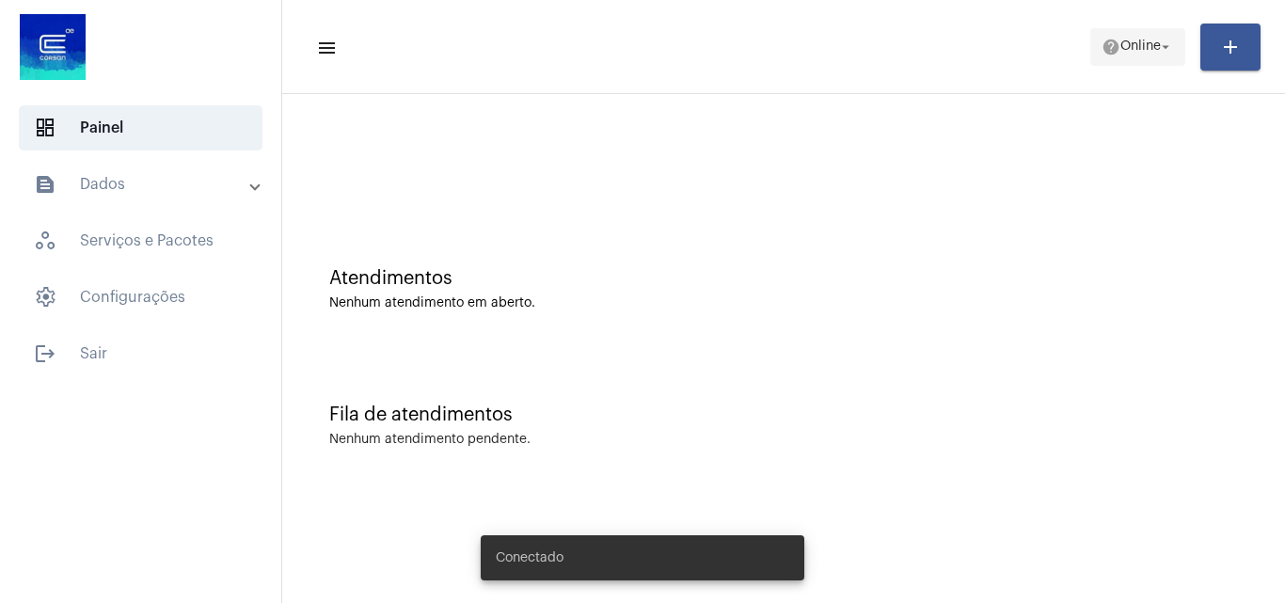
click at [1108, 46] on mat-icon "help" at bounding box center [1111, 47] width 19 height 19
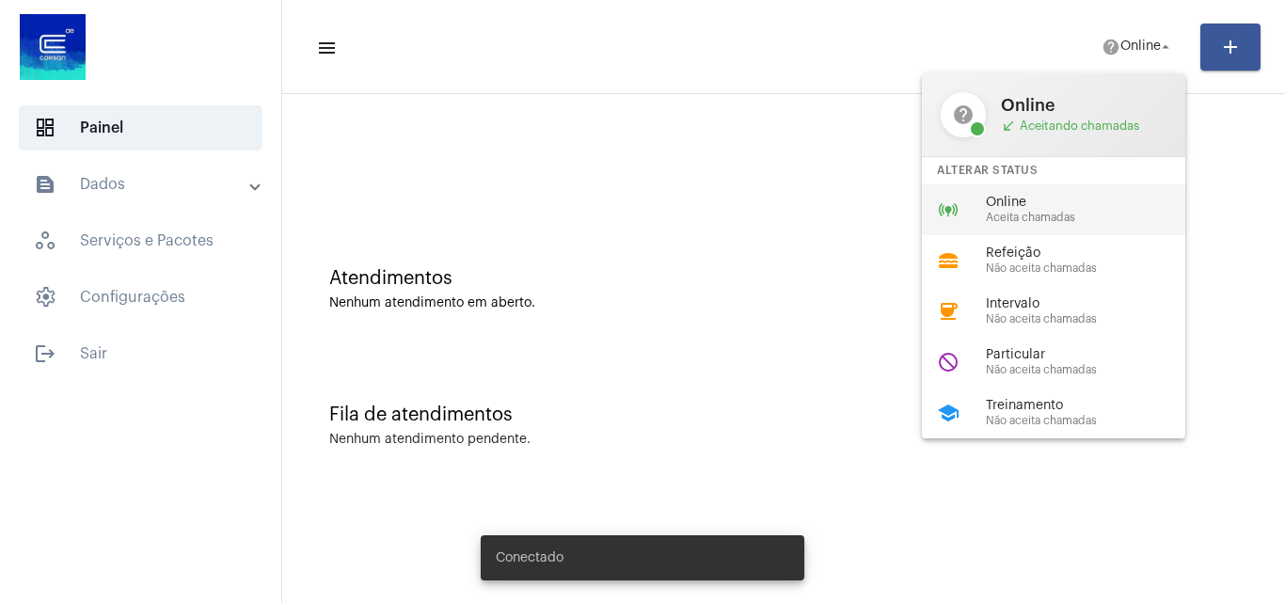
click at [1026, 198] on span "Online" at bounding box center [1093, 203] width 215 height 14
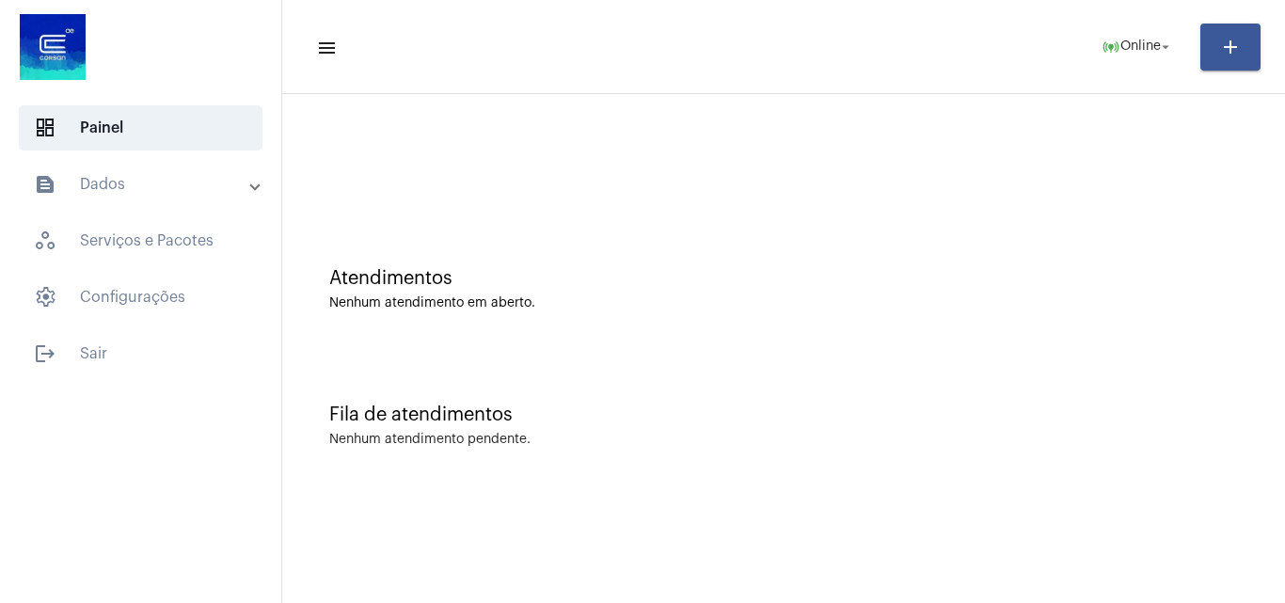
click at [1023, 336] on div "Atendimentos Nenhum atendimento em aberto." at bounding box center [784, 280] width 984 height 136
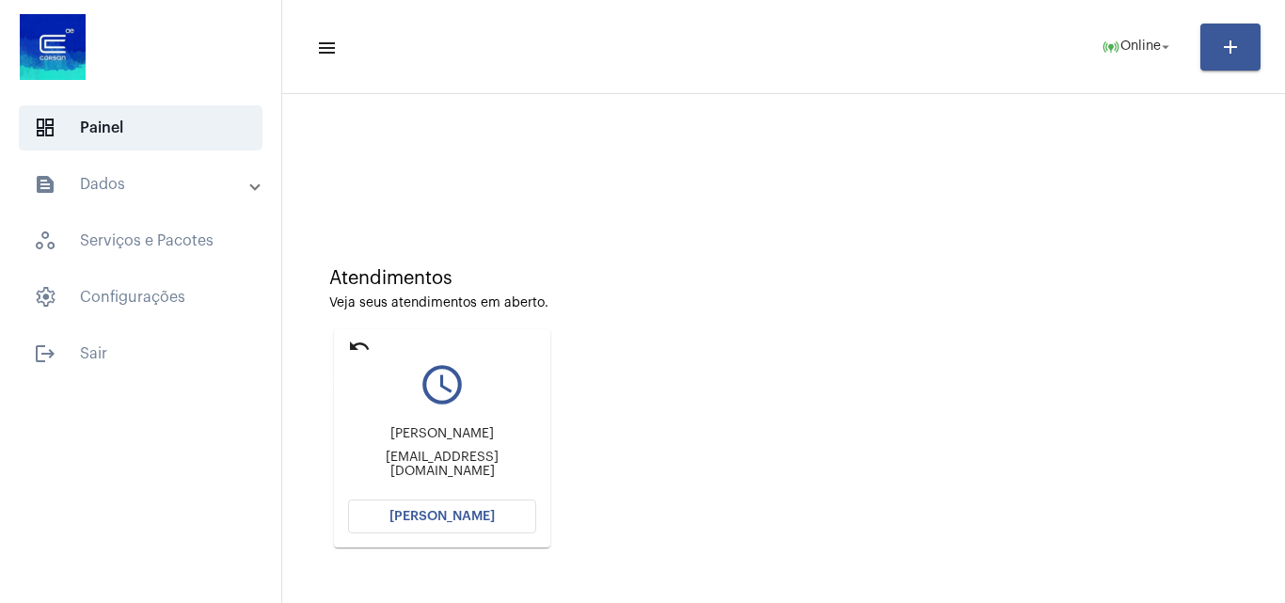
click at [353, 338] on mat-icon "undo" at bounding box center [359, 346] width 23 height 23
click at [356, 340] on mat-icon "undo" at bounding box center [359, 346] width 23 height 23
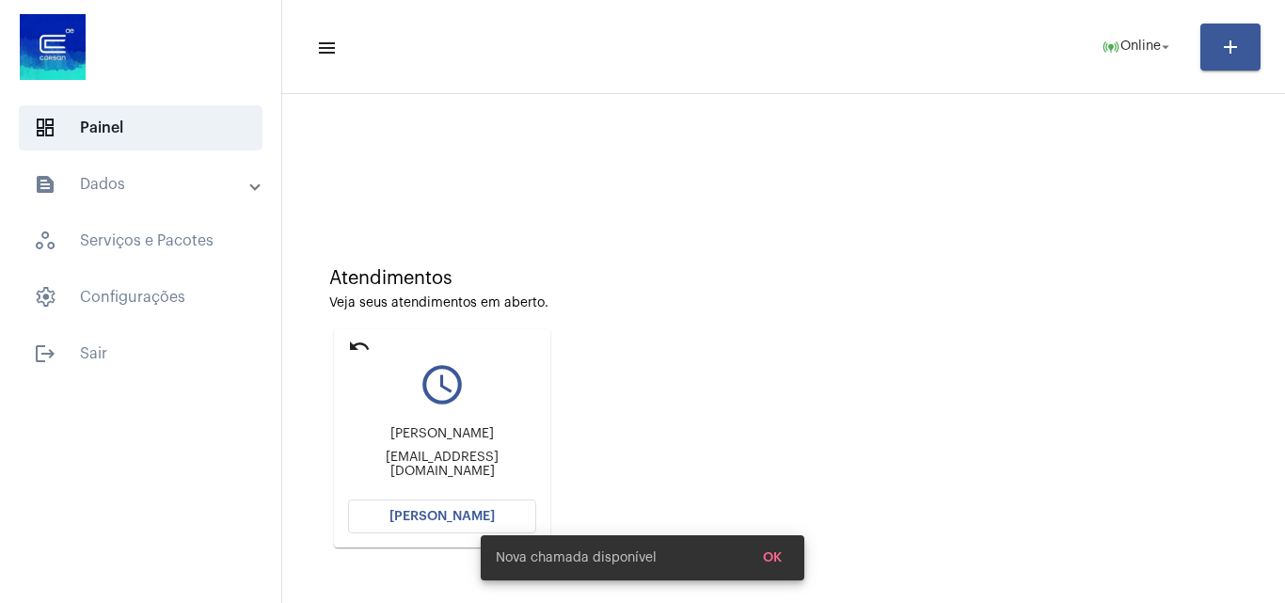
click at [356, 340] on mat-icon "undo" at bounding box center [359, 346] width 23 height 23
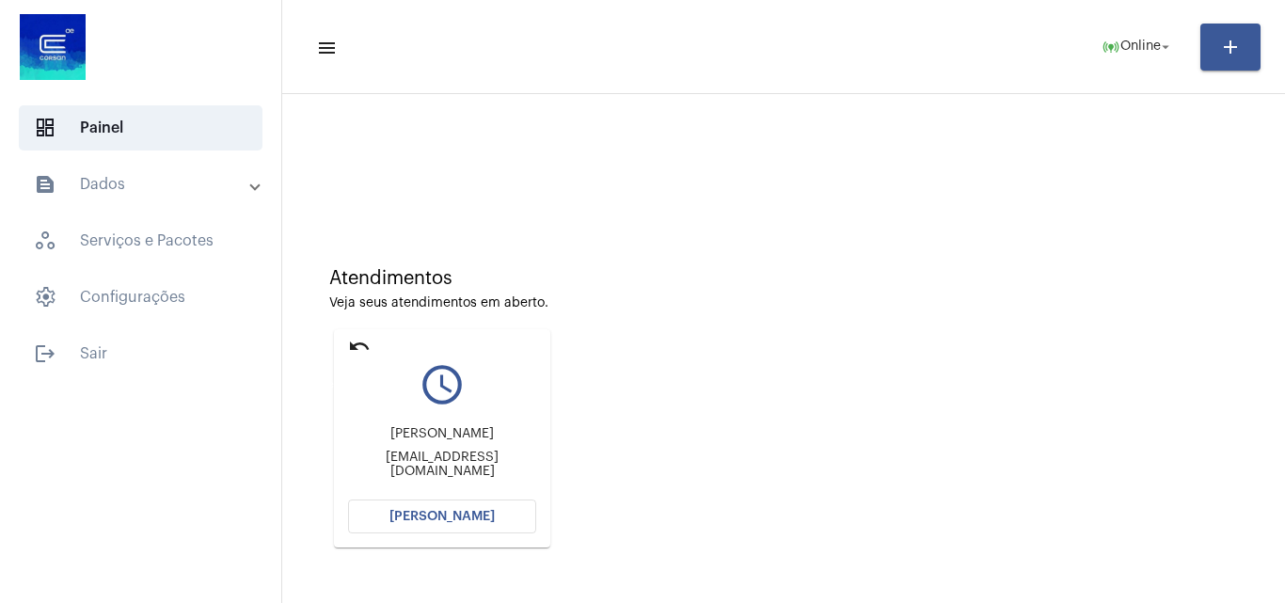
click at [358, 344] on mat-icon "undo" at bounding box center [359, 346] width 23 height 23
click at [350, 343] on mat-icon "undo" at bounding box center [359, 346] width 23 height 23
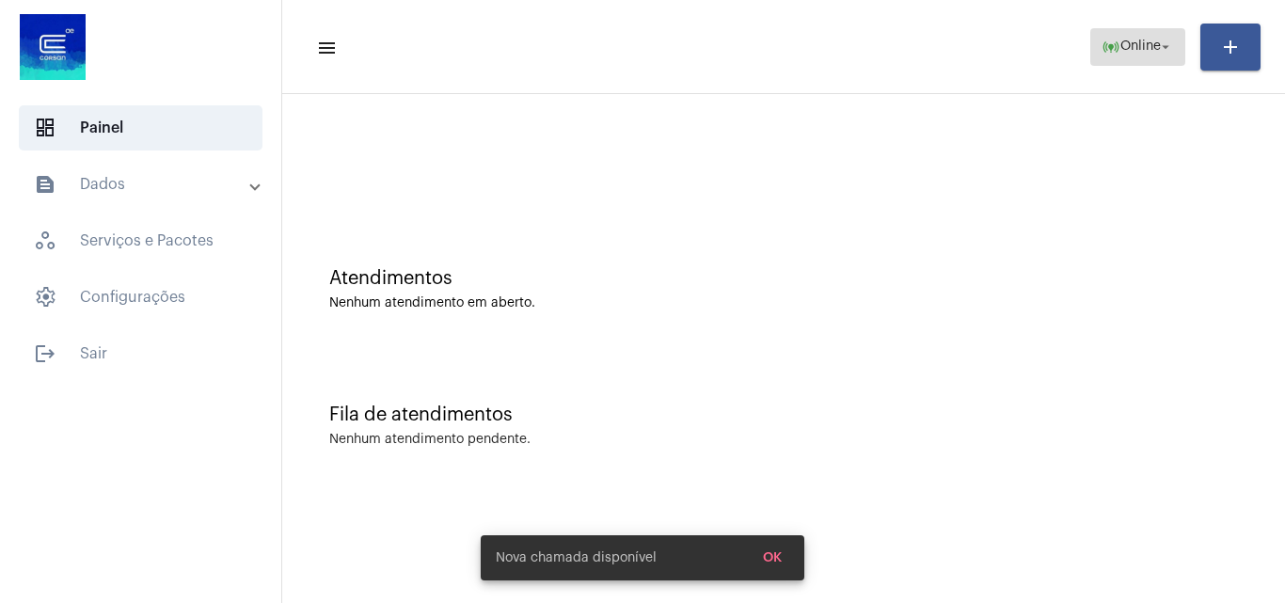
click at [1165, 32] on span "online_prediction Online arrow_drop_down" at bounding box center [1138, 46] width 72 height 34
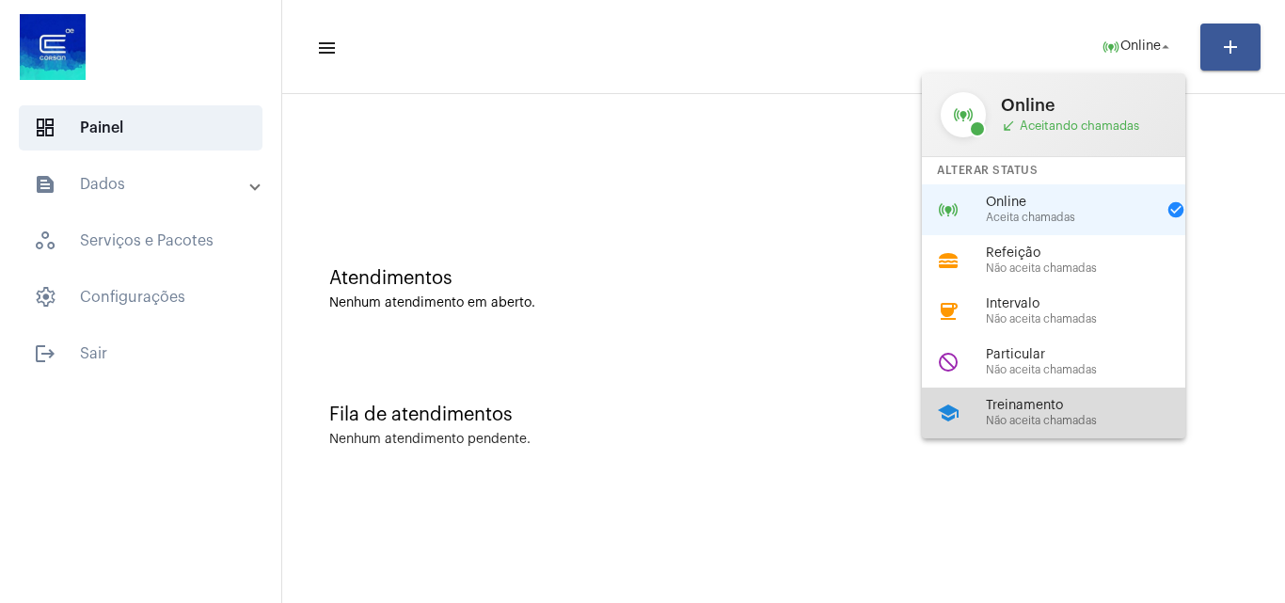
click at [1030, 400] on div "school Treinamento Não aceita chamadas" at bounding box center [1069, 413] width 294 height 51
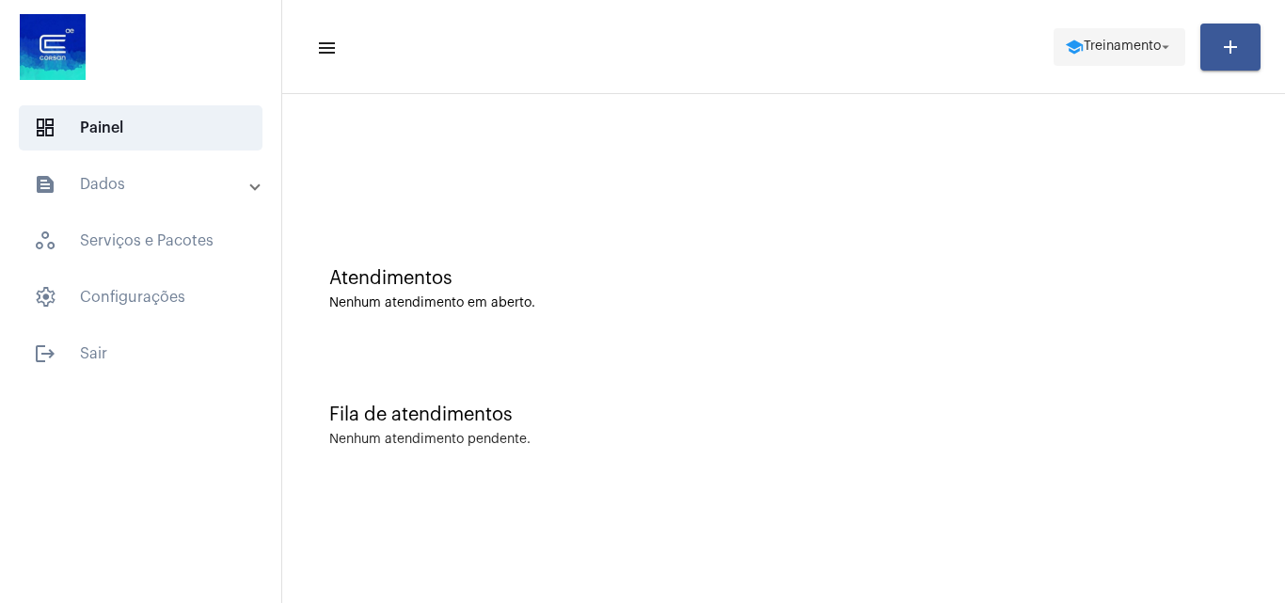
click at [1084, 49] on span "Treinamento" at bounding box center [1122, 46] width 77 height 13
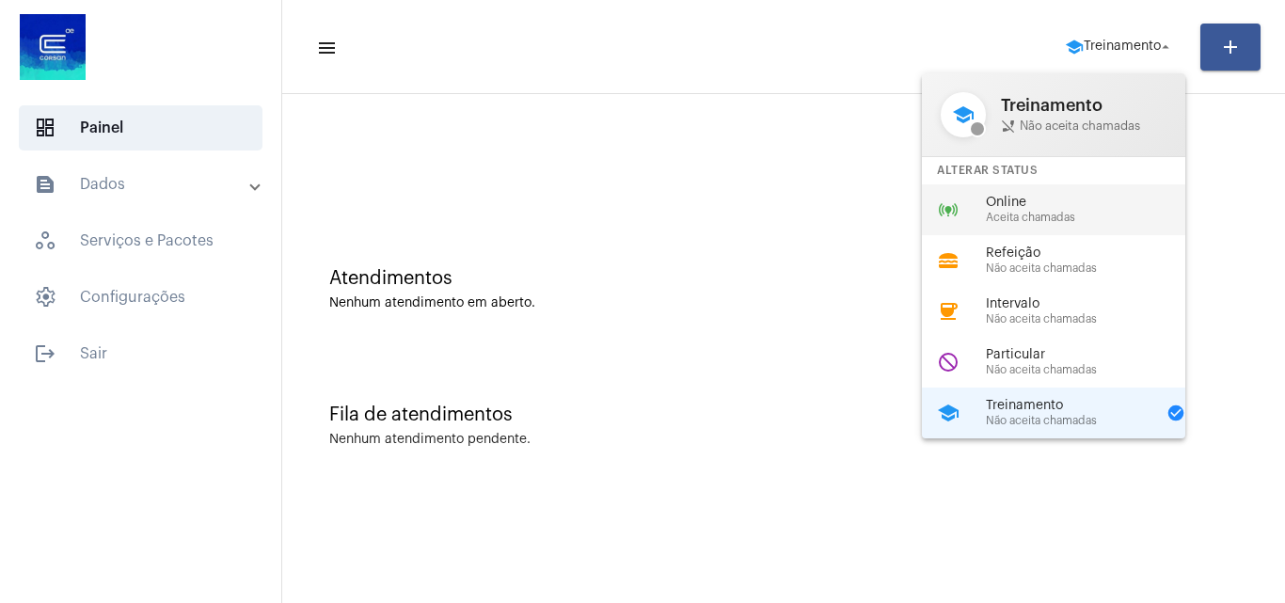
click at [1054, 202] on span "Online" at bounding box center [1093, 203] width 215 height 14
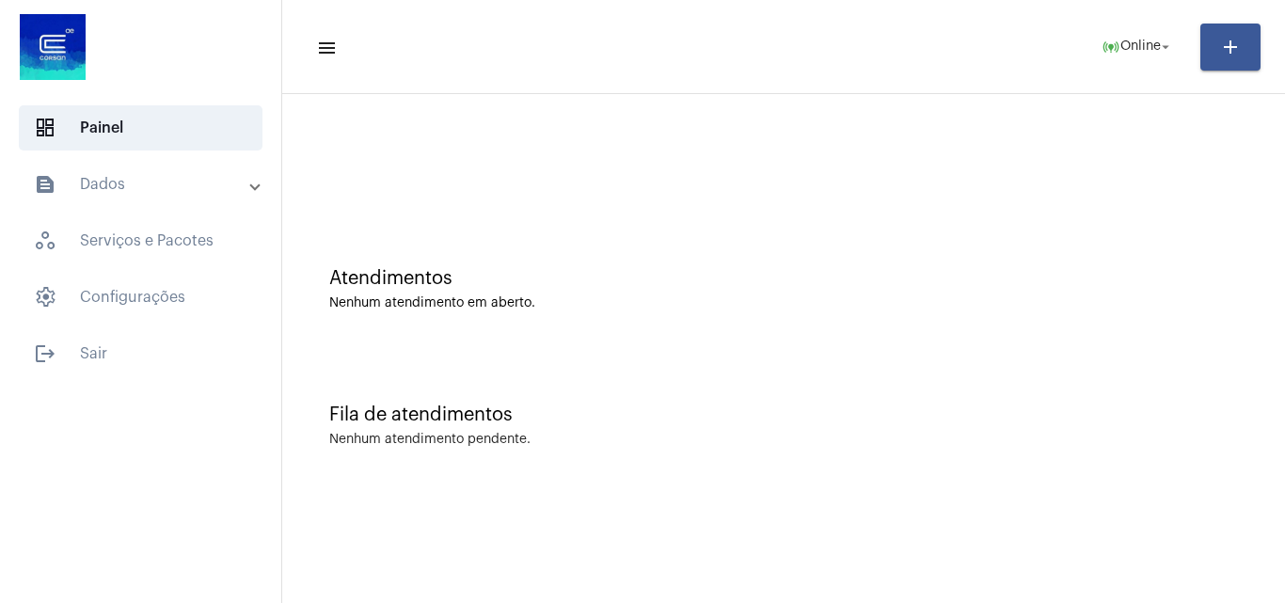
click at [897, 167] on div at bounding box center [783, 167] width 909 height 14
click at [1109, 42] on mat-icon "online_prediction" at bounding box center [1111, 47] width 19 height 19
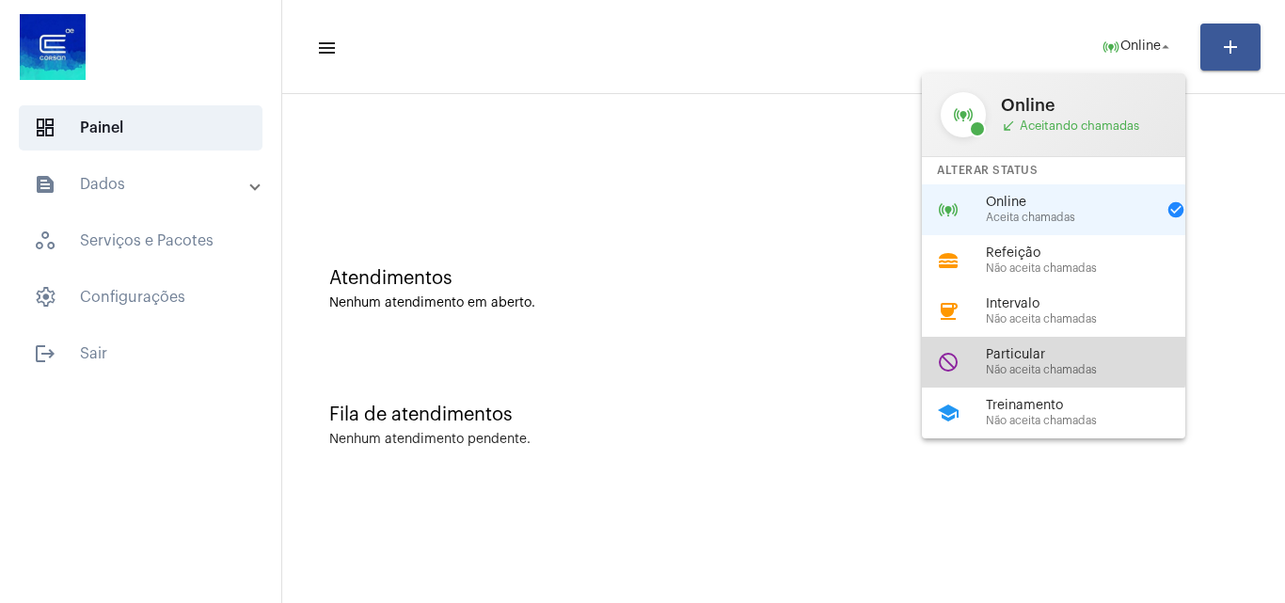
click at [1034, 356] on span "Particular" at bounding box center [1093, 355] width 215 height 14
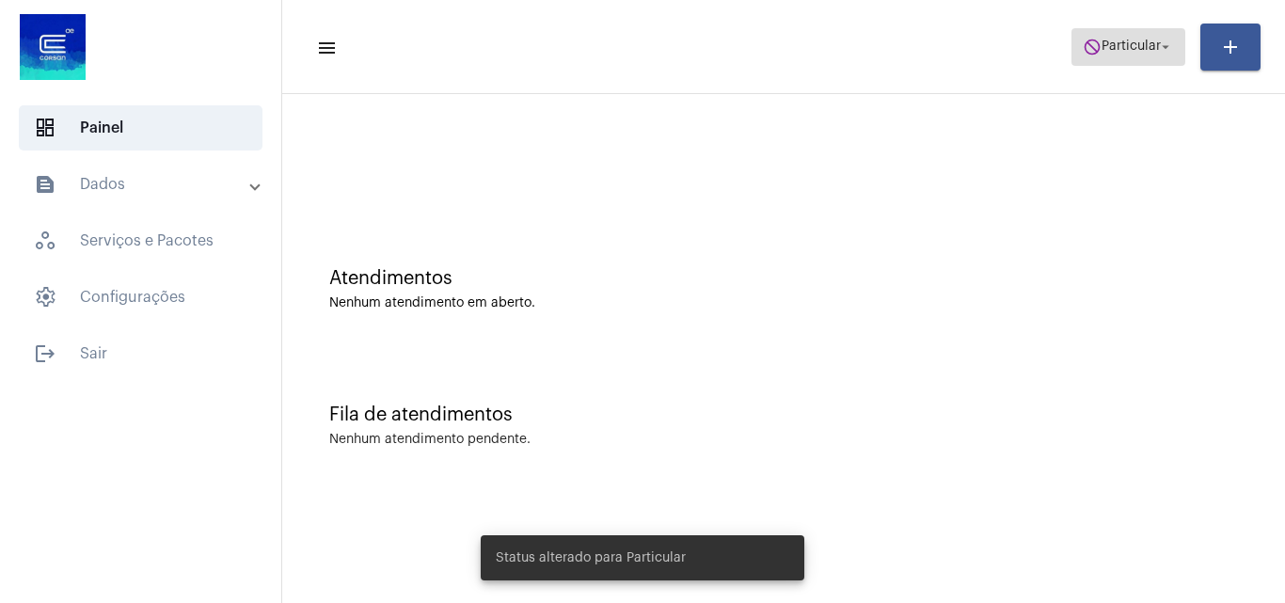
click at [1087, 33] on span "do_not_disturb Particular arrow_drop_down" at bounding box center [1128, 46] width 91 height 34
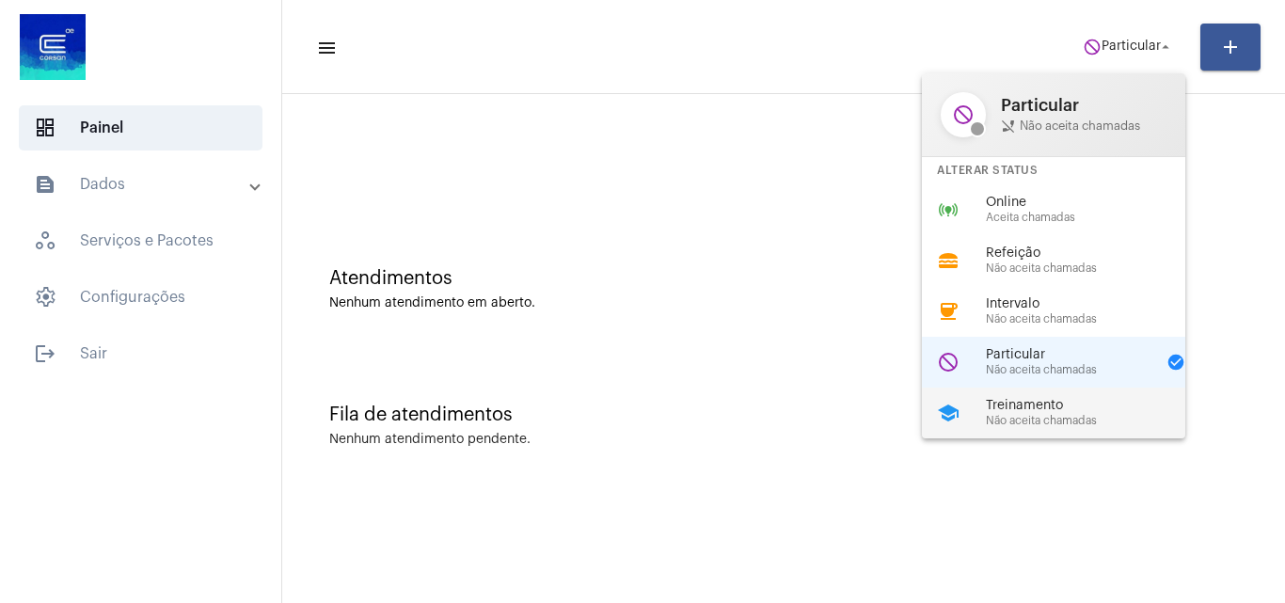
click at [1030, 401] on span "Treinamento" at bounding box center [1093, 406] width 215 height 14
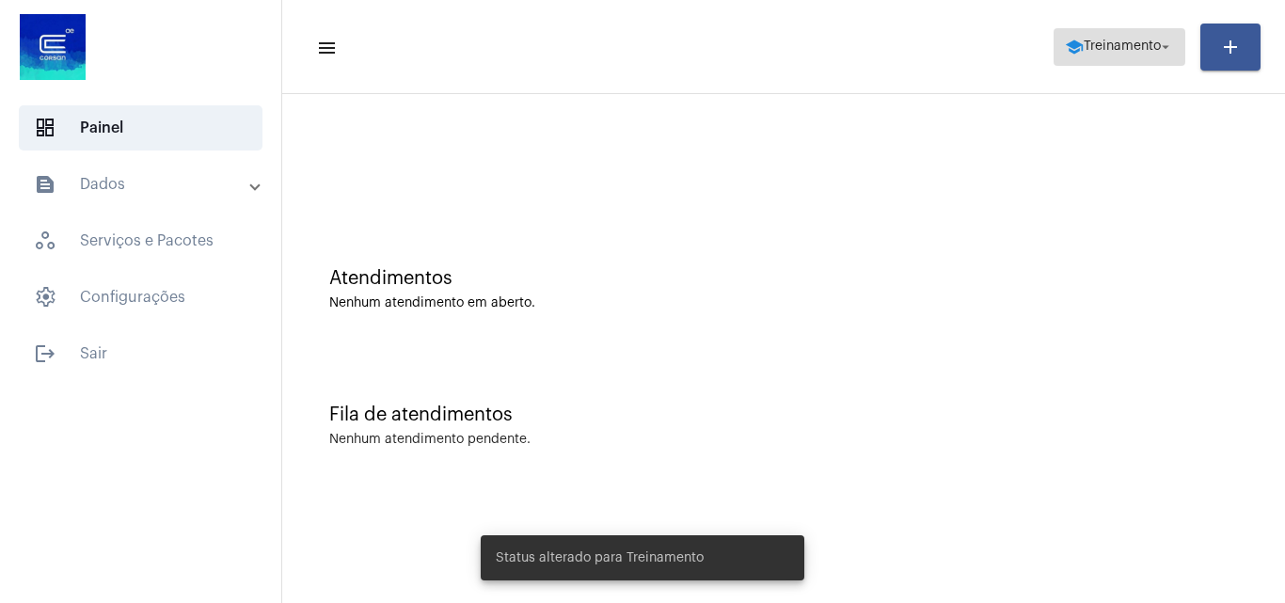
click at [1084, 52] on span "Treinamento" at bounding box center [1122, 46] width 77 height 13
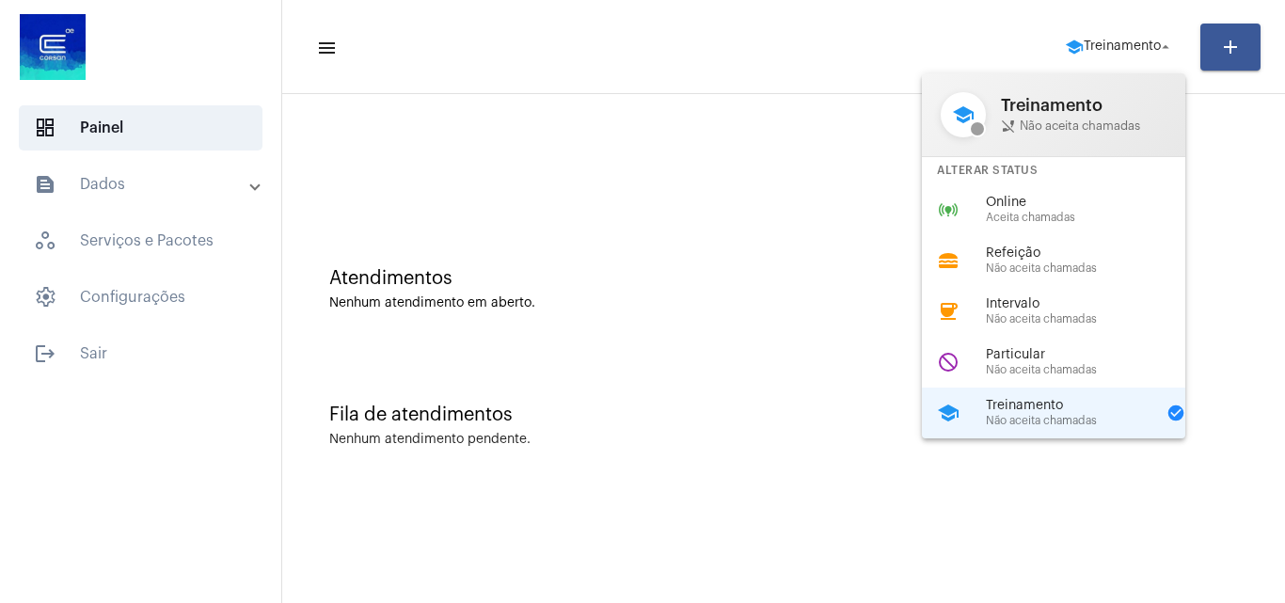
click at [76, 355] on div at bounding box center [642, 301] width 1285 height 603
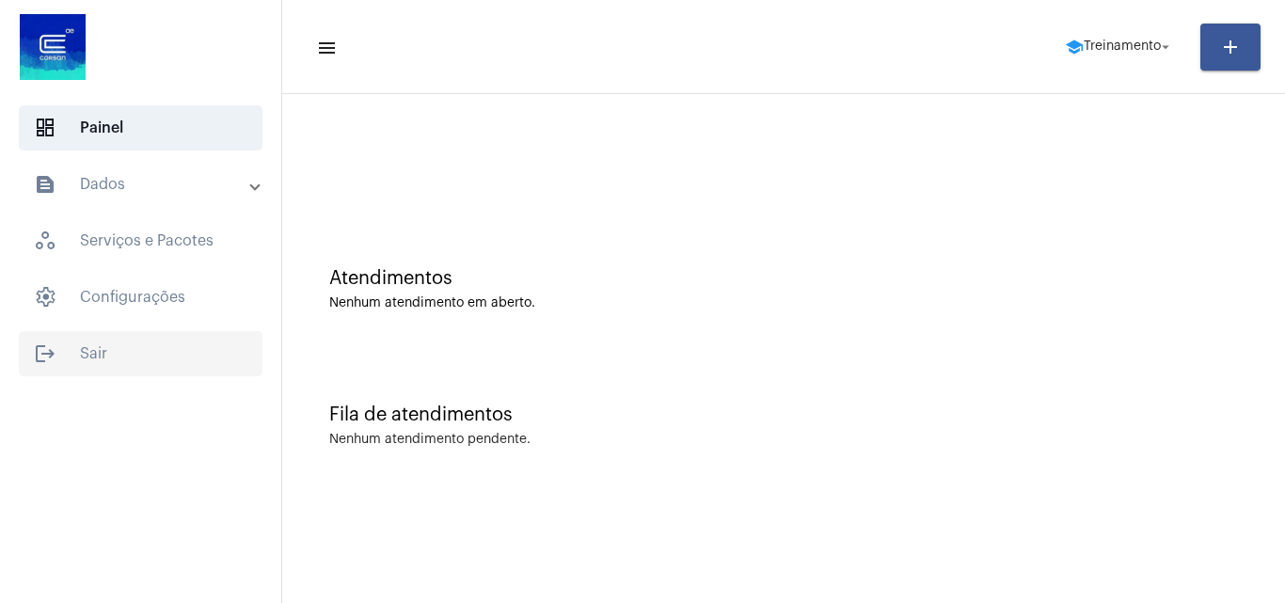
click at [128, 350] on span "logout Sair" at bounding box center [141, 353] width 244 height 45
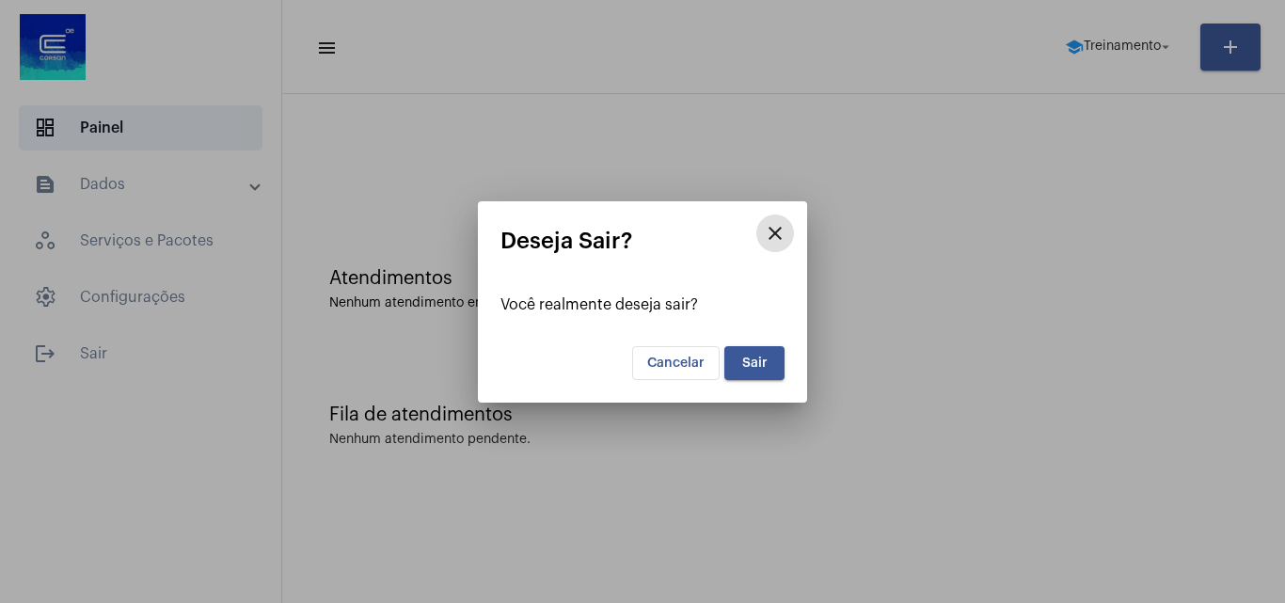
click at [758, 359] on span "Sair" at bounding box center [754, 363] width 25 height 13
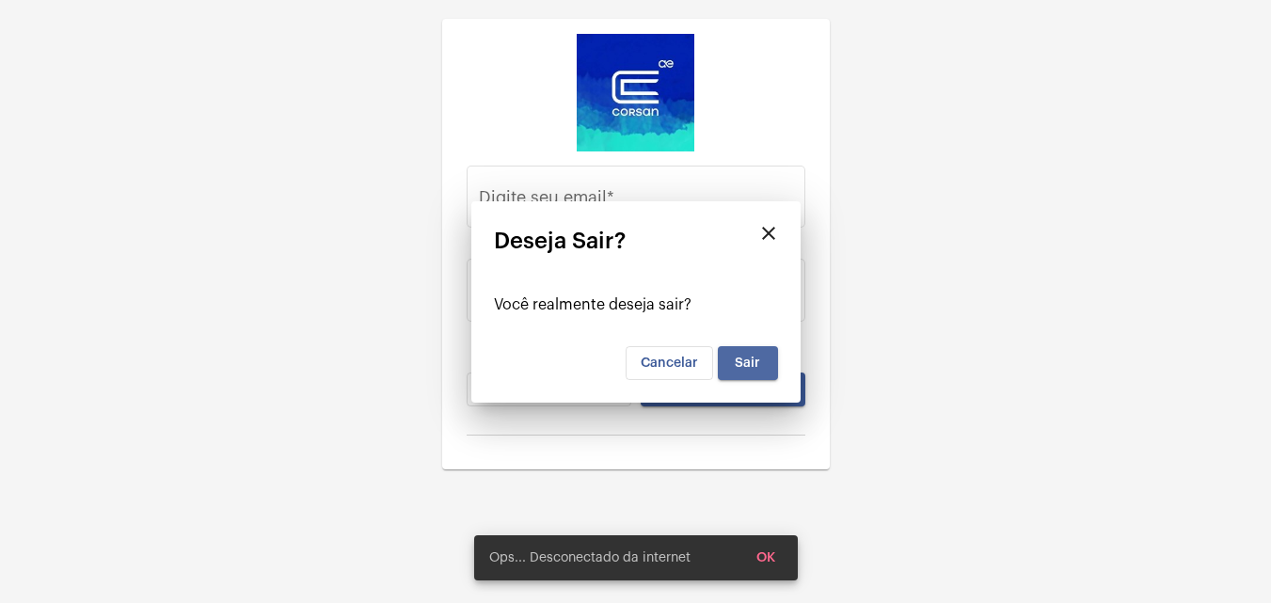
type input "[EMAIL_ADDRESS][PERSON_NAME][DOMAIN_NAME]"
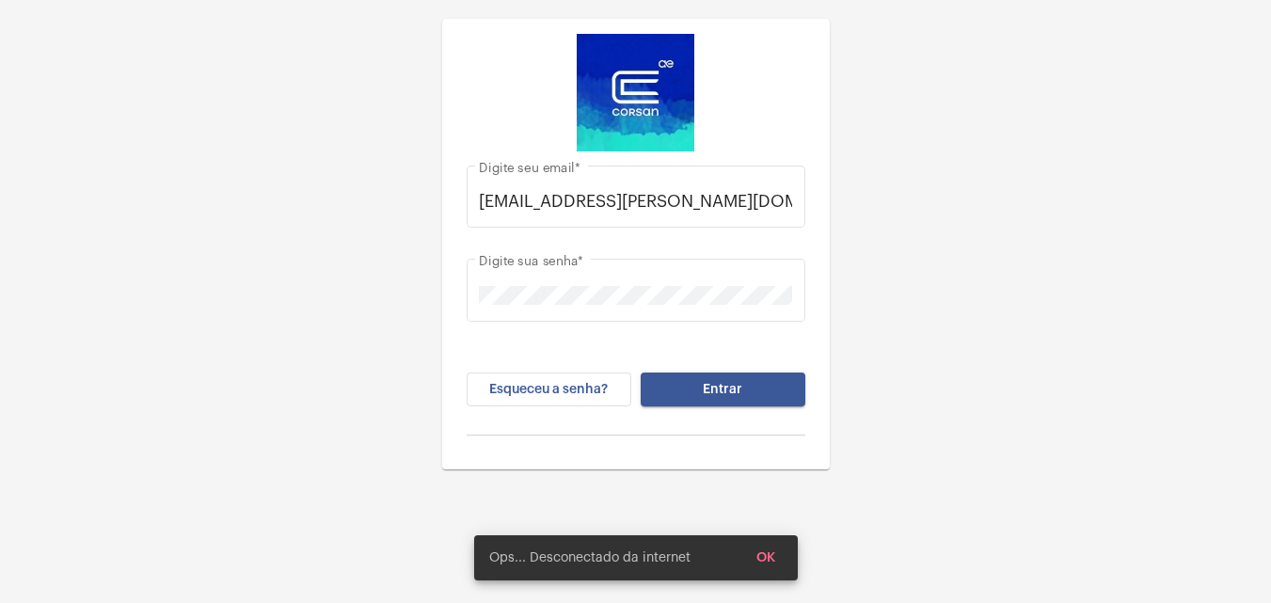
click at [784, 566] on button "OK" at bounding box center [766, 558] width 49 height 34
